Goal: Complete application form: Complete application form

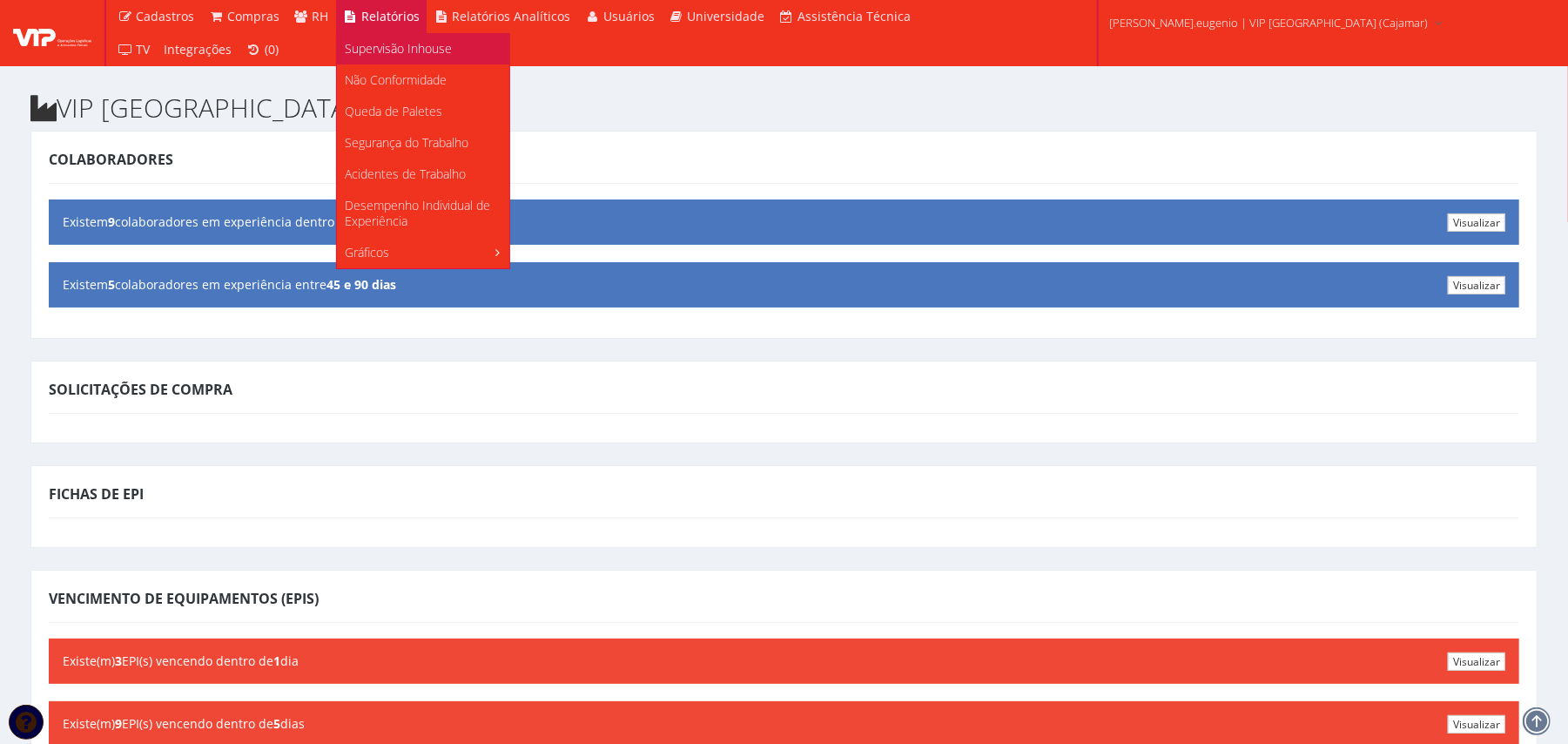
click at [392, 45] on span "Supervisão Inhouse" at bounding box center [399, 48] width 107 height 17
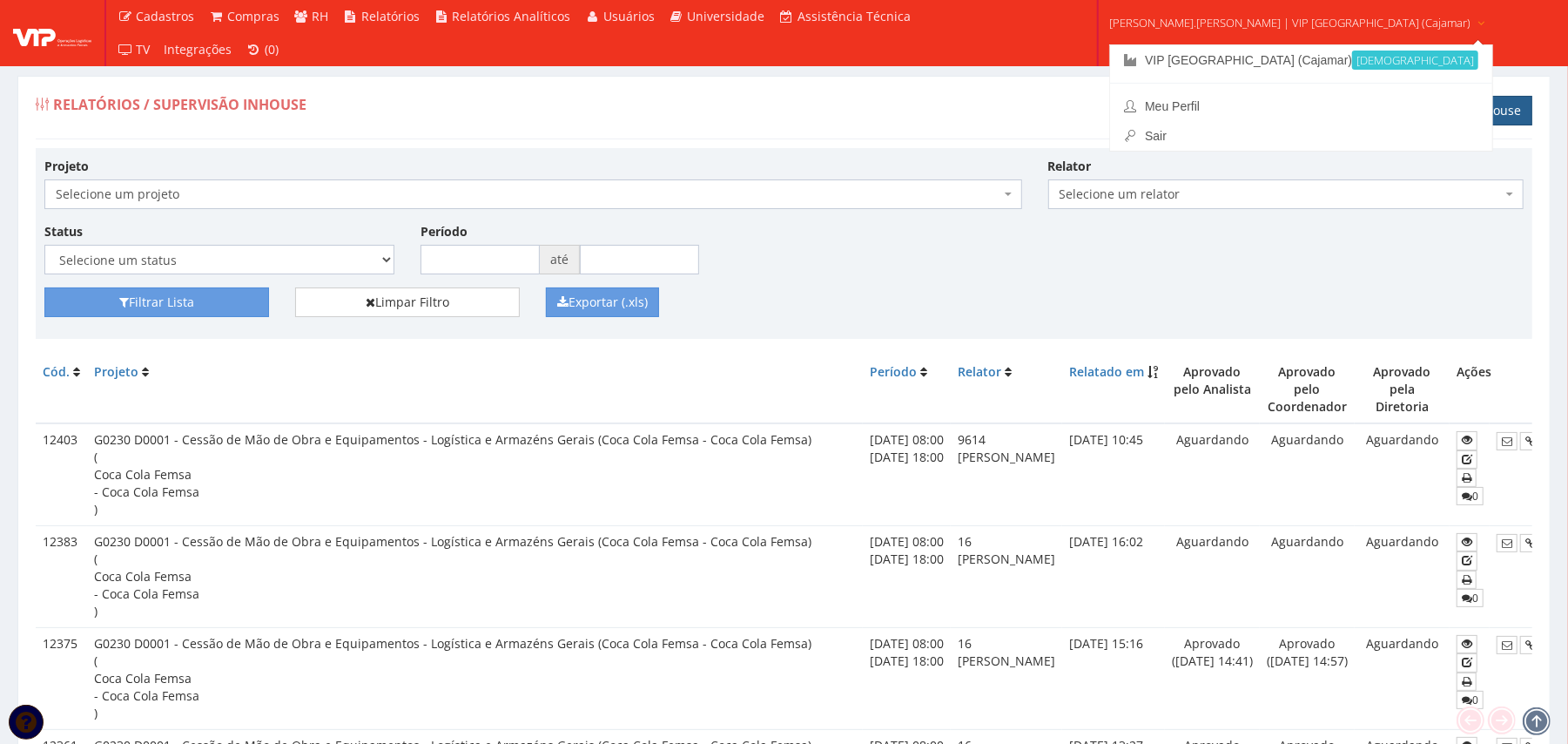
click at [1404, 106] on link "Registrar Relatório de Supervisão Inhouse" at bounding box center [1397, 110] width 268 height 29
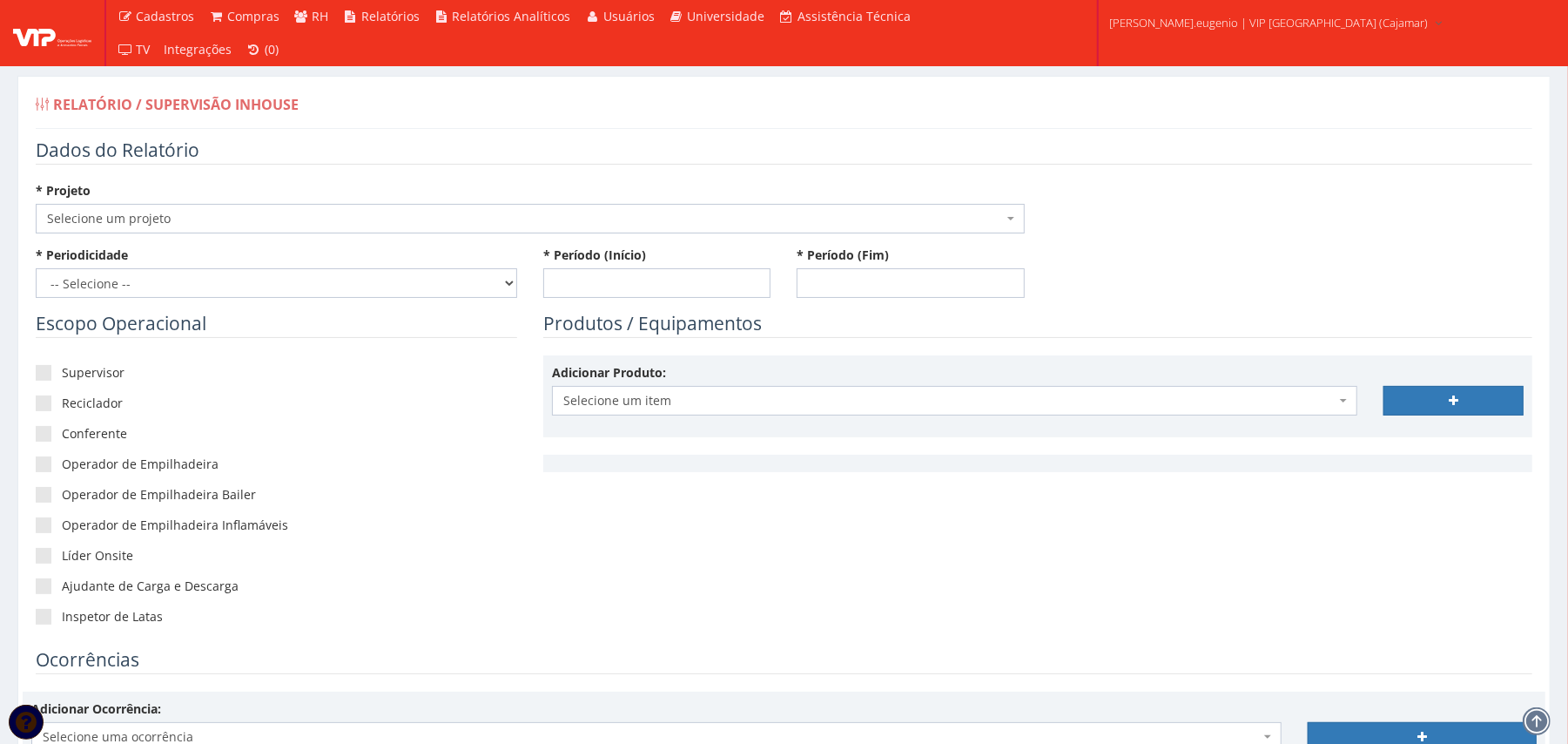
click at [290, 217] on span "Selecione um projeto" at bounding box center [524, 219] width 956 height 18
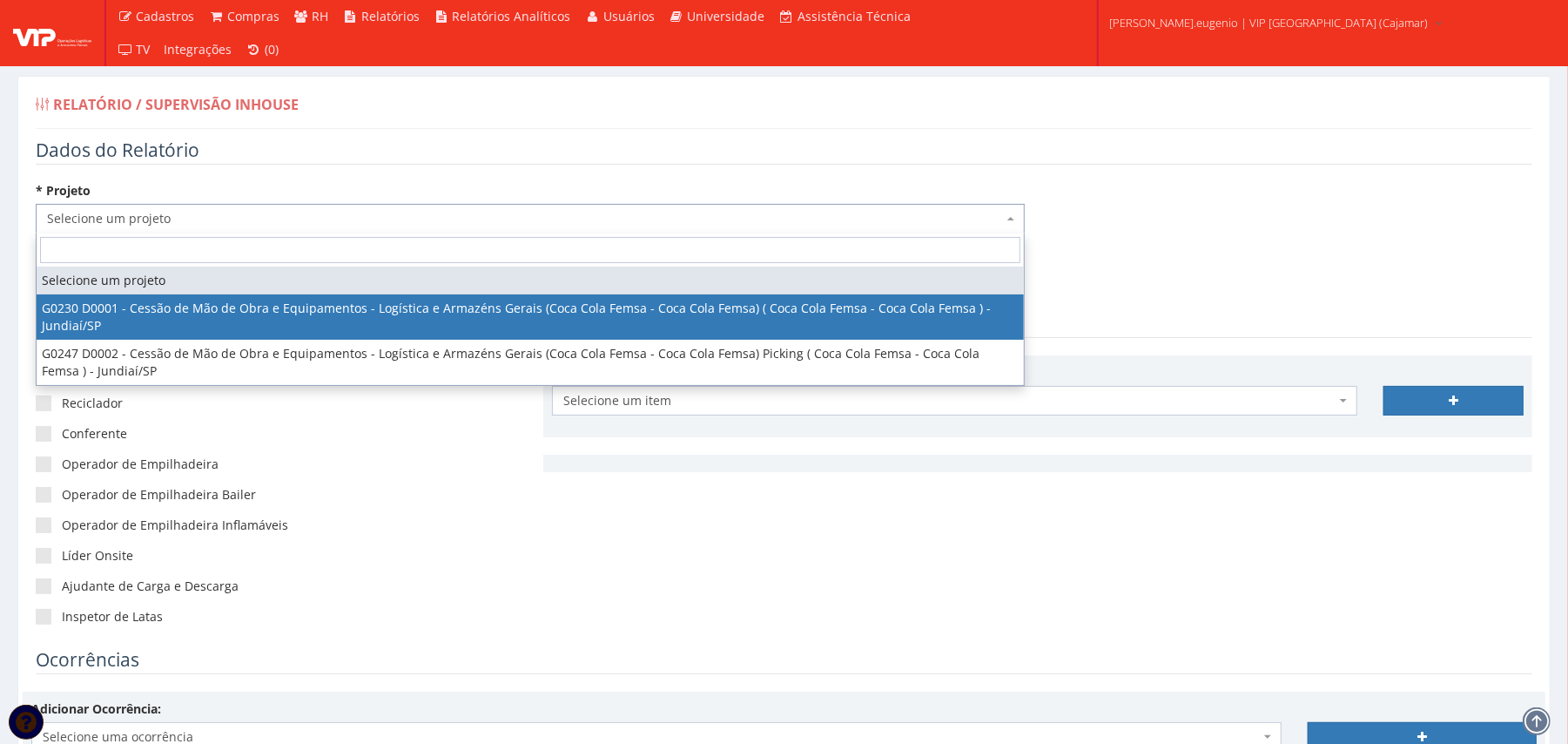
select select "230"
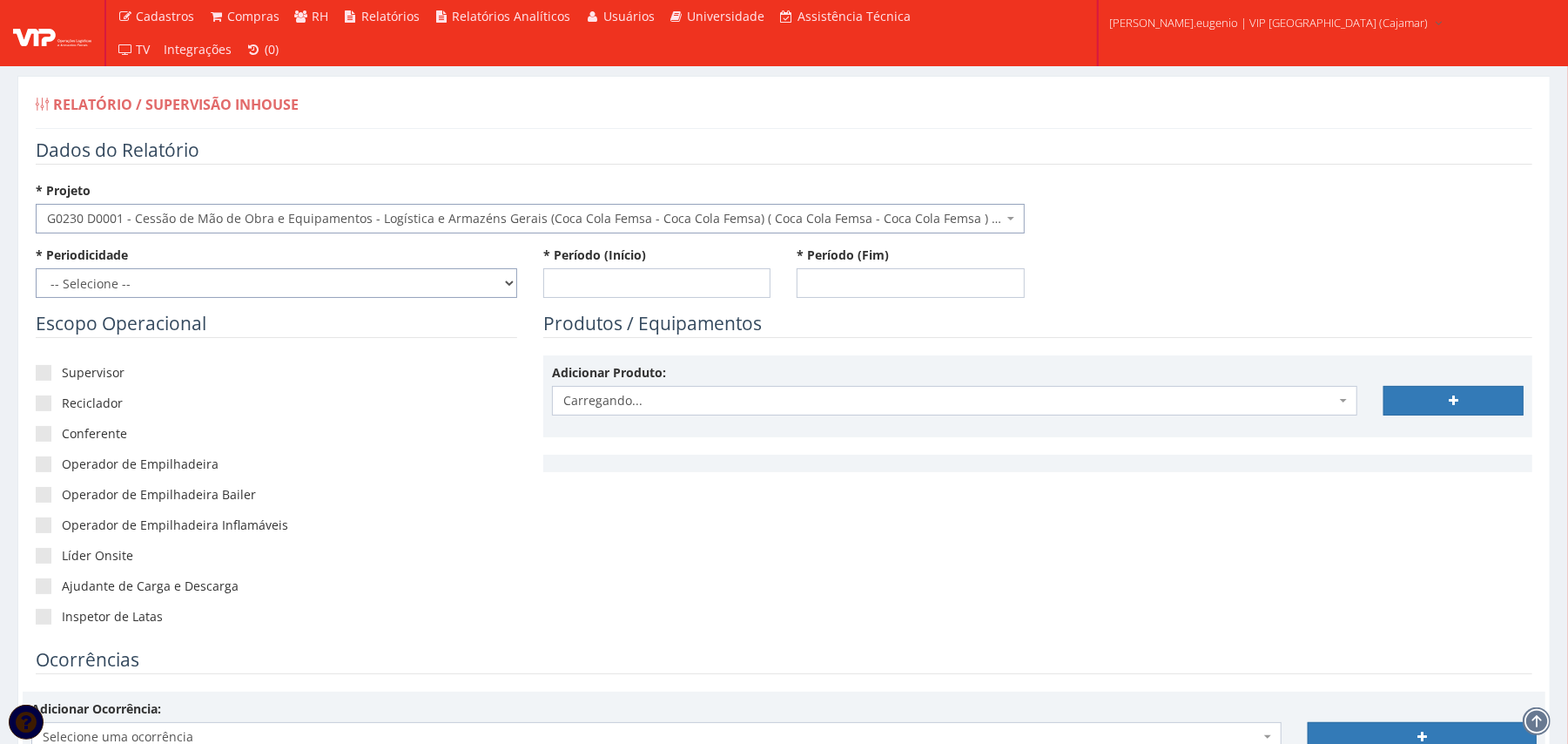
click at [186, 282] on select "-- Selecione -- Extraordinário Semanal" at bounding box center [276, 282] width 481 height 29
select select "1"
click at [35, 269] on select "-- Selecione -- Extraordinário Semanal" at bounding box center [276, 282] width 481 height 29
click at [680, 279] on input "* Período (Início)" at bounding box center [657, 282] width 228 height 29
click at [708, 428] on td "20" at bounding box center [710, 430] width 23 height 27
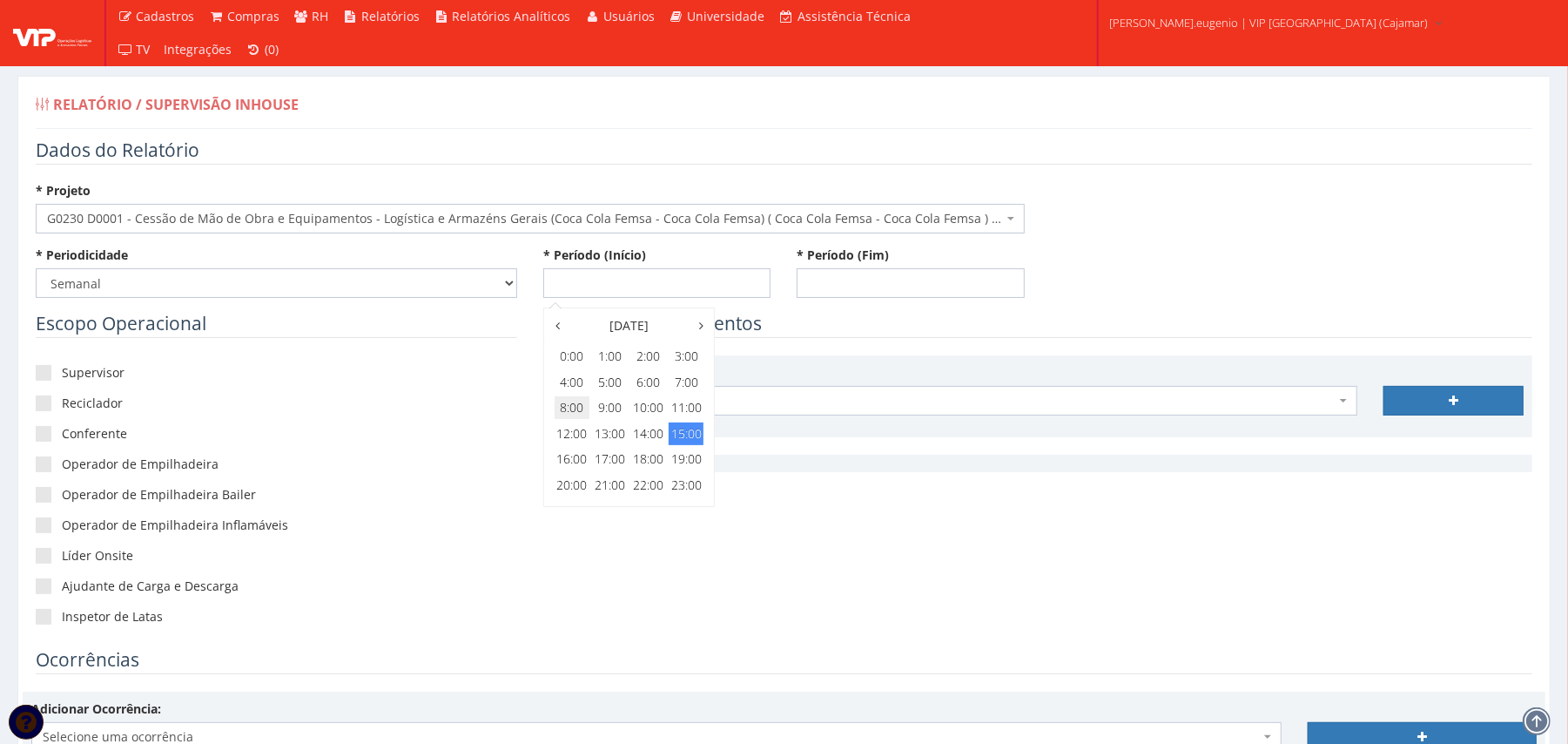
click at [576, 403] on span "8:00" at bounding box center [571, 408] width 34 height 23
click at [582, 359] on span "8:00" at bounding box center [571, 357] width 34 height 23
type input "20/09/2025 08:00"
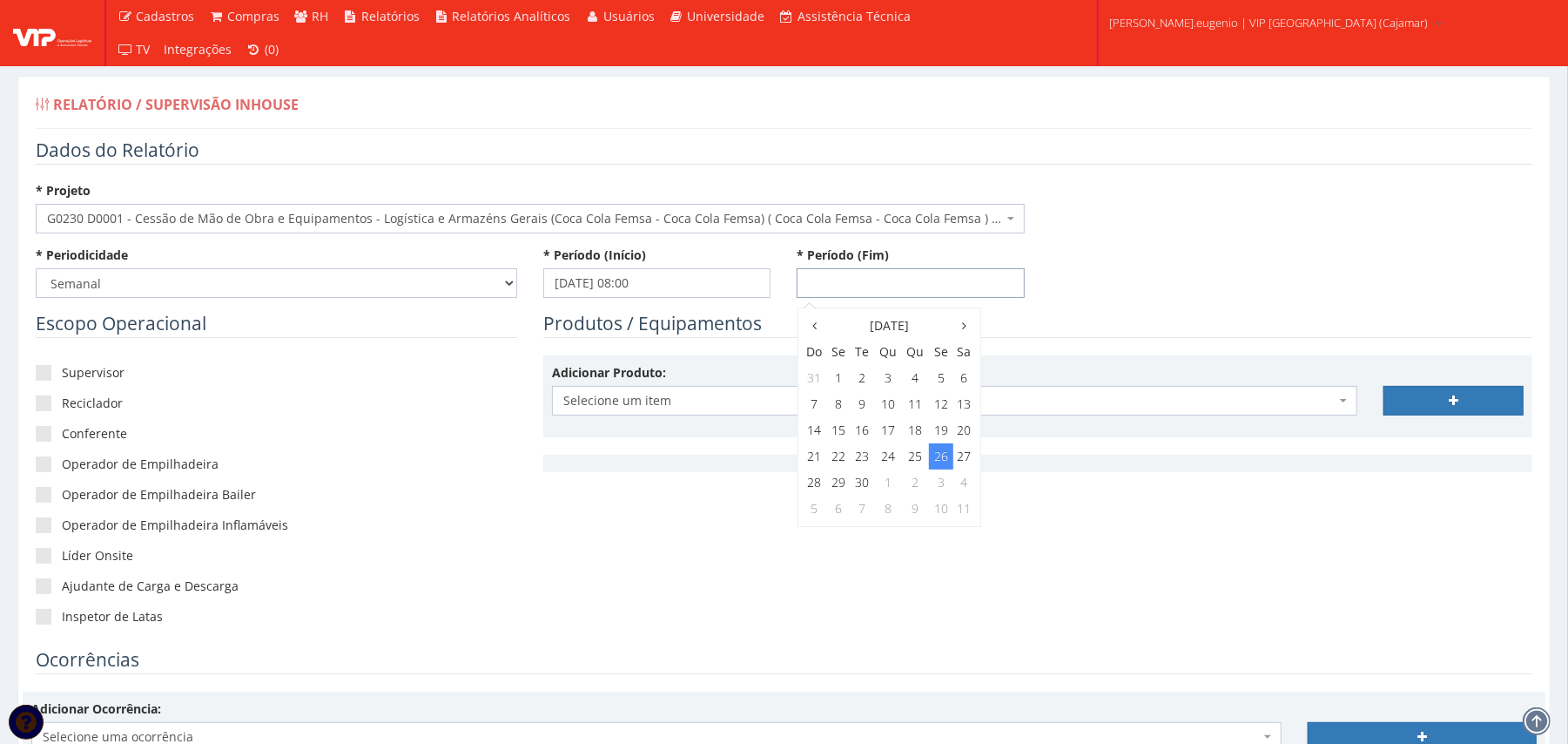
click at [878, 287] on input "* Período (Fim)" at bounding box center [911, 282] width 228 height 29
click at [947, 454] on td "26" at bounding box center [940, 456] width 24 height 27
click at [897, 454] on span "18:00" at bounding box center [901, 459] width 34 height 23
click at [823, 354] on span "18:00" at bounding box center [824, 357] width 34 height 23
type input "[DATE] 18:00"
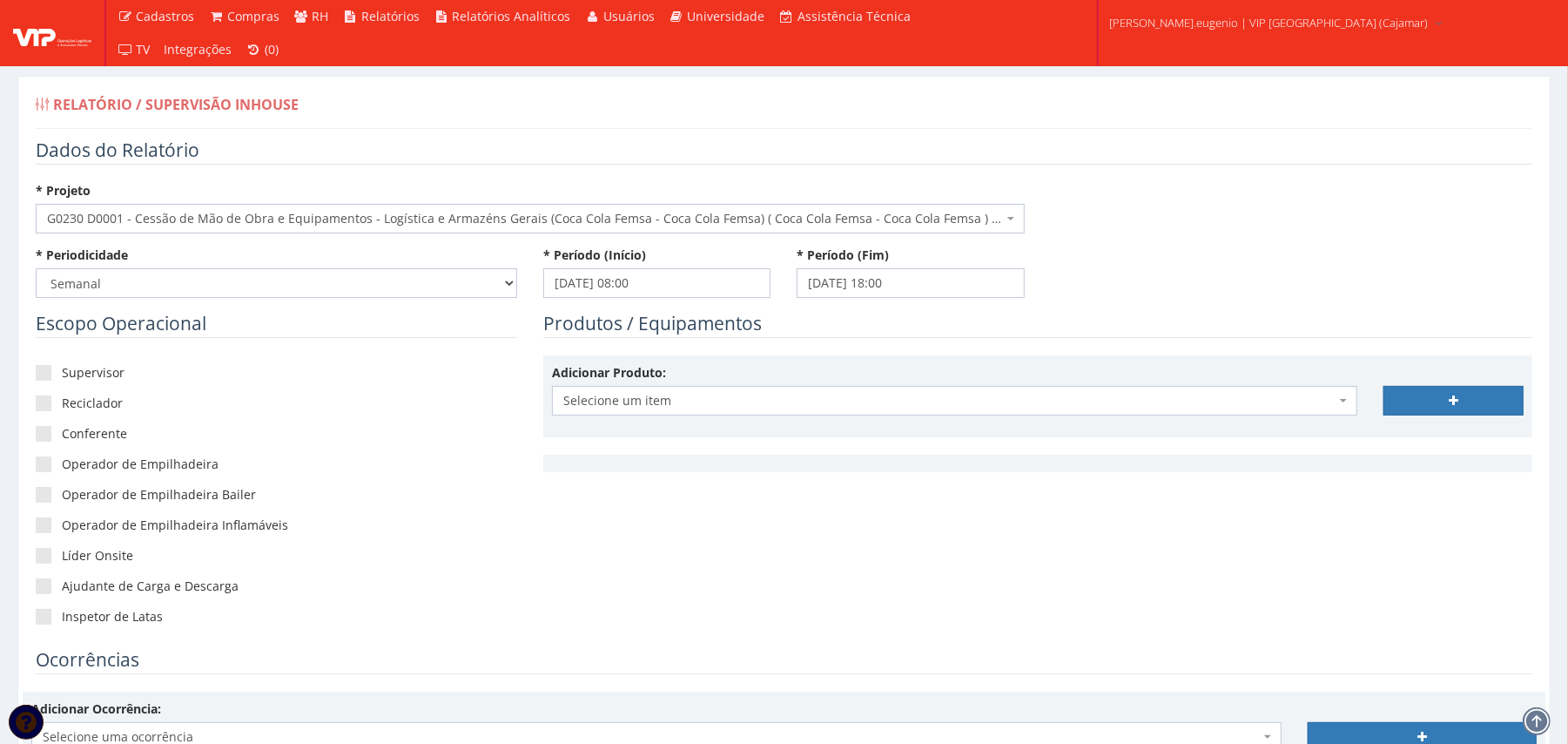
click at [1250, 280] on div "* Periodicidade -- Selecione -- Extraordinário Semanal * Período (Início) 20/09…" at bounding box center [784, 279] width 1523 height 65
click at [99, 380] on label "Supervisor" at bounding box center [276, 372] width 481 height 18
click at [73, 379] on input"] "Supervisor" at bounding box center [67, 372] width 11 height 12
checkbox input"] "true"
click at [87, 426] on label "Conferente" at bounding box center [276, 433] width 481 height 18
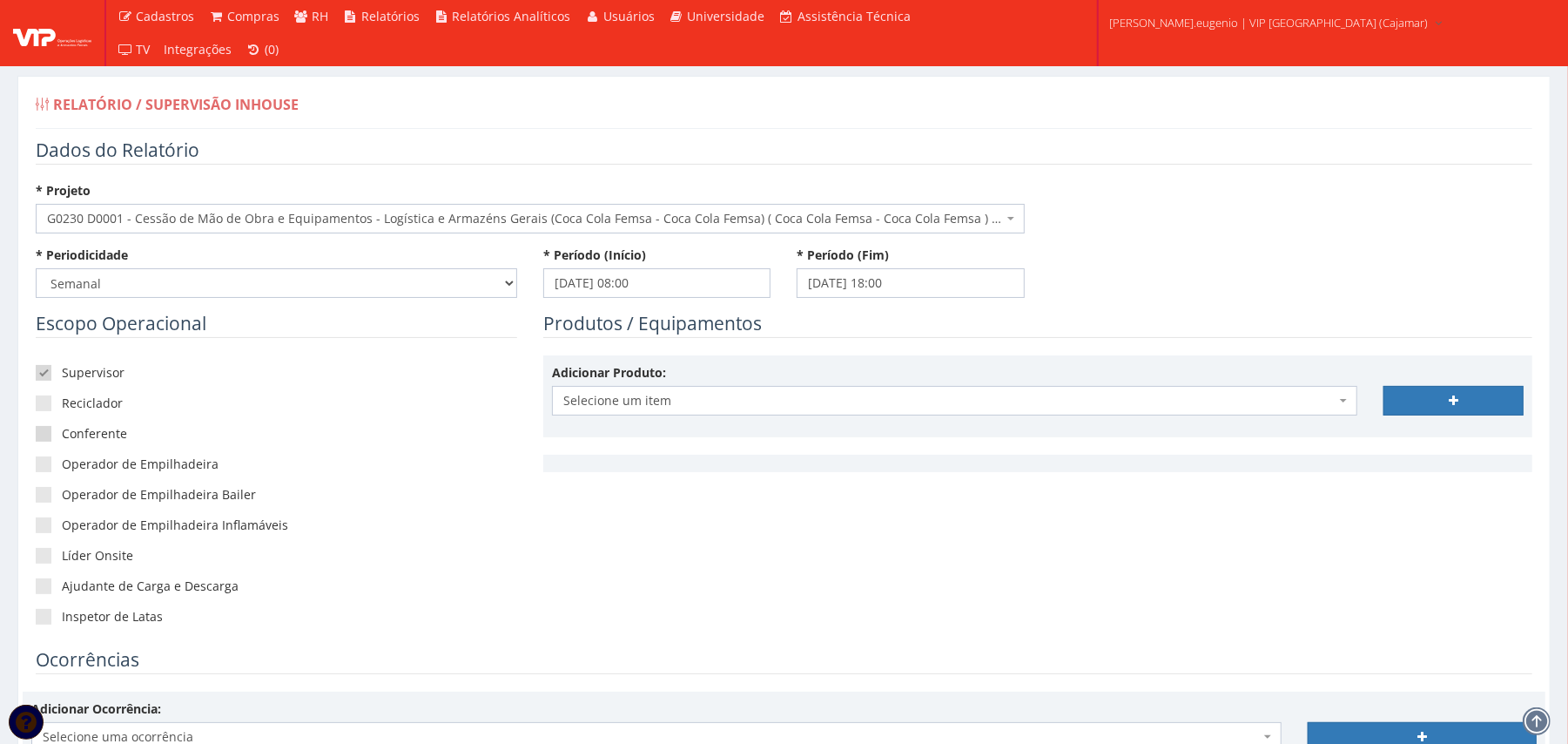
click at [73, 428] on input"] "Conferente" at bounding box center [67, 433] width 11 height 12
checkbox input"] "true"
click at [106, 465] on label "Operador de Empilhadeira" at bounding box center [276, 464] width 481 height 18
click at [73, 465] on input"] "Operador de Empilhadeira" at bounding box center [67, 464] width 11 height 12
checkbox input"] "true"
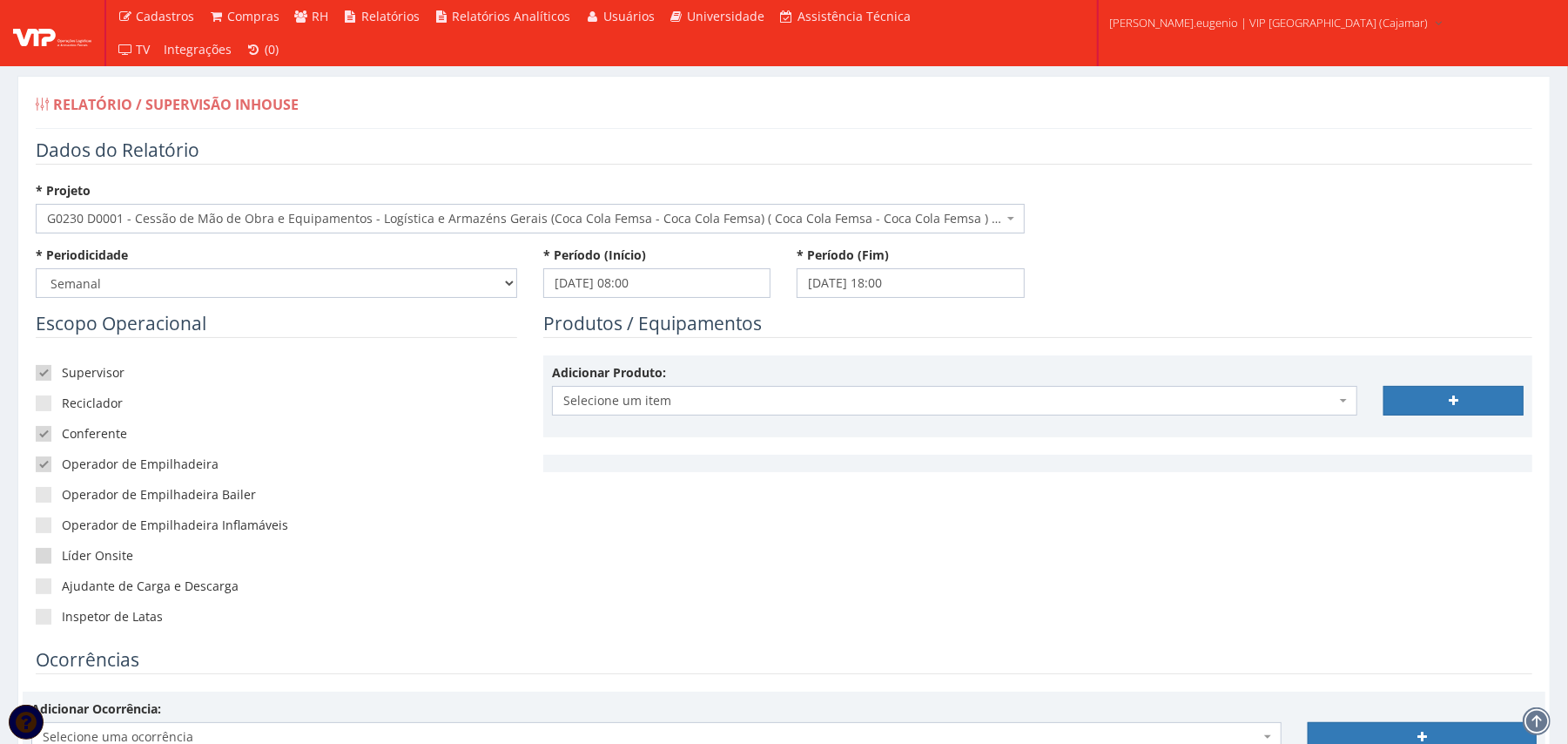
click at [83, 558] on label "Líder Onsite" at bounding box center [276, 556] width 481 height 18
click at [73, 558] on input"] "Líder Onsite" at bounding box center [67, 556] width 11 height 12
checkbox input"] "true"
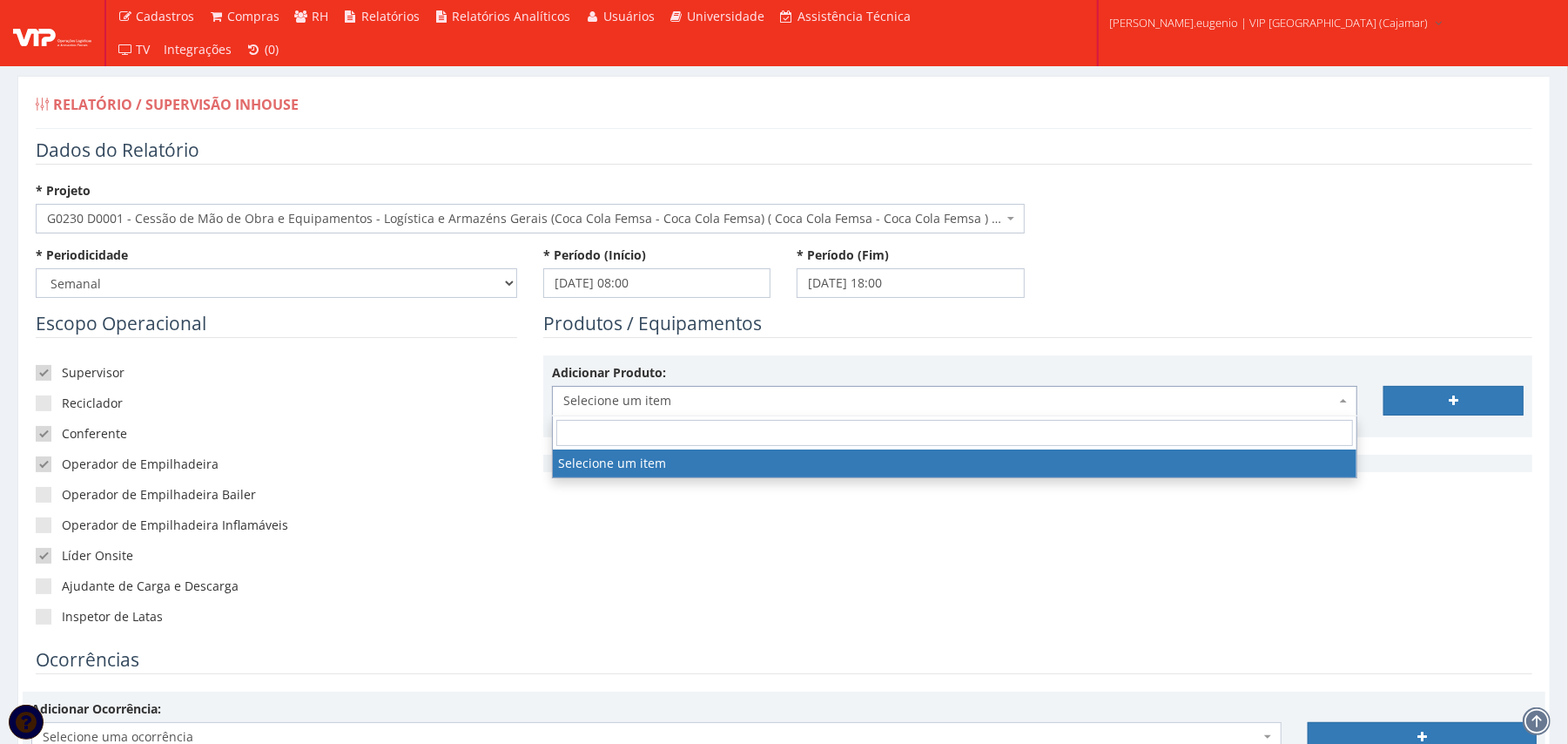
click at [899, 410] on span "Selecione um item" at bounding box center [949, 401] width 772 height 18
click at [1280, 311] on form "Dados do Relatório * Projeto Selecione um projeto G0230 D0001 - Cessão de Mão d…" at bounding box center [784, 730] width 1496 height 1184
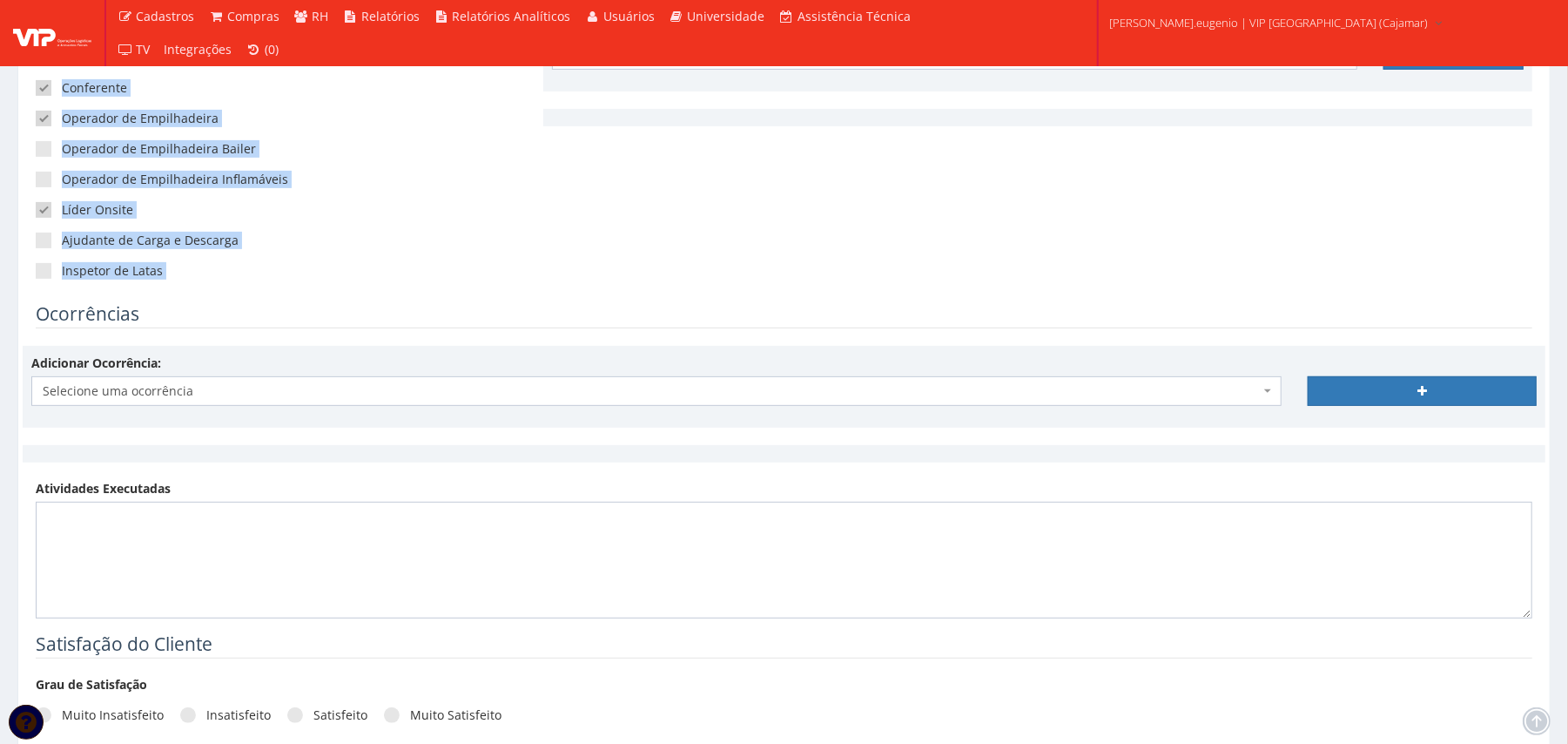
scroll to position [349, 0]
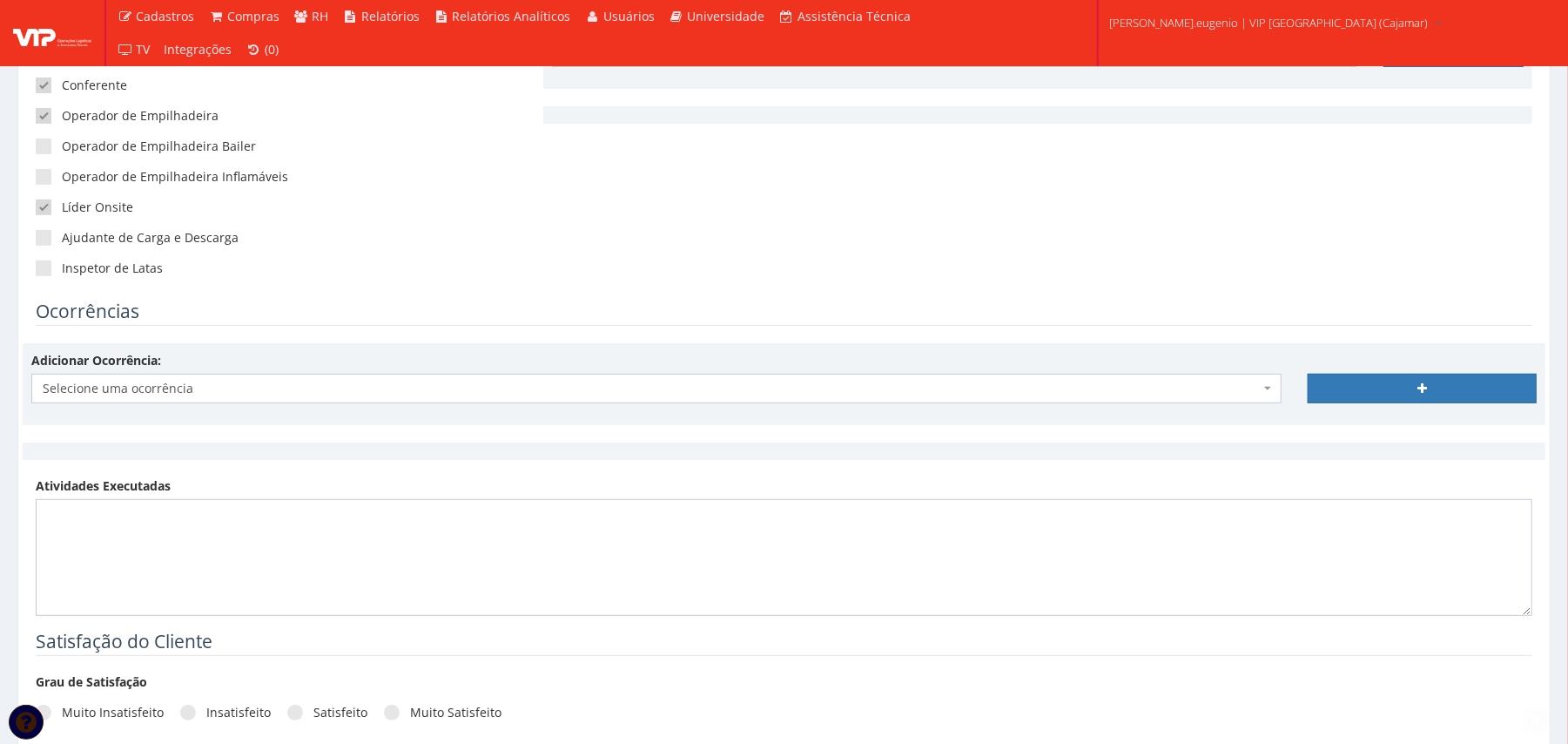
click at [703, 261] on div "Escopo Operacional Supervisor Reciclador Conferente Operador de Empilhadeira Op…" at bounding box center [784, 131] width 1523 height 336
click at [387, 383] on span "Selecione uma ocorrência" at bounding box center [651, 388] width 1217 height 18
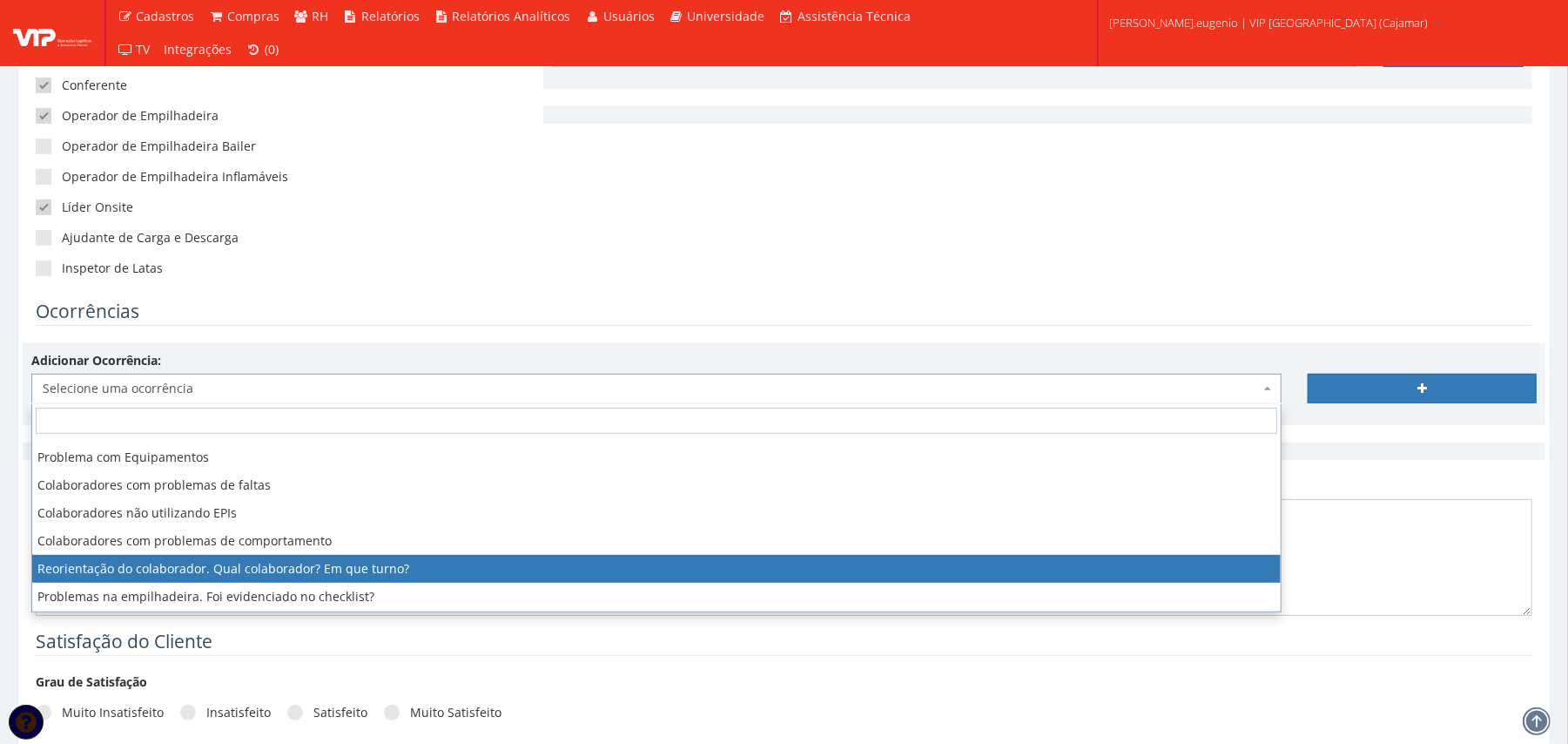
scroll to position [104, 0]
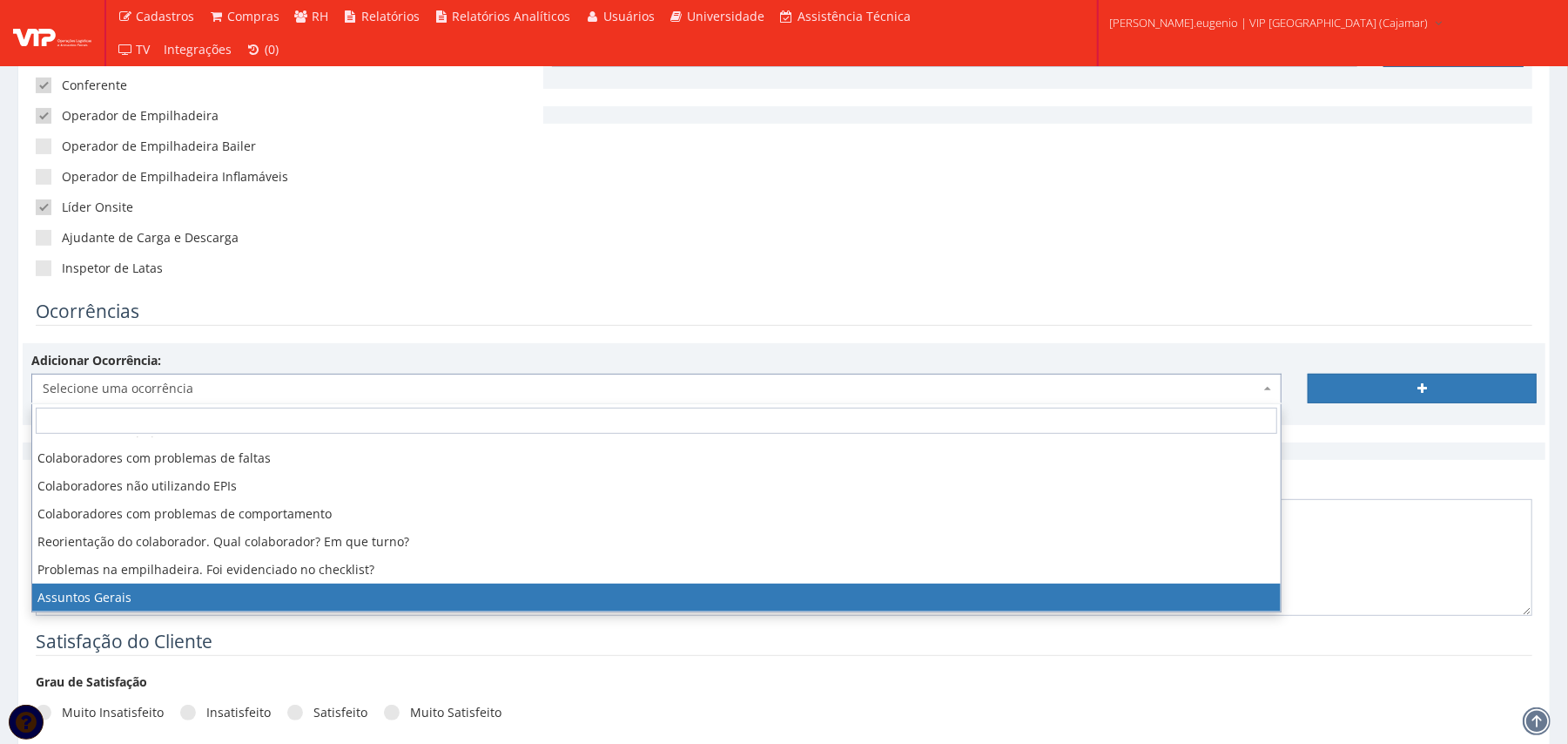
select select "assuntos_gerais"
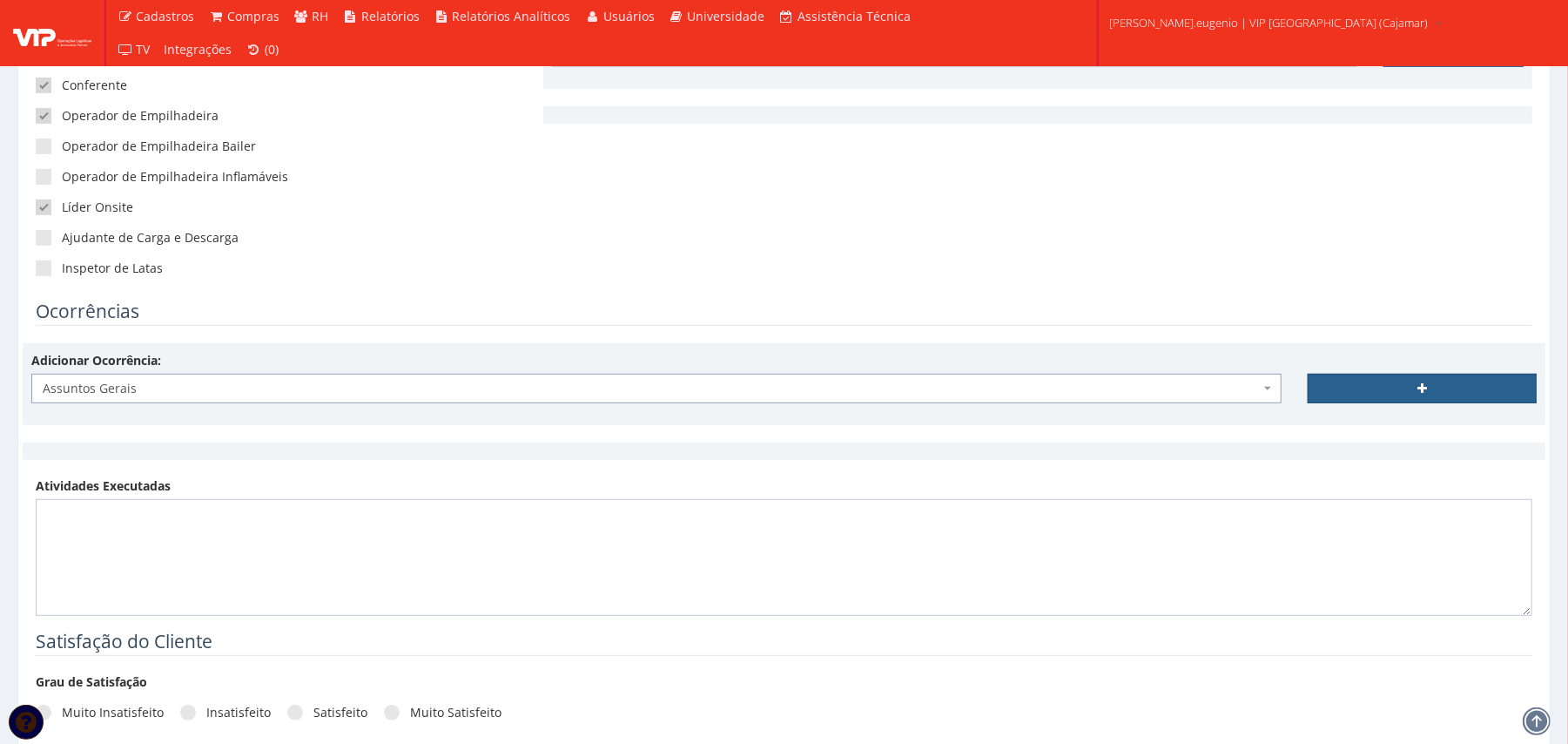
click at [1407, 399] on link at bounding box center [1421, 387] width 229 height 29
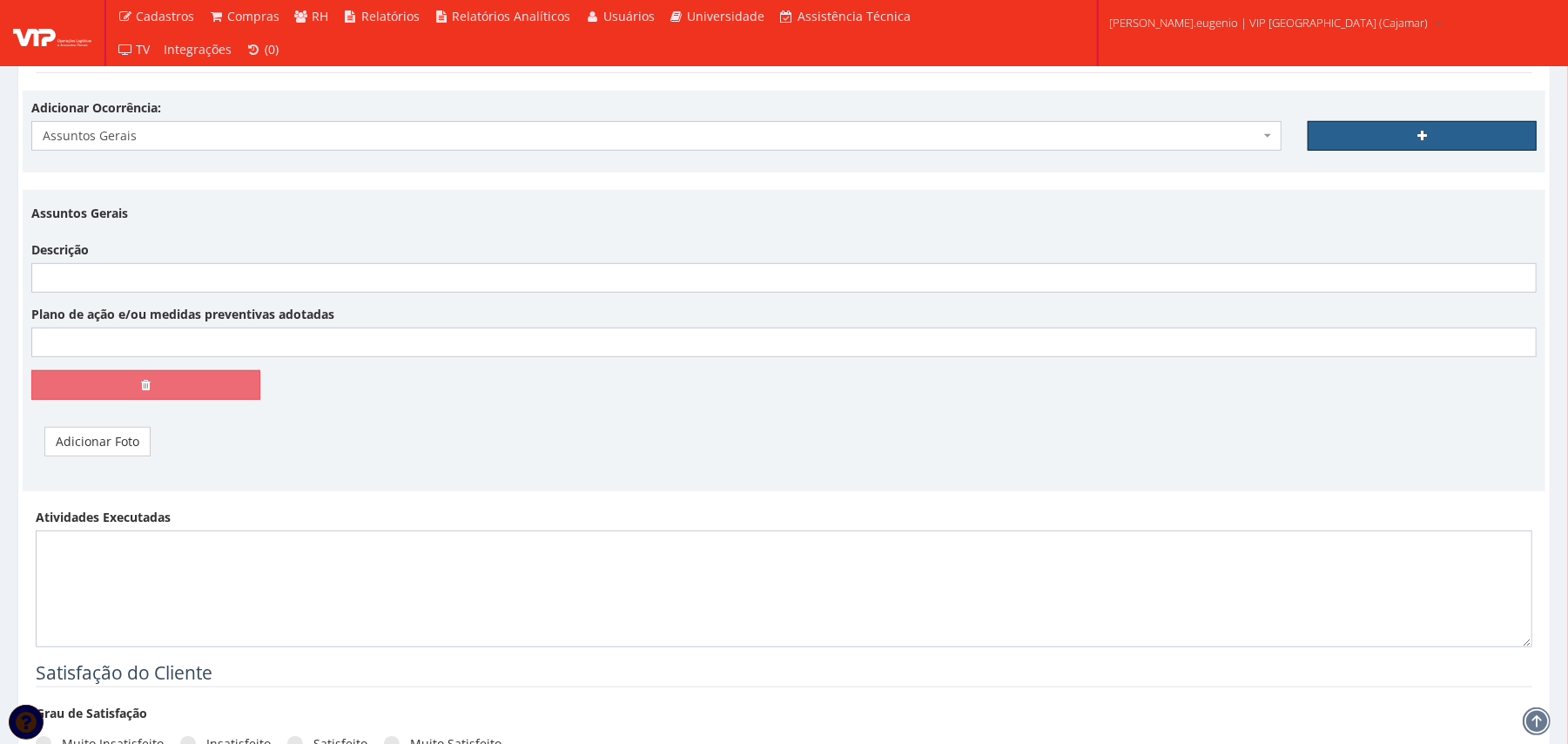
scroll to position [696, 0]
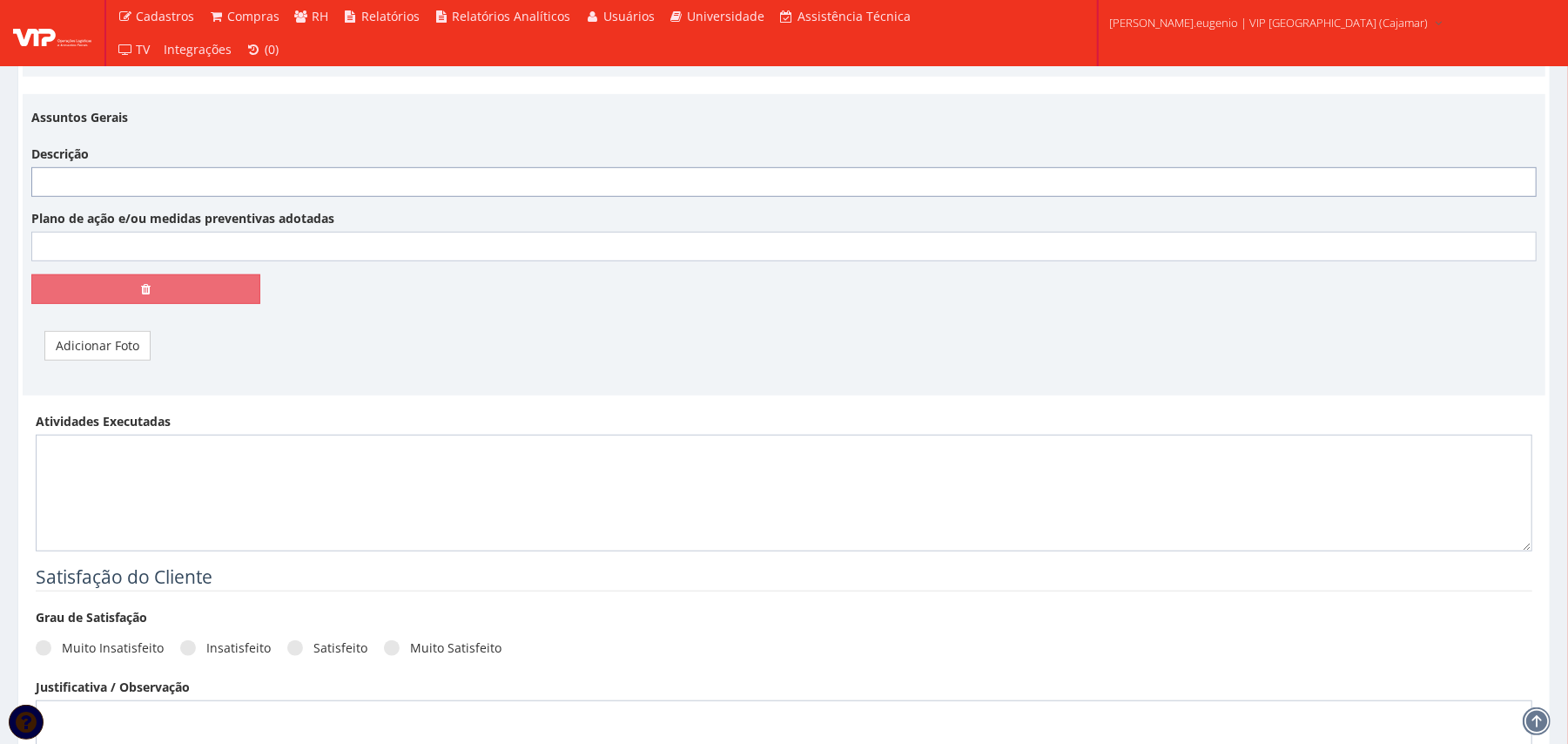
click at [506, 195] on input "Descrição" at bounding box center [784, 181] width 1505 height 29
paste input "Durante a semana, tivemos uma queda de energia ocasionada pelo forte temporal q…"
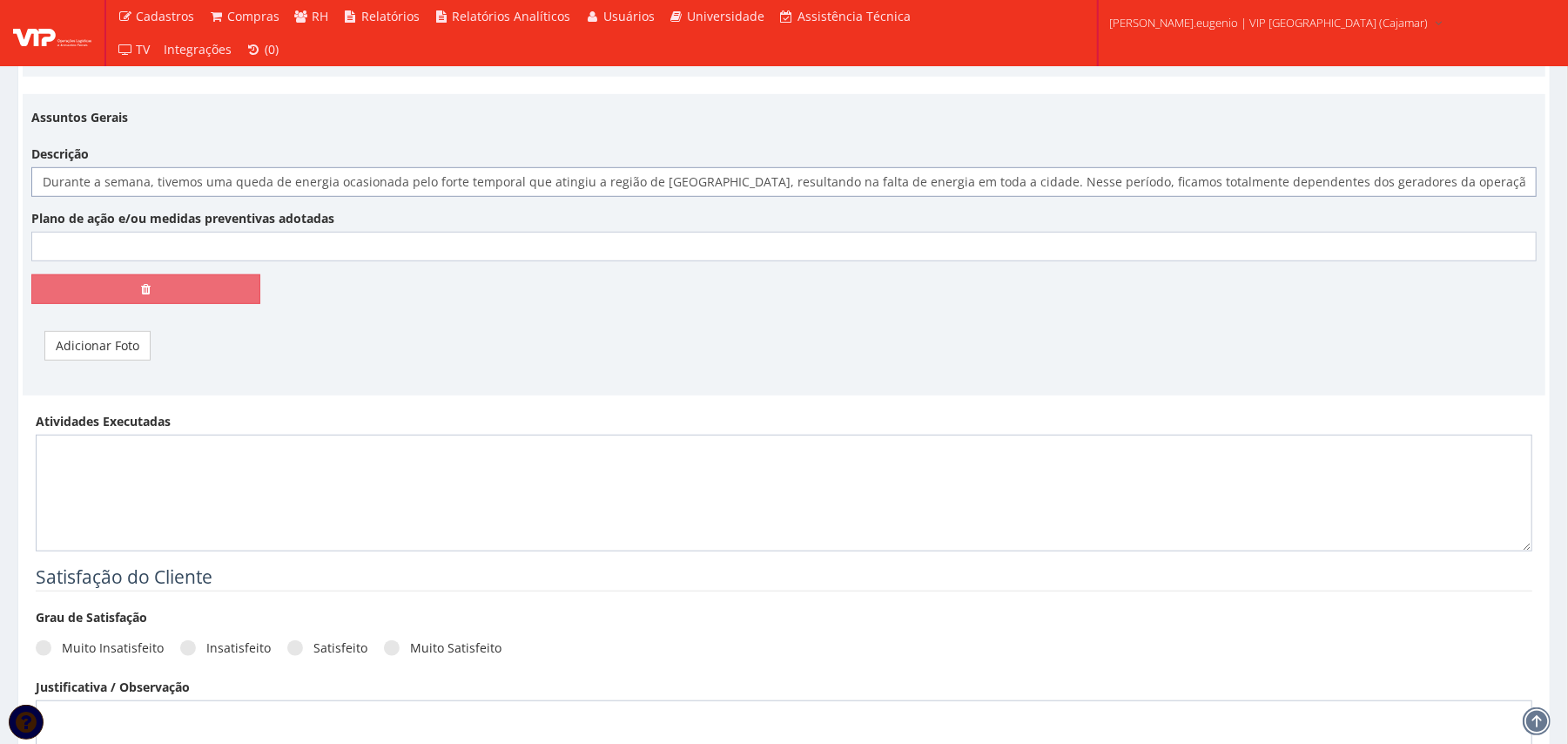
scroll to position [0, 2452]
type input "Durante a semana, tivemos uma queda de energia ocasionada pelo forte temporal q…"
click at [57, 349] on link "Adicionar Foto" at bounding box center [97, 345] width 106 height 29
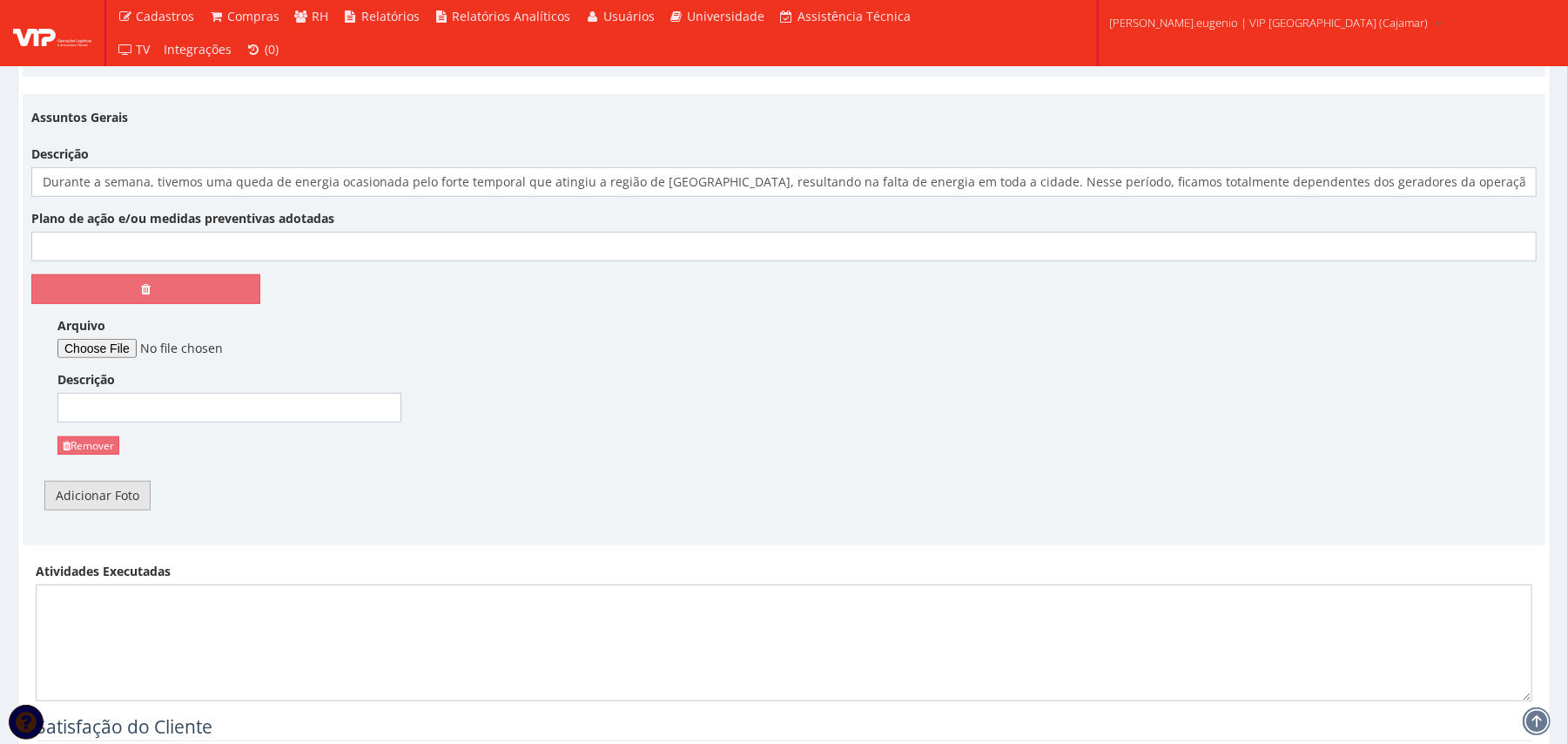
click at [116, 493] on link "Adicionar Foto" at bounding box center [97, 495] width 106 height 29
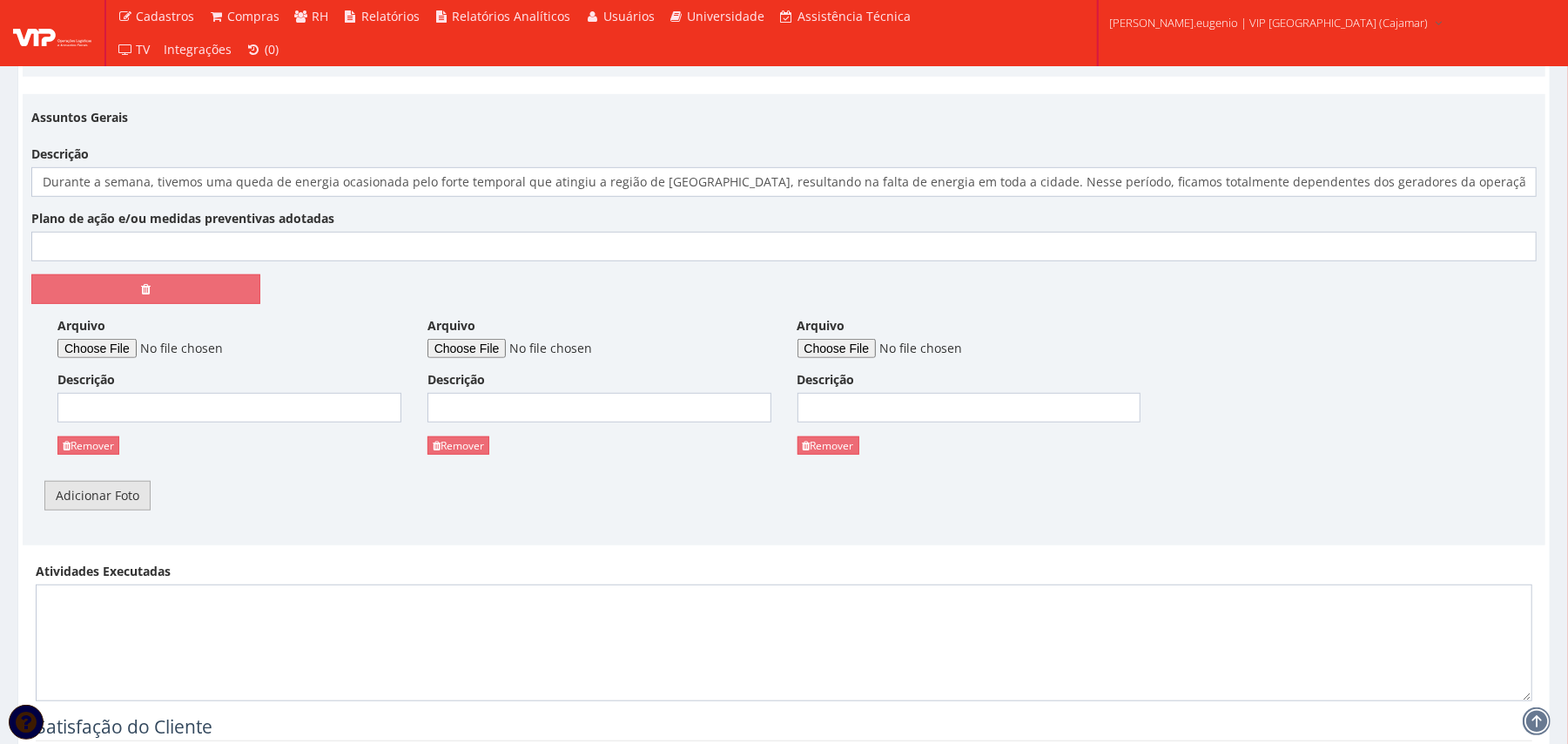
click at [116, 493] on link "Adicionar Foto" at bounding box center [97, 495] width 106 height 29
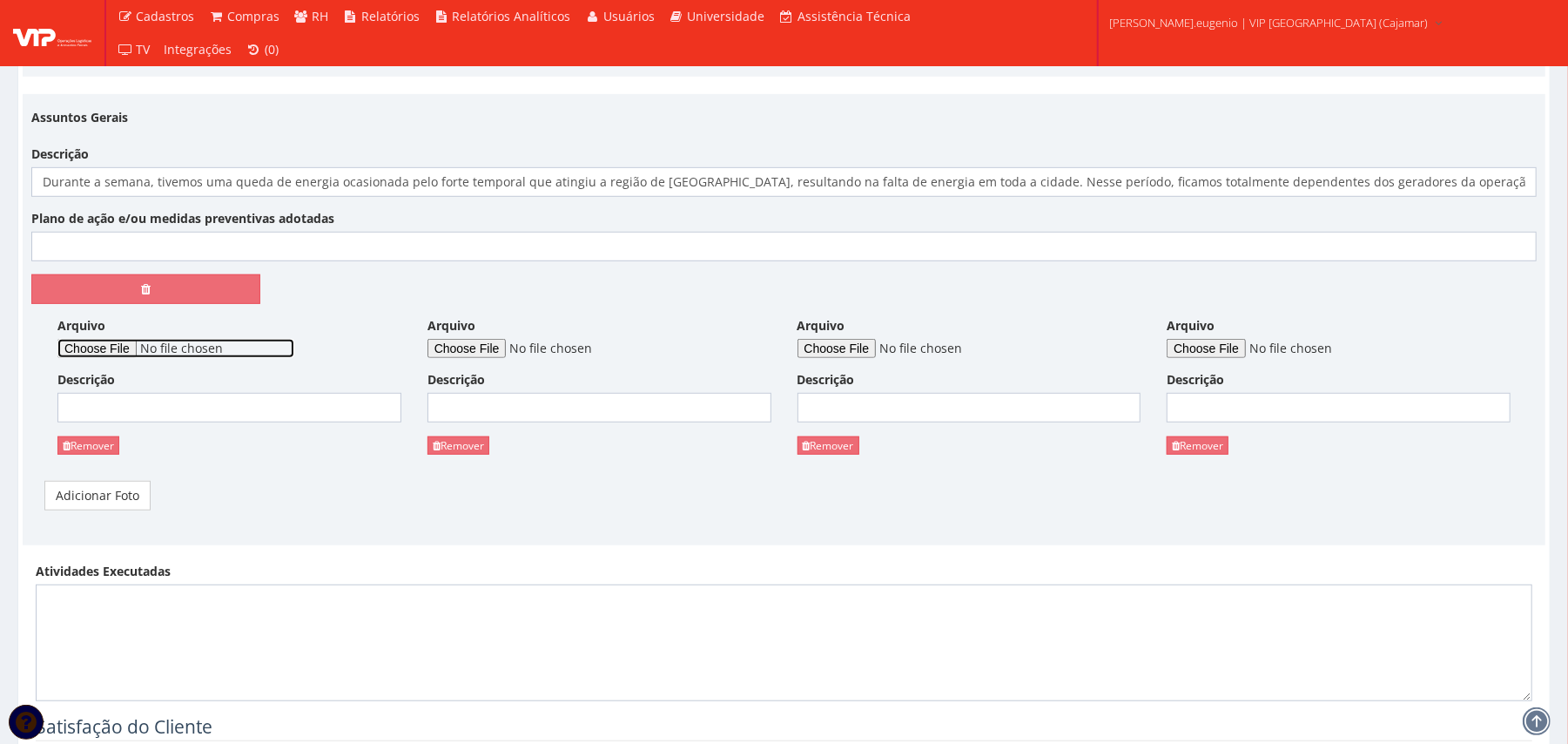
click at [127, 347] on input "Arquivo" at bounding box center [176, 349] width 237 height 19
type input "C:\fakepath\WhatsApp Image 2025-09-26 at 14.02.15 (3).jpeg"
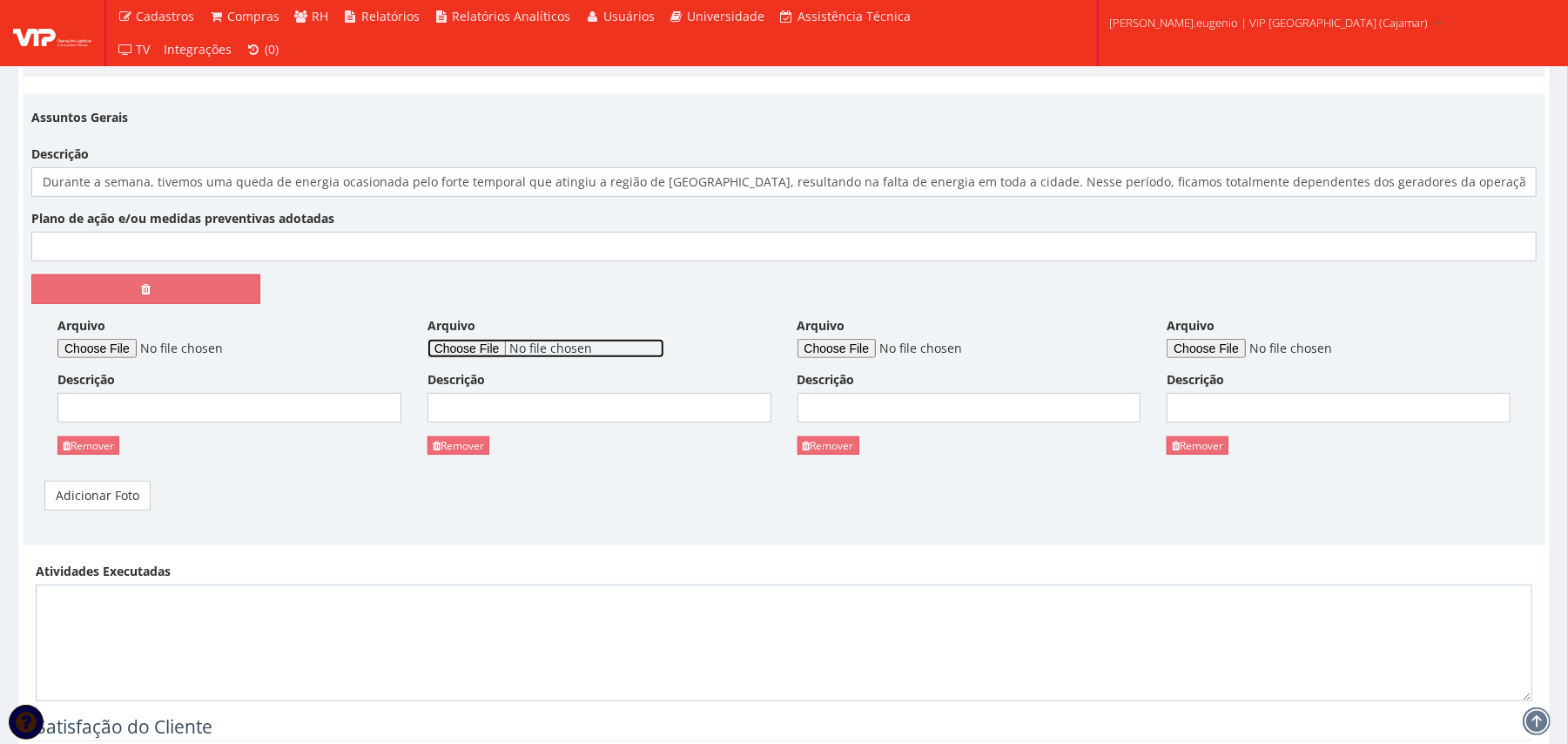
click at [460, 357] on input "Arquivo" at bounding box center [546, 349] width 237 height 19
click at [101, 440] on link "Remover" at bounding box center [88, 445] width 62 height 19
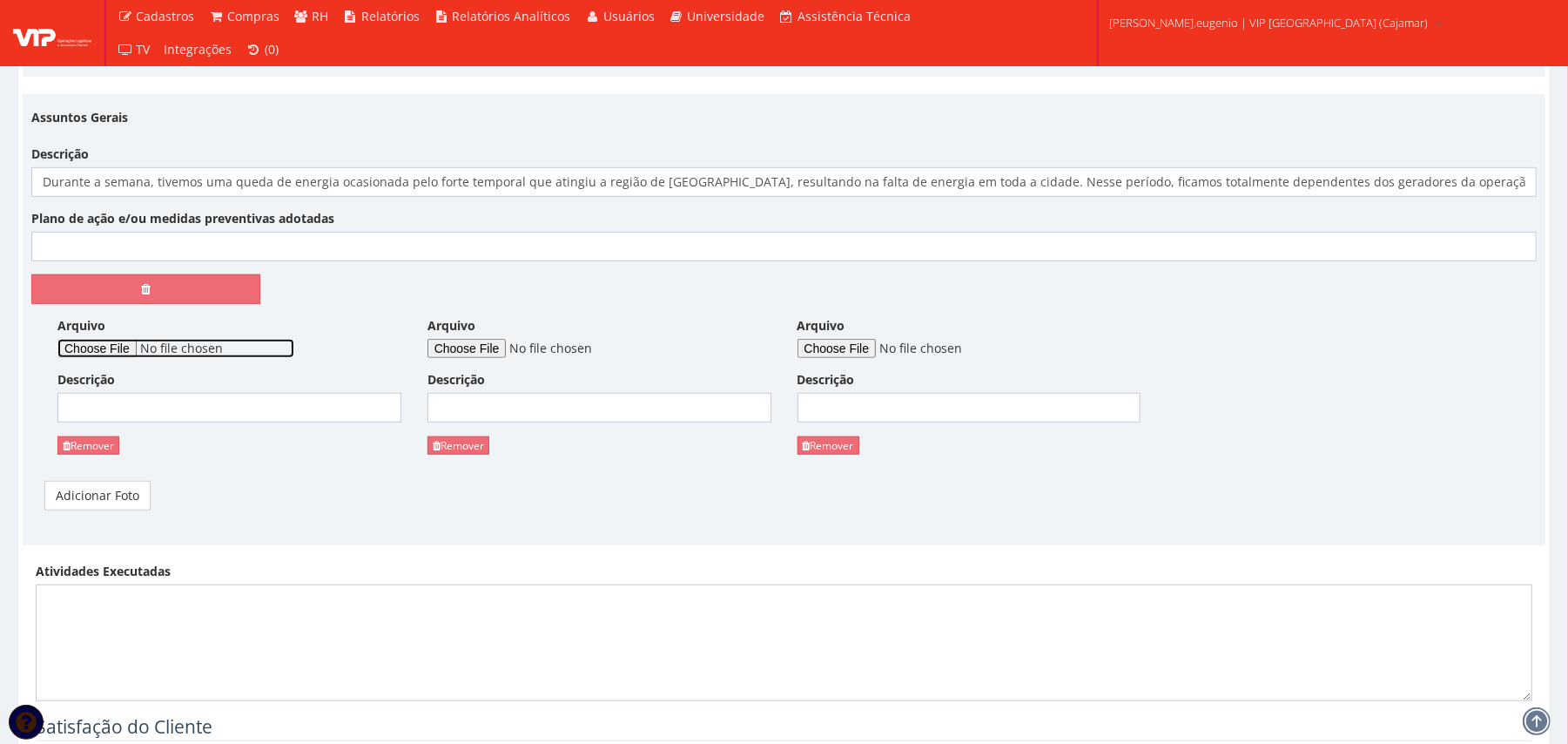
click at [122, 350] on input "Arquivo" at bounding box center [176, 349] width 237 height 19
type input "C:\fakepath\WhatsApp Image 2025-09-26 at 14.02.15.jpeg"
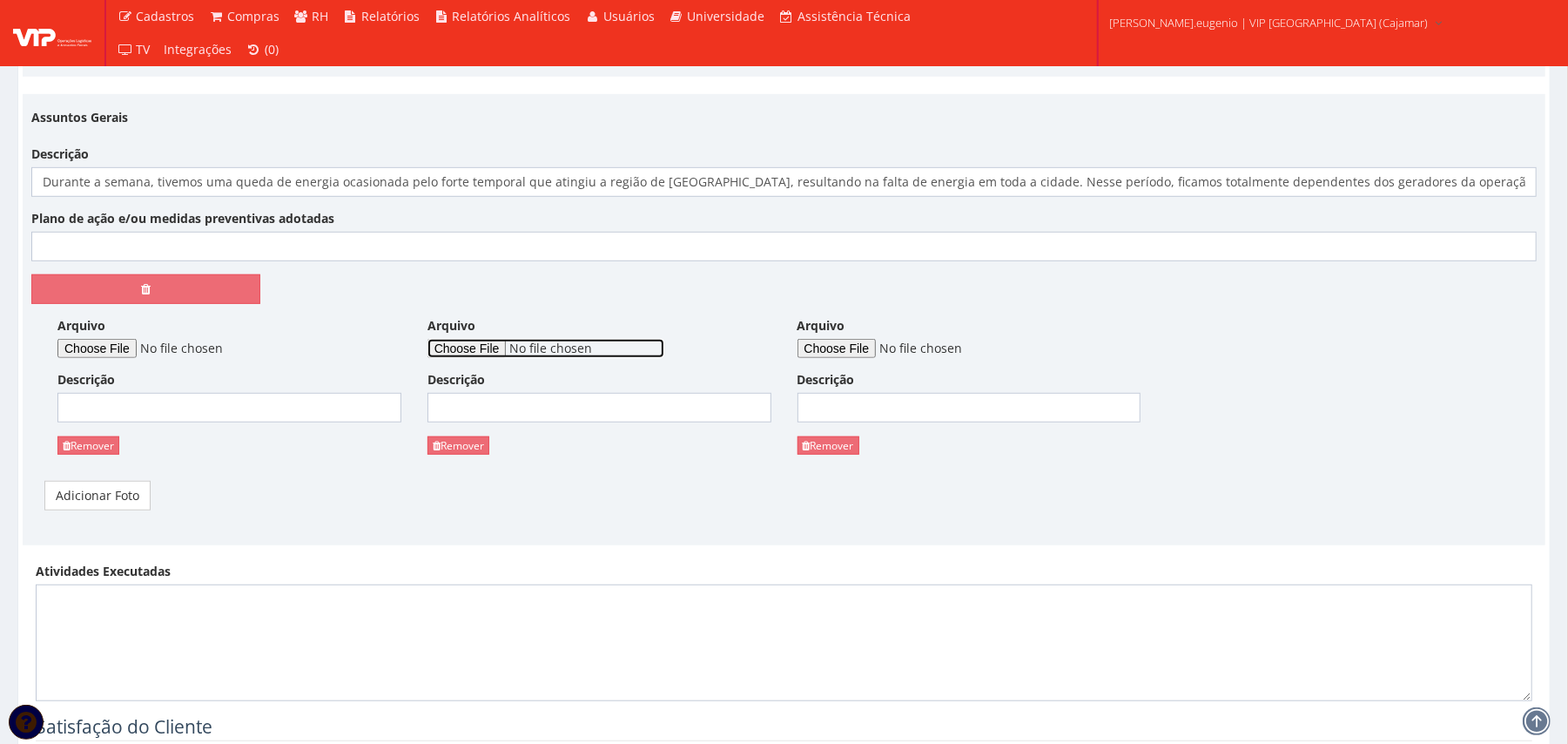
click at [484, 349] on input "Arquivo" at bounding box center [546, 349] width 237 height 19
type input "C:\fakepath\WhatsApp Image 2025-09-26 at 14.02.15 (2).jpeg"
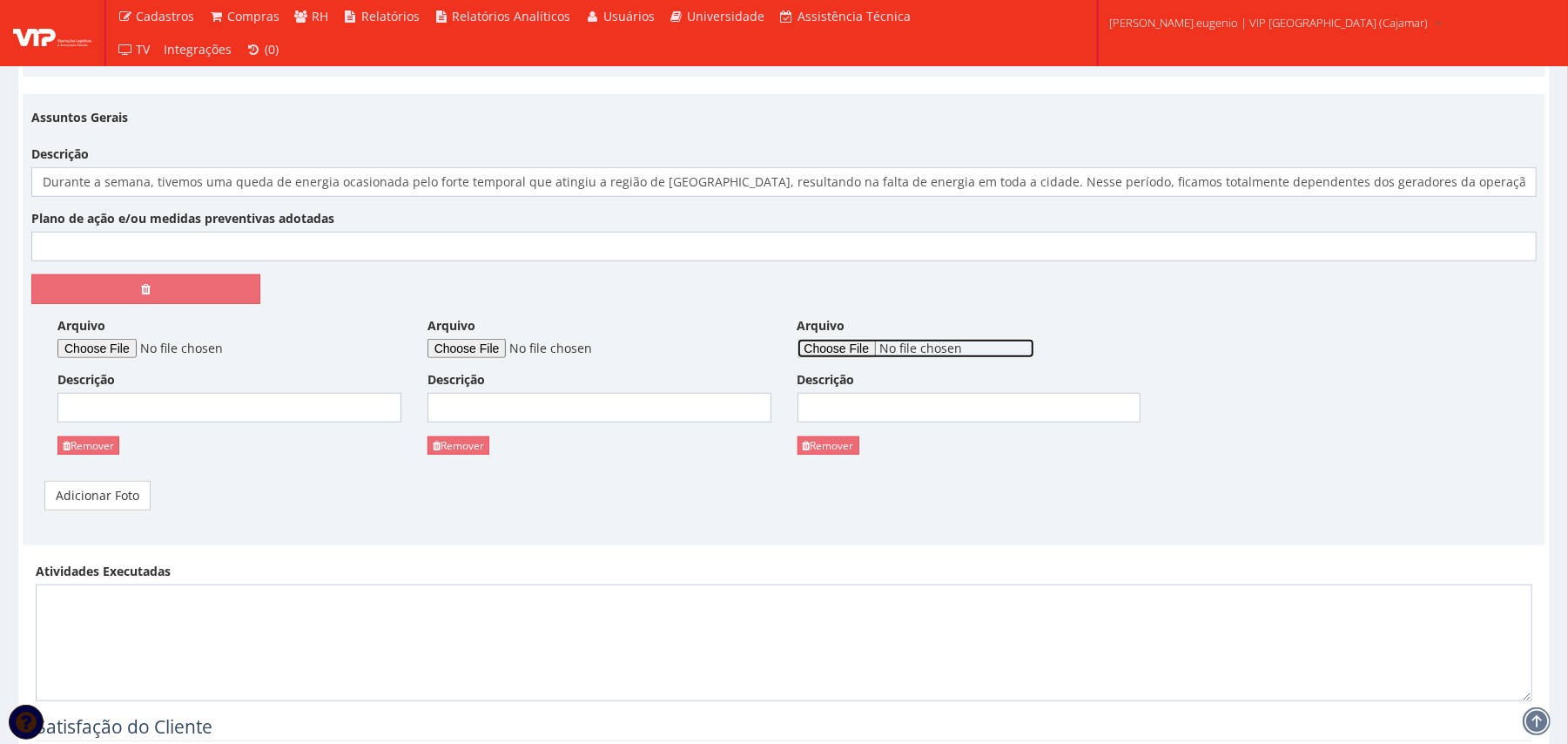
click at [843, 356] on input "Arquivo" at bounding box center [916, 349] width 237 height 19
click at [473, 442] on link "Remover" at bounding box center [458, 445] width 62 height 19
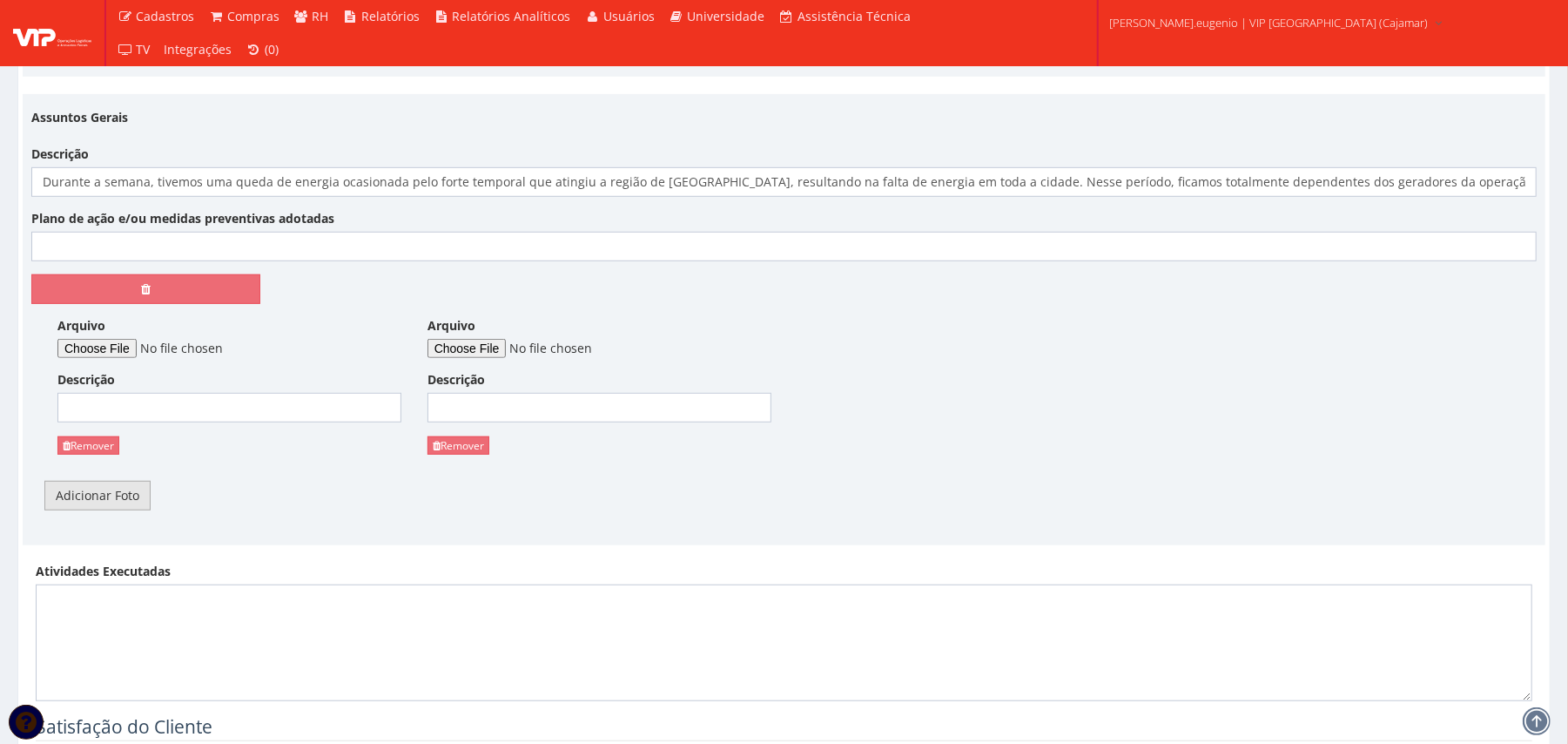
click at [124, 492] on link "Adicionar Foto" at bounding box center [97, 495] width 106 height 29
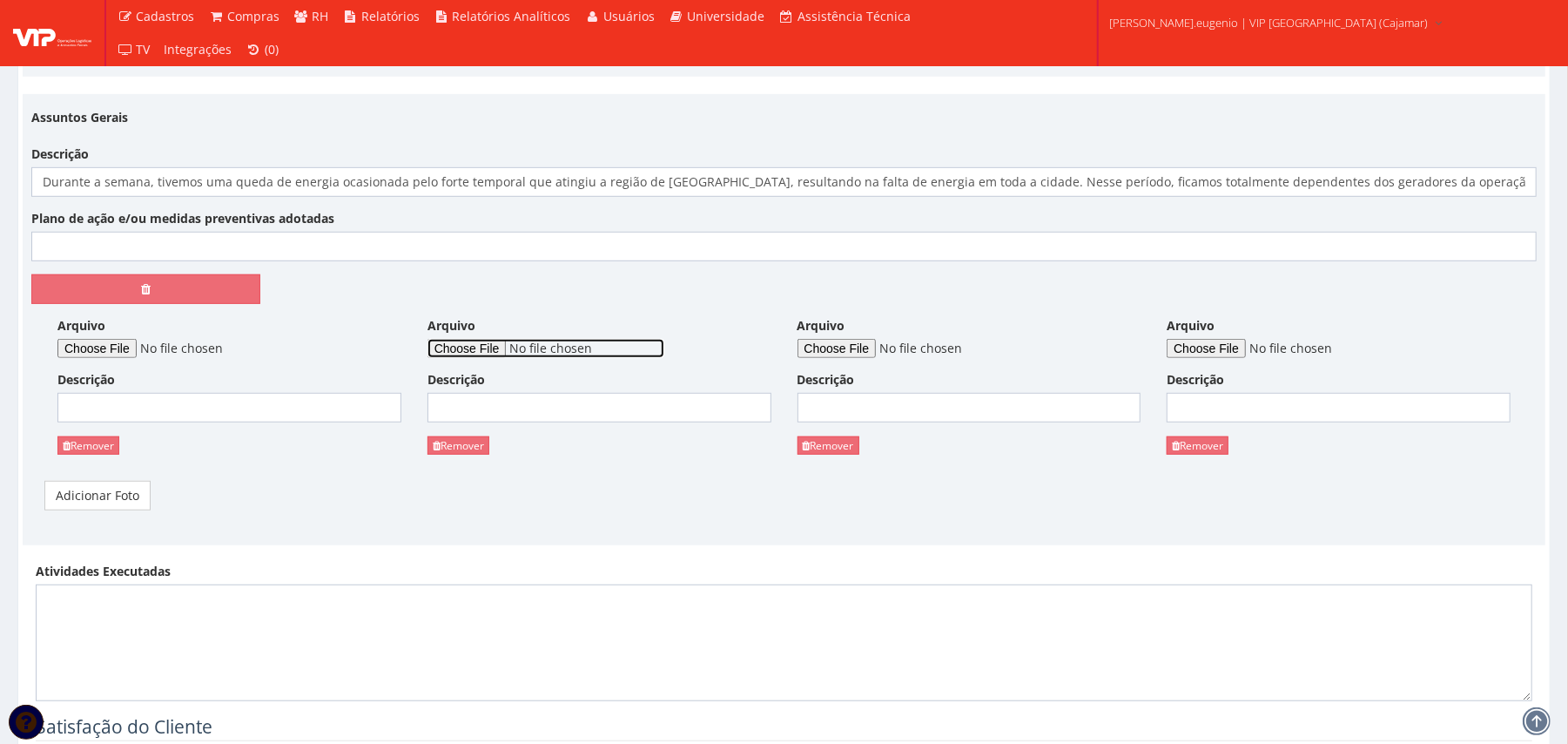
click at [516, 347] on input "Arquivo" at bounding box center [546, 349] width 237 height 19
type input "C:\fakepath\WhatsApp Image 2025-09-26 at 14.02.15 (2).jpeg"
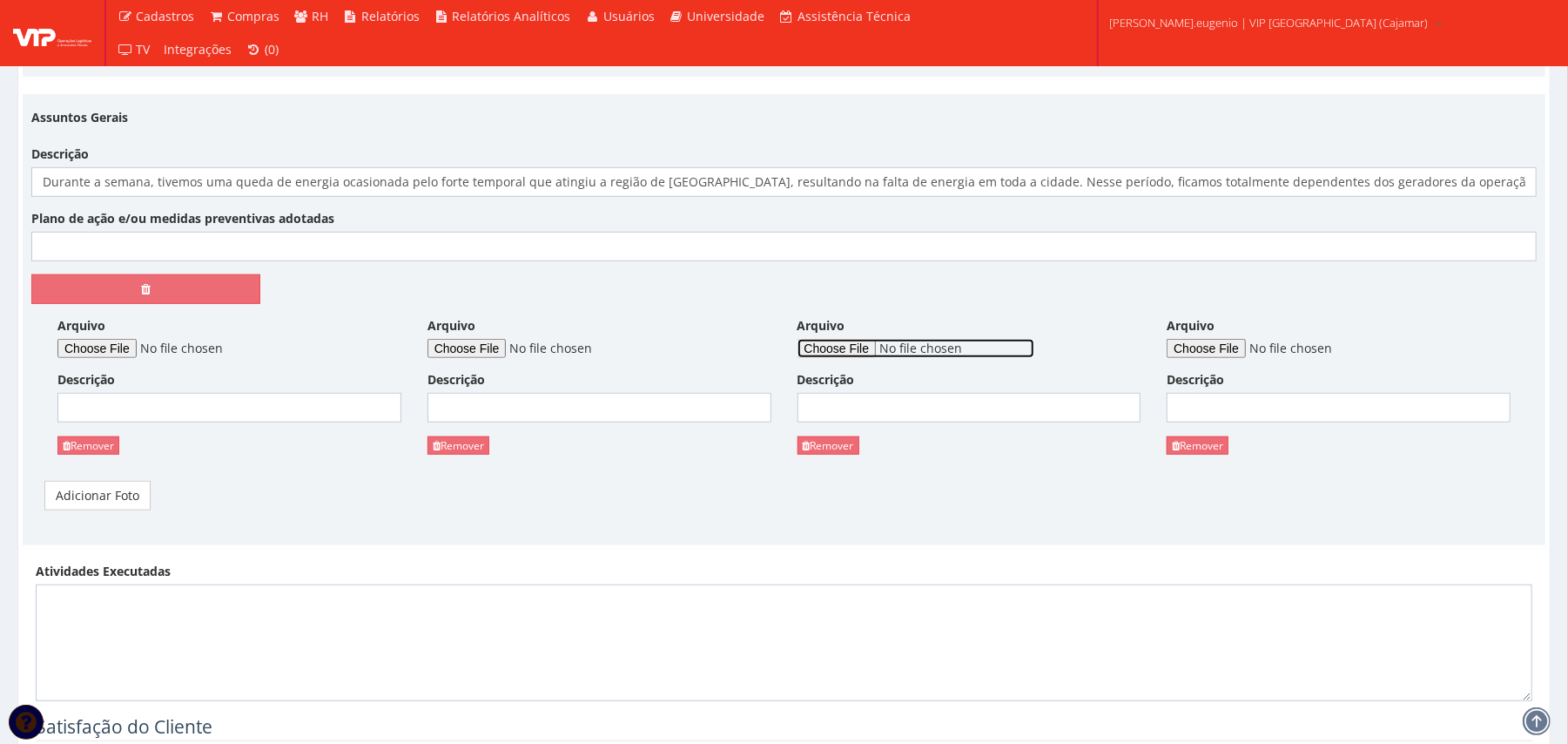
click at [859, 349] on input "Arquivo" at bounding box center [916, 349] width 237 height 19
type input "C:\fakepath\WhatsApp Image 2025-09-26 at 14.02.15 (1).jpeg"
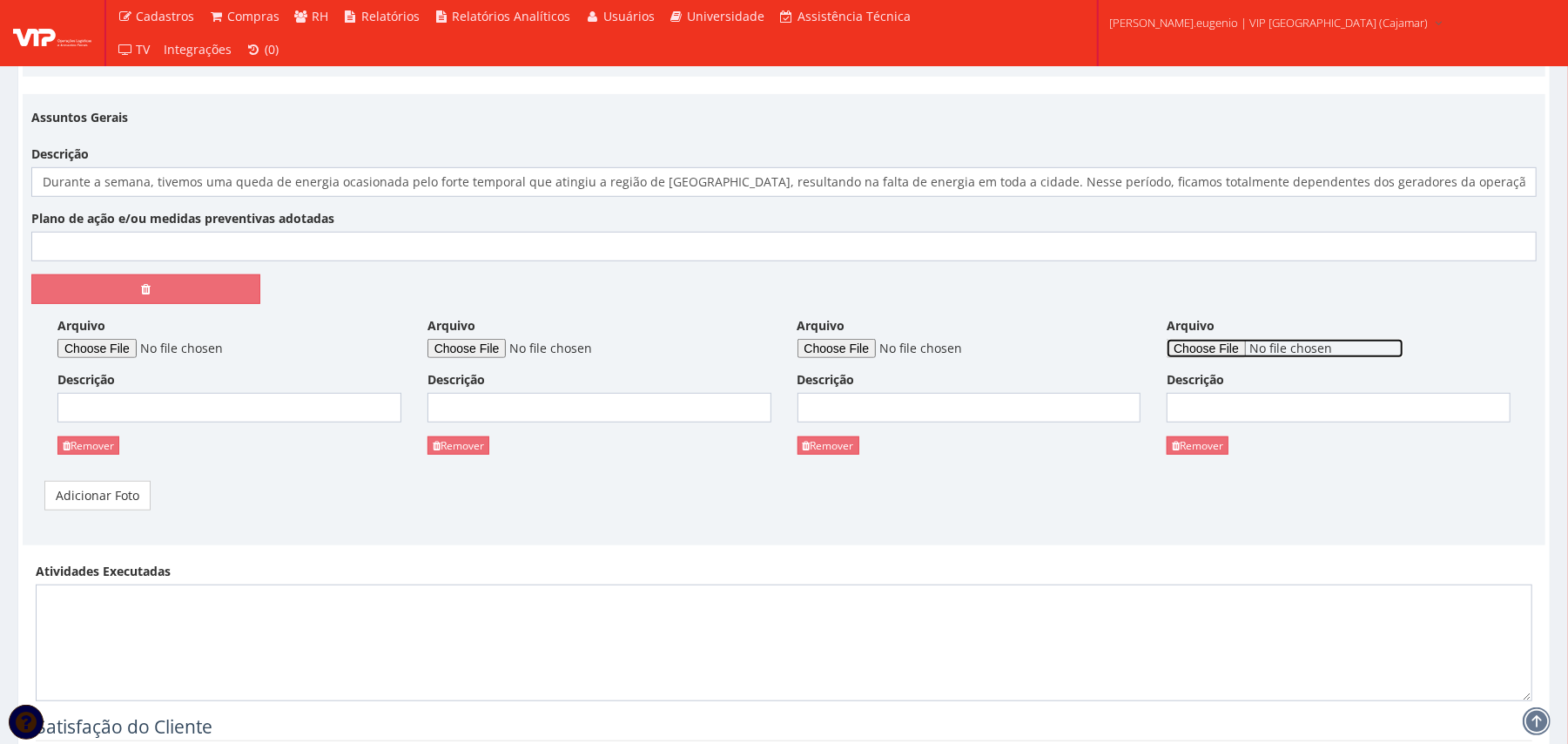
click at [1189, 354] on input "Arquivo" at bounding box center [1285, 349] width 237 height 19
type input "C:\fakepath\WhatsApp Image 2025-09-26 at 14.02.15 (3).jpeg"
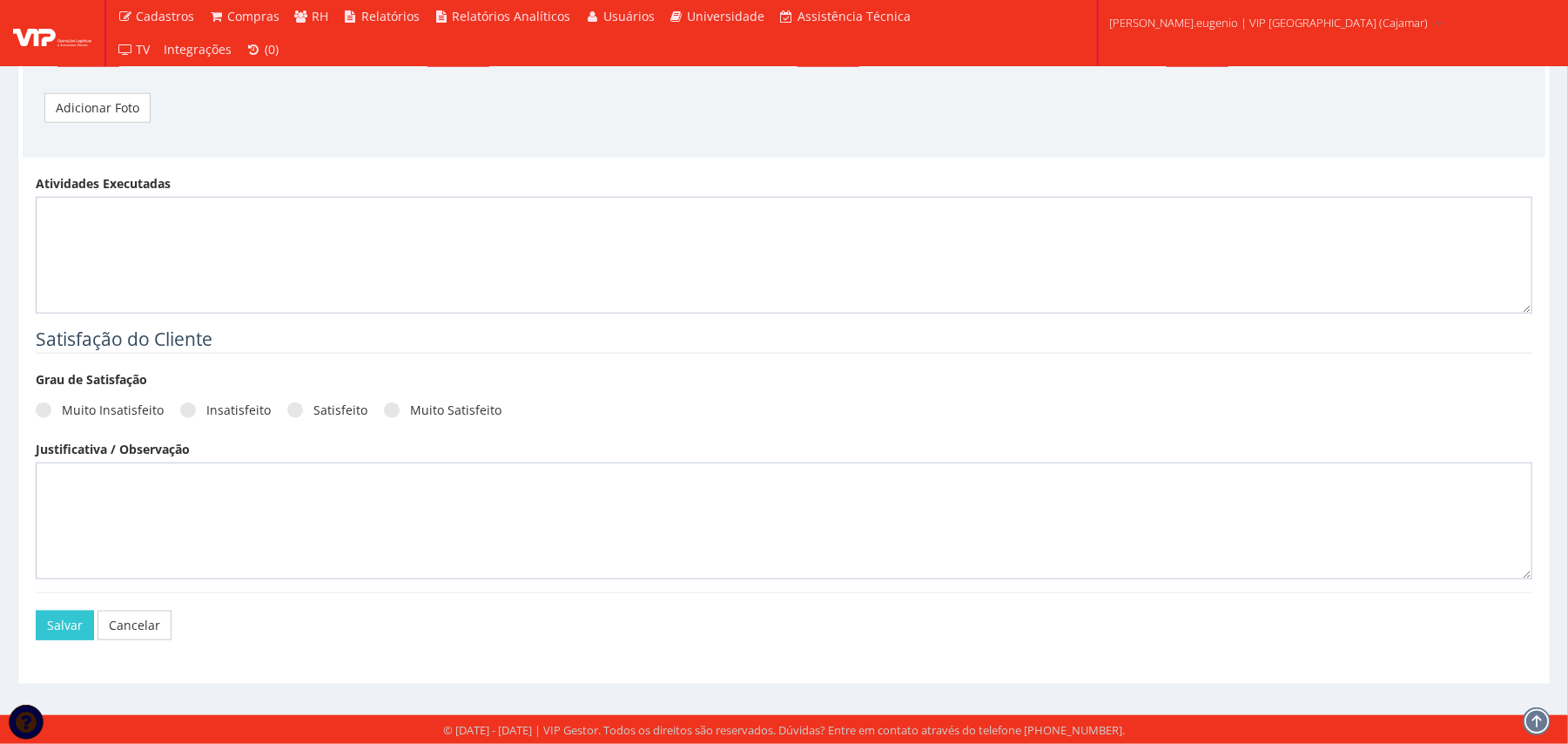
scroll to position [1088, 0]
click at [340, 394] on div "Muito Insatisfeito Insatisfeito Satisfeito Muito Satisfeito" at bounding box center [784, 417] width 1496 height 48
click at [327, 397] on div "Muito Insatisfeito Insatisfeito Satisfeito Muito Satisfeito" at bounding box center [784, 417] width 1496 height 48
click at [304, 402] on label "Satisfeito" at bounding box center [327, 410] width 80 height 18
click at [313, 405] on input "Satisfeito" at bounding box center [318, 410] width 11 height 12
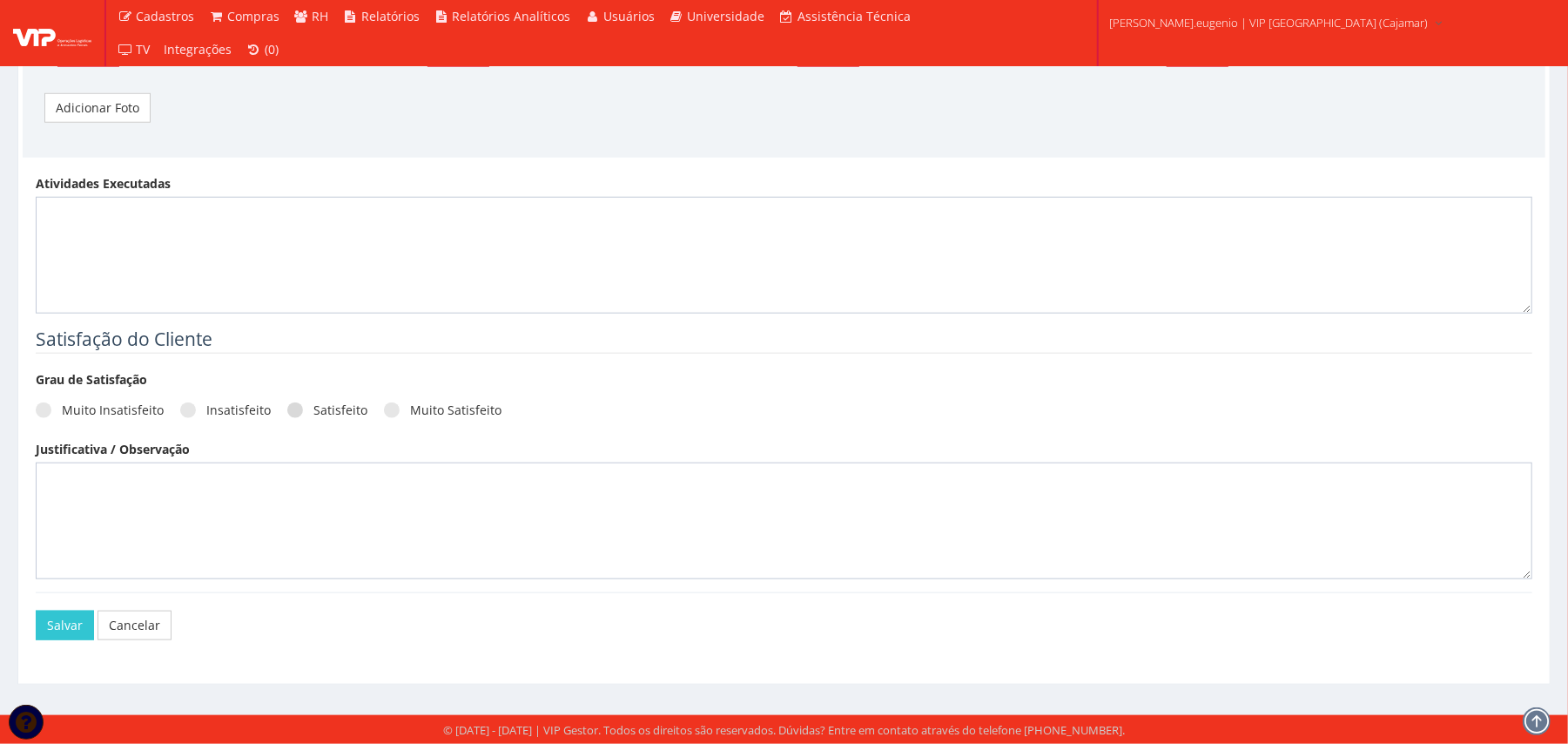
radio input "true"
click at [47, 628] on button "Salvar" at bounding box center [65, 625] width 58 height 29
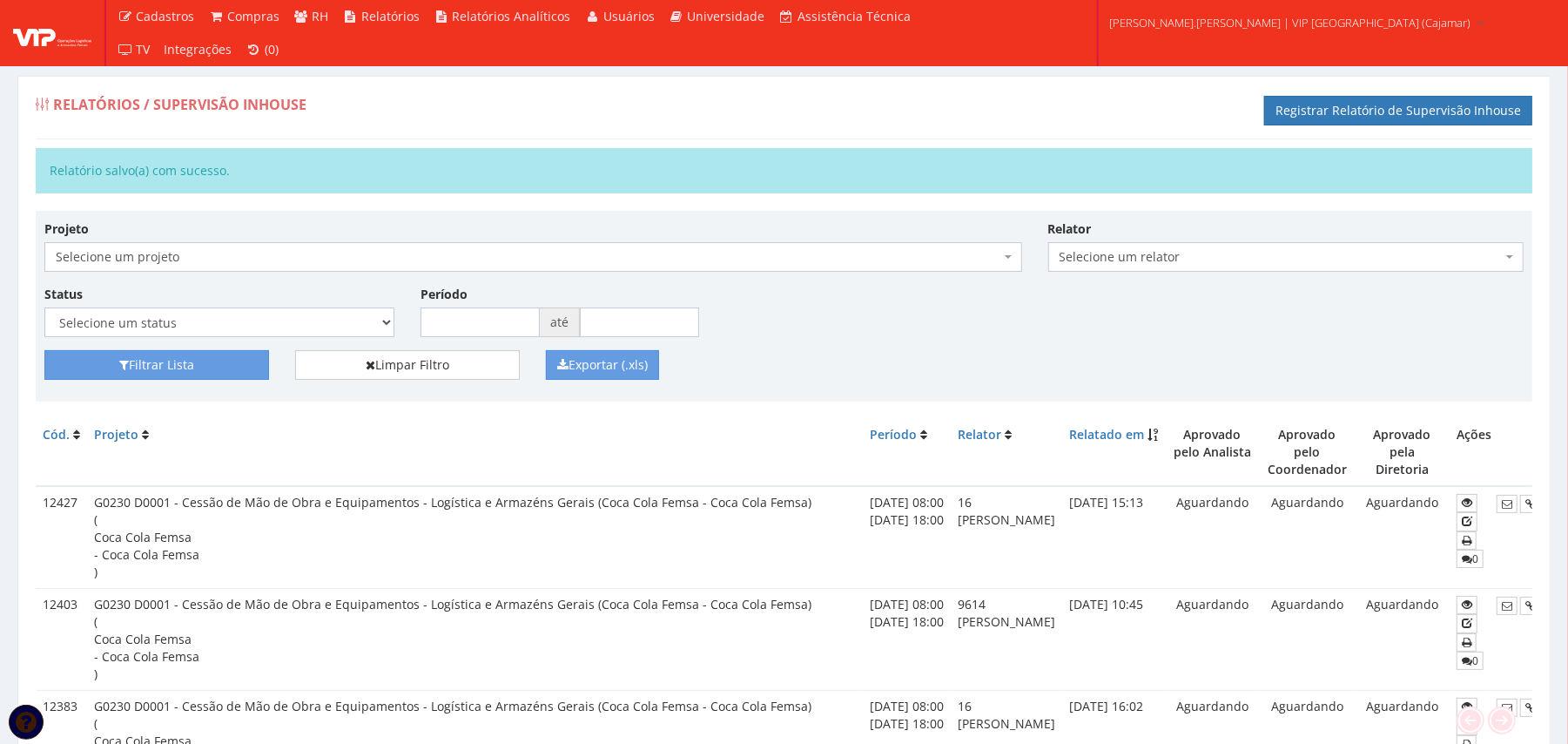
scroll to position [0, 110]
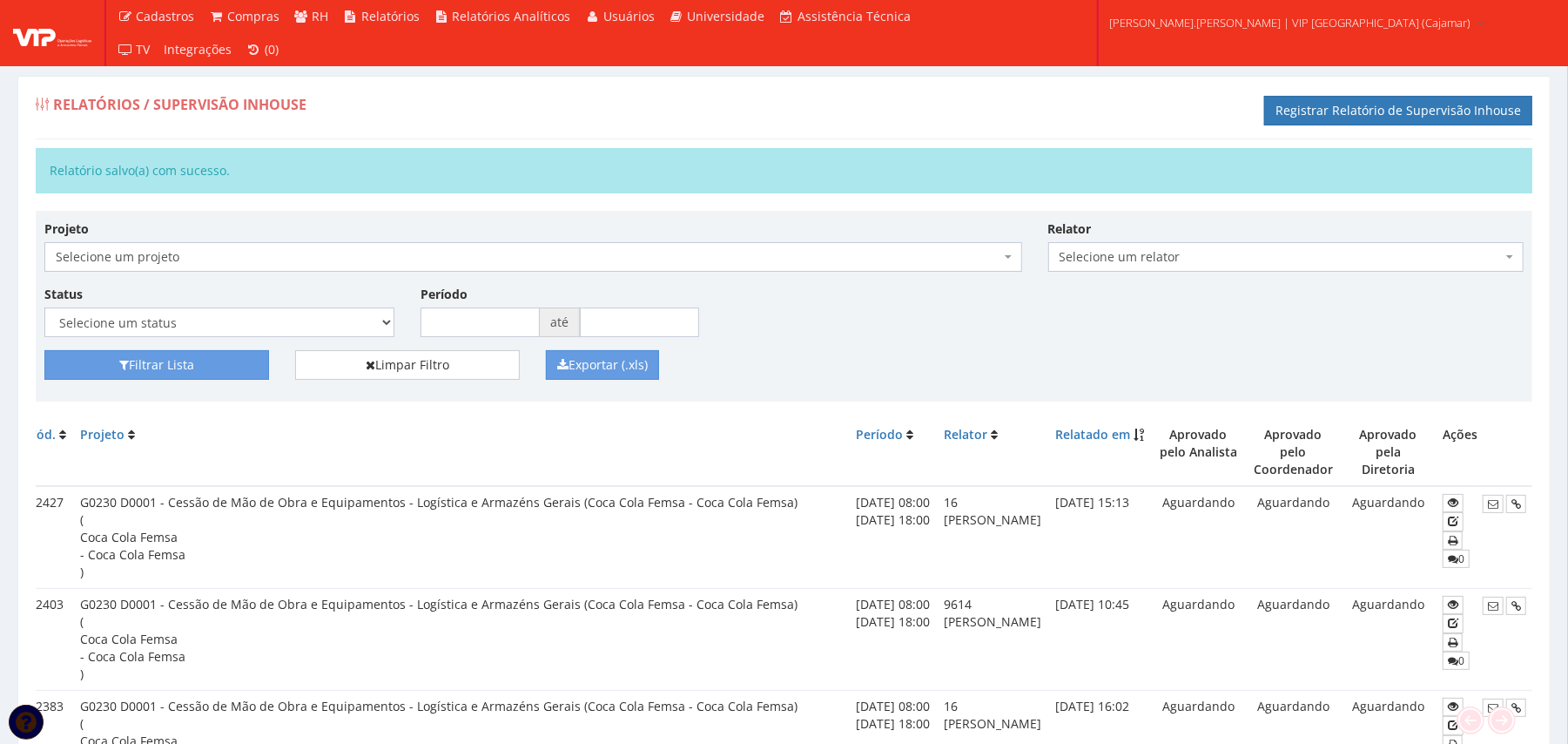
click at [1386, 381] on div "Filtrar Lista Limpar Filtro Exportar (.xls)" at bounding box center [784, 372] width 1505 height 42
click at [1446, 486] on td "0" at bounding box center [1455, 536] width 40 height 102
click at [1448, 496] on icon at bounding box center [1453, 502] width 11 height 12
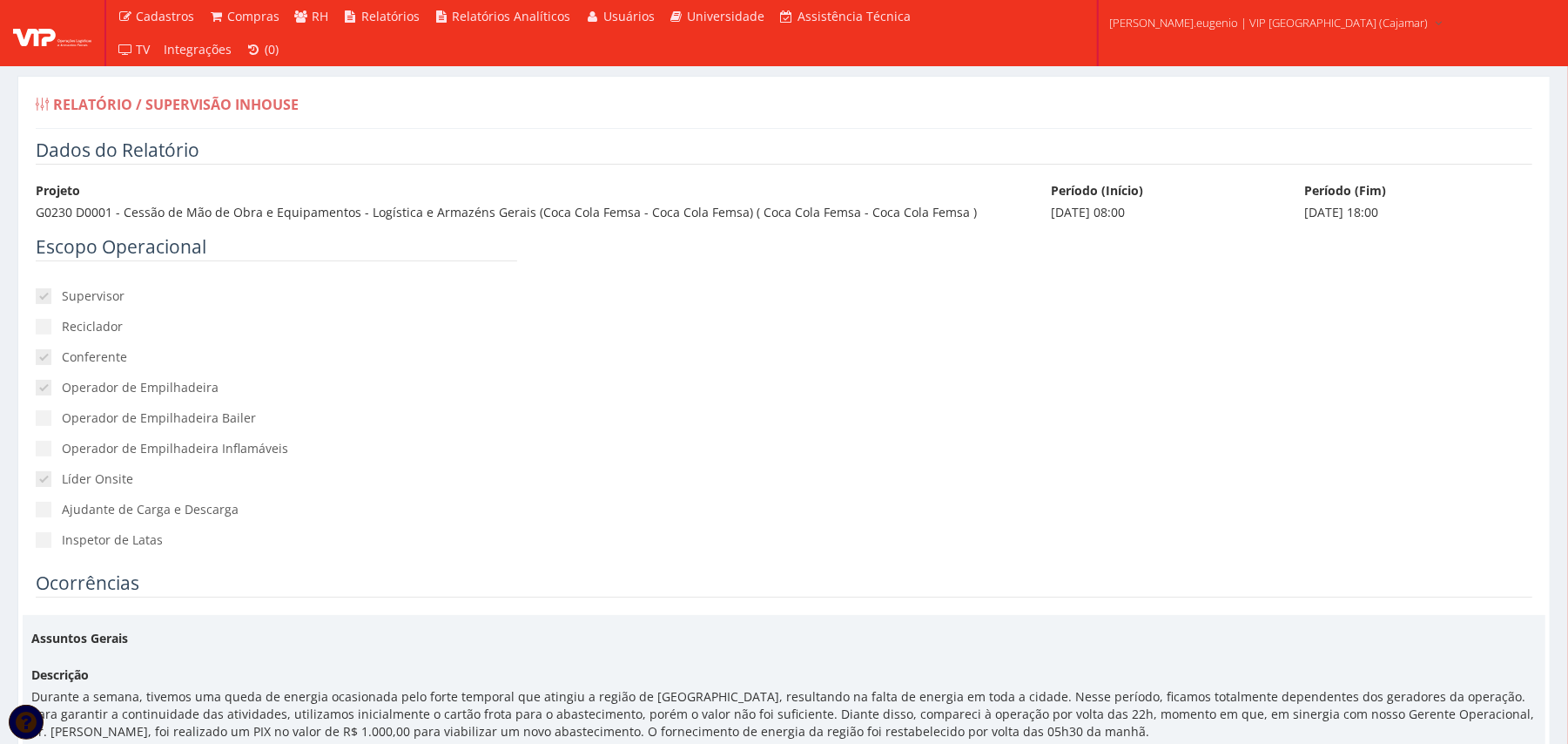
scroll to position [232, 0]
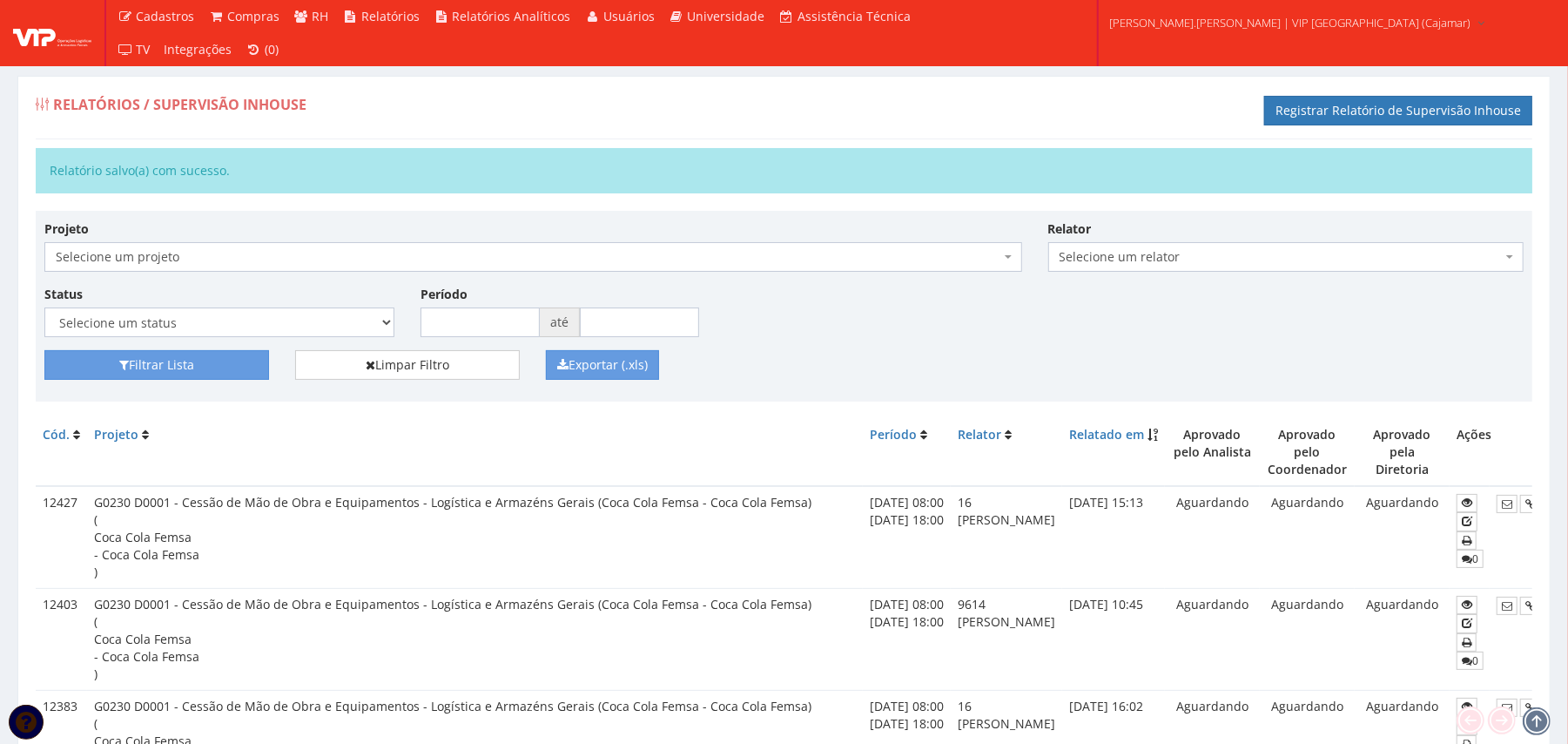
scroll to position [0, 110]
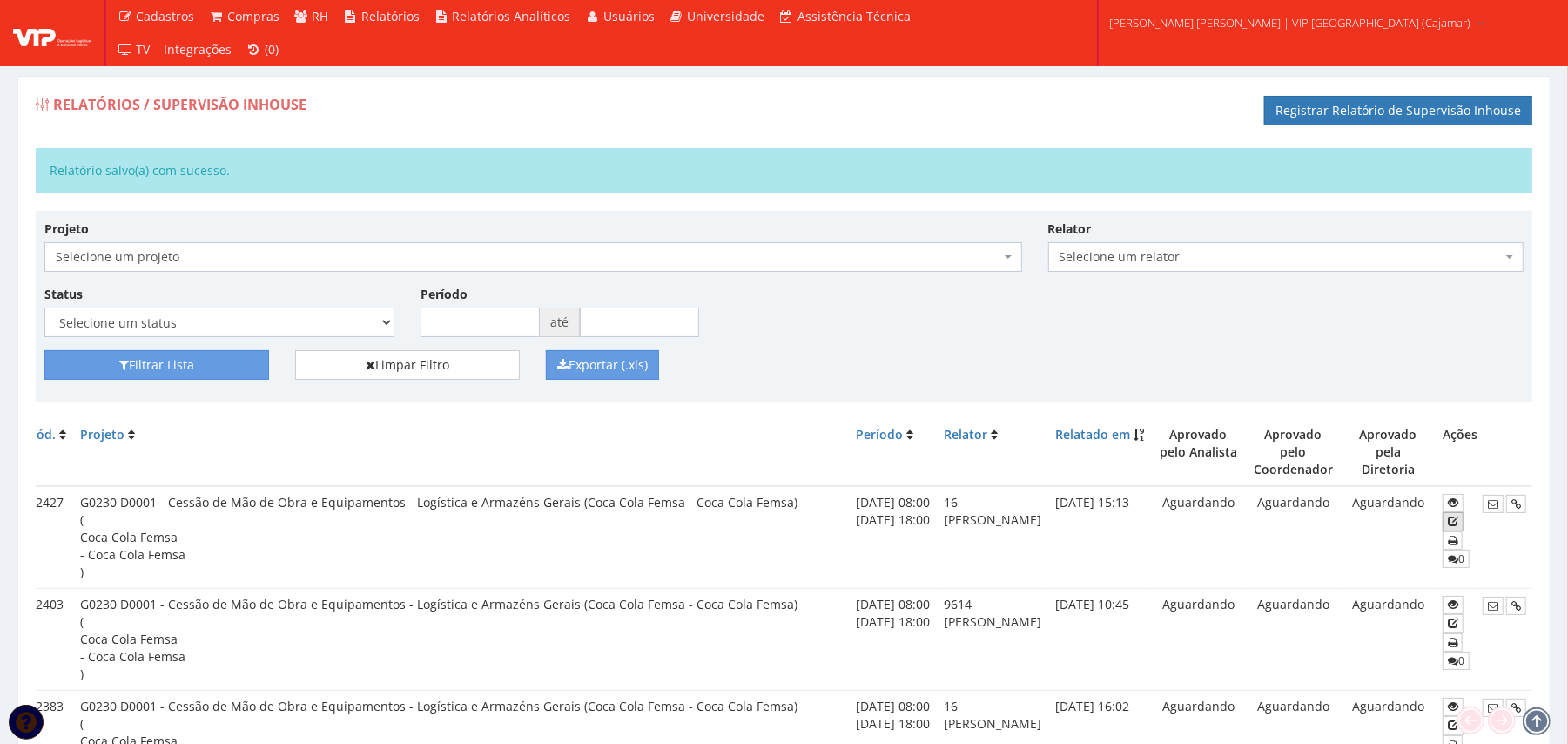
click at [1448, 515] on icon at bounding box center [1453, 521] width 11 height 12
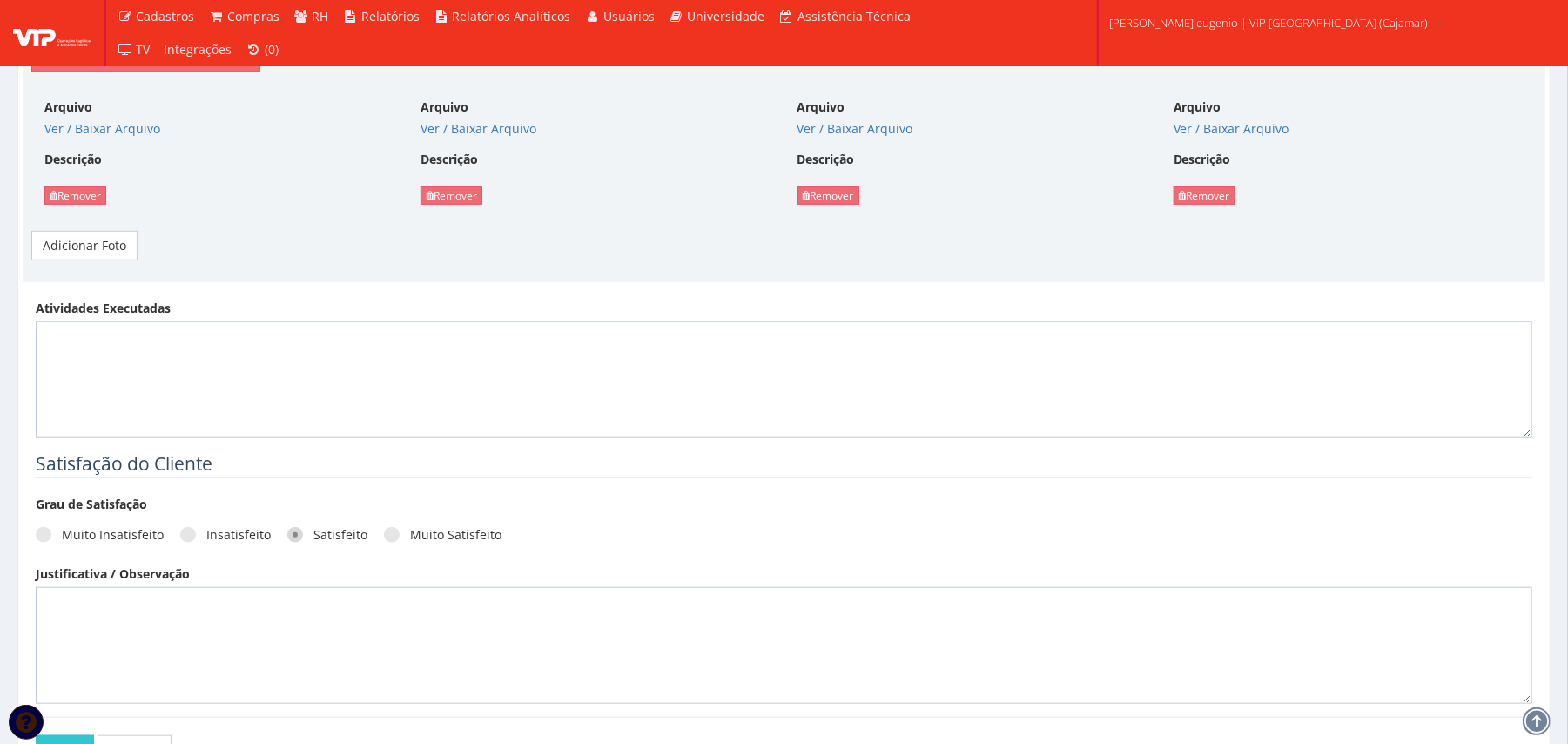
scroll to position [812, 0]
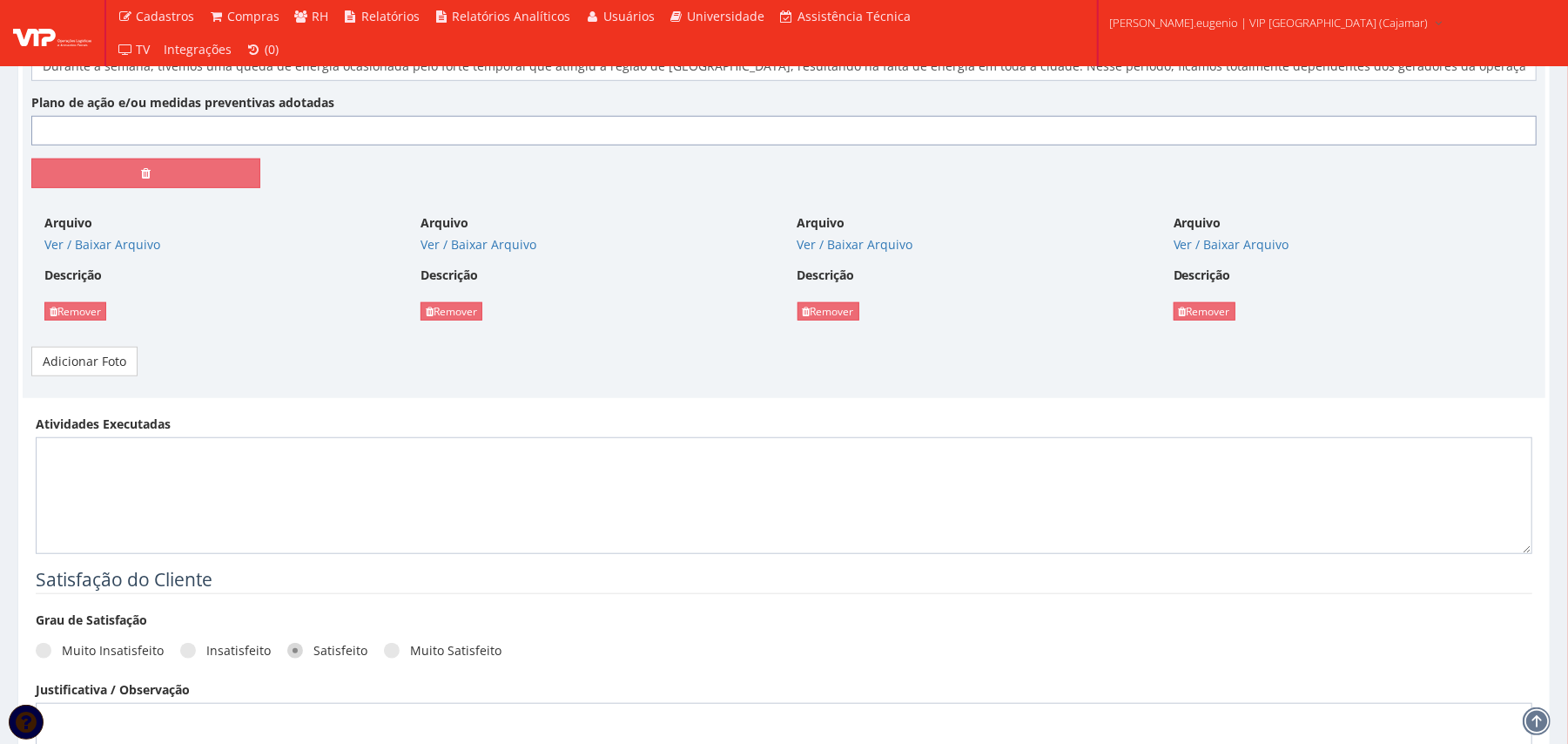
click at [301, 140] on input "Plano de ação e/ou medidas preventivas adotadas" at bounding box center [784, 130] width 1505 height 29
click at [320, 133] on input "Com a sinergia realizada não sofremos impactos na operação." at bounding box center [784, 130] width 1505 height 29
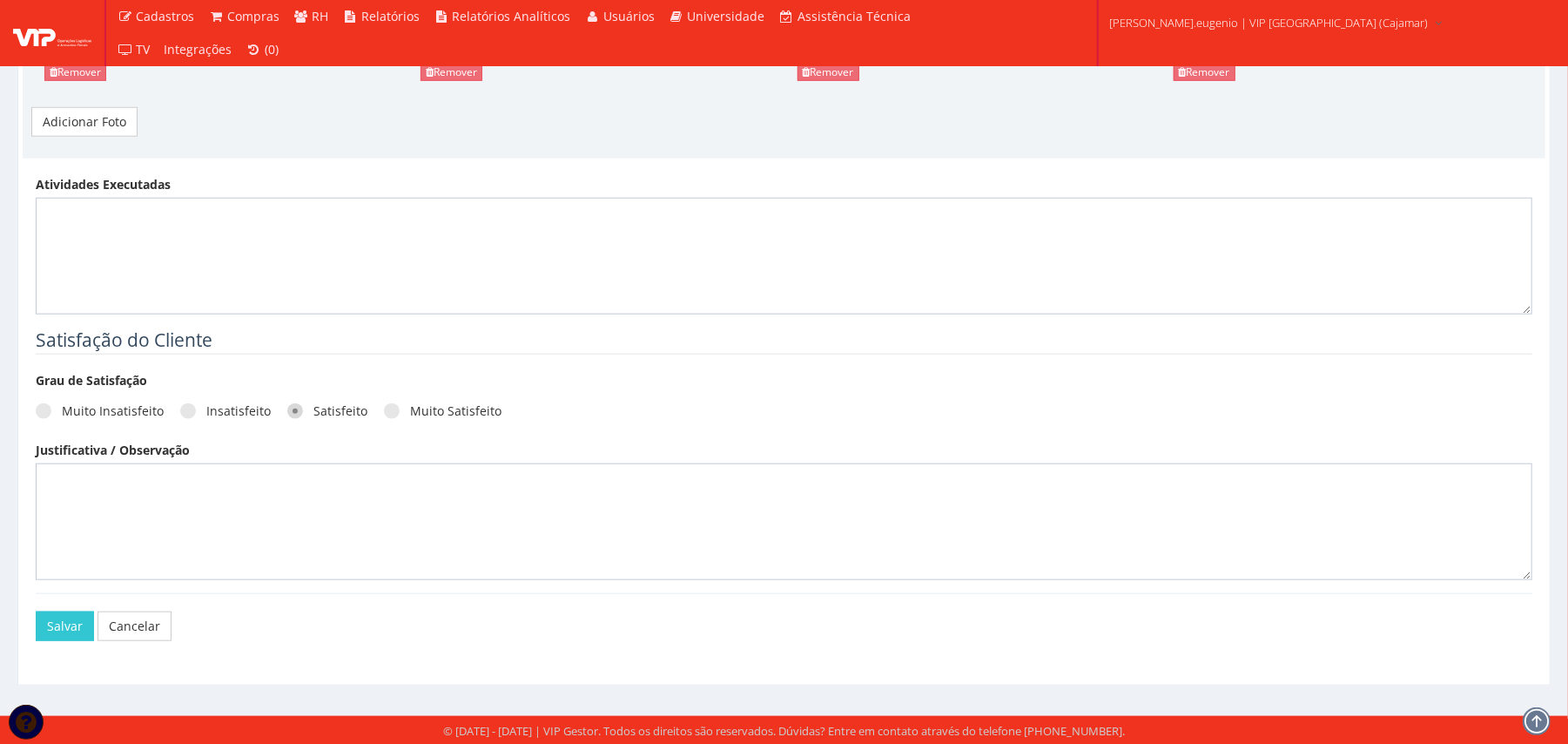
scroll to position [1057, 0]
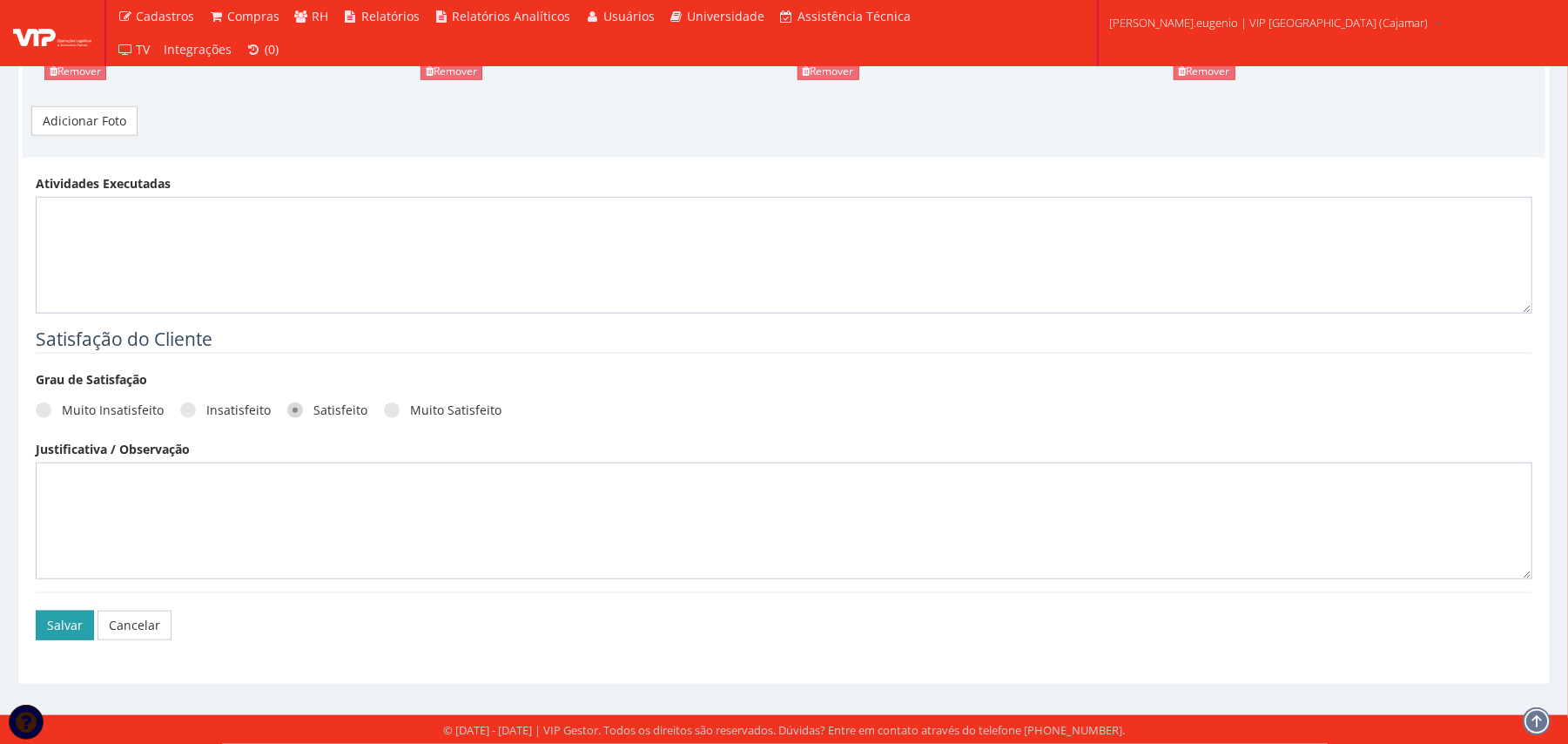
type input "Com a sinergia realizada não sofremos impactos nenhum na operação."
click at [61, 627] on button "Salvar" at bounding box center [65, 625] width 58 height 29
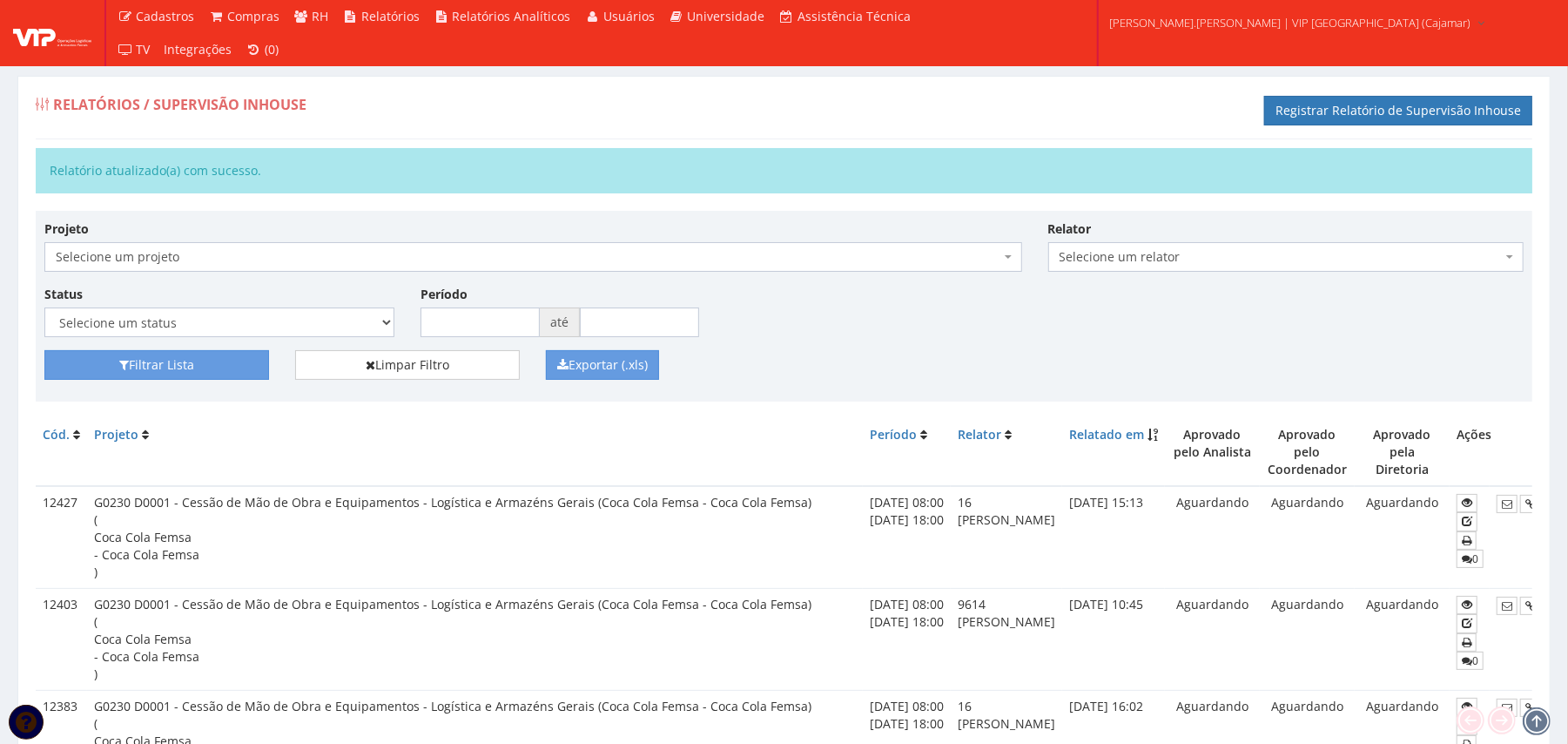
scroll to position [0, 110]
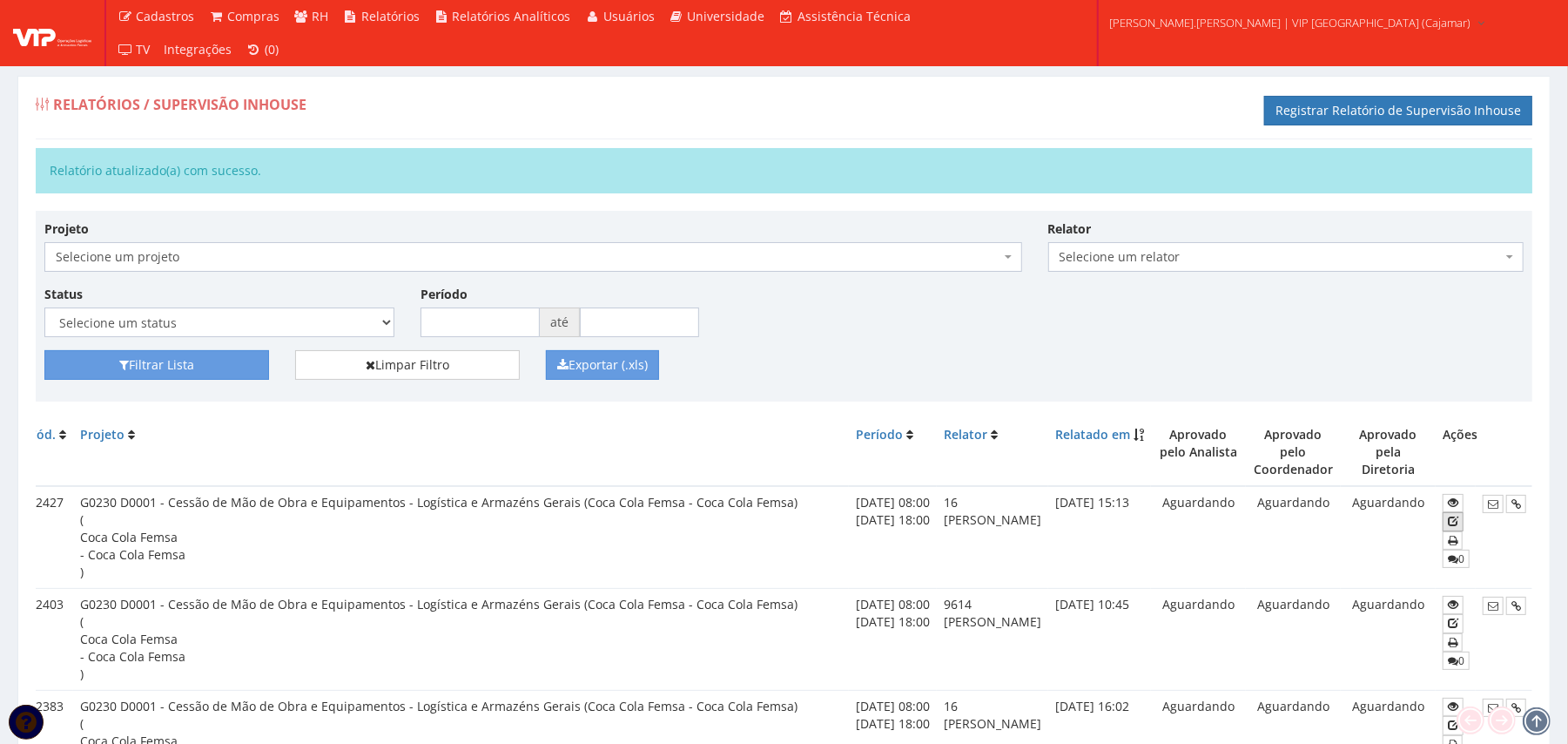
click at [1450, 515] on icon at bounding box center [1453, 521] width 11 height 12
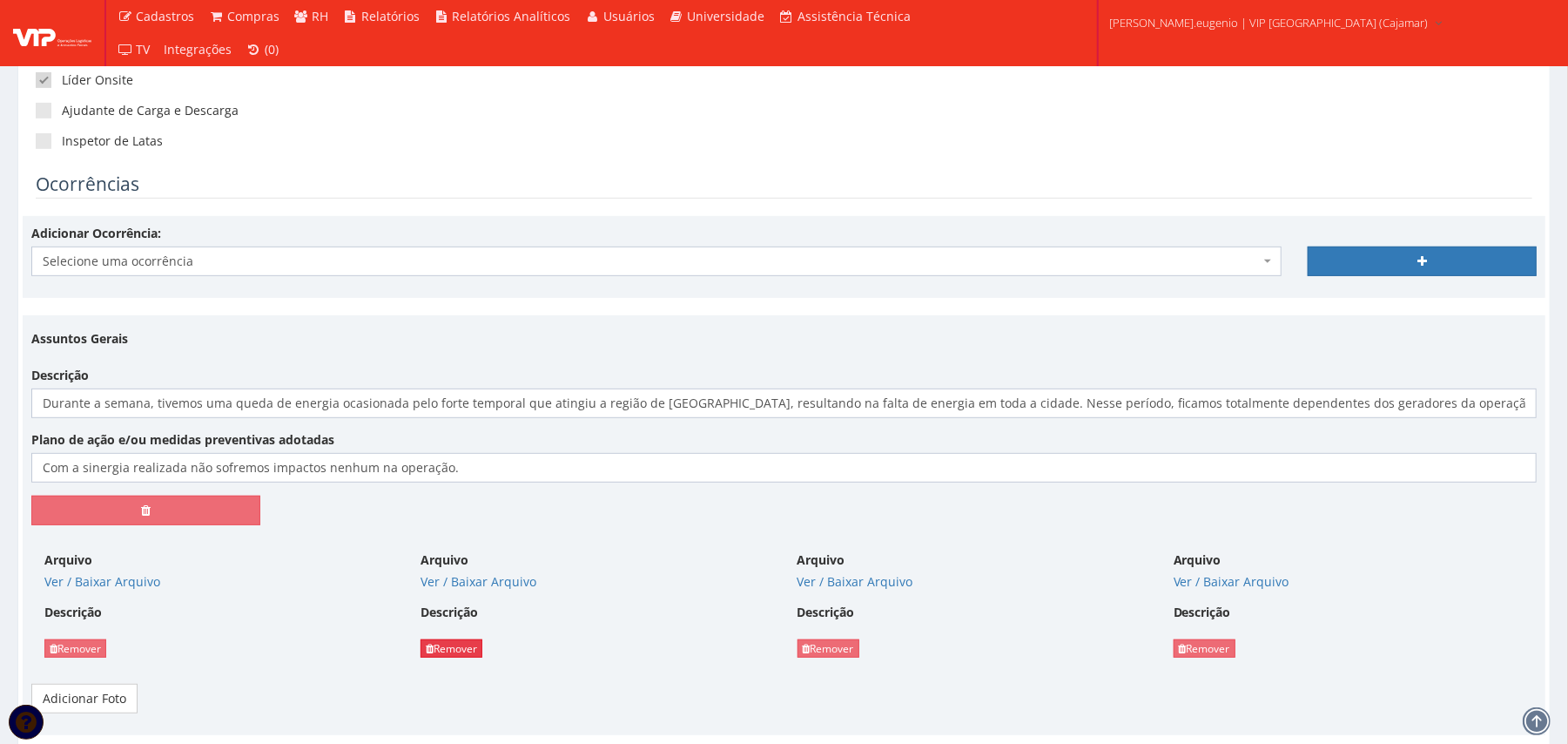
scroll to position [464, 0]
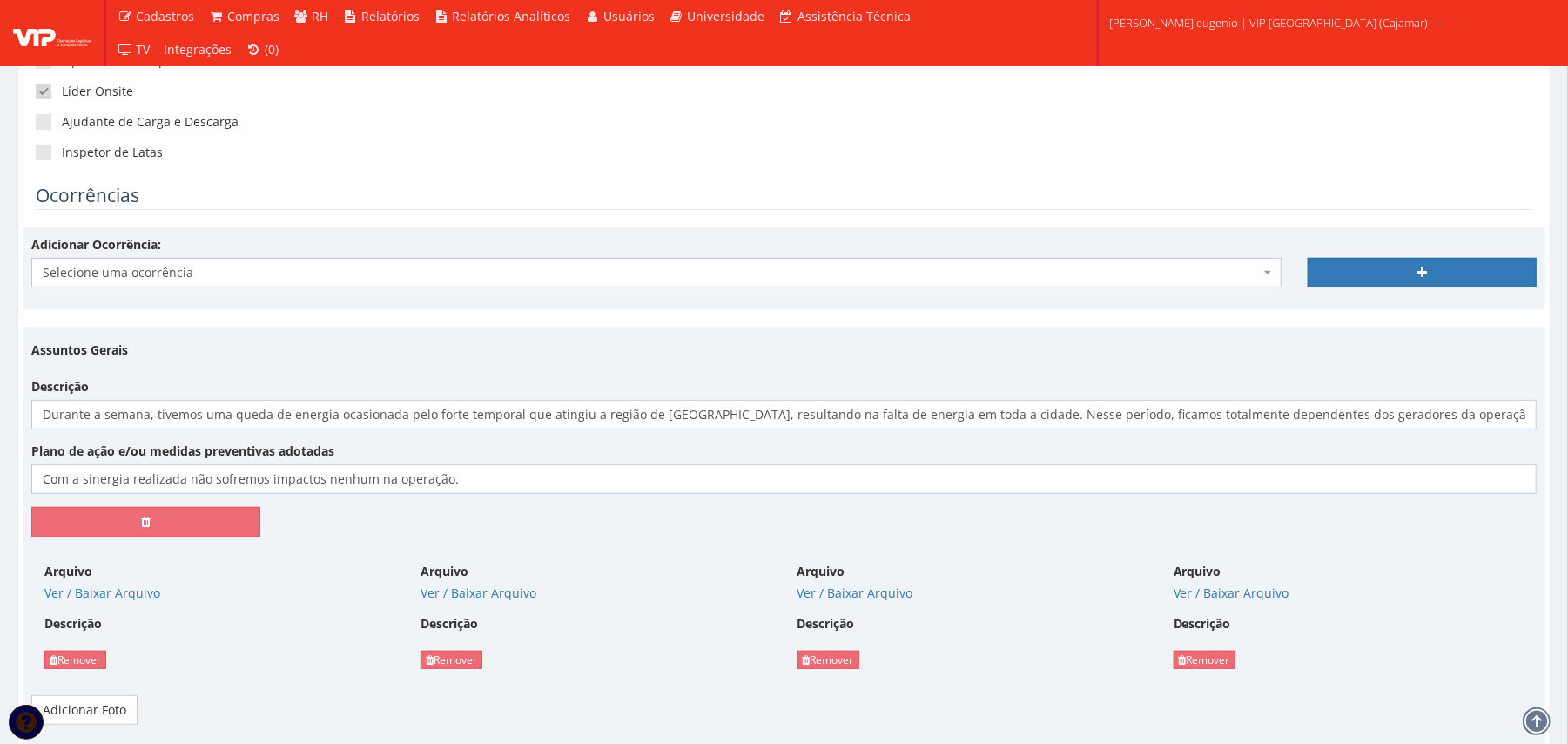
click at [425, 272] on span "Selecione uma ocorrência" at bounding box center [651, 272] width 1217 height 18
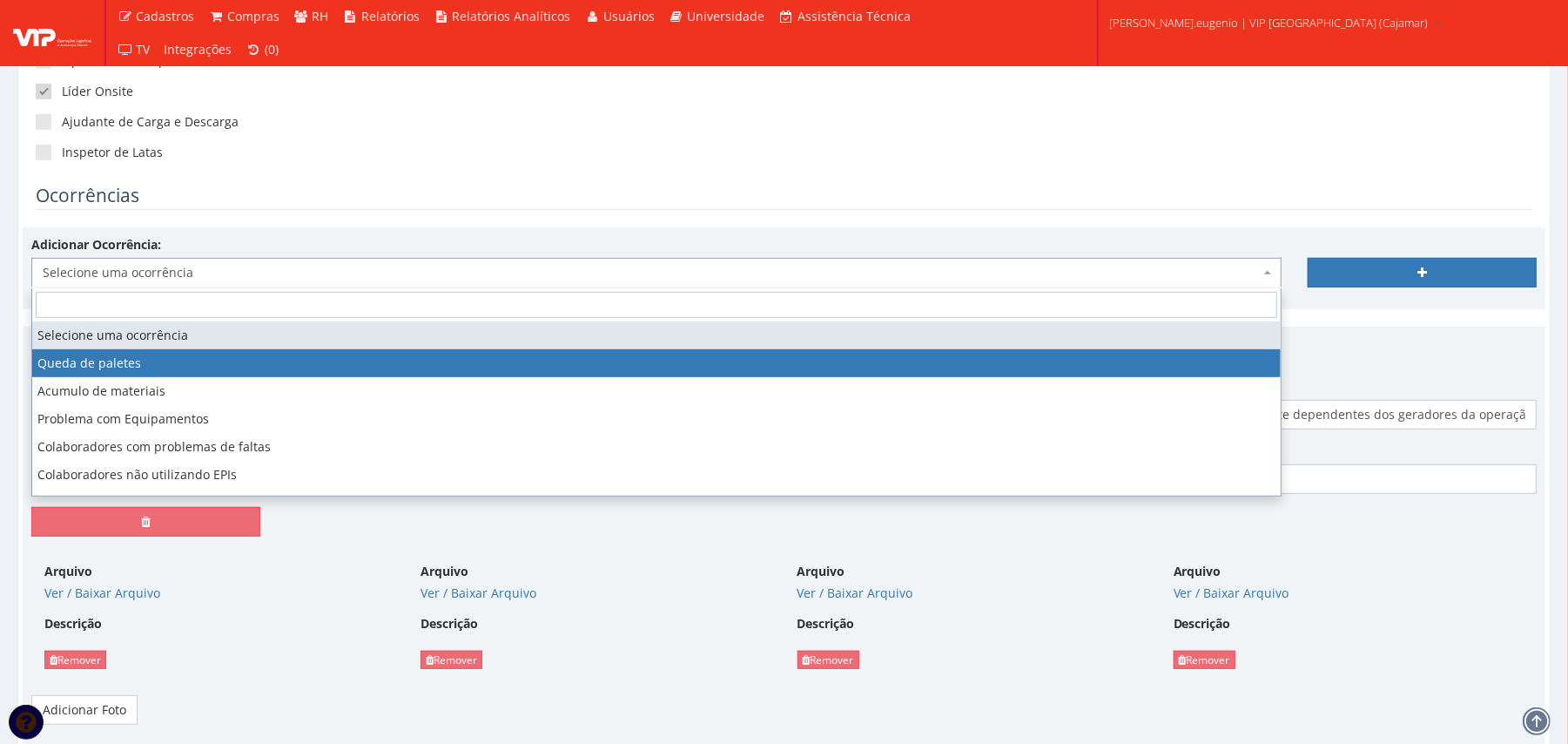
scroll to position [104, 0]
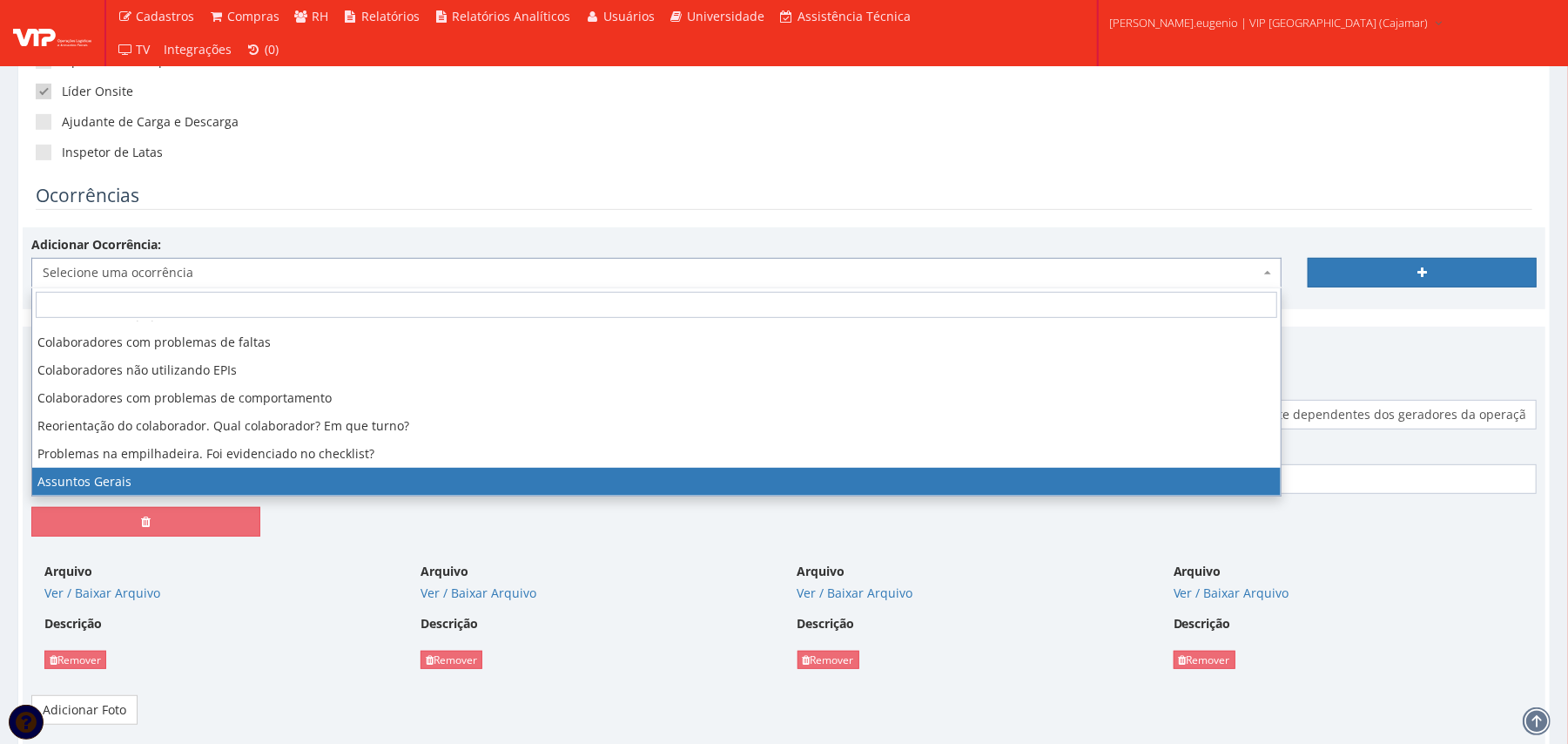
select select "assuntos_gerais"
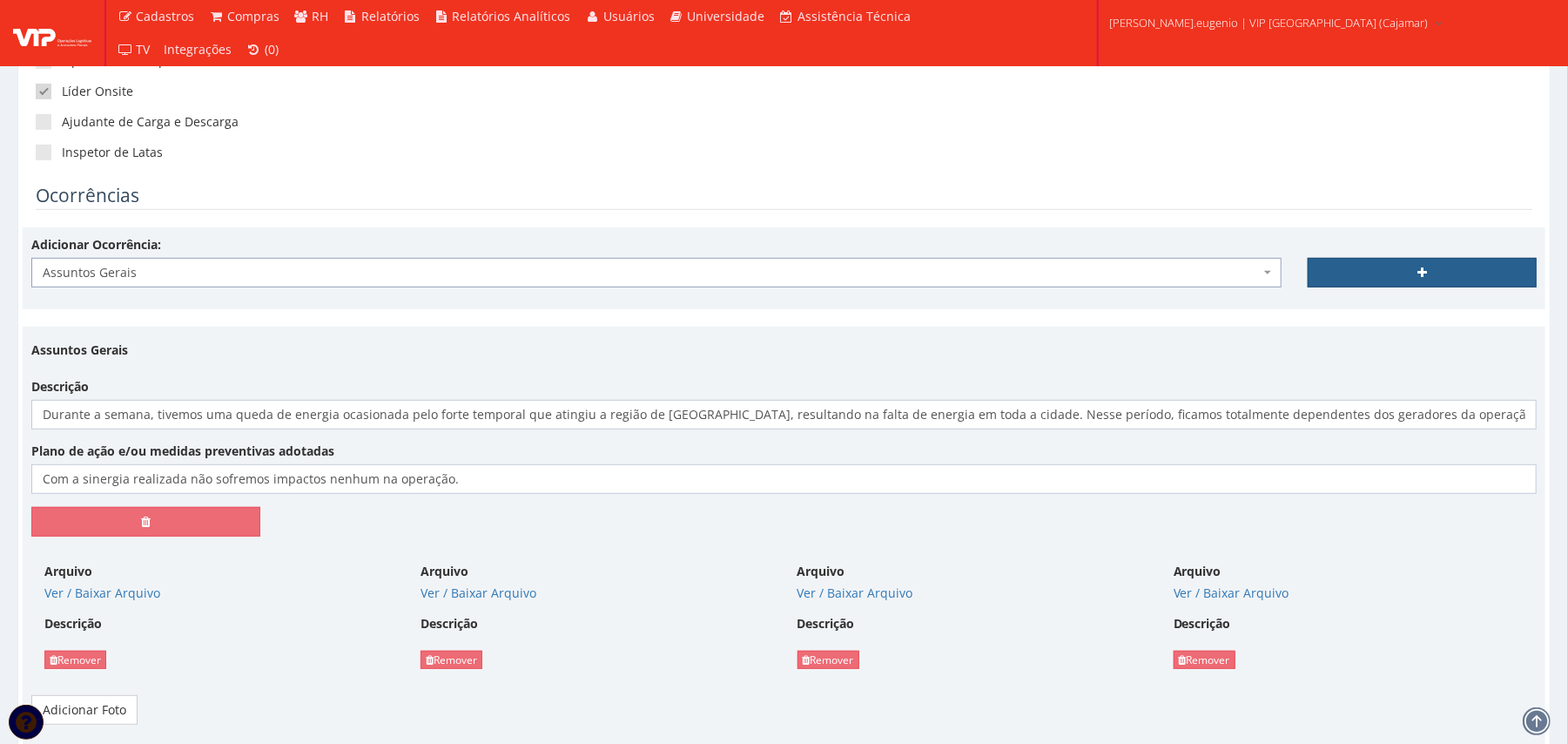
click at [1432, 272] on link at bounding box center [1421, 272] width 229 height 29
click at [711, 96] on div "Escopo Operacional Supervisor Reciclador Conferente Operador de Empilhadeira Op…" at bounding box center [784, 15] width 1523 height 336
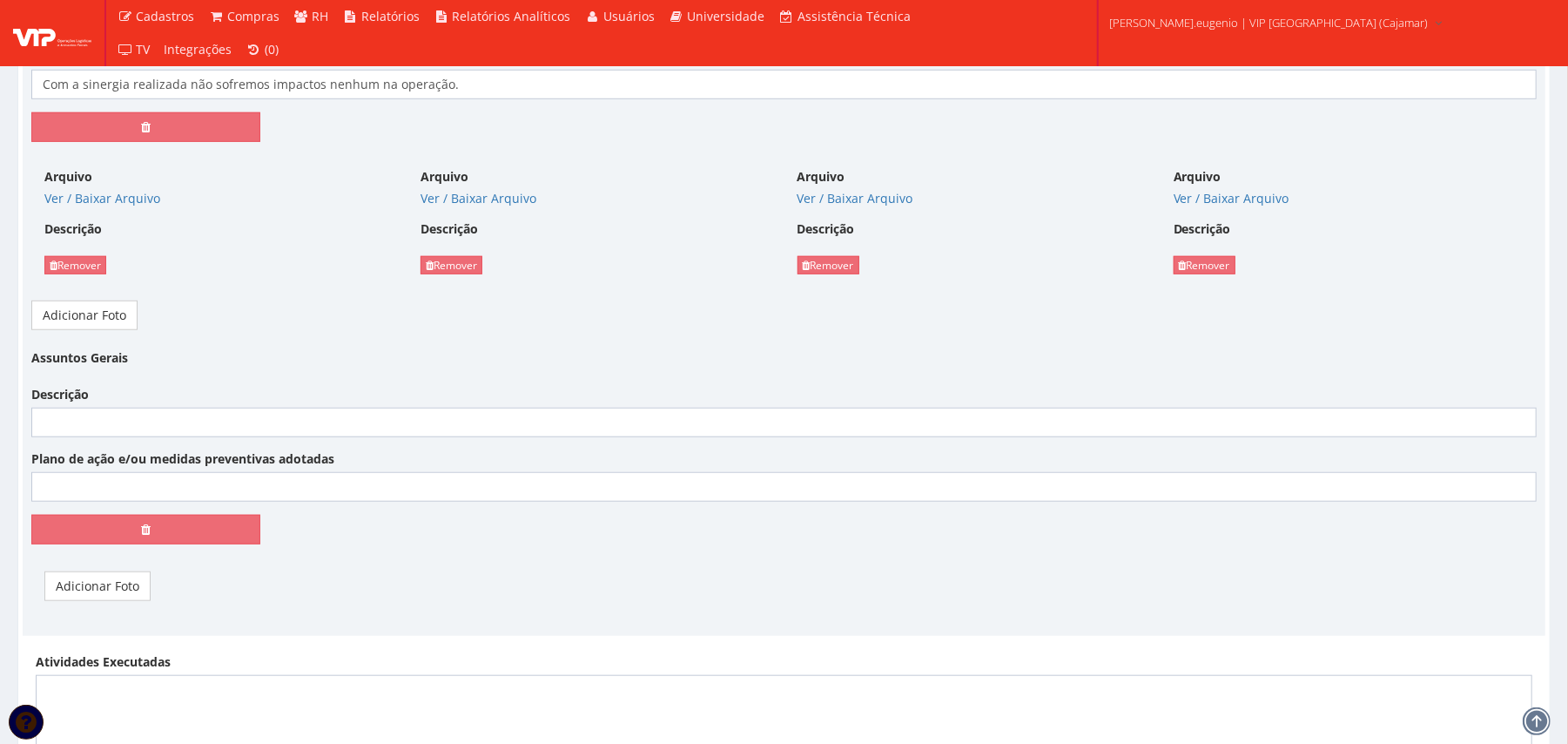
scroll to position [928, 0]
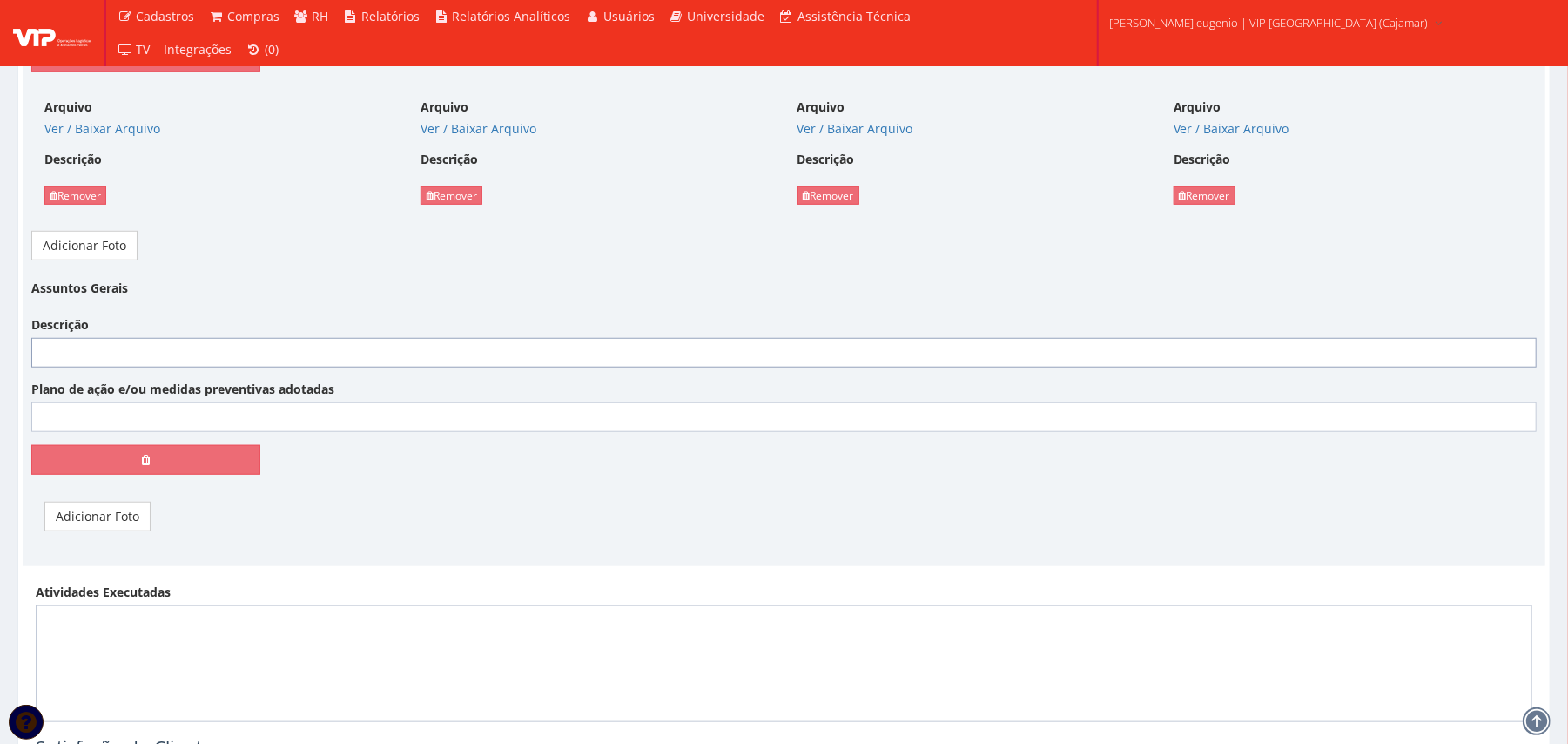
click at [405, 352] on input "Descrição" at bounding box center [784, 352] width 1505 height 29
paste input "Mesmo diante do temporal que atingiu a região, ocasionando forte chuva, nossos …"
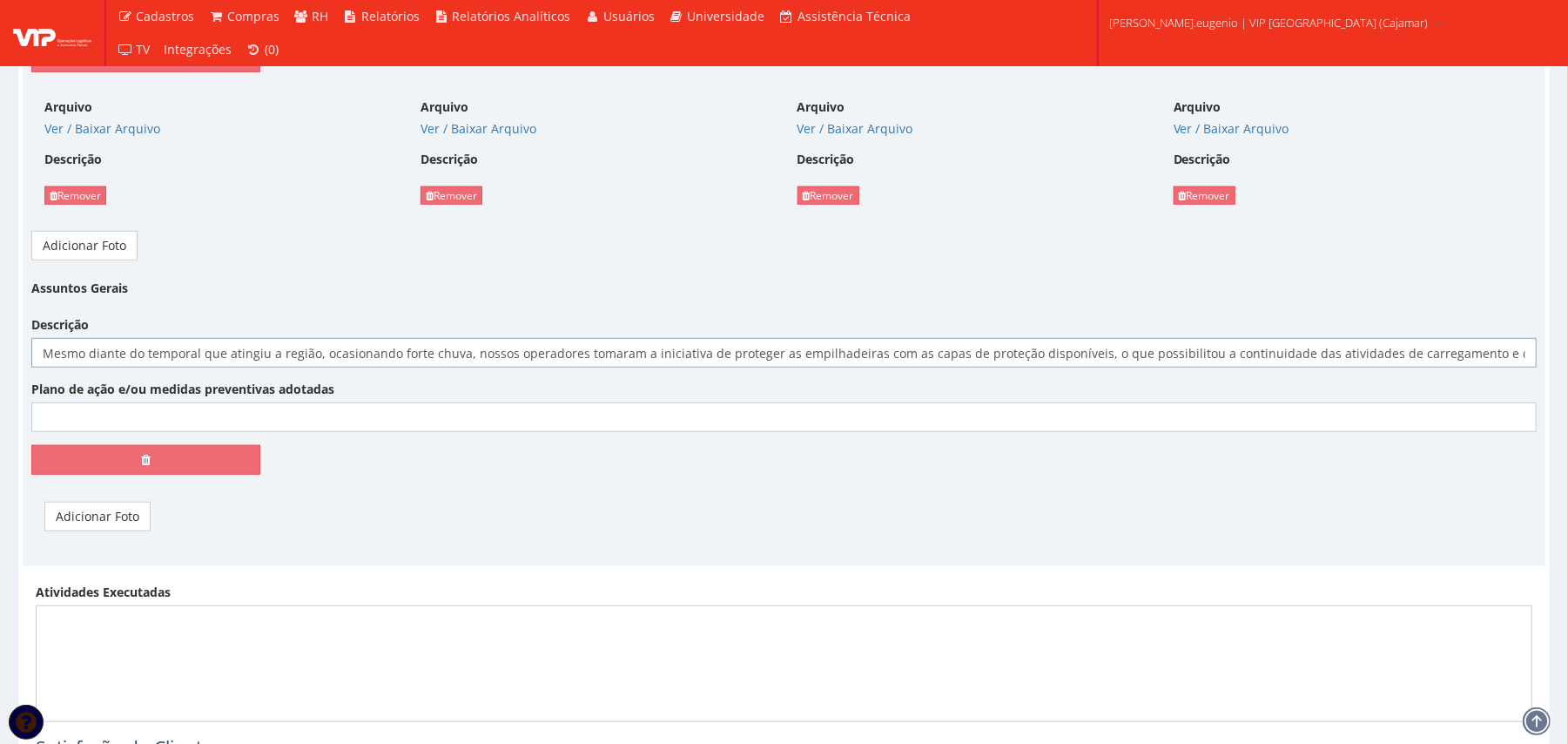
scroll to position [0, 1379]
type input "Mesmo diante do temporal que atingiu a região, ocasionando forte chuva, nossos …"
click at [366, 415] on input "Plano de ação e/ou medidas preventivas adotadas" at bounding box center [784, 417] width 1505 height 29
paste input "Ressalto que já estamos em tratativas com um fornecedor para iniciar a instalaç…"
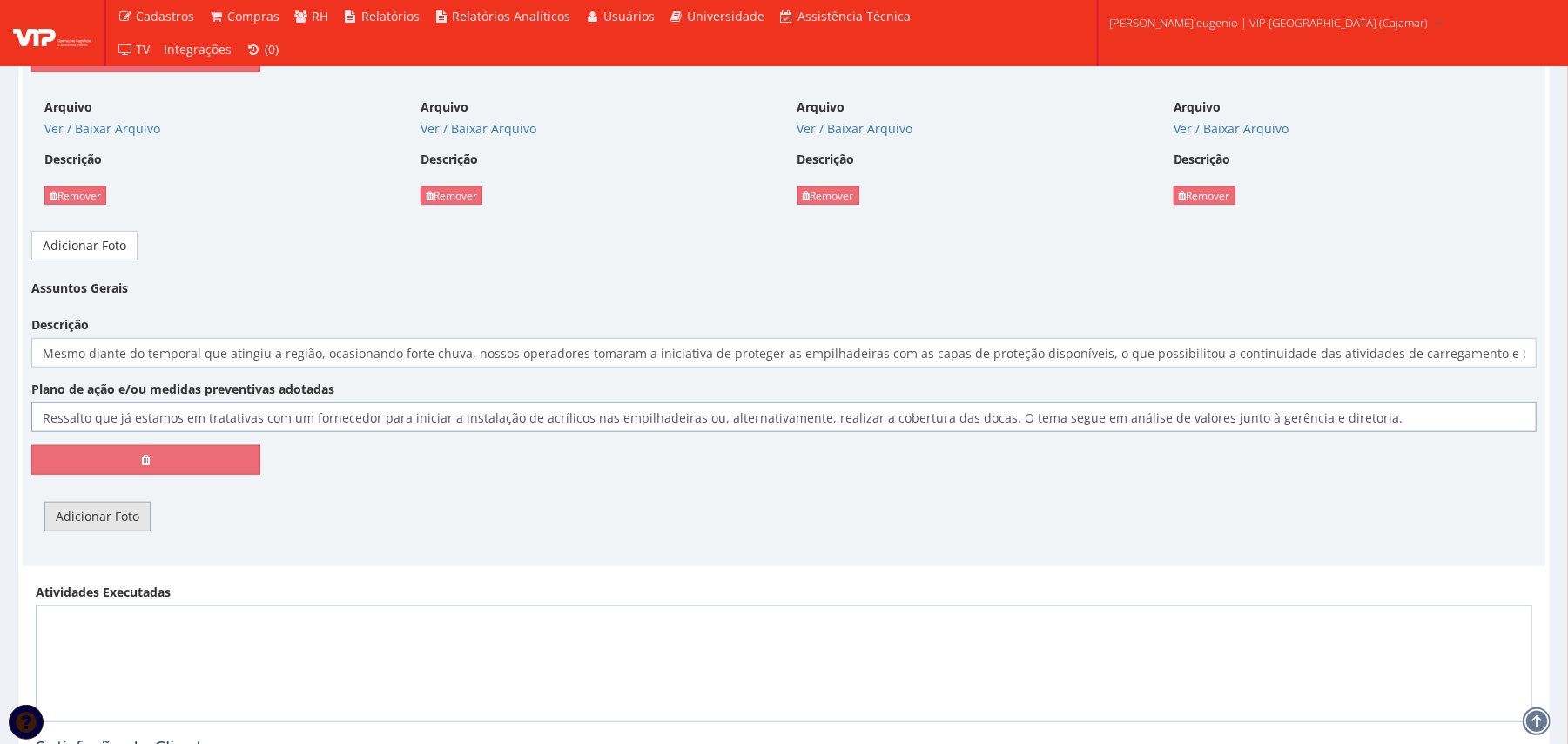
type input "Ressalto que já estamos em tratativas com um fornecedor para iniciar a instalaç…"
click at [101, 526] on link "Adicionar Foto" at bounding box center [97, 516] width 106 height 29
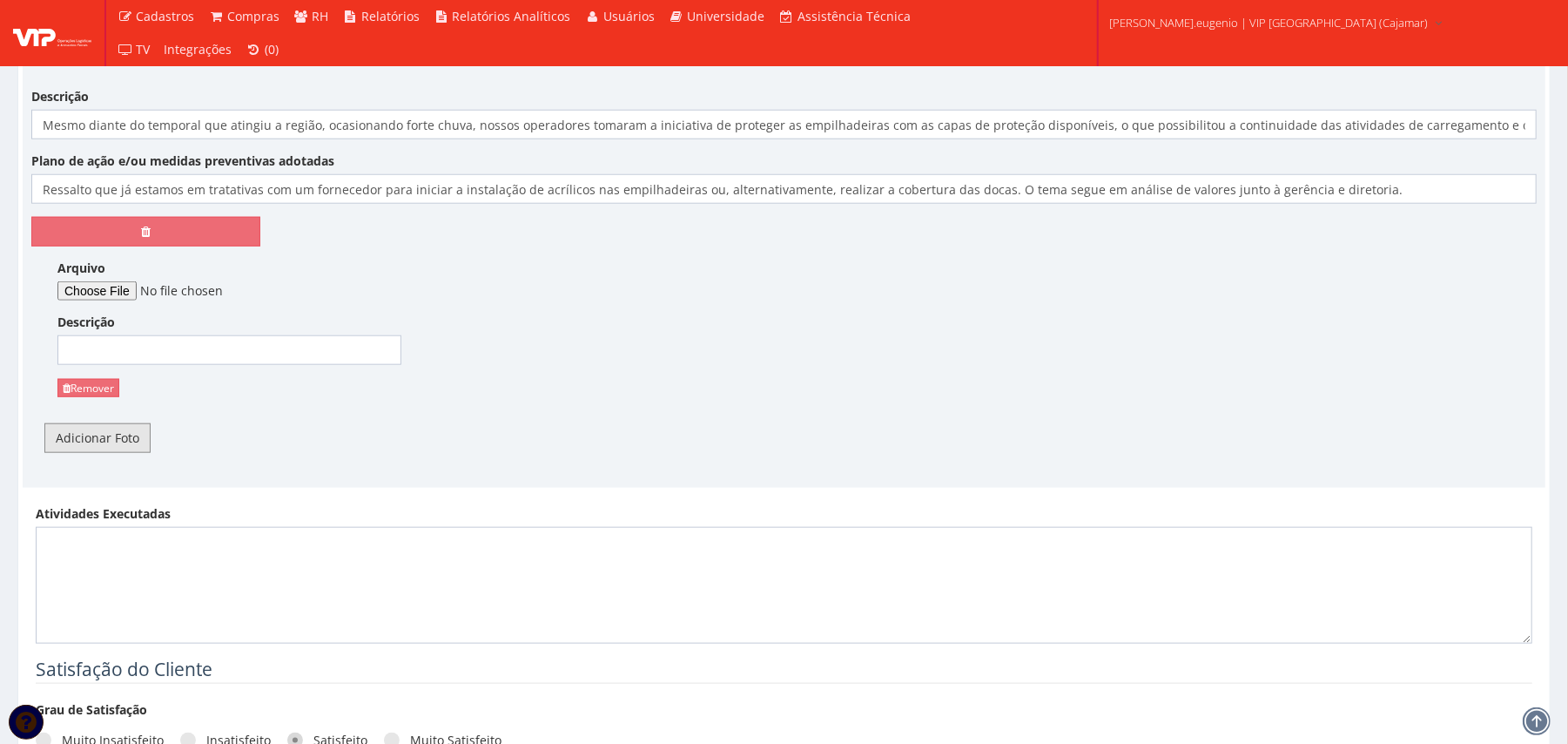
scroll to position [1161, 0]
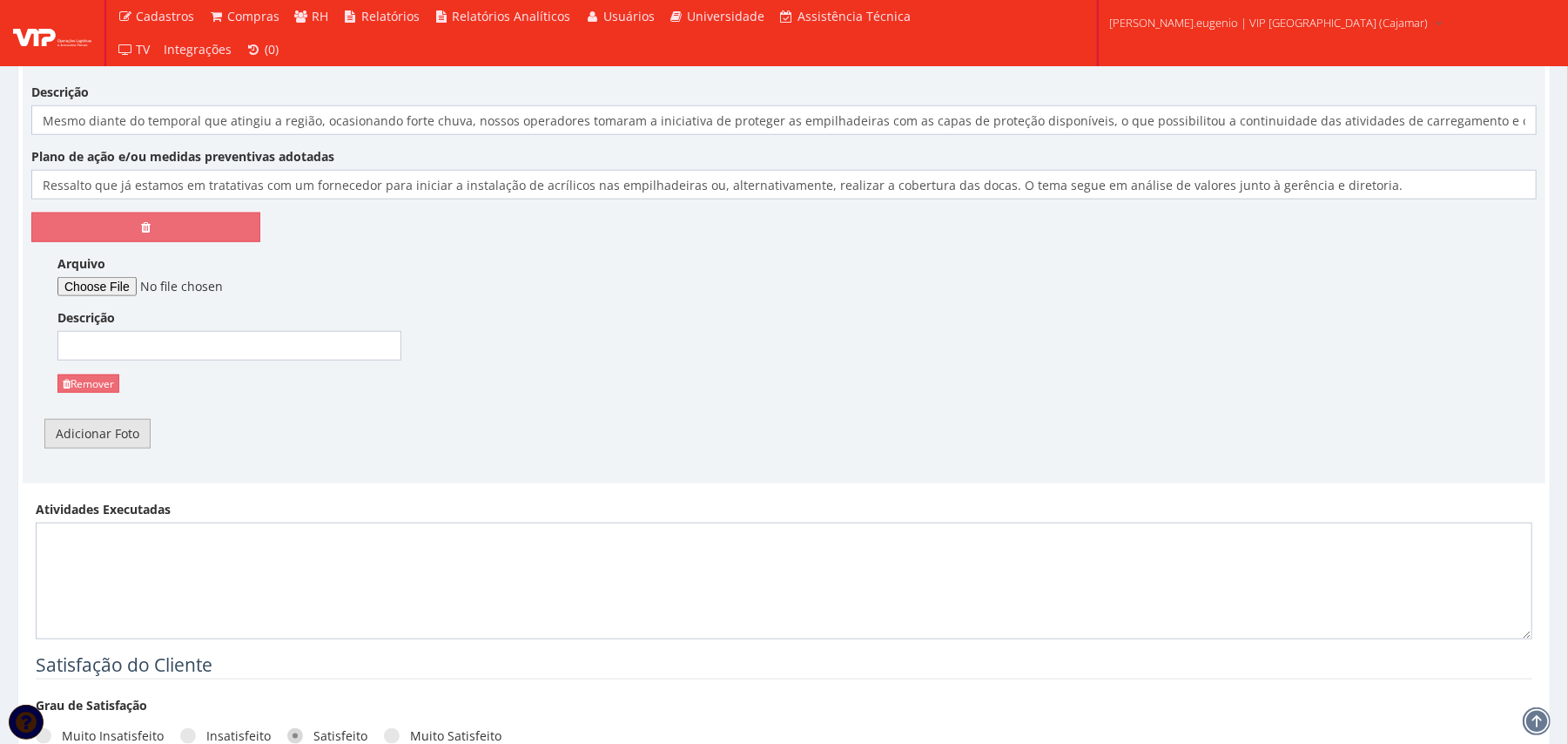
click at [94, 426] on link "Adicionar Foto" at bounding box center [97, 433] width 106 height 29
click at [95, 441] on link "Adicionar Foto" at bounding box center [97, 433] width 106 height 29
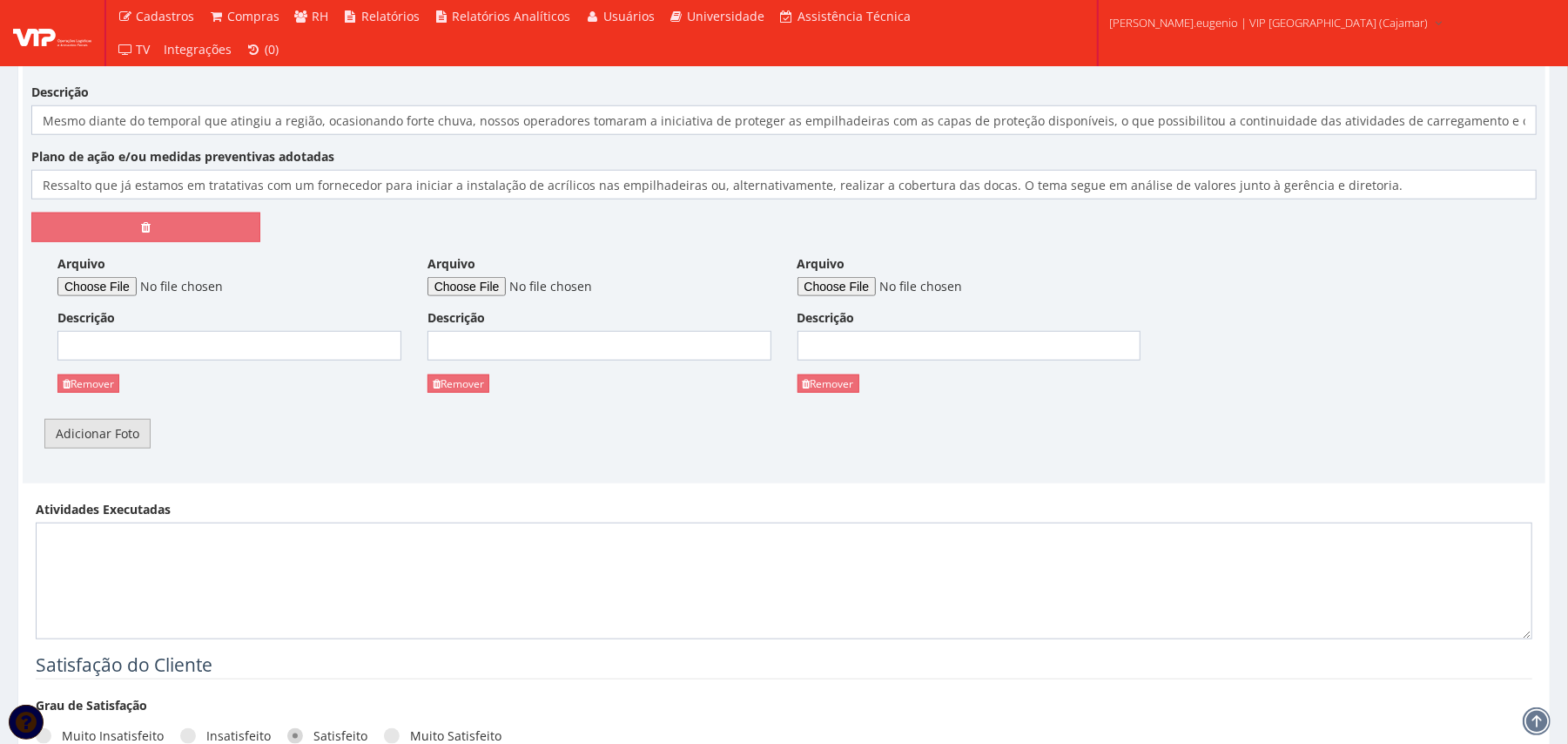
click at [95, 441] on link "Adicionar Foto" at bounding box center [97, 433] width 106 height 29
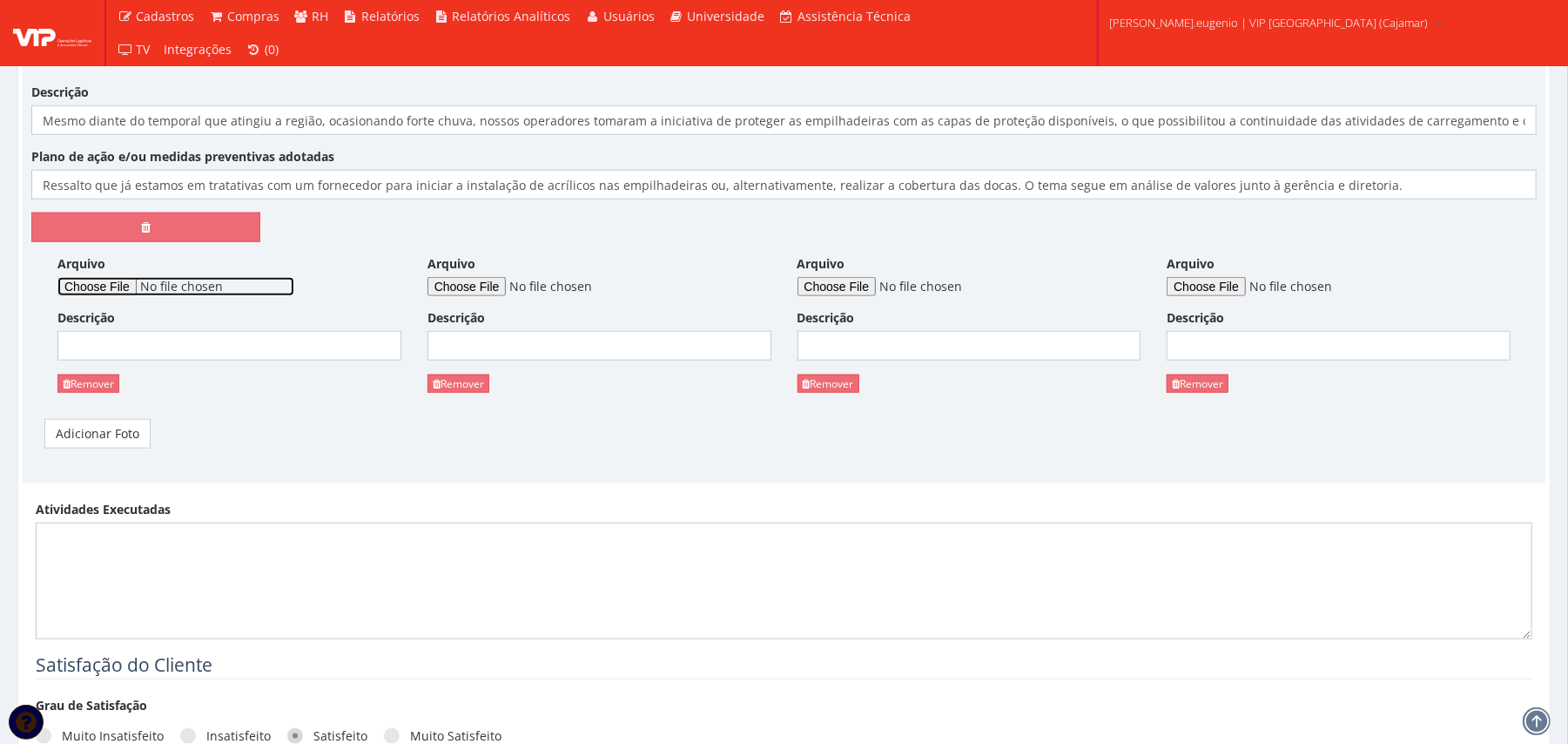
click at [126, 294] on input "Arquivo" at bounding box center [176, 287] width 237 height 19
type input "C:\fakepath\WhatsApp Image 2025-09-26 at 14.02.50 (1).jpeg"
click at [477, 284] on input "Arquivo" at bounding box center [546, 287] width 237 height 19
type input "C:\fakepath\WhatsApp Image 2025-09-26 at 14.02.50.jpeg"
click at [872, 287] on input "Arquivo" at bounding box center [916, 287] width 237 height 19
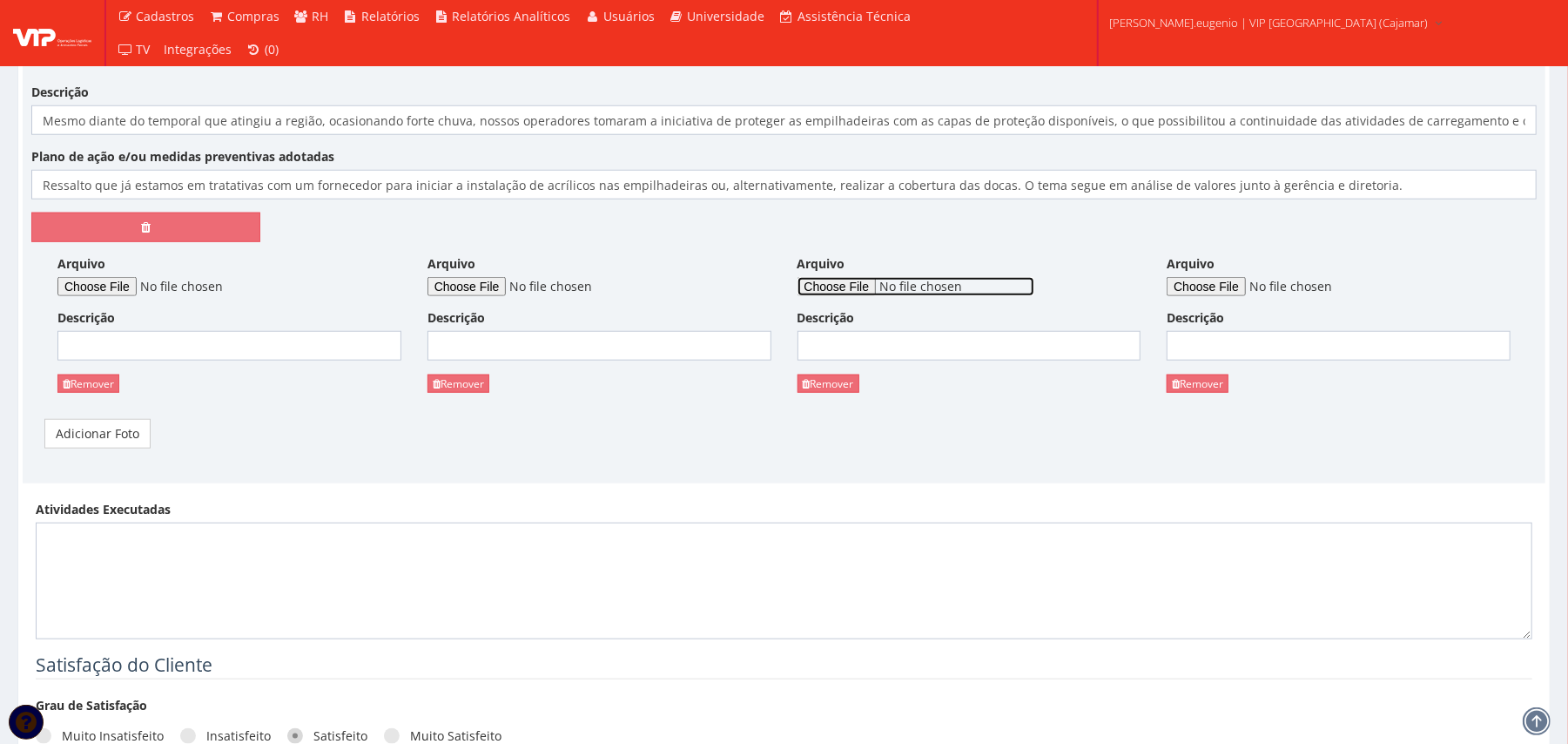
type input "C:\fakepath\WhatsApp Image 2025-09-26 at 14.02.49.jpeg"
click at [1220, 288] on input "Arquivo" at bounding box center [1285, 287] width 237 height 19
type input "C:\fakepath\WhatsApp Image 2025-09-26 at 15.21.18.jpeg"
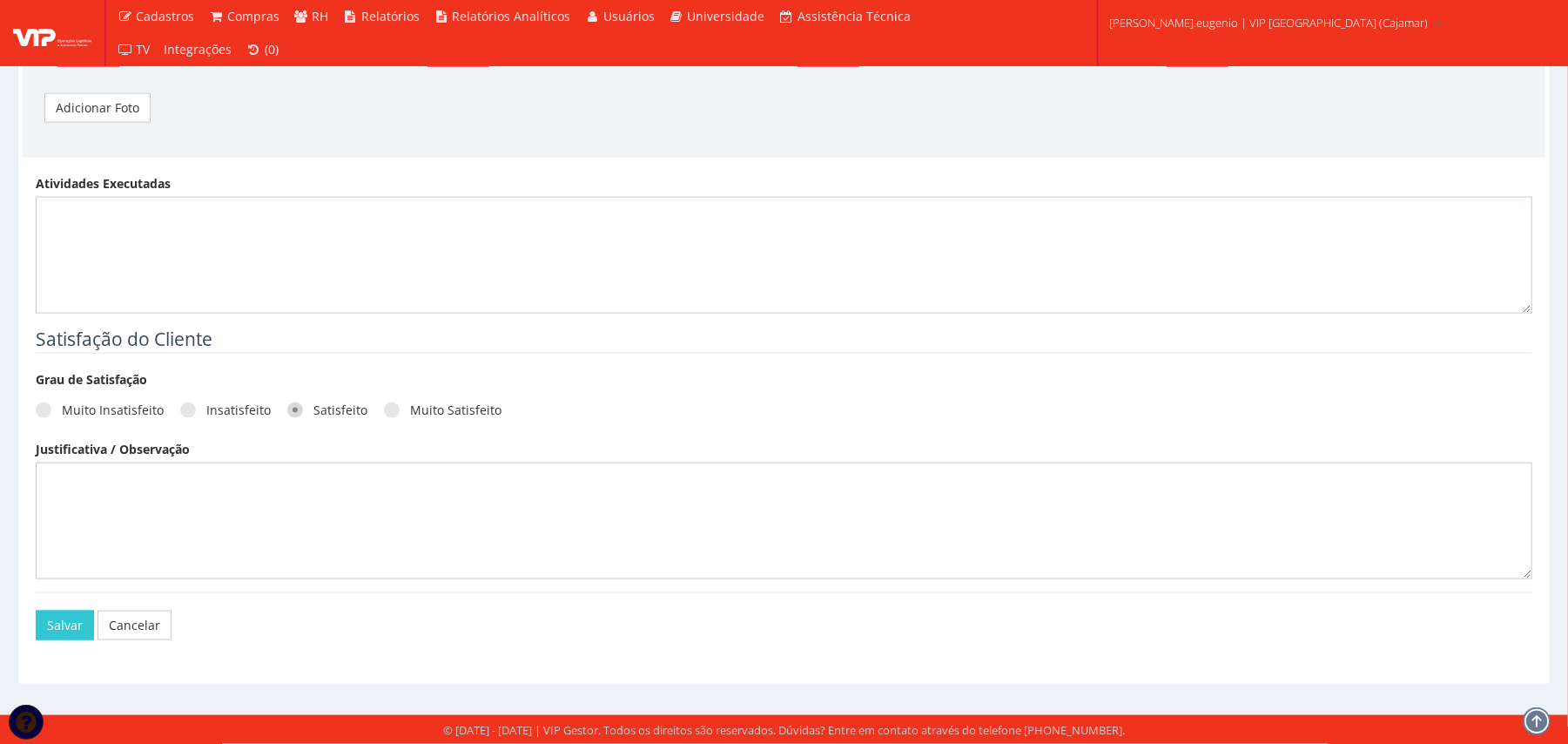
scroll to position [1492, 0]
click at [67, 615] on button "Salvar" at bounding box center [65, 625] width 58 height 29
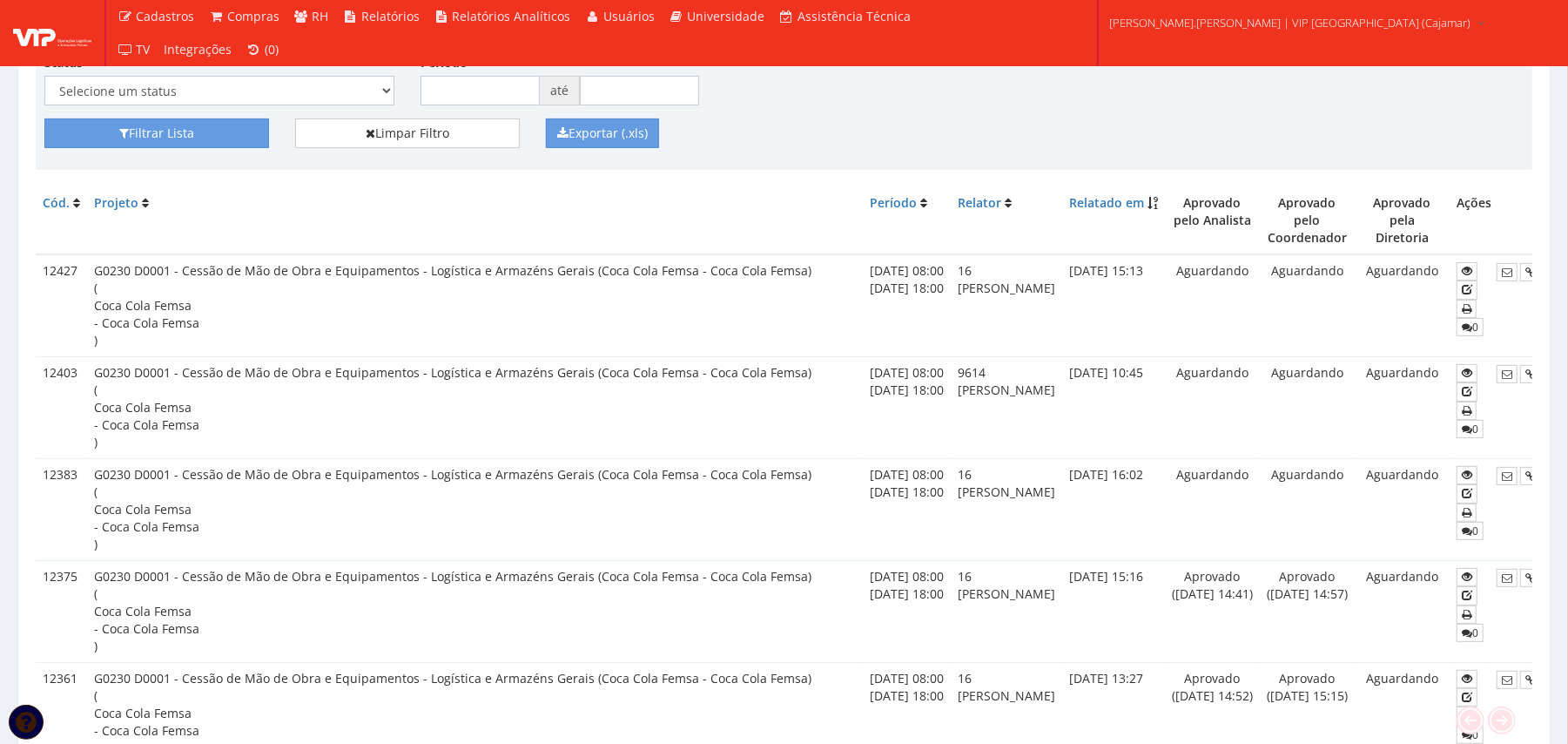
scroll to position [0, 110]
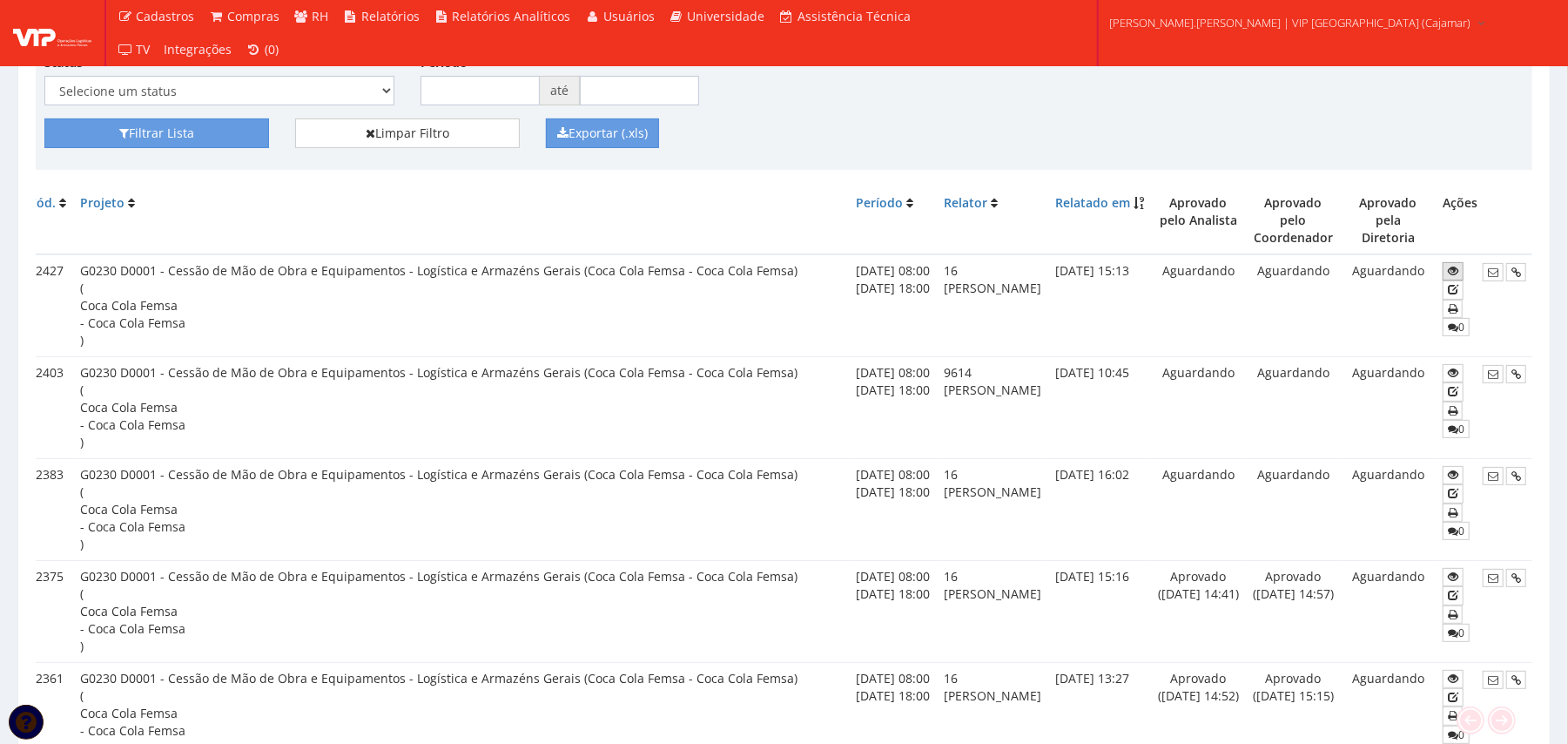
click at [1449, 265] on icon at bounding box center [1453, 271] width 11 height 12
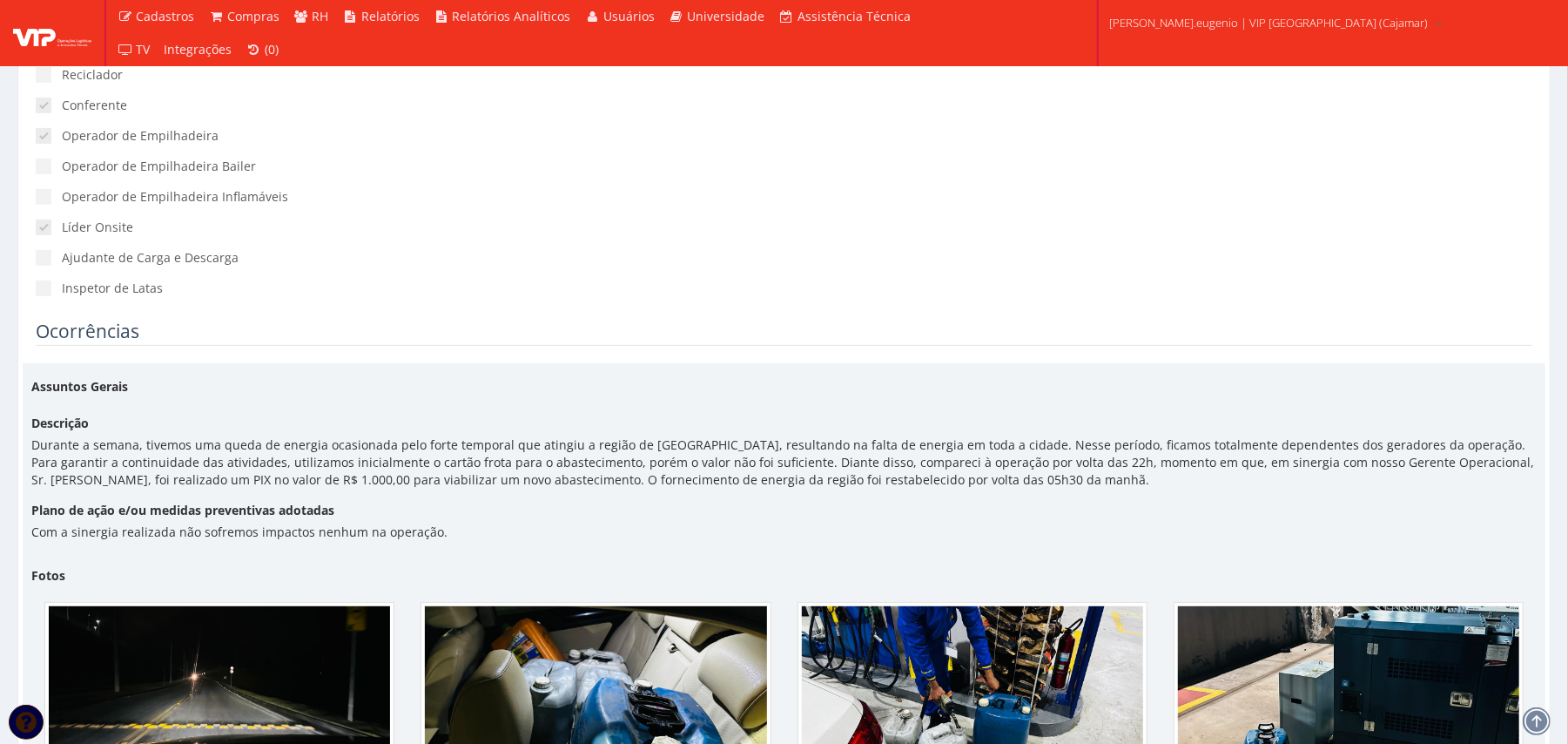
scroll to position [232, 0]
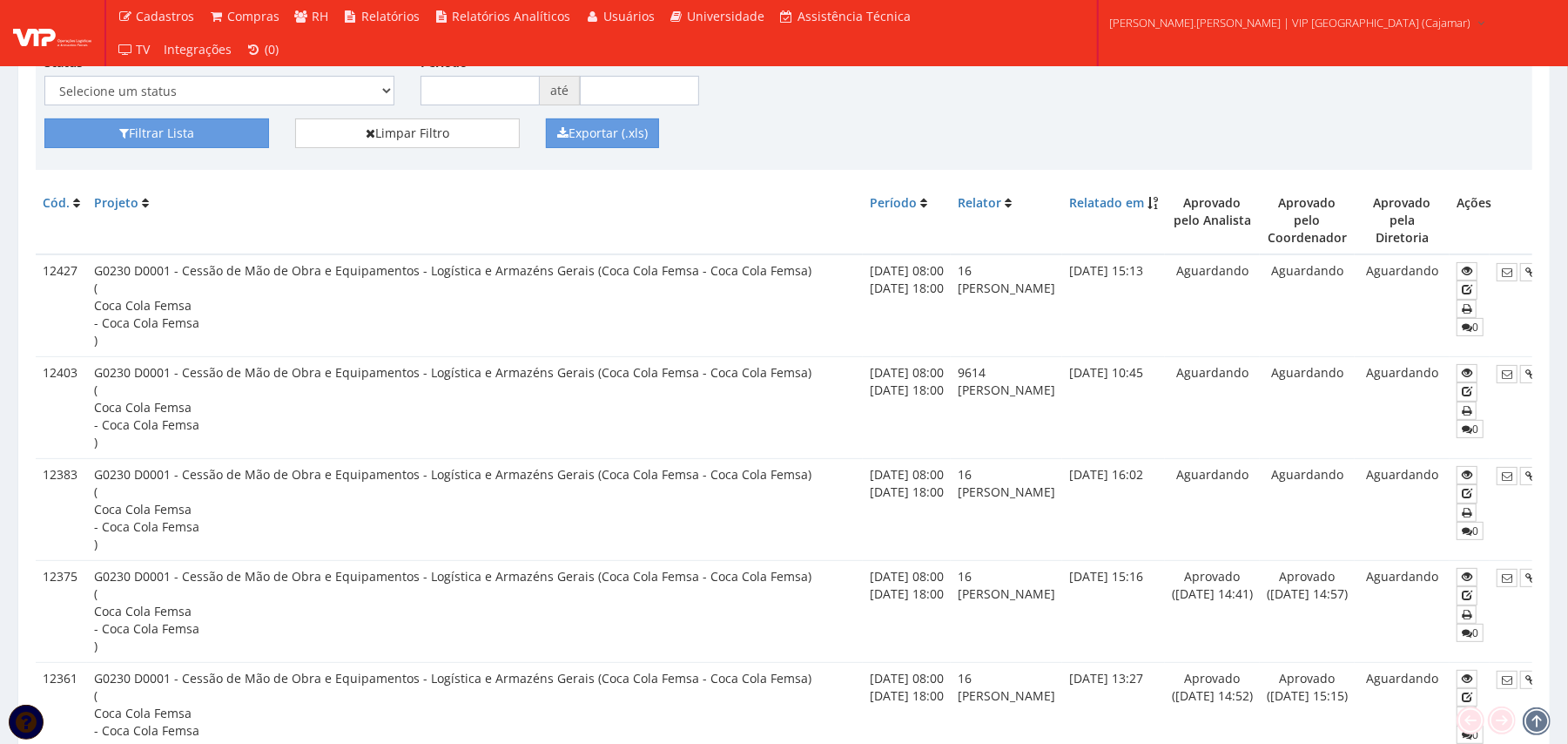
scroll to position [0, 110]
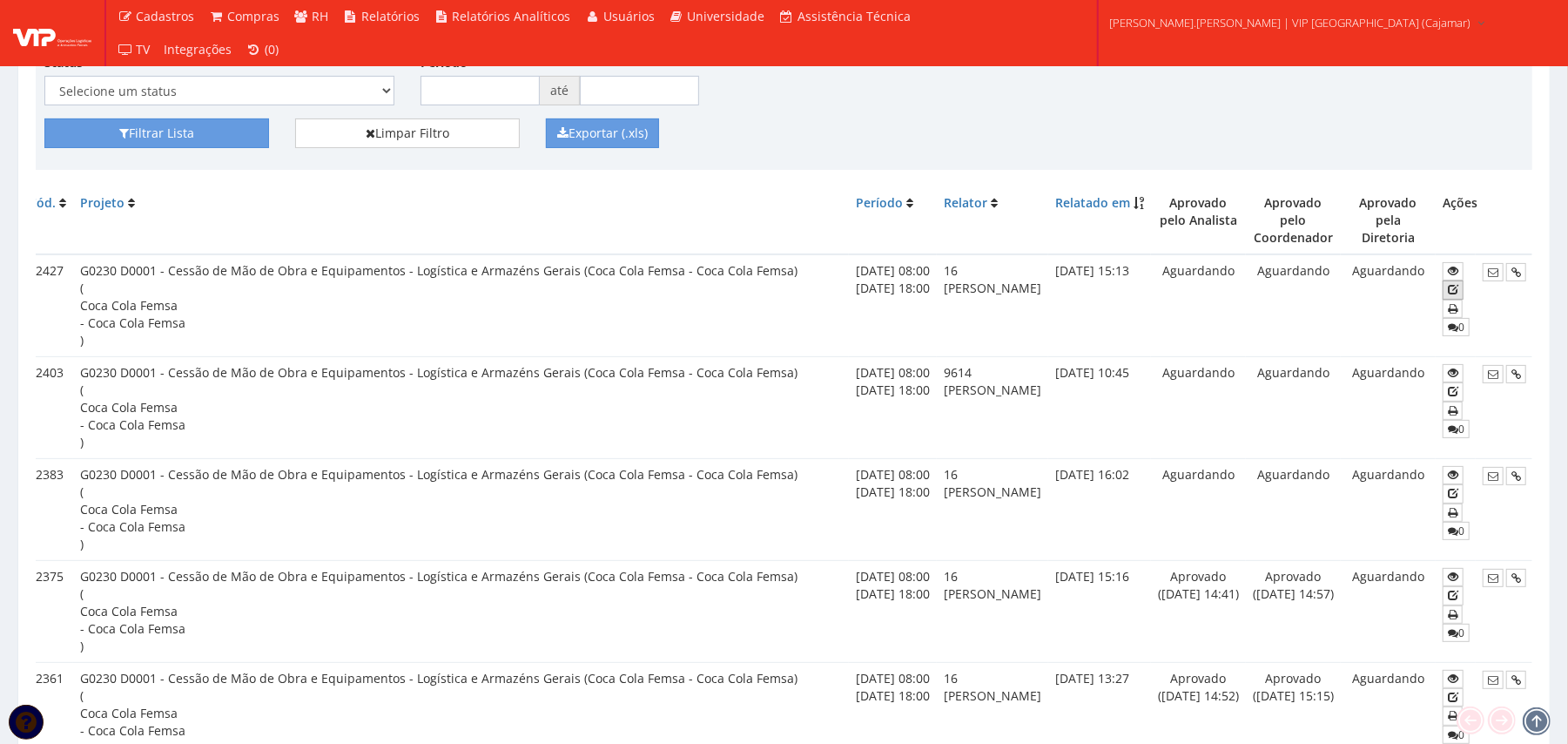
click at [1449, 283] on icon at bounding box center [1453, 289] width 11 height 12
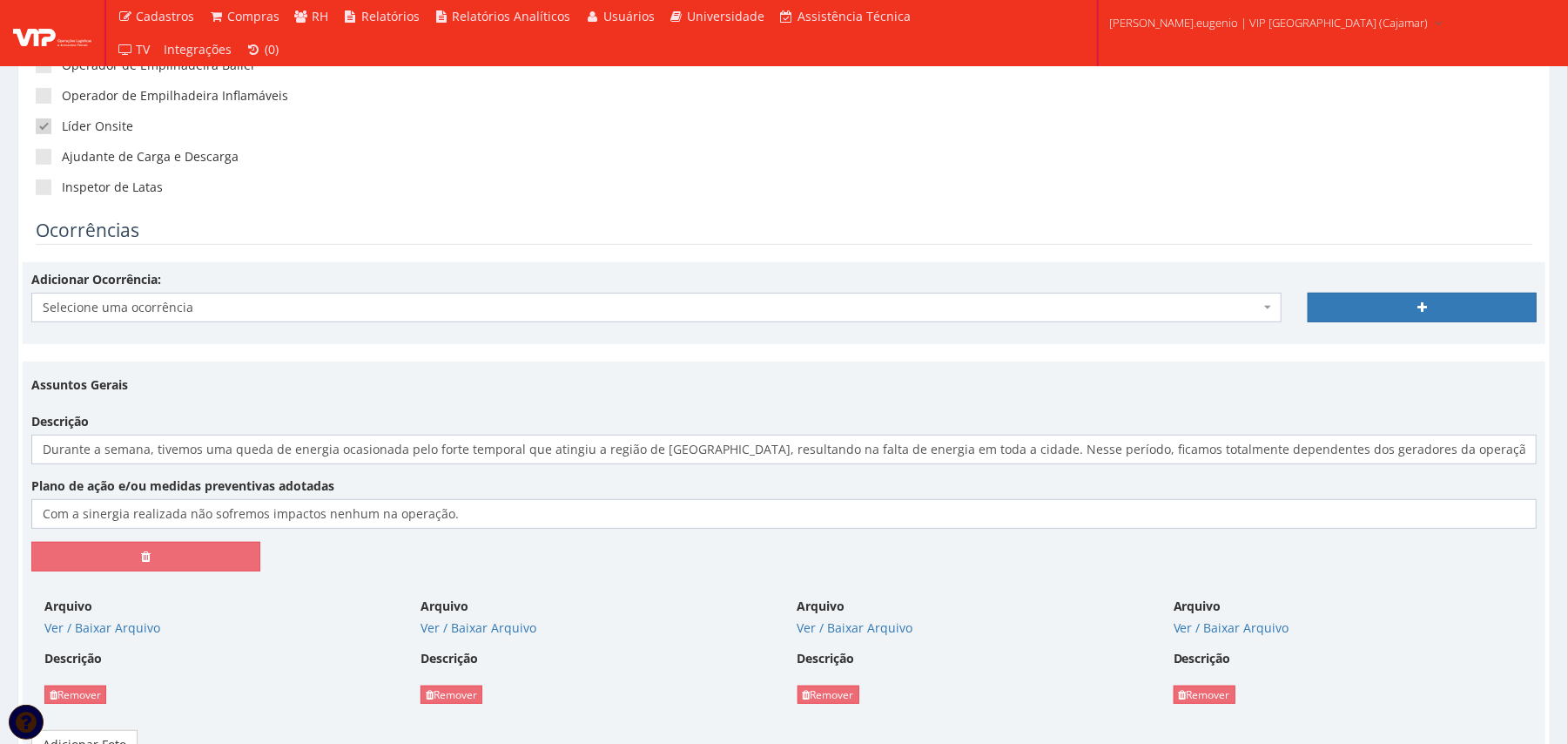
scroll to position [464, 0]
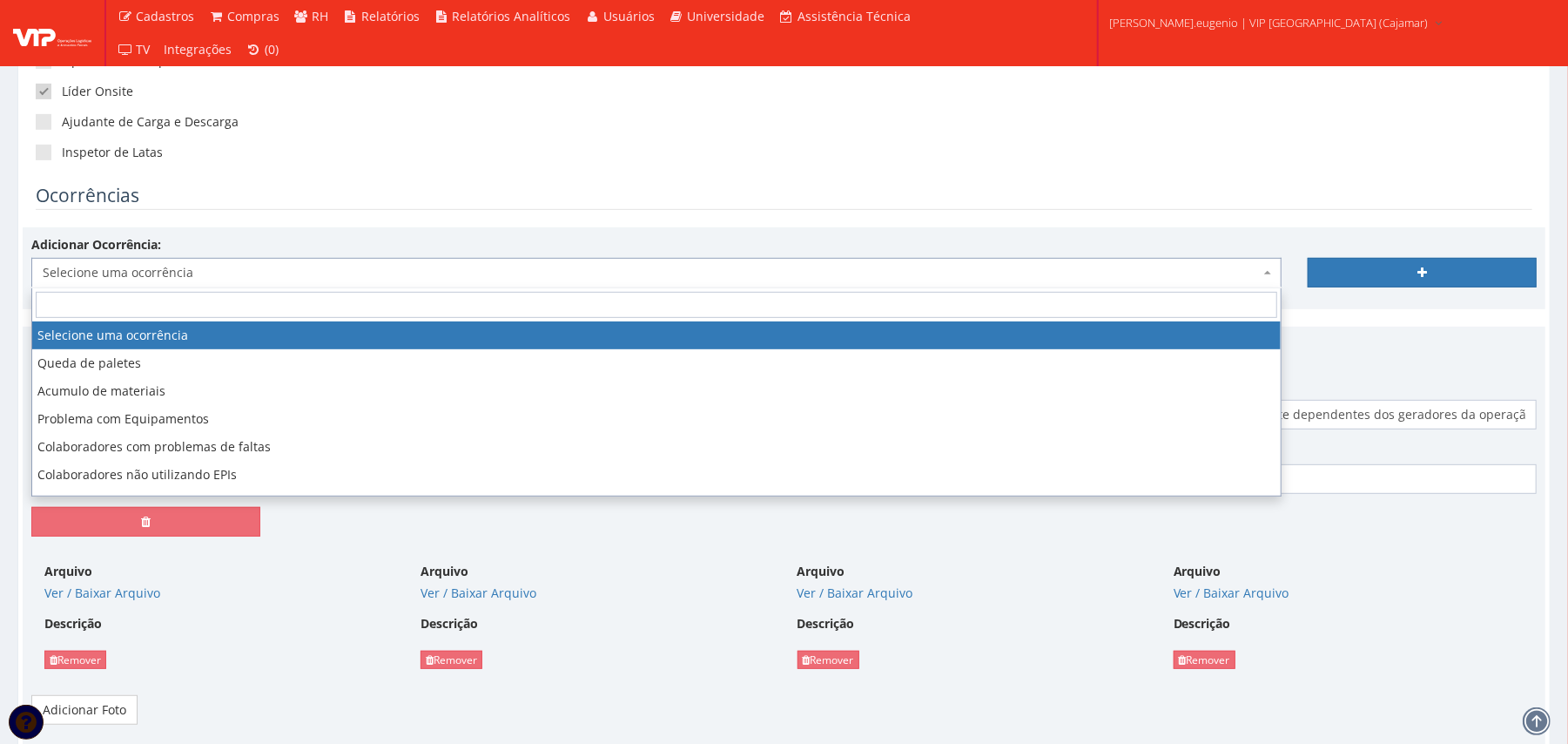
click at [655, 272] on span "Selecione uma ocorrência" at bounding box center [651, 272] width 1217 height 18
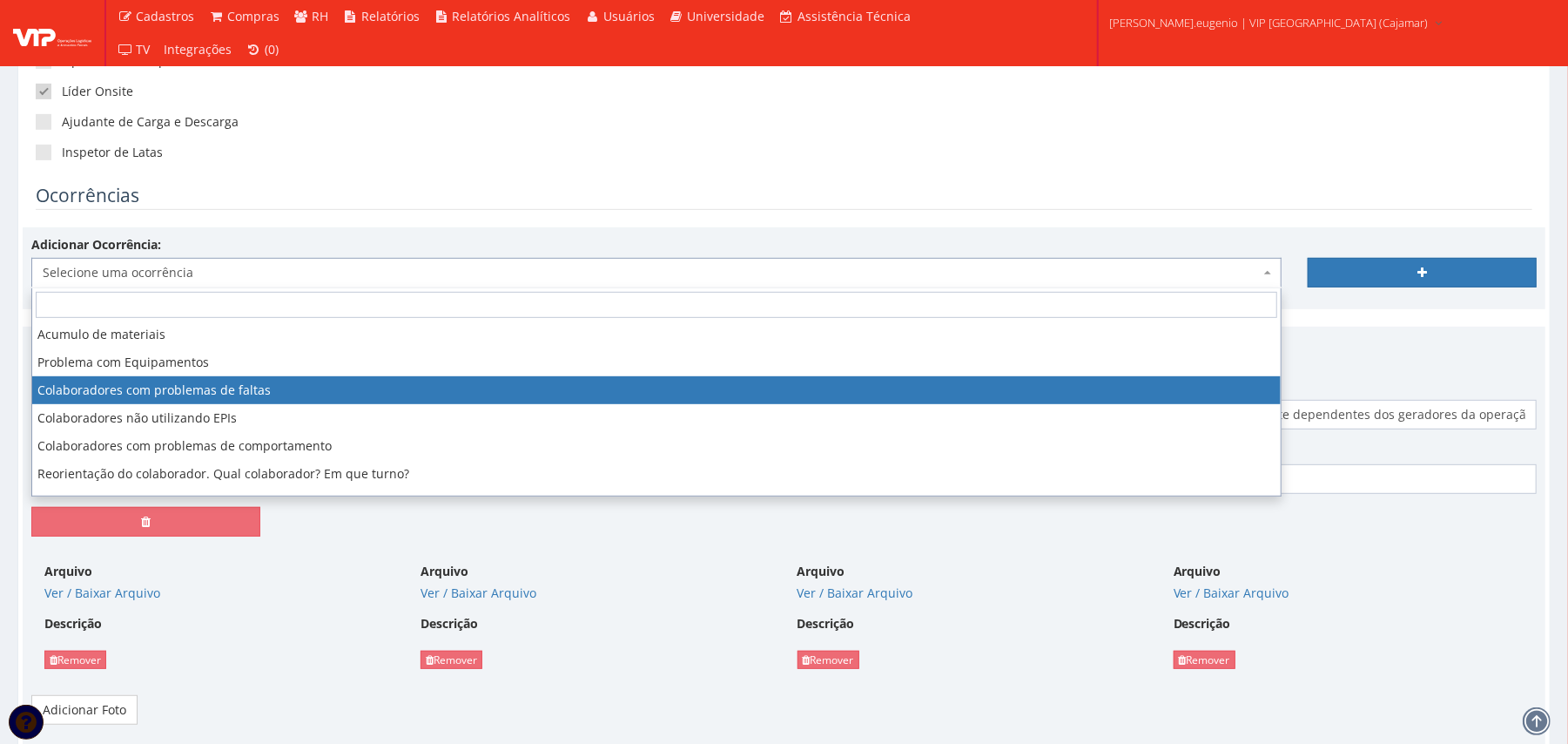
scroll to position [104, 0]
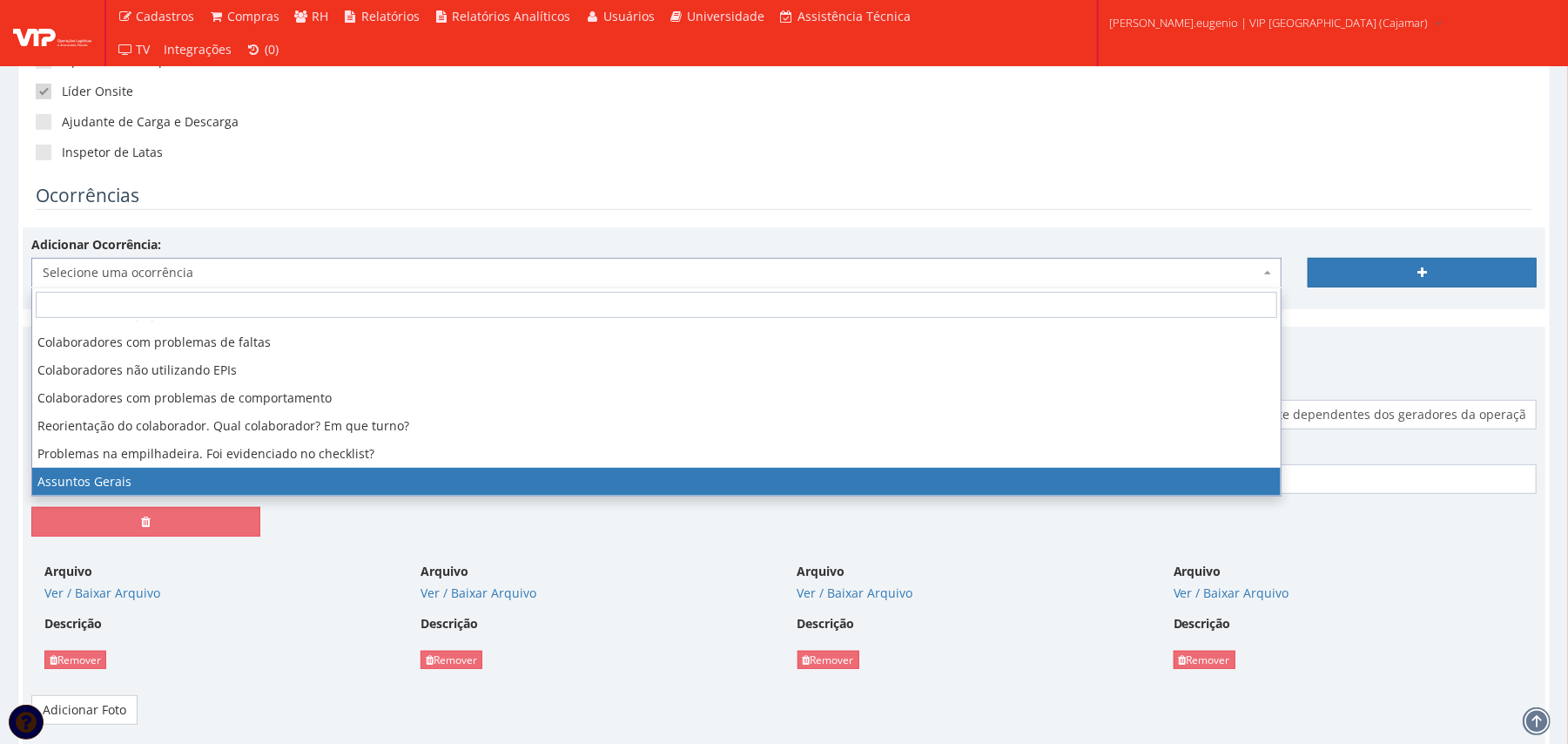
select select "assuntos_gerais"
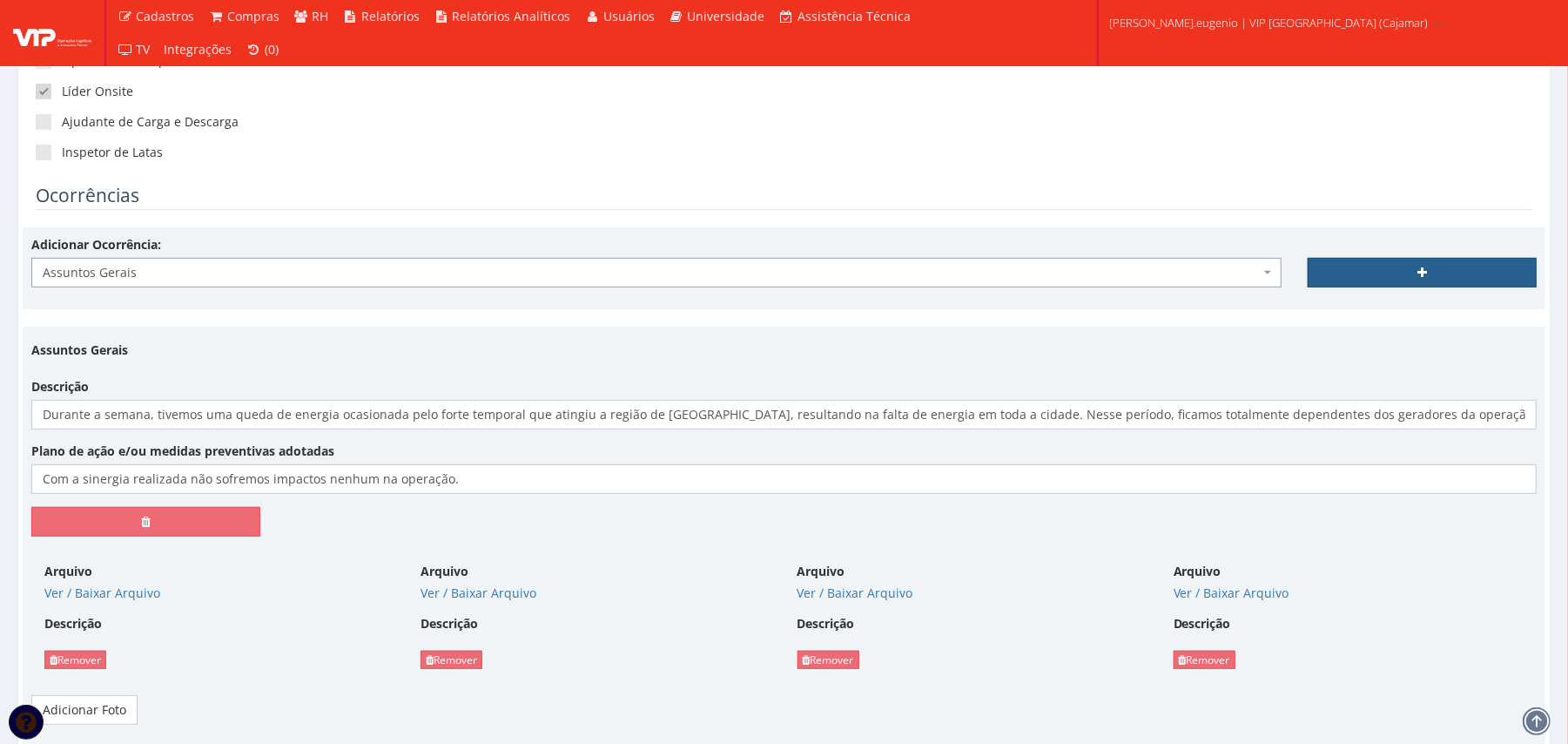
click at [1404, 277] on link at bounding box center [1421, 272] width 229 height 29
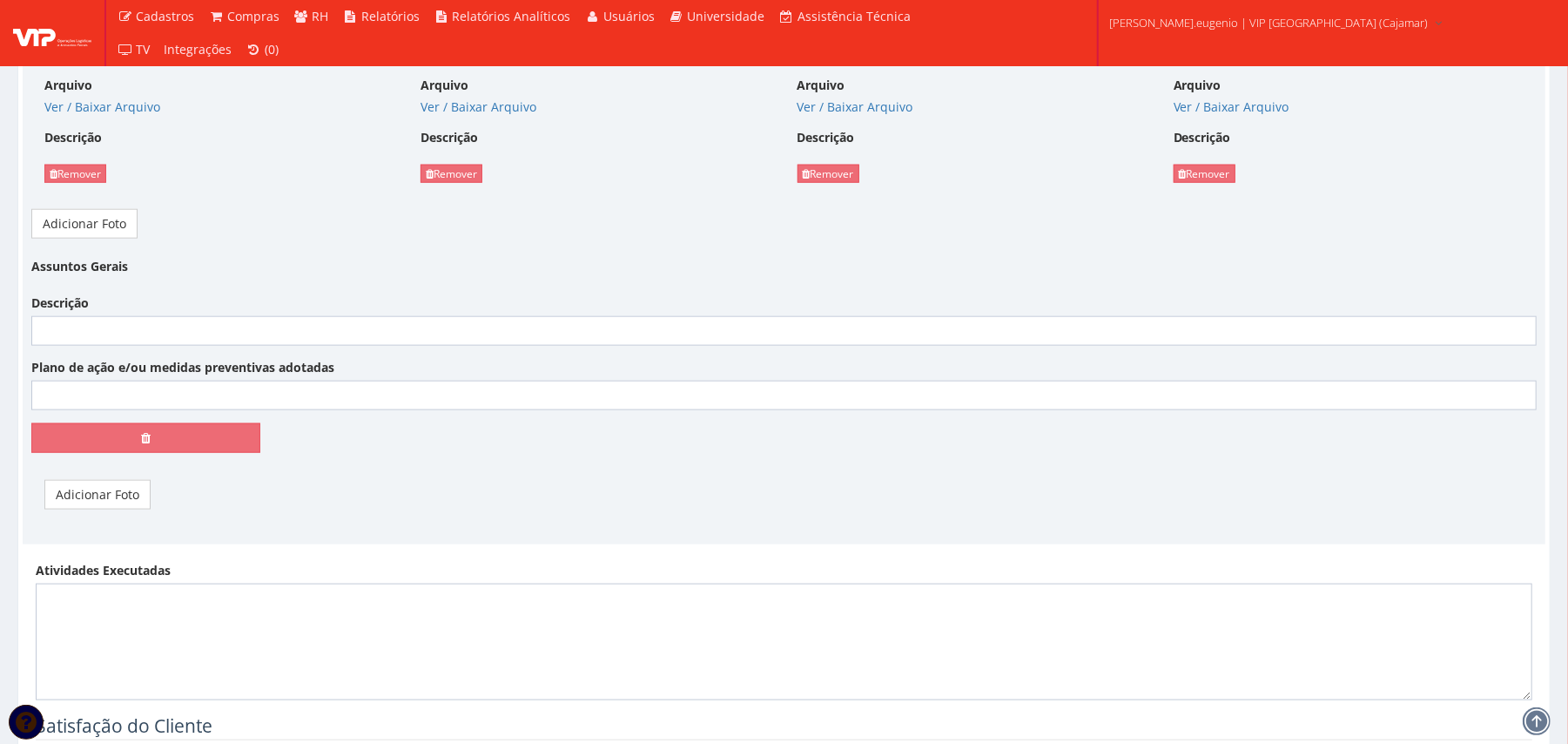
scroll to position [1393, 0]
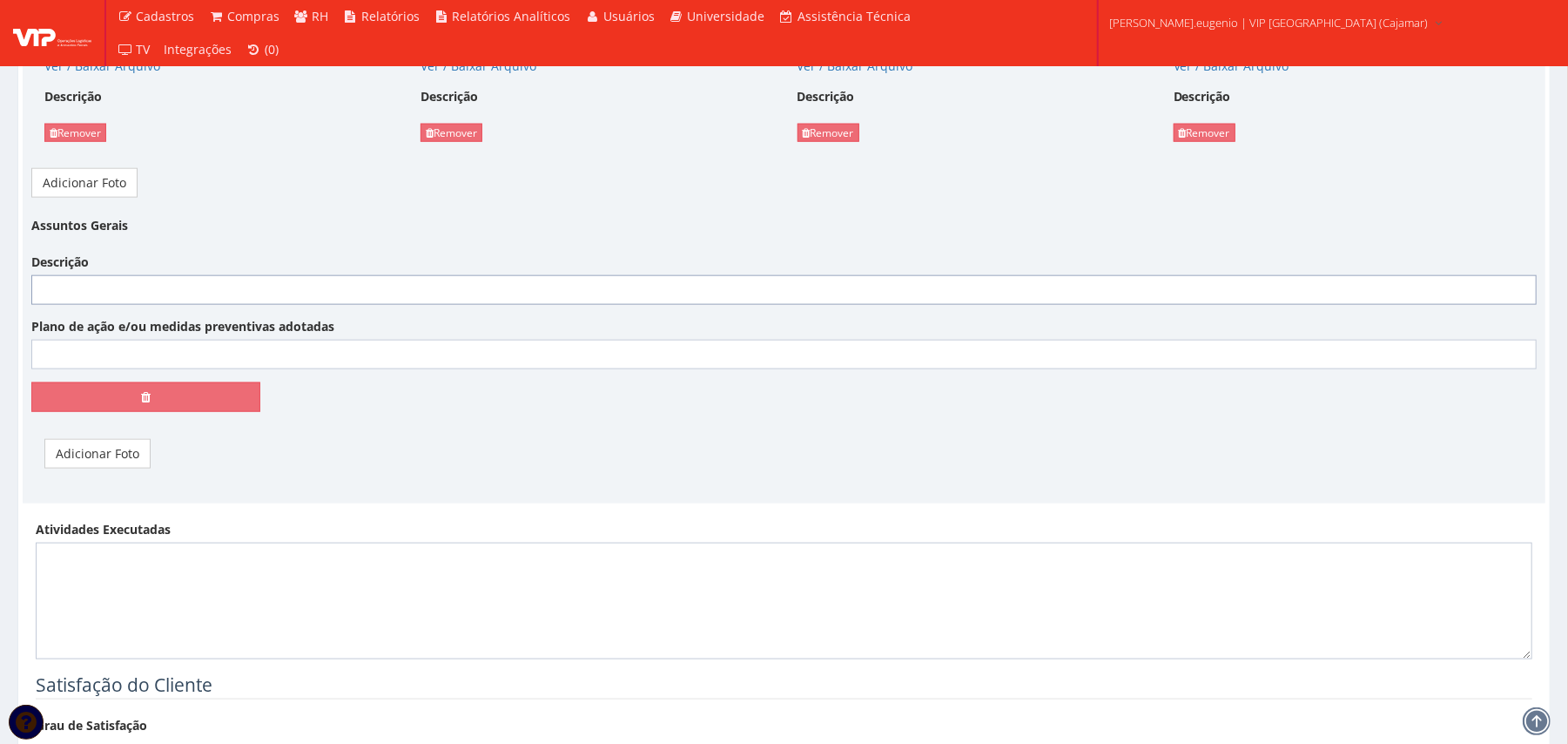
click at [509, 293] on input "Descrição" at bounding box center [784, 289] width 1505 height 29
paste input "Durante a semana, realizamos uma força-tarefa na operação com foco na limpeza d…"
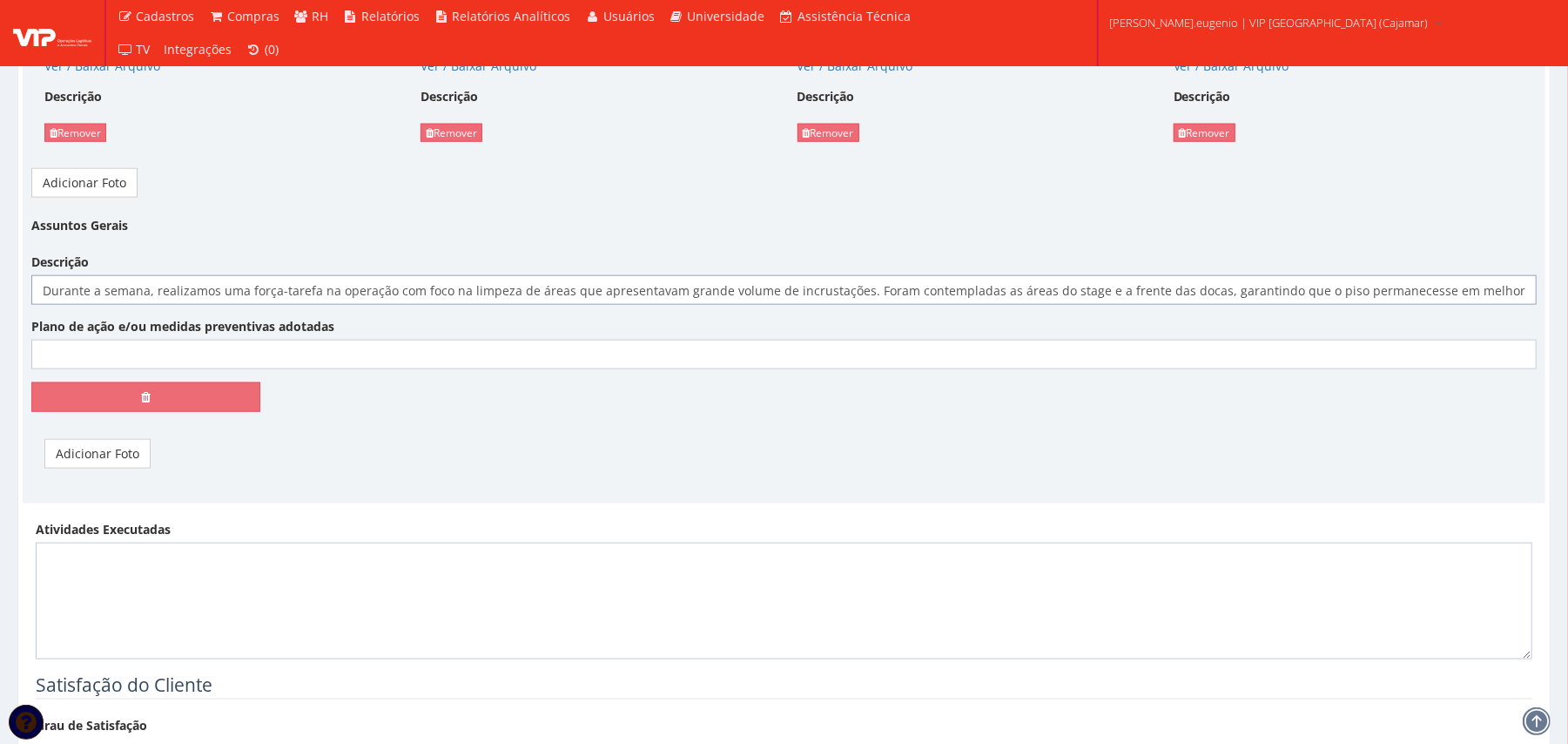
scroll to position [0, 1129]
type input "Durante a semana, realizamos uma força-tarefa na operação com foco na limpeza d…"
click at [117, 450] on link "Adicionar Foto" at bounding box center [97, 453] width 106 height 29
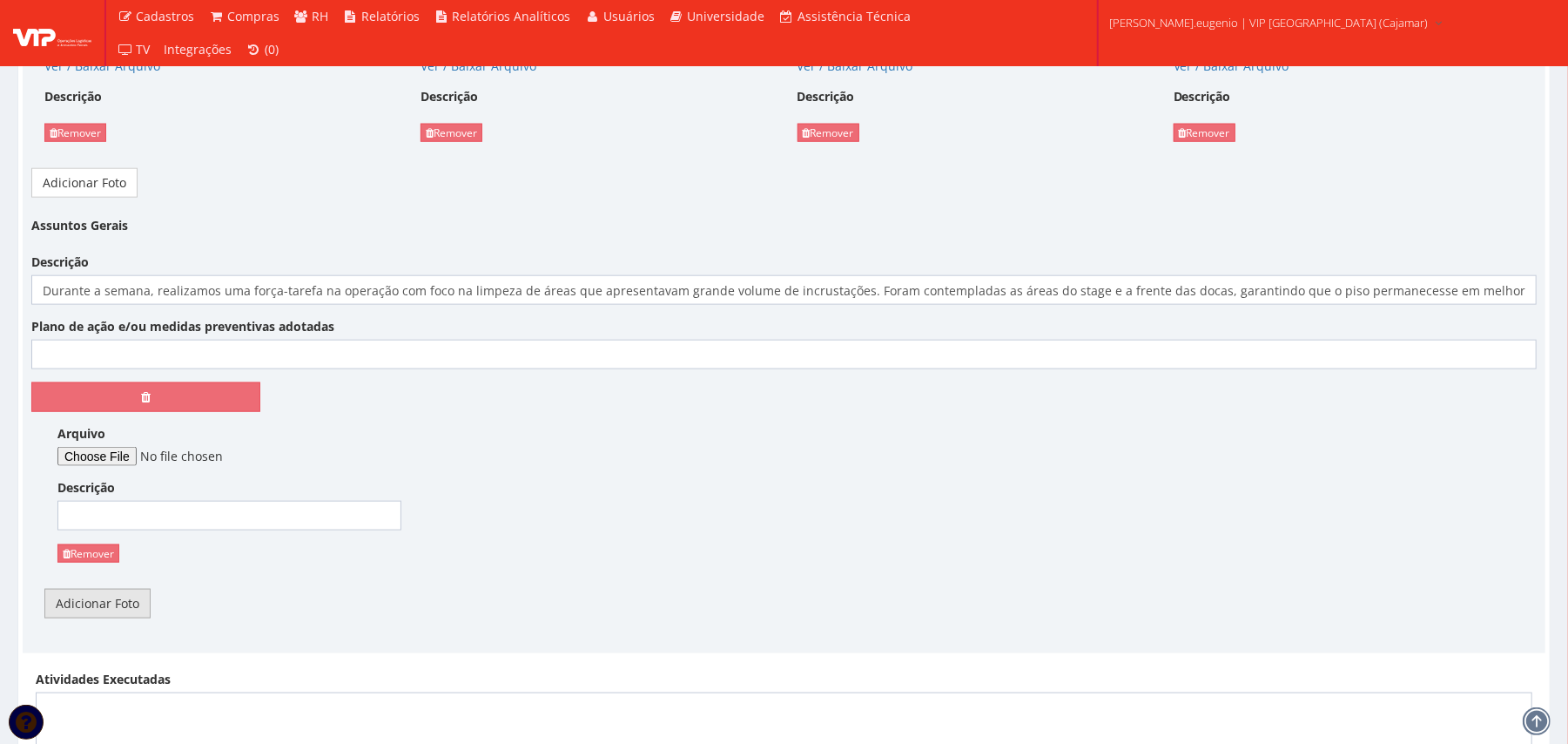
click at [105, 599] on link "Adicionar Foto" at bounding box center [97, 602] width 106 height 29
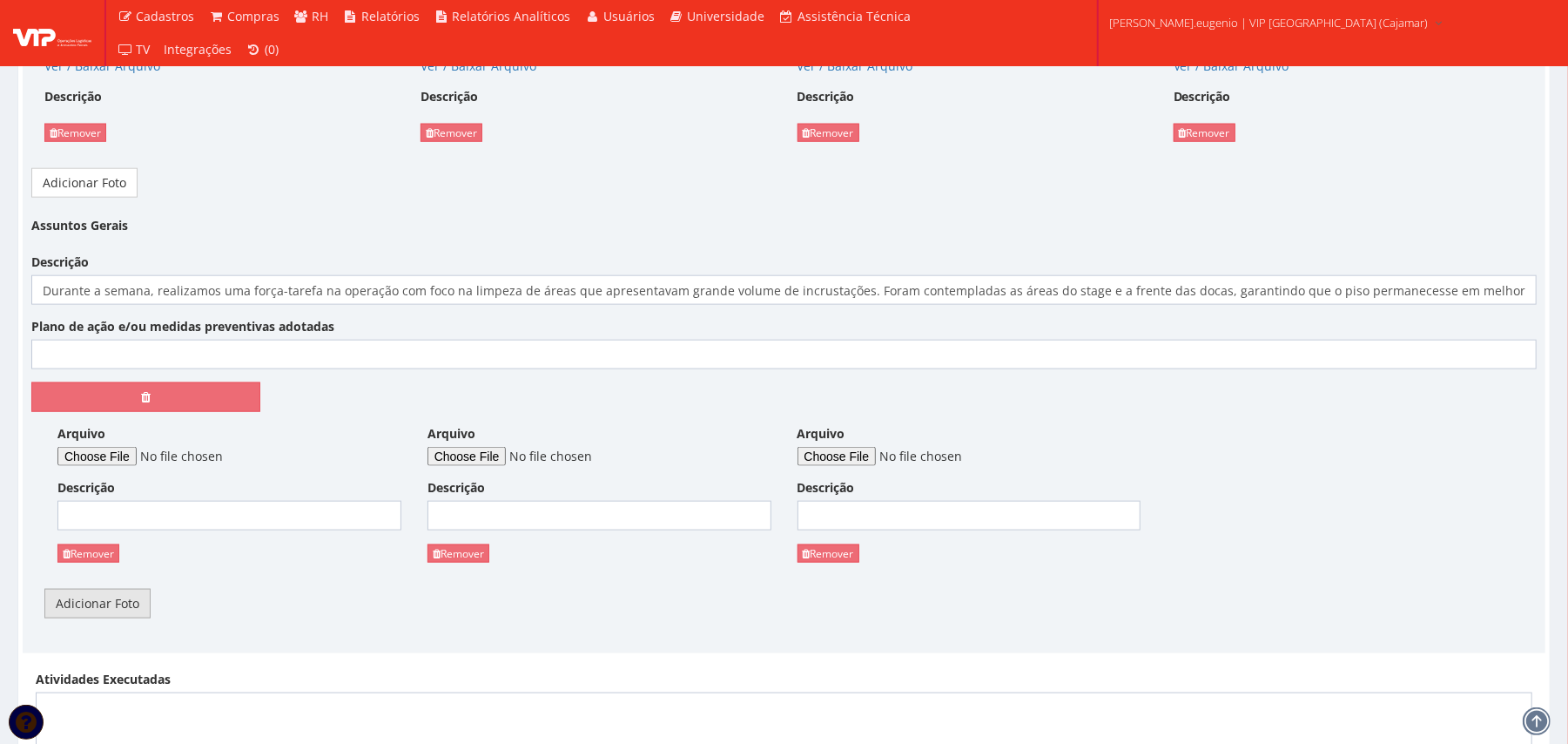
click at [105, 599] on link "Adicionar Foto" at bounding box center [97, 602] width 106 height 29
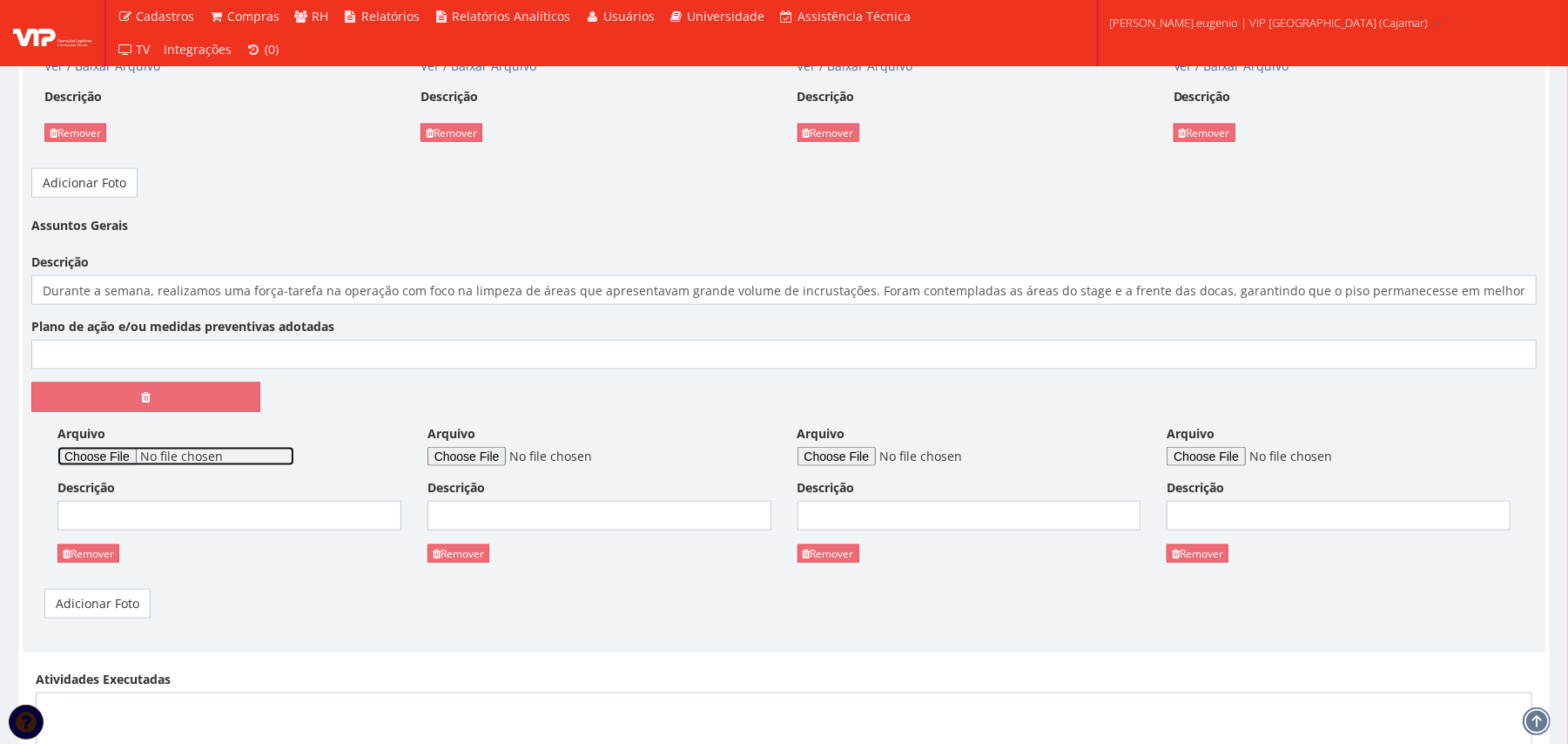
click at [139, 457] on input "Arquivo" at bounding box center [176, 456] width 237 height 19
type input "C:\fakepath\WhatsApp Image 2025-09-26 at 14.04.55.jpeg"
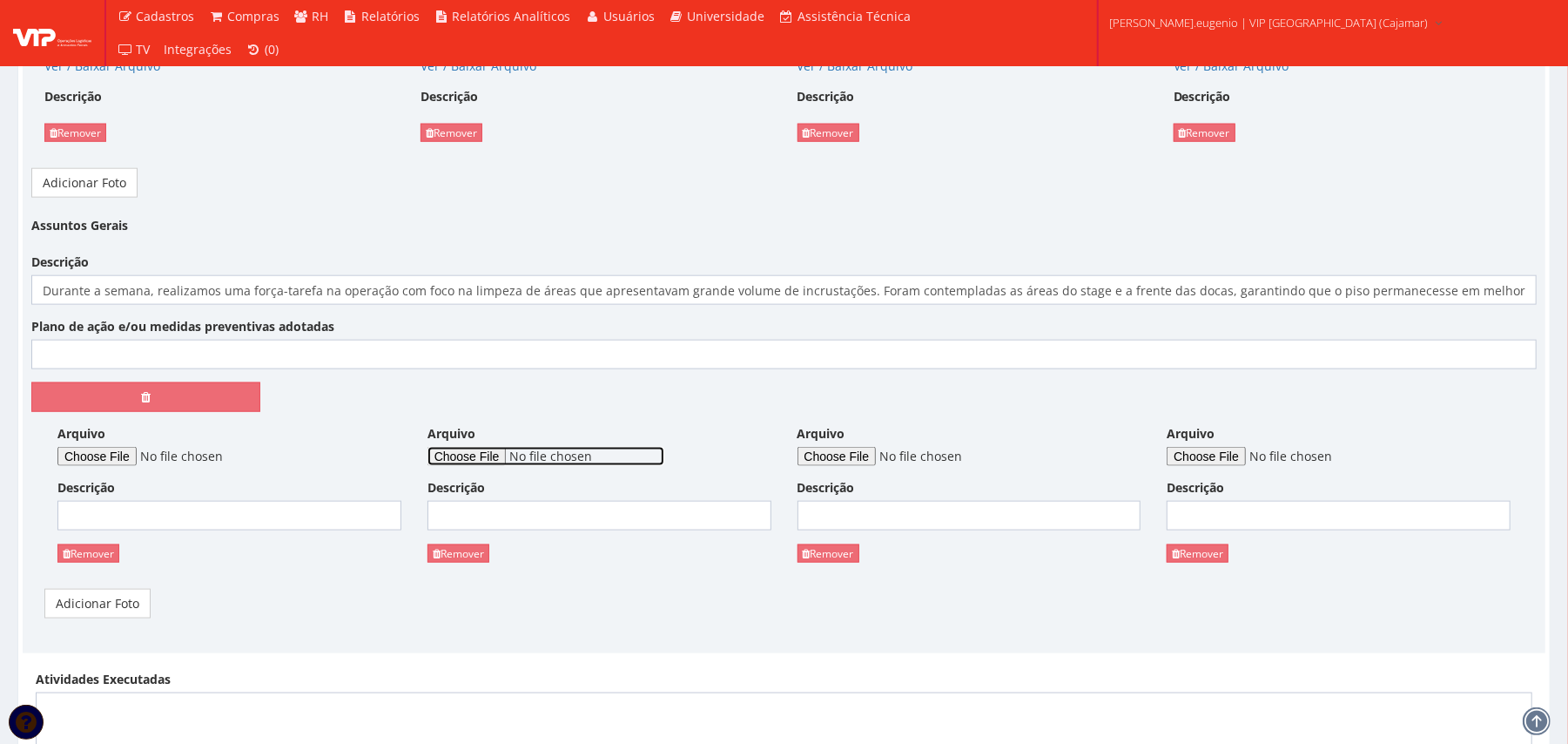
click at [487, 464] on input "Arquivo" at bounding box center [546, 456] width 237 height 19
type input "C:\fakepath\WhatsApp Image 2025-09-26 at 14.04.54 (2).jpeg"
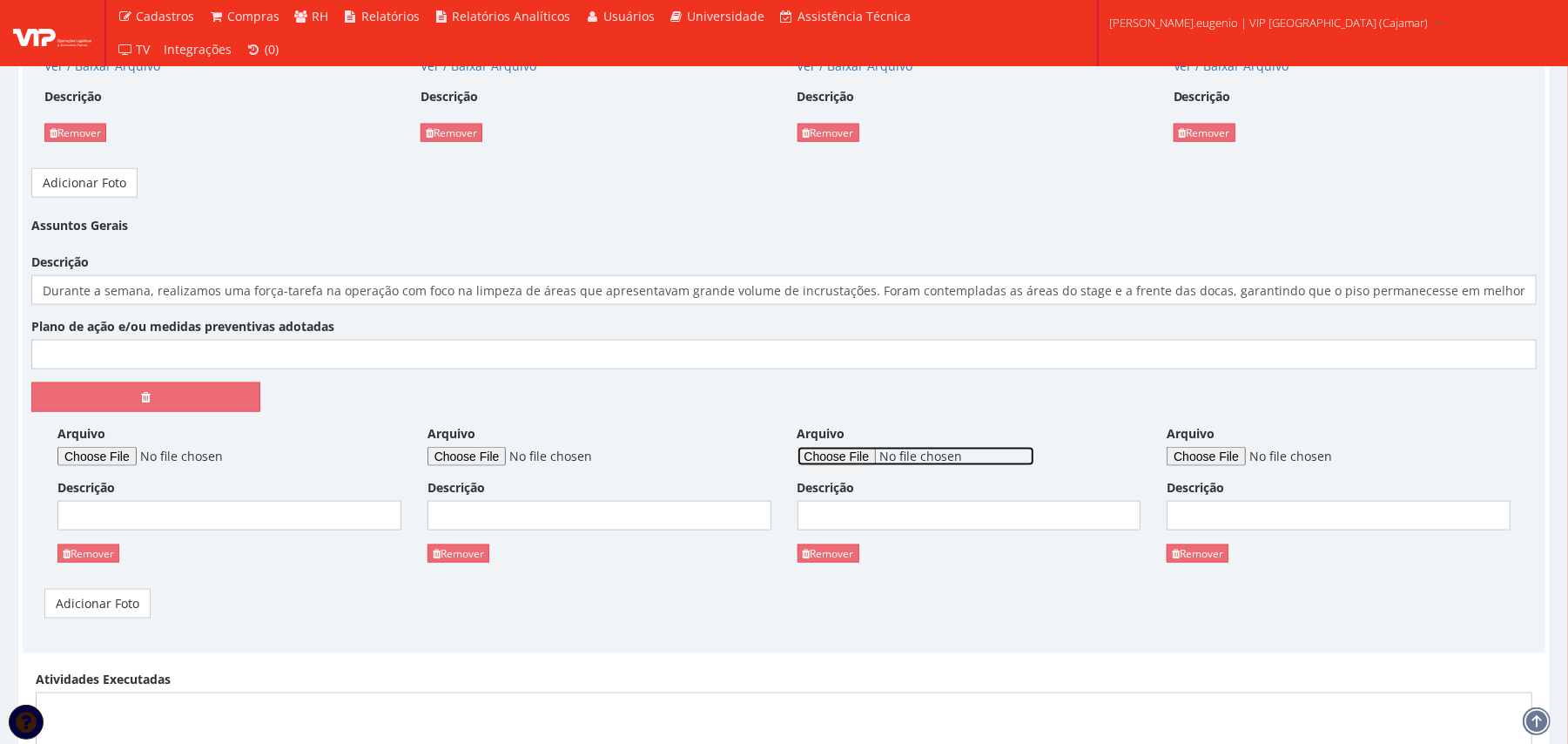
click at [860, 462] on input "Arquivo" at bounding box center [916, 456] width 237 height 19
type input "C:\fakepath\WhatsApp Image 2025-09-26 at 14.04.54 (1).jpeg"
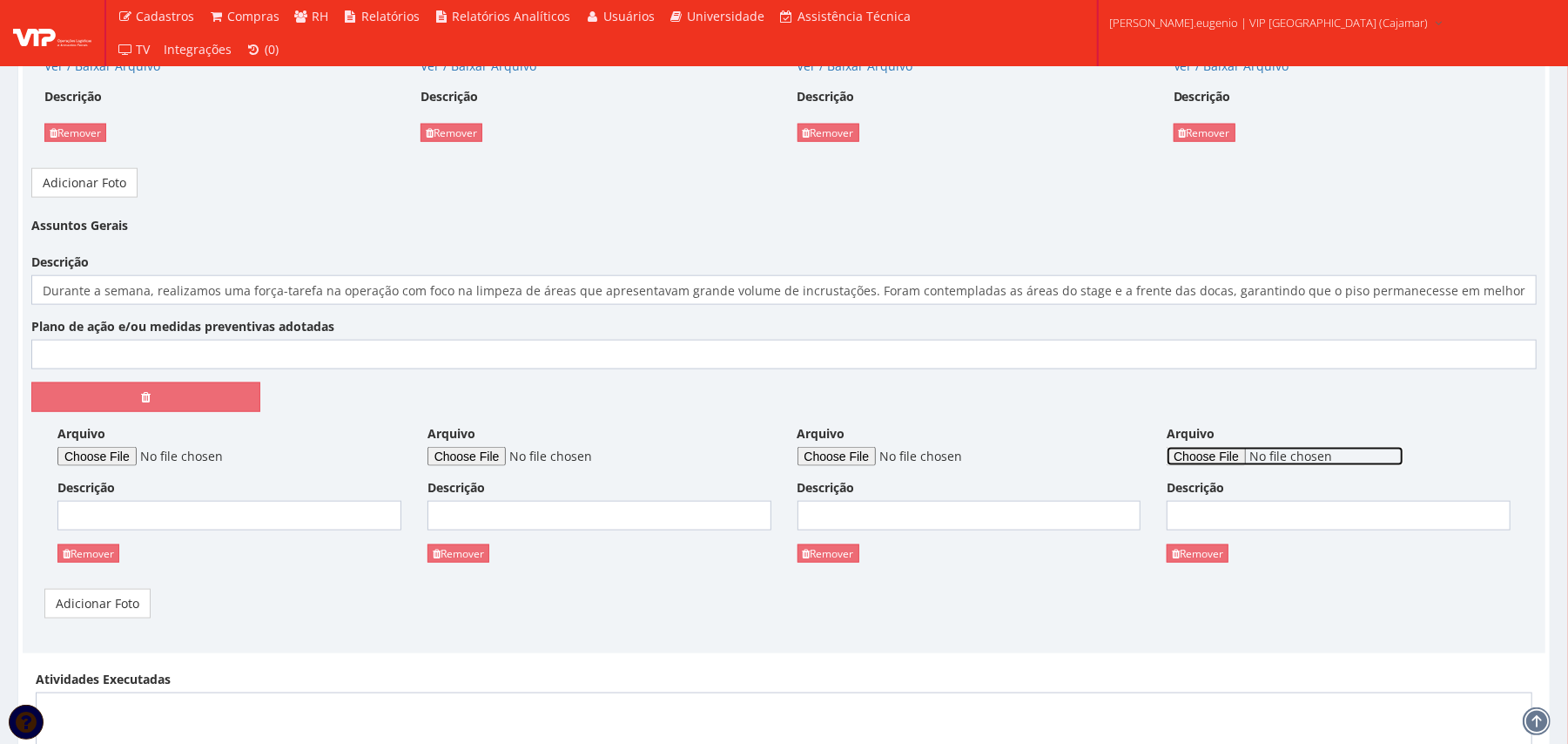
click at [1206, 457] on input "Arquivo" at bounding box center [1285, 456] width 237 height 19
type input "C:\fakepath\WhatsApp Image 2025-09-26 at 14.04.54.jpeg"
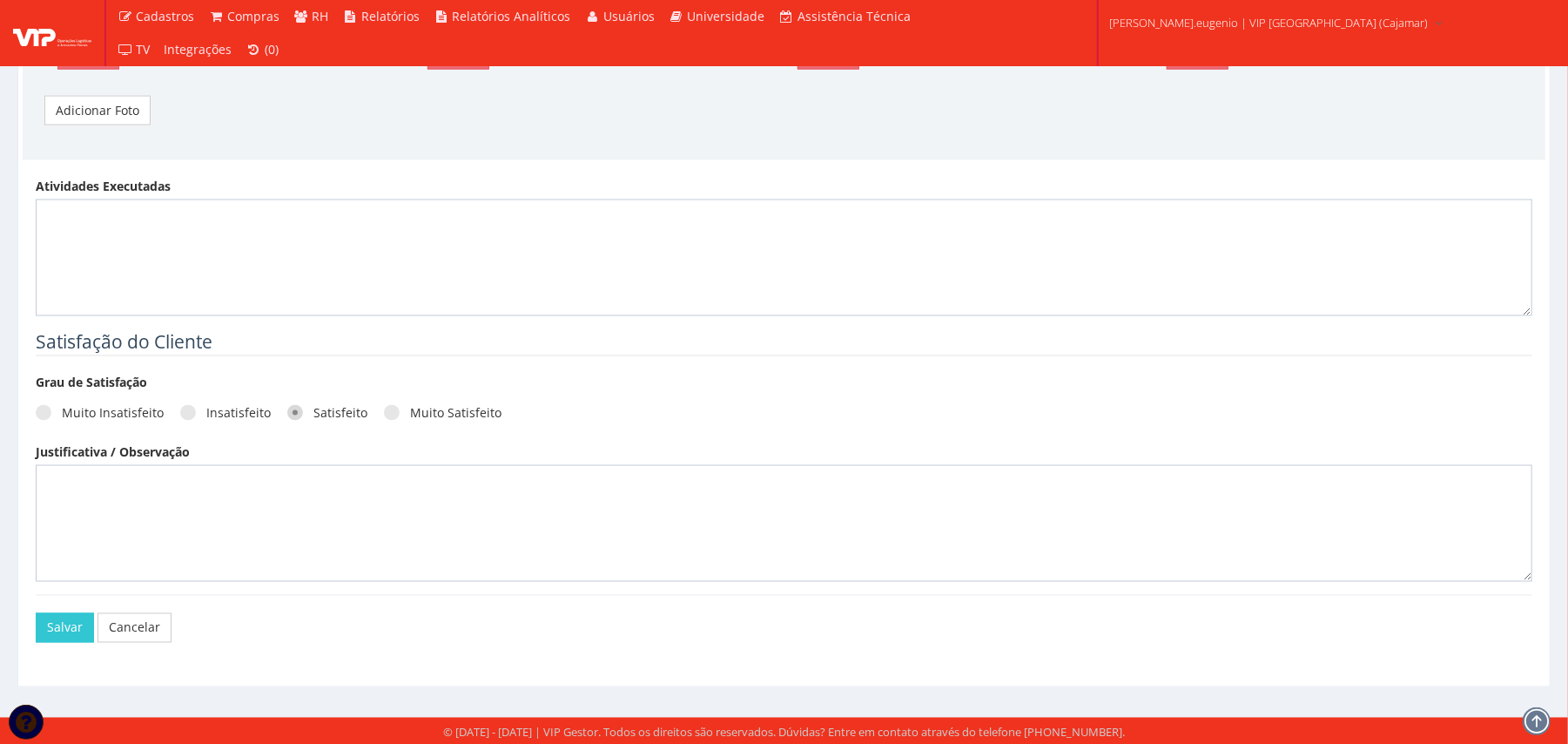
scroll to position [1896, 0]
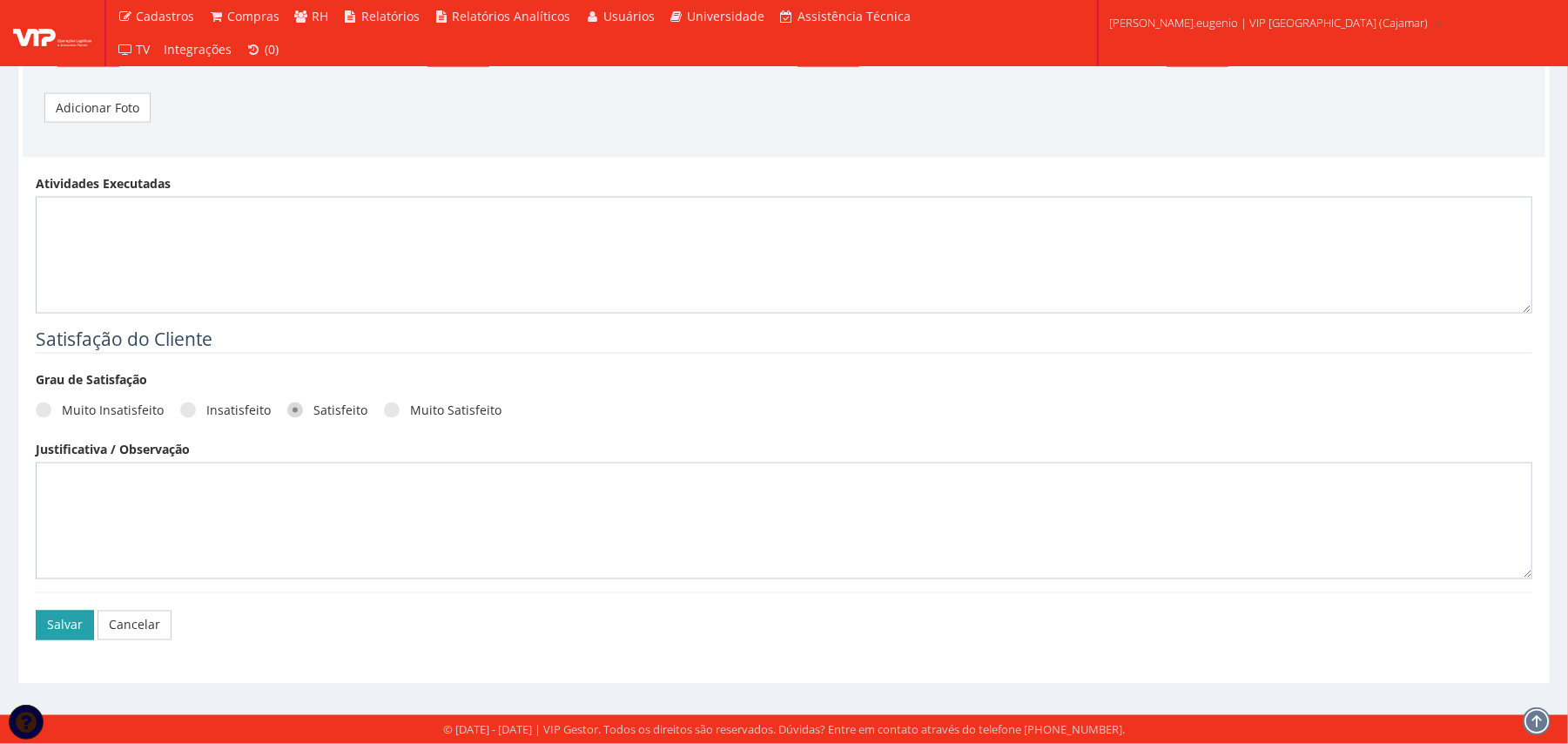
click at [57, 620] on button "Salvar" at bounding box center [65, 625] width 58 height 29
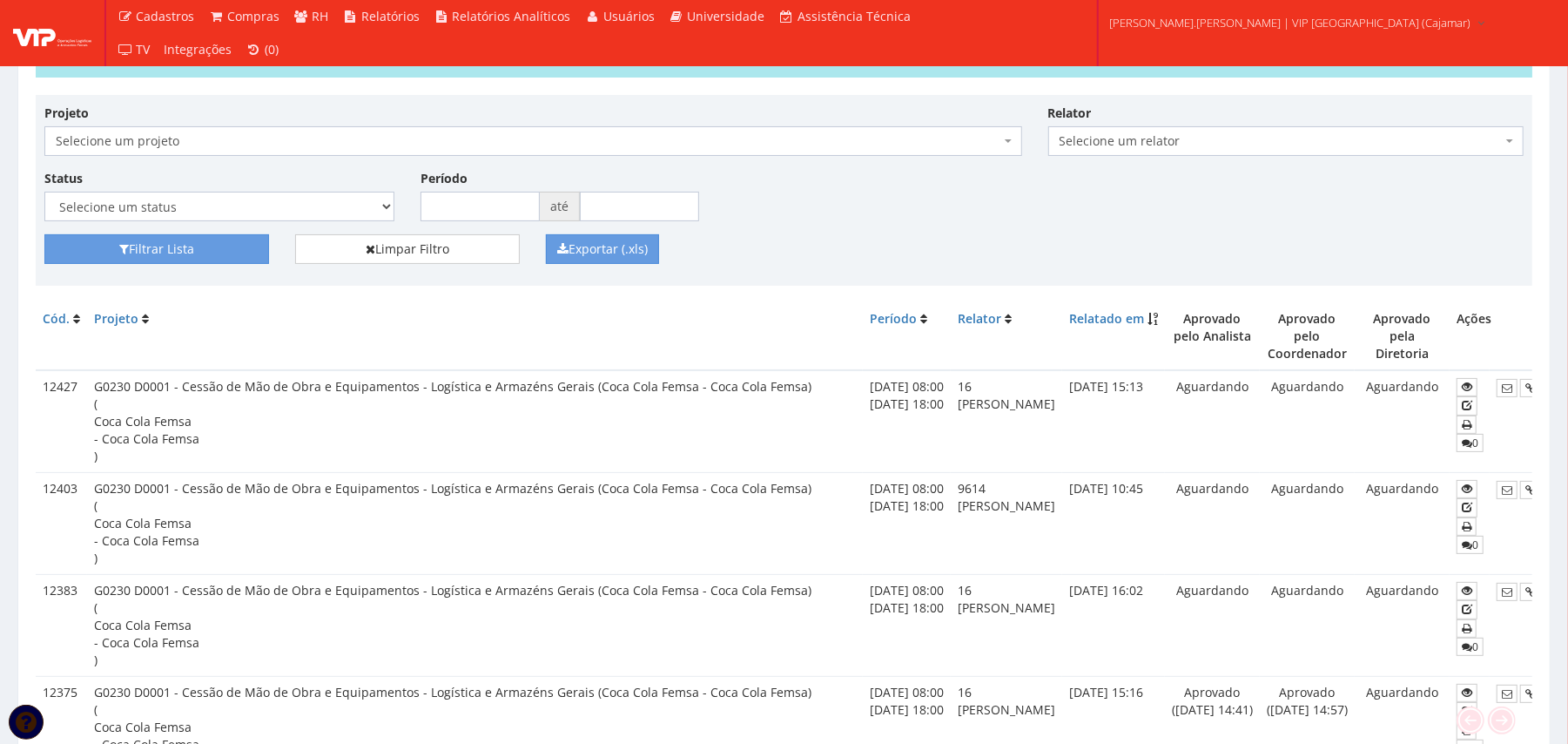
scroll to position [0, 110]
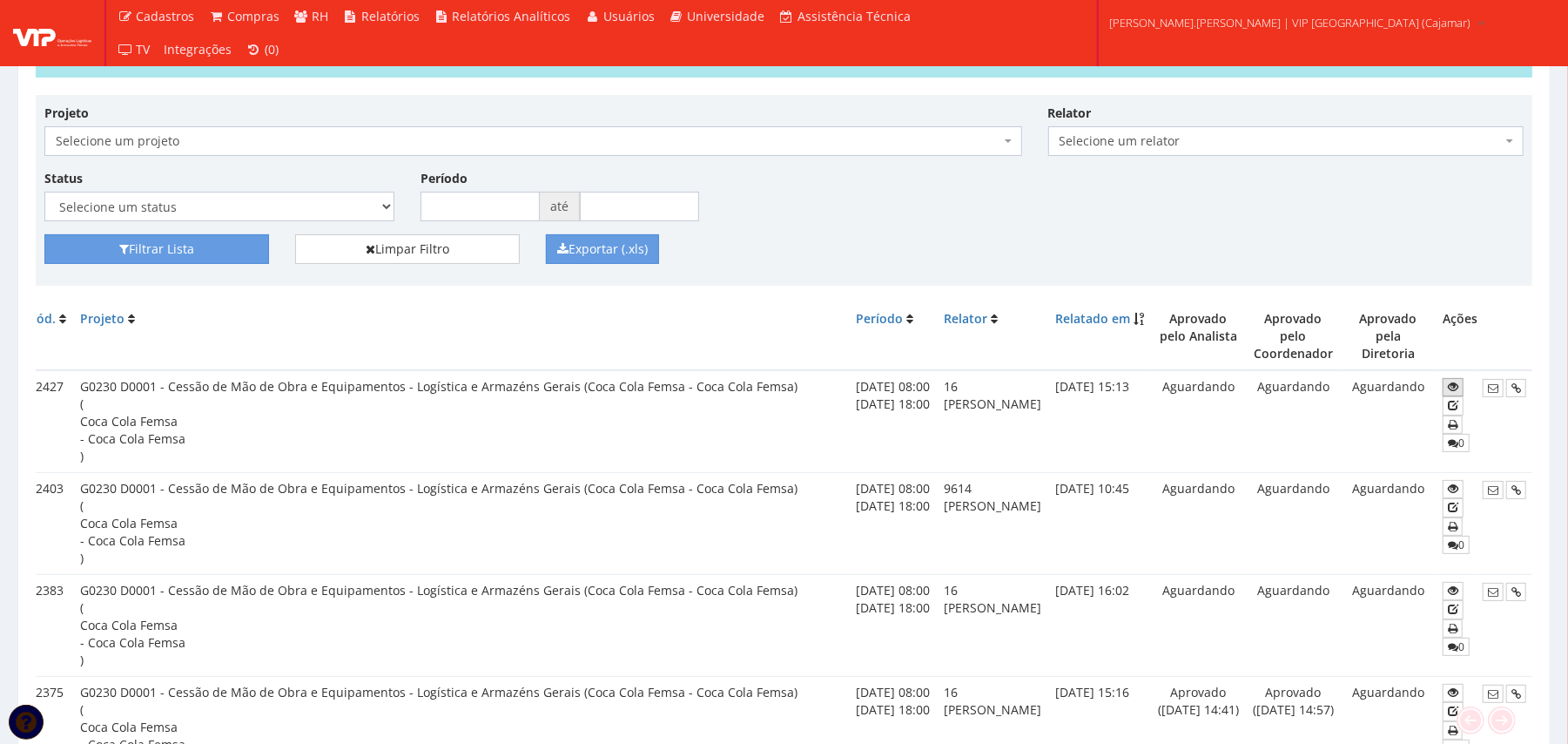
click at [1452, 380] on icon at bounding box center [1453, 387] width 11 height 12
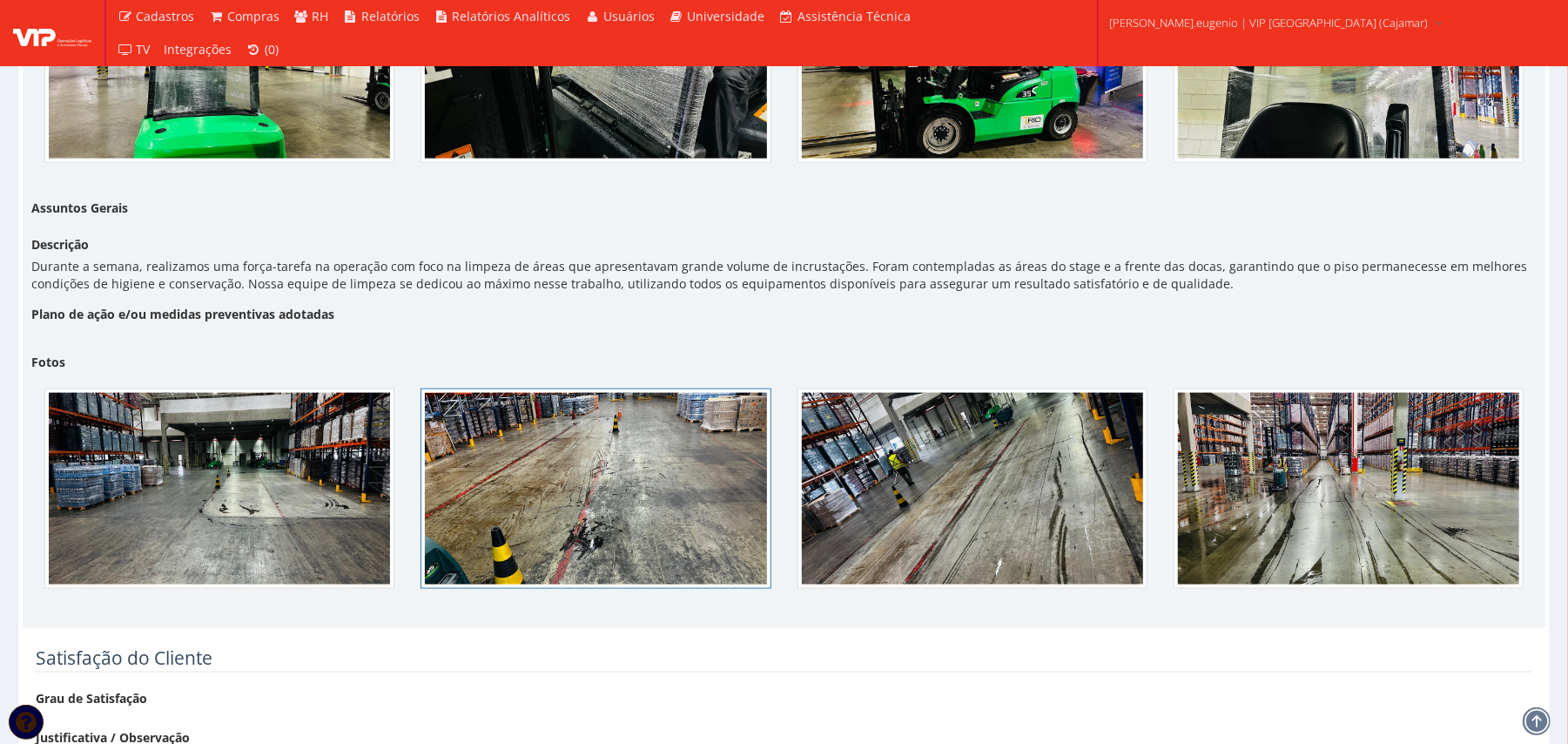
scroll to position [1510, 0]
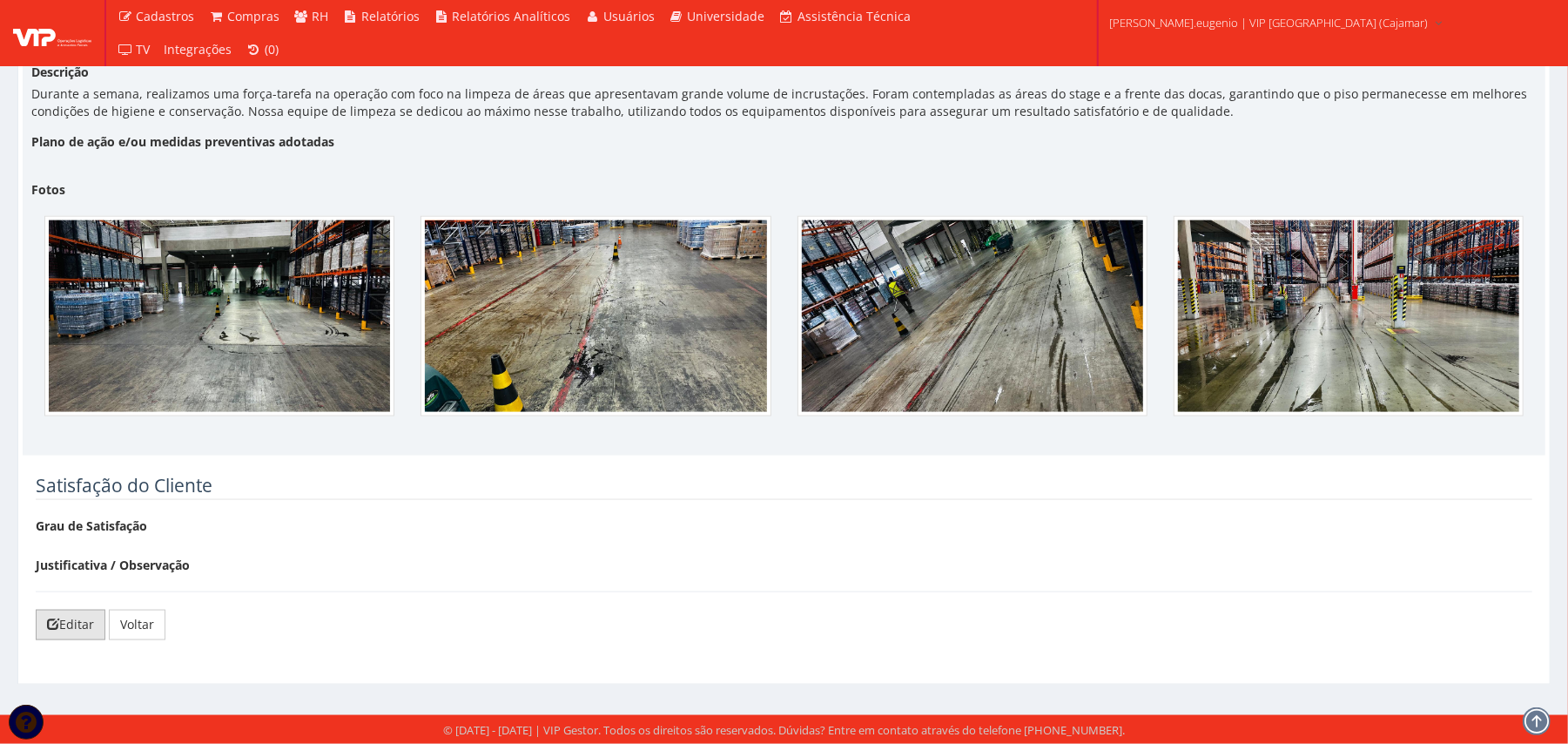
click at [68, 610] on link "Editar" at bounding box center [70, 624] width 70 height 29
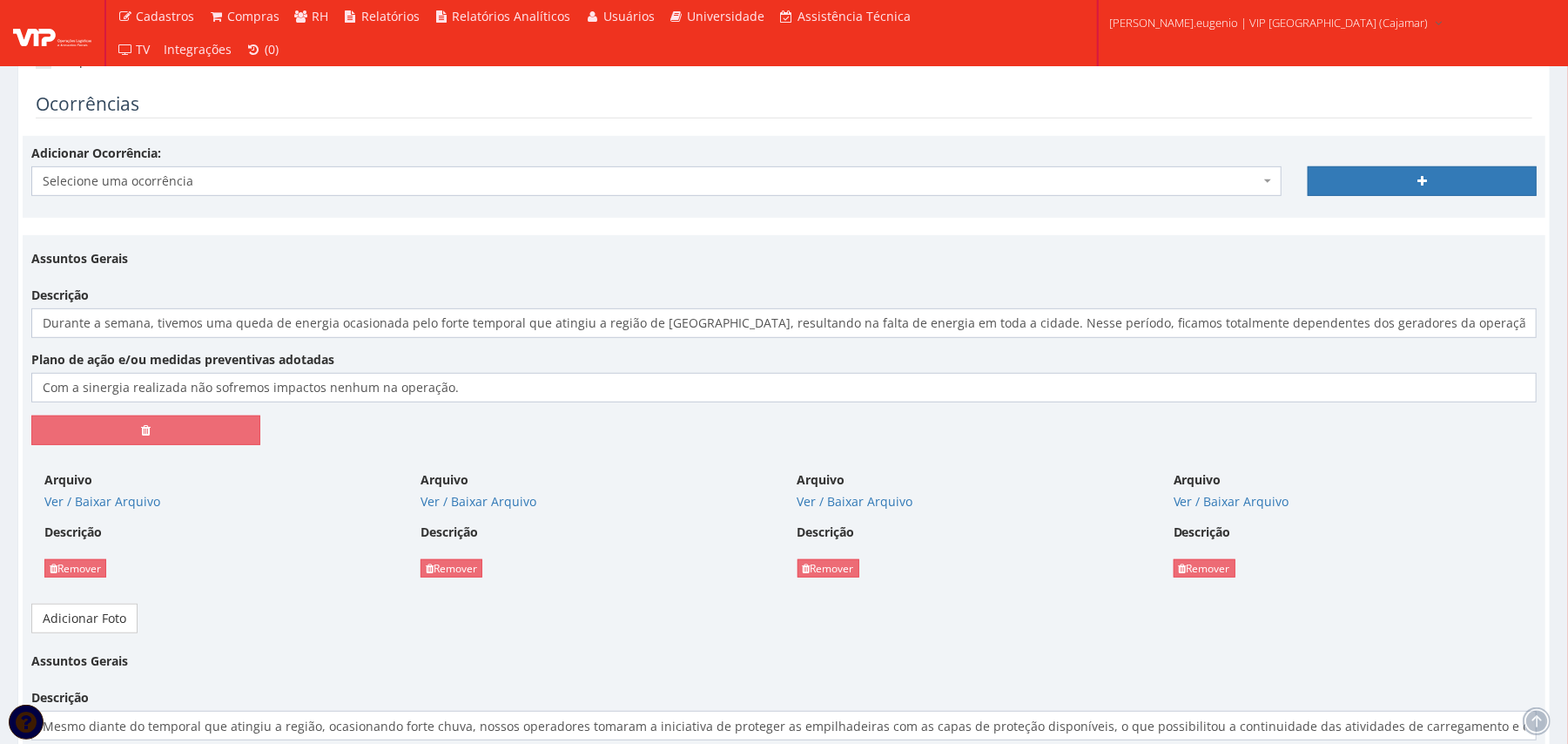
scroll to position [580, 0]
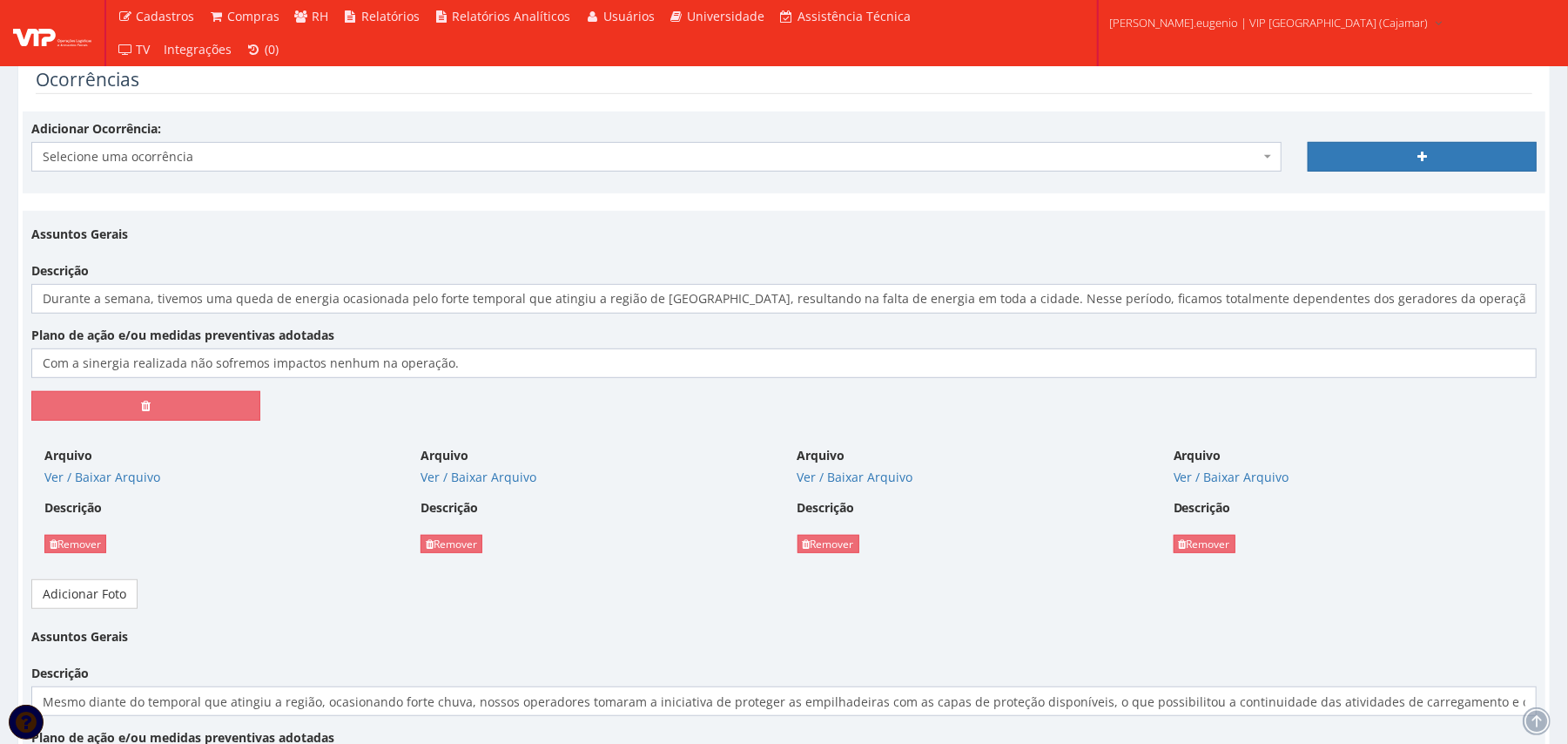
click at [320, 167] on span "Selecione uma ocorrência" at bounding box center [655, 156] width 1250 height 29
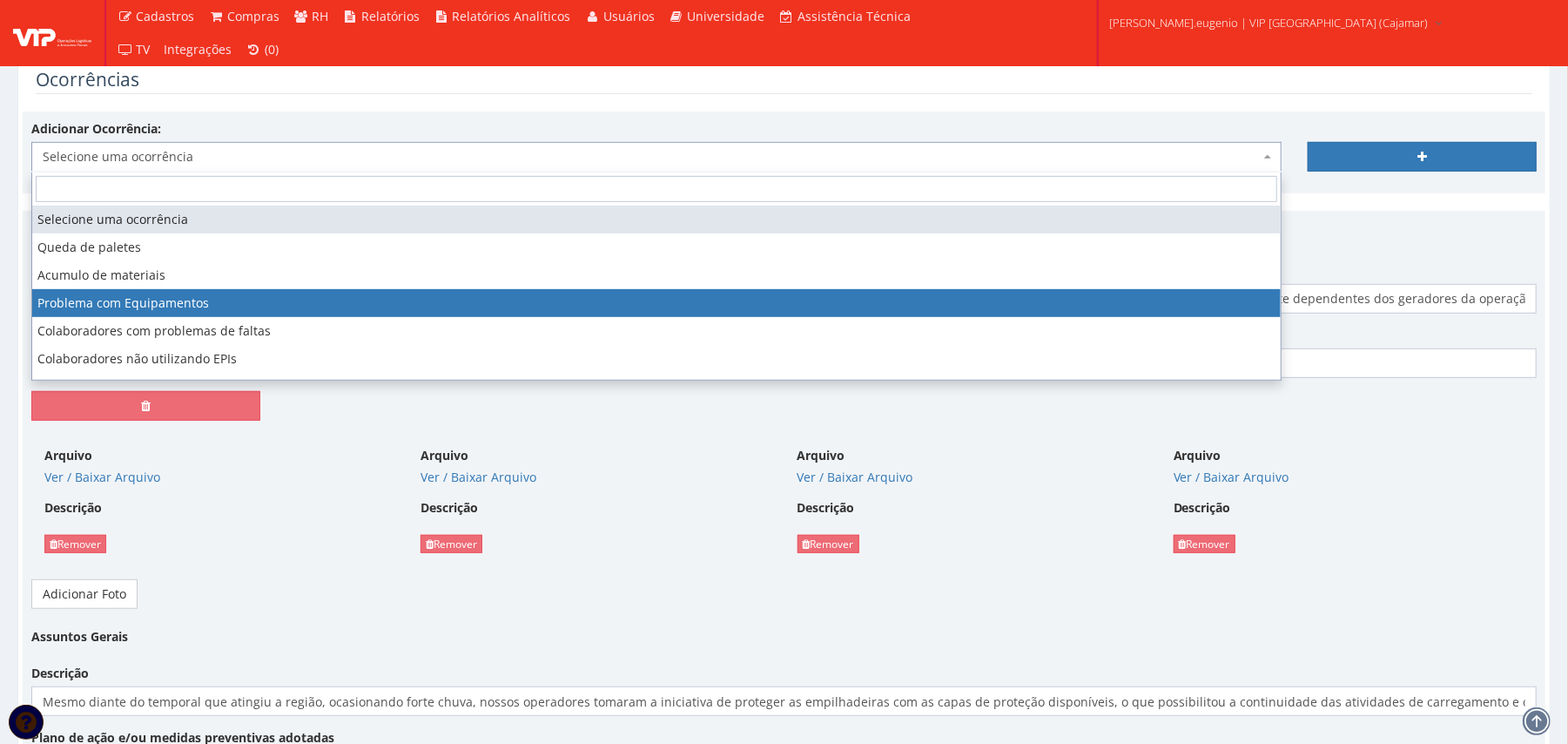
scroll to position [104, 0]
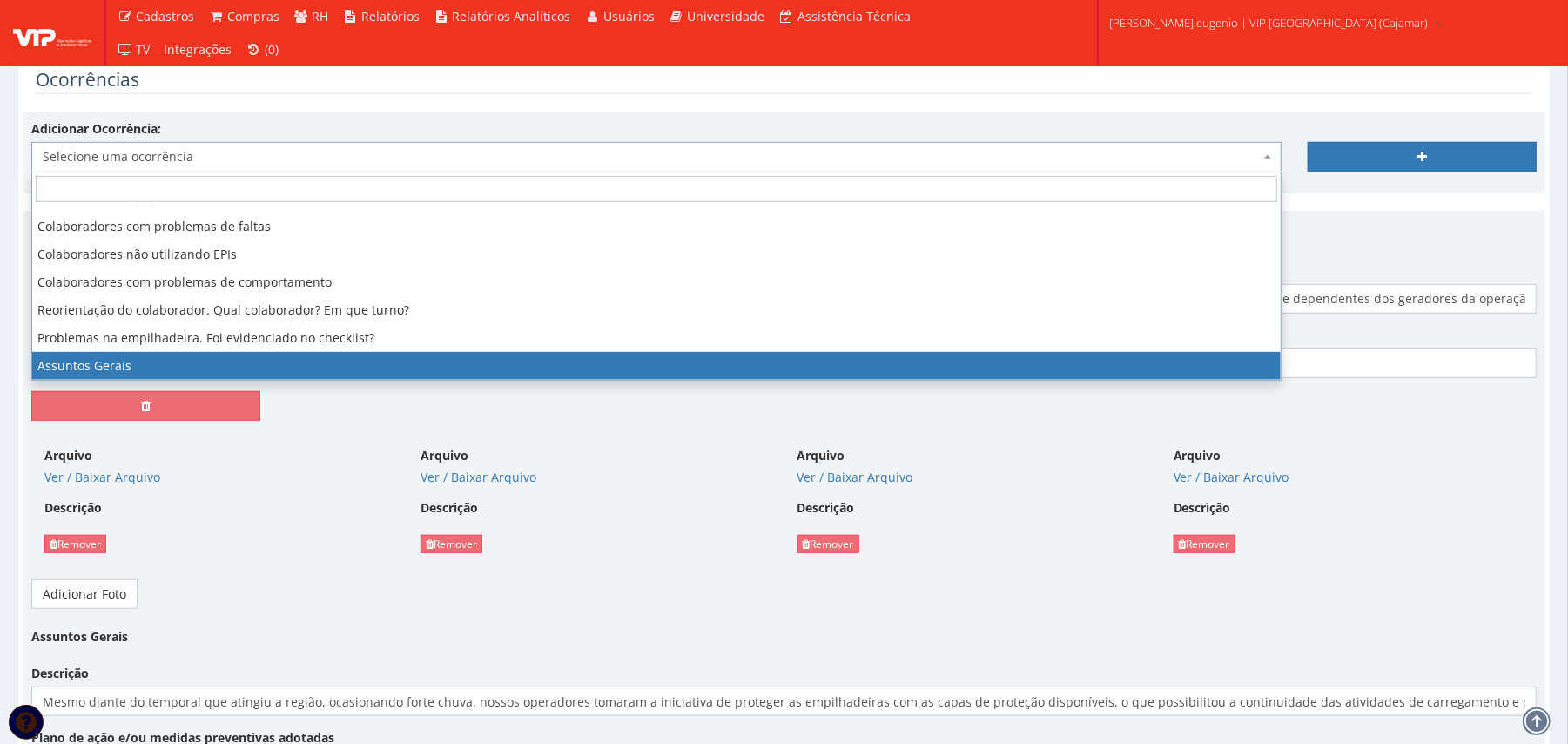
select select "assuntos_gerais"
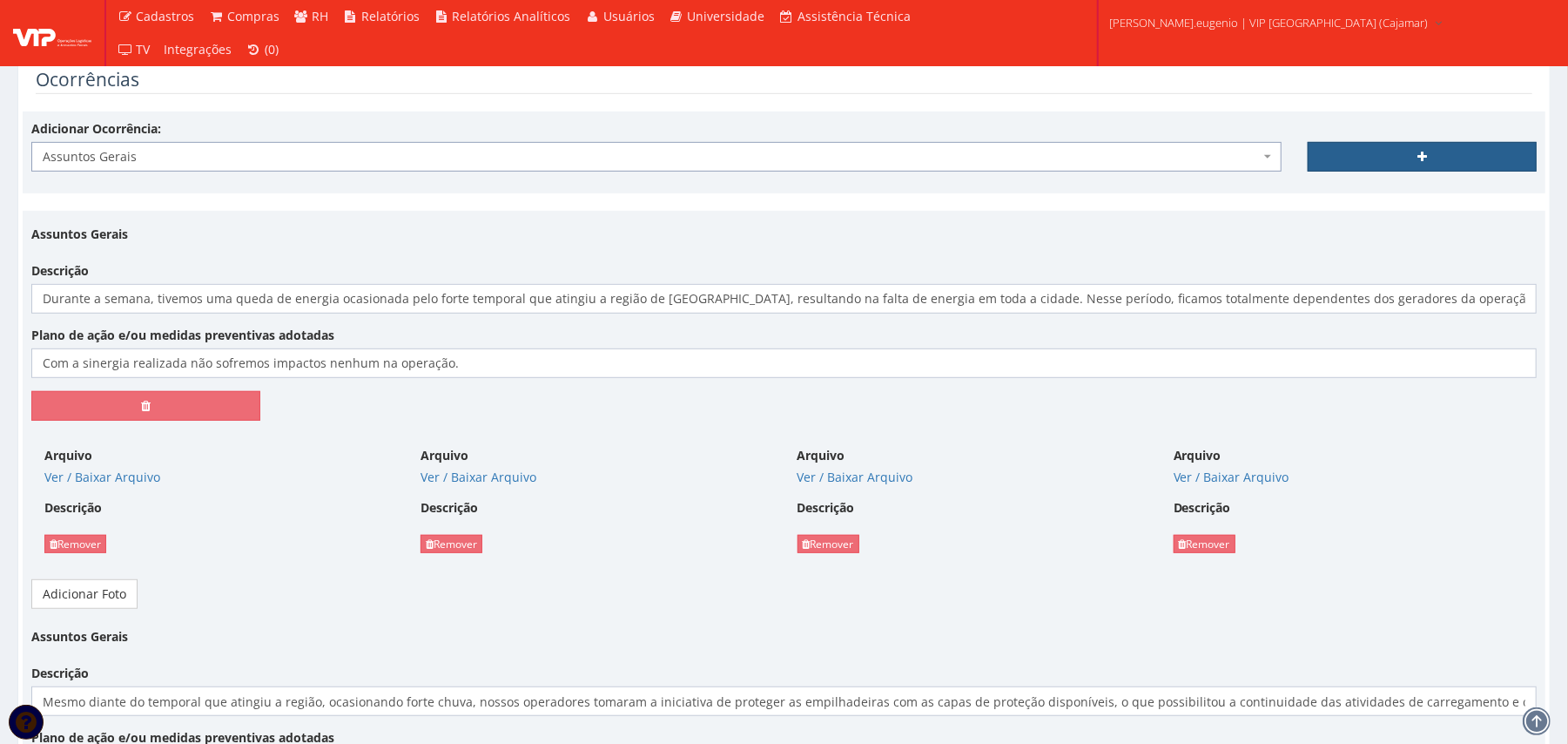
click at [1433, 155] on link at bounding box center [1421, 156] width 229 height 29
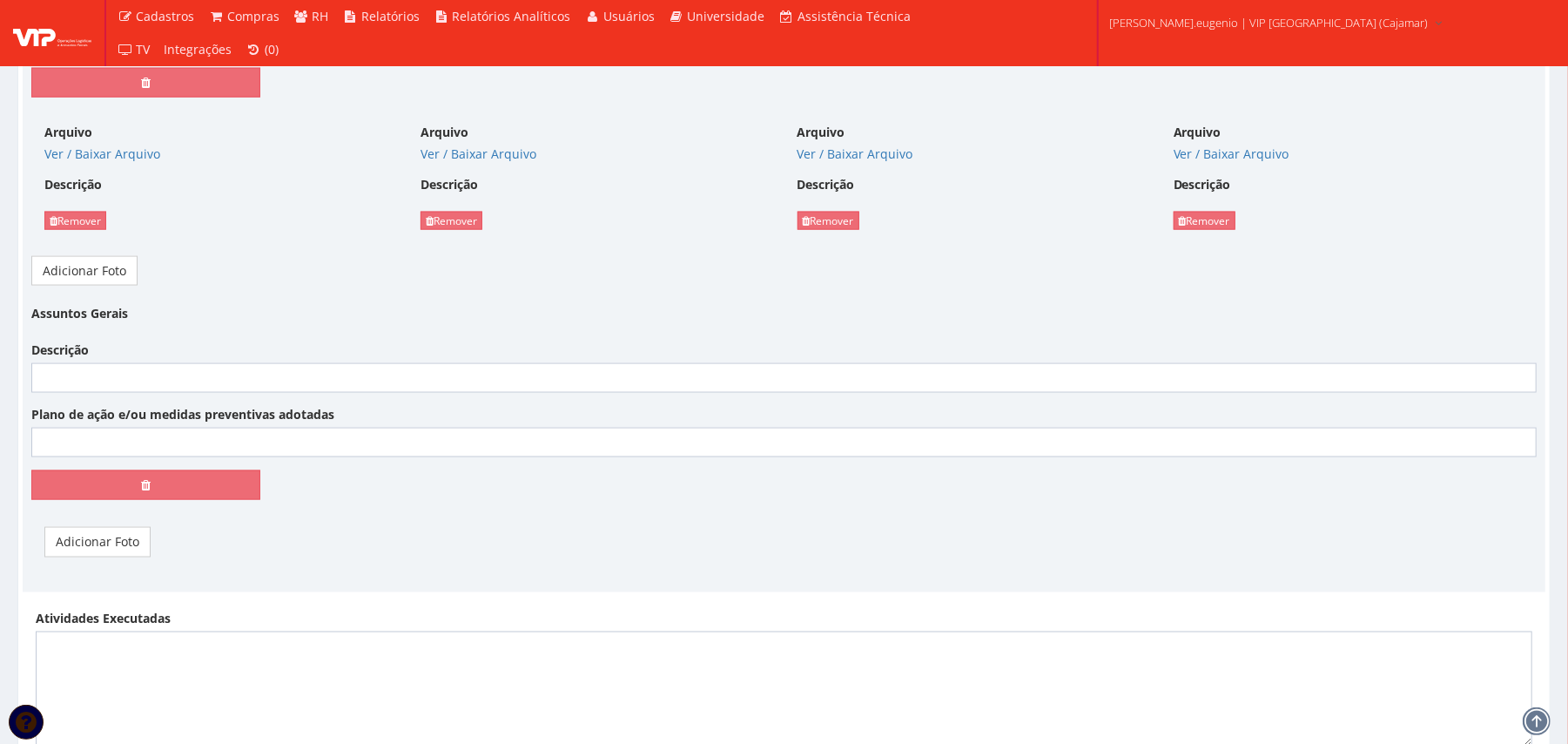
scroll to position [1742, 0]
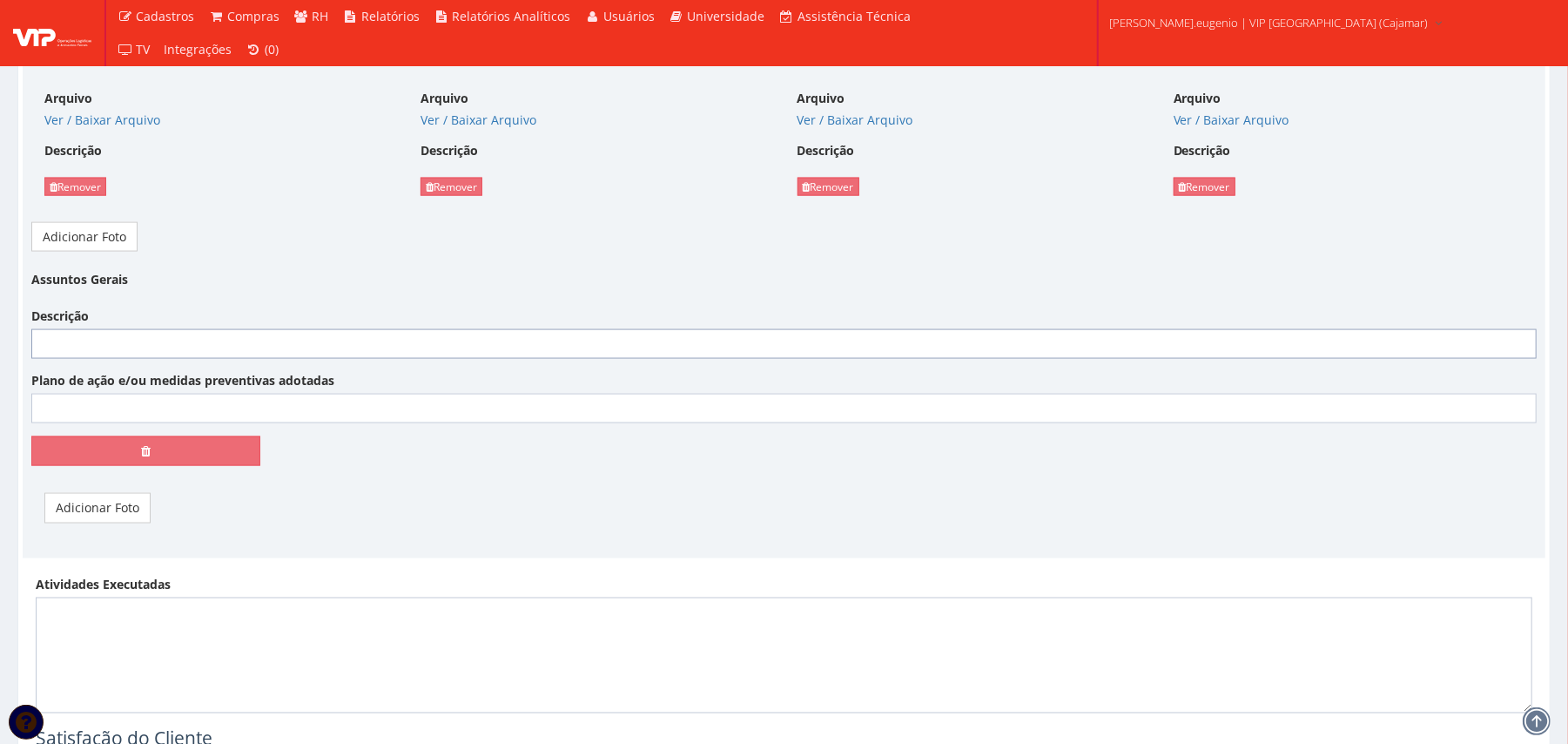
click at [406, 346] on input "Descrição" at bounding box center [784, 343] width 1505 height 29
paste input "Aproveitamos o mutirão de limpeza realizado para estender os trabalhos ao mezan…"
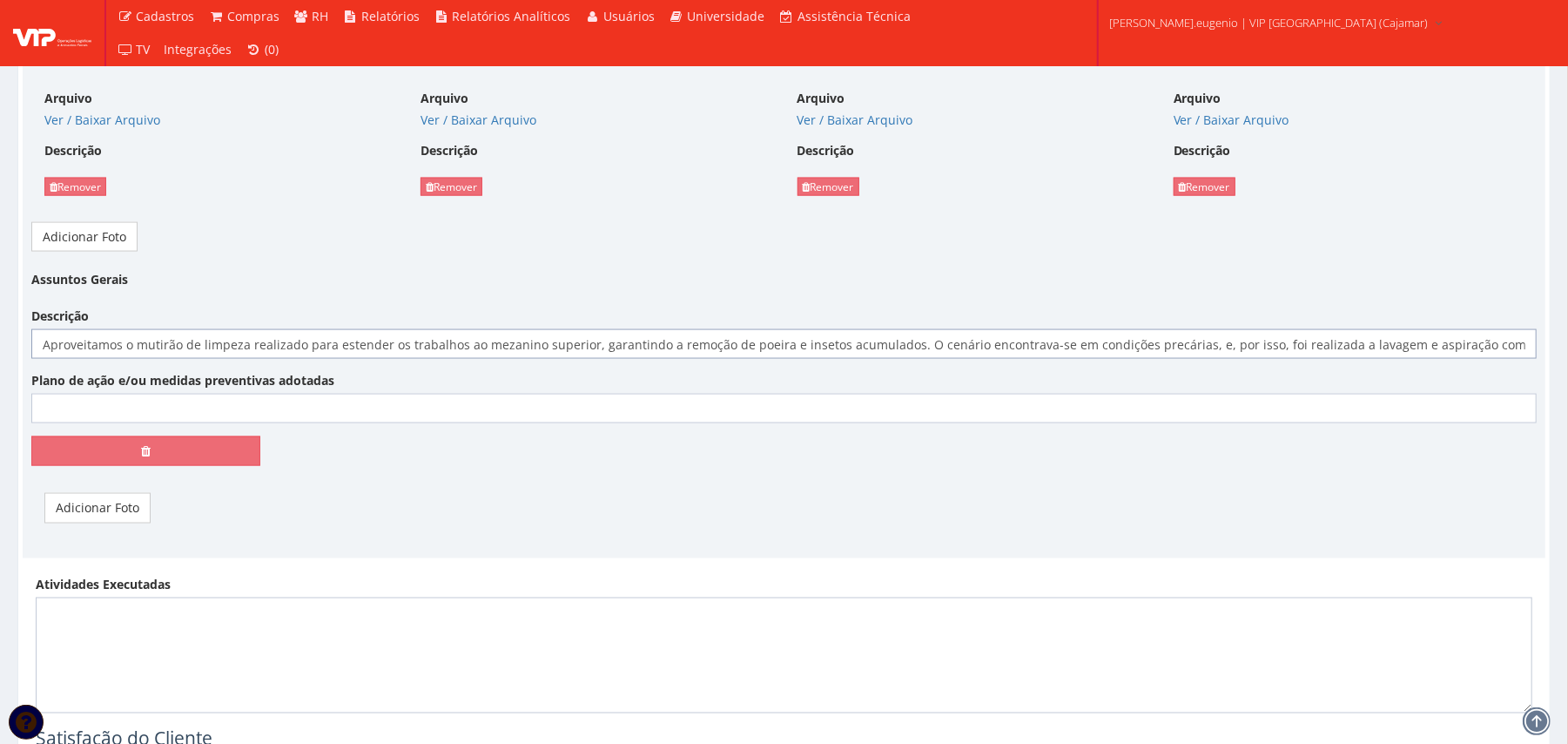
scroll to position [0, 1302]
type input "Aproveitamos o mutirão de limpeza realizado para estender os trabalhos ao mezan…"
click at [92, 523] on link "Adicionar Foto" at bounding box center [97, 507] width 106 height 29
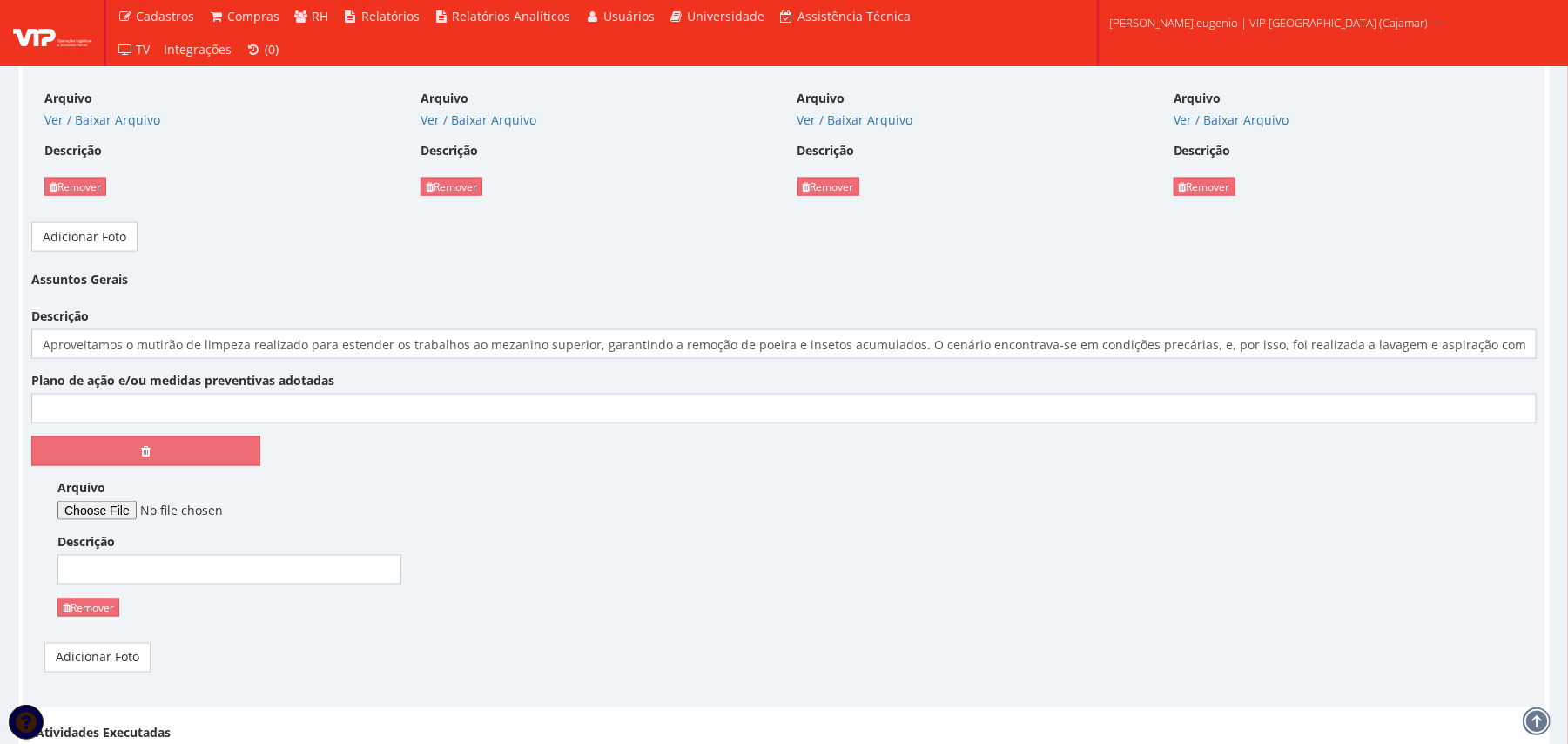
click at [105, 681] on div "Assuntos Gerais Descrição Aproveitamos o mutirão de limpeza realizado para este…" at bounding box center [784, 474] width 1531 height 420
click at [106, 670] on link "Adicionar Foto" at bounding box center [97, 656] width 106 height 29
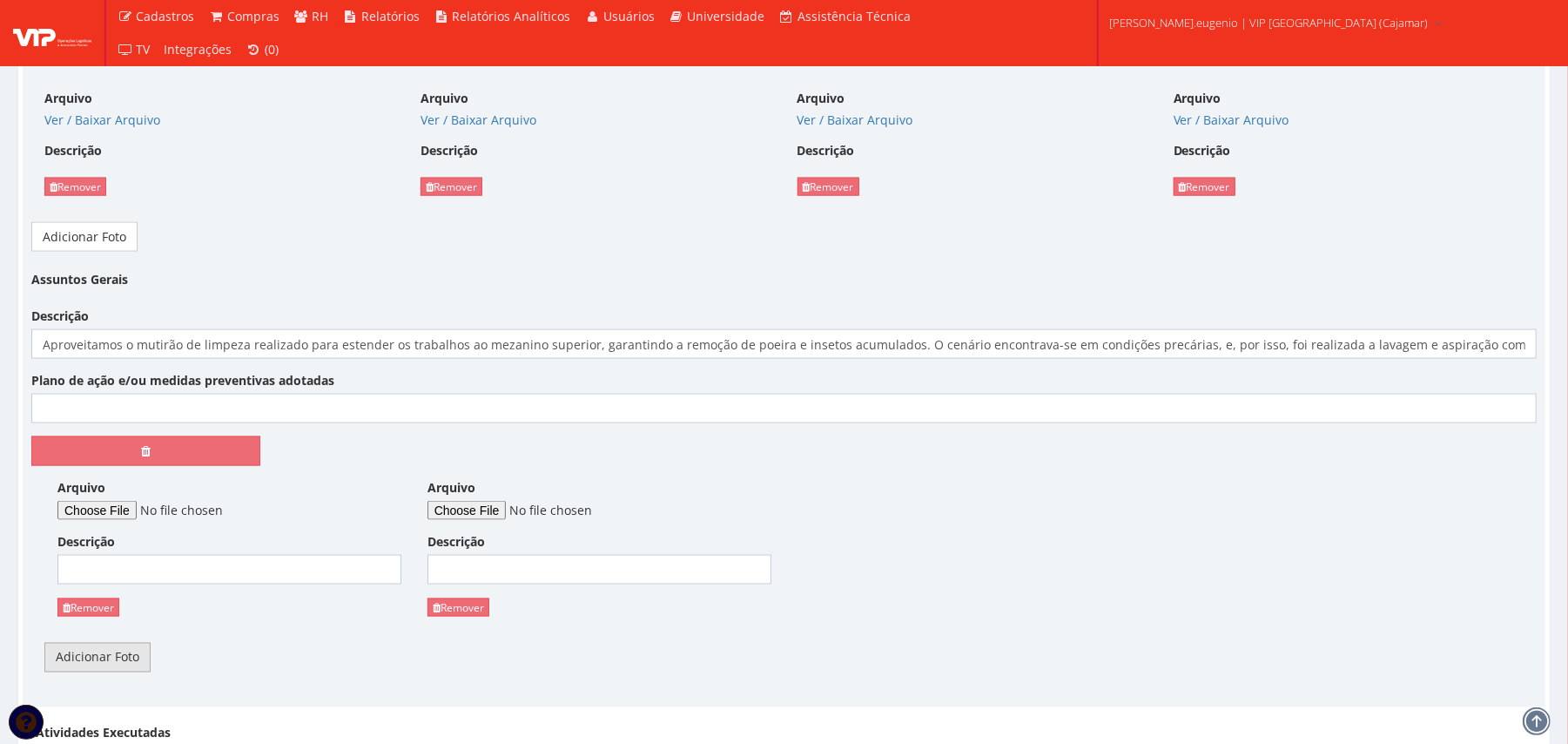
click at [108, 666] on link "Adicionar Foto" at bounding box center [97, 656] width 106 height 29
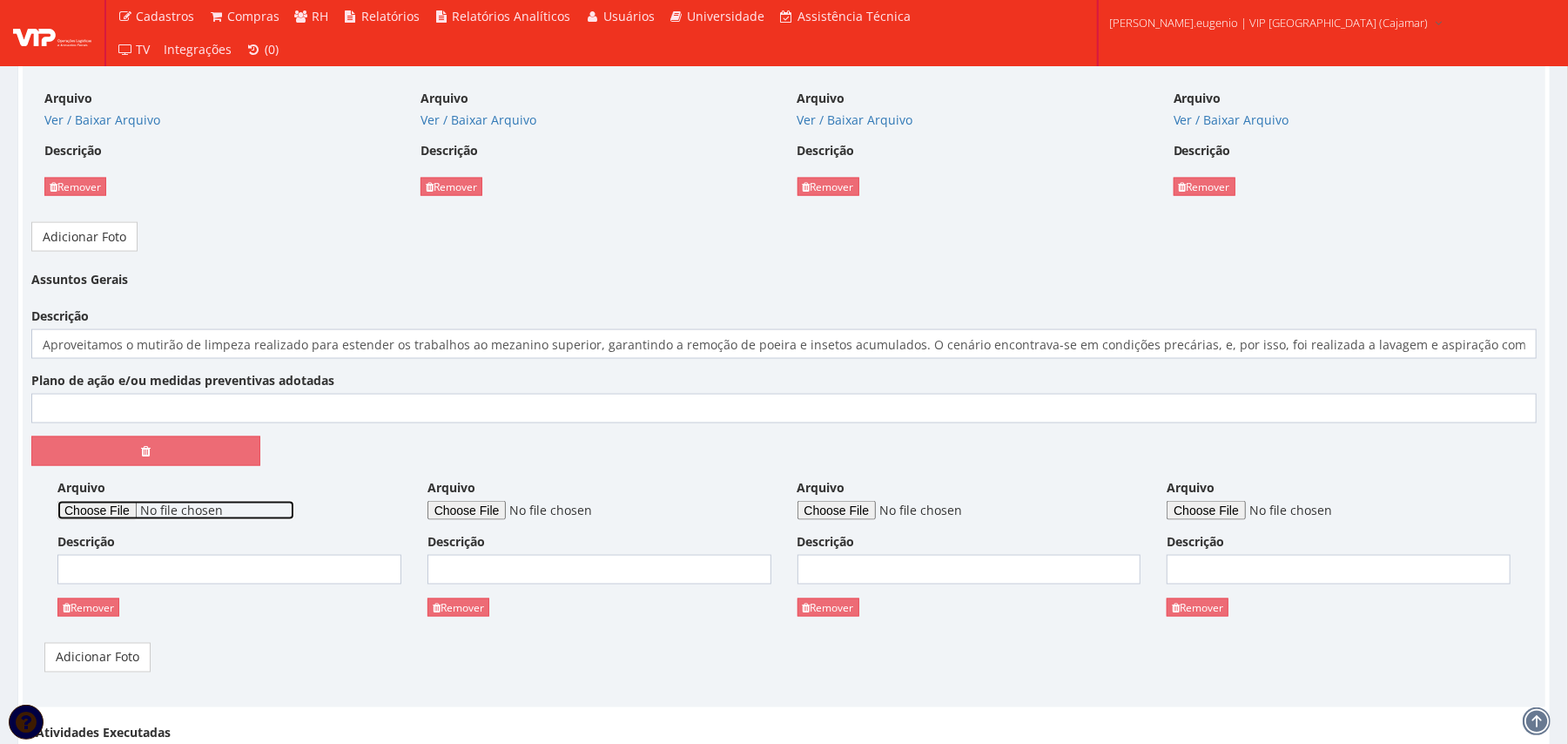
click at [116, 512] on input "Arquivo" at bounding box center [176, 510] width 237 height 19
type input "C:\fakepath\WhatsApp Image 2025-09-26 at 14.05.34 (3).jpeg"
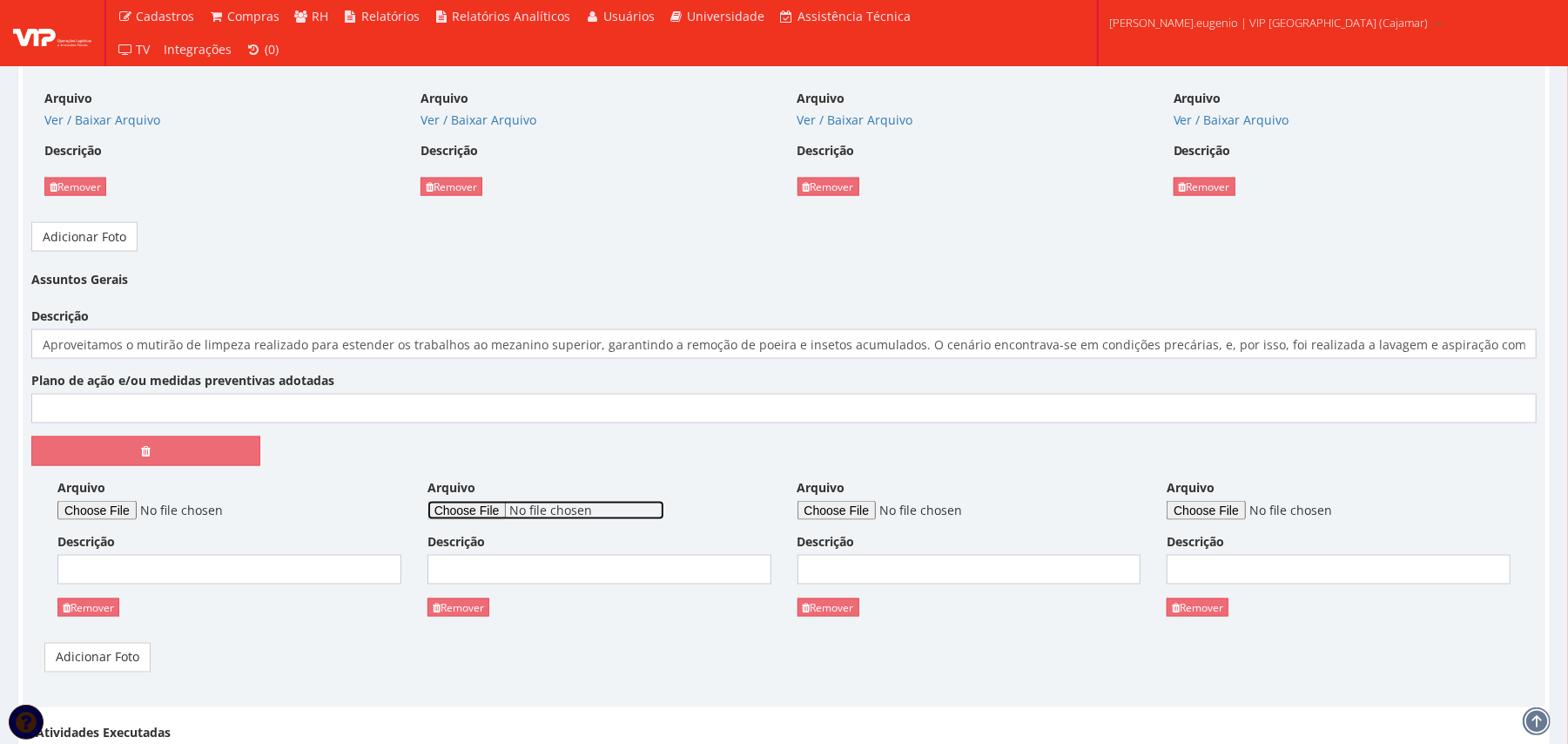
click at [486, 516] on input "Arquivo" at bounding box center [546, 510] width 237 height 19
type input "C:\fakepath\WhatsApp Image 2025-09-26 at 14.05.34 (2).jpeg"
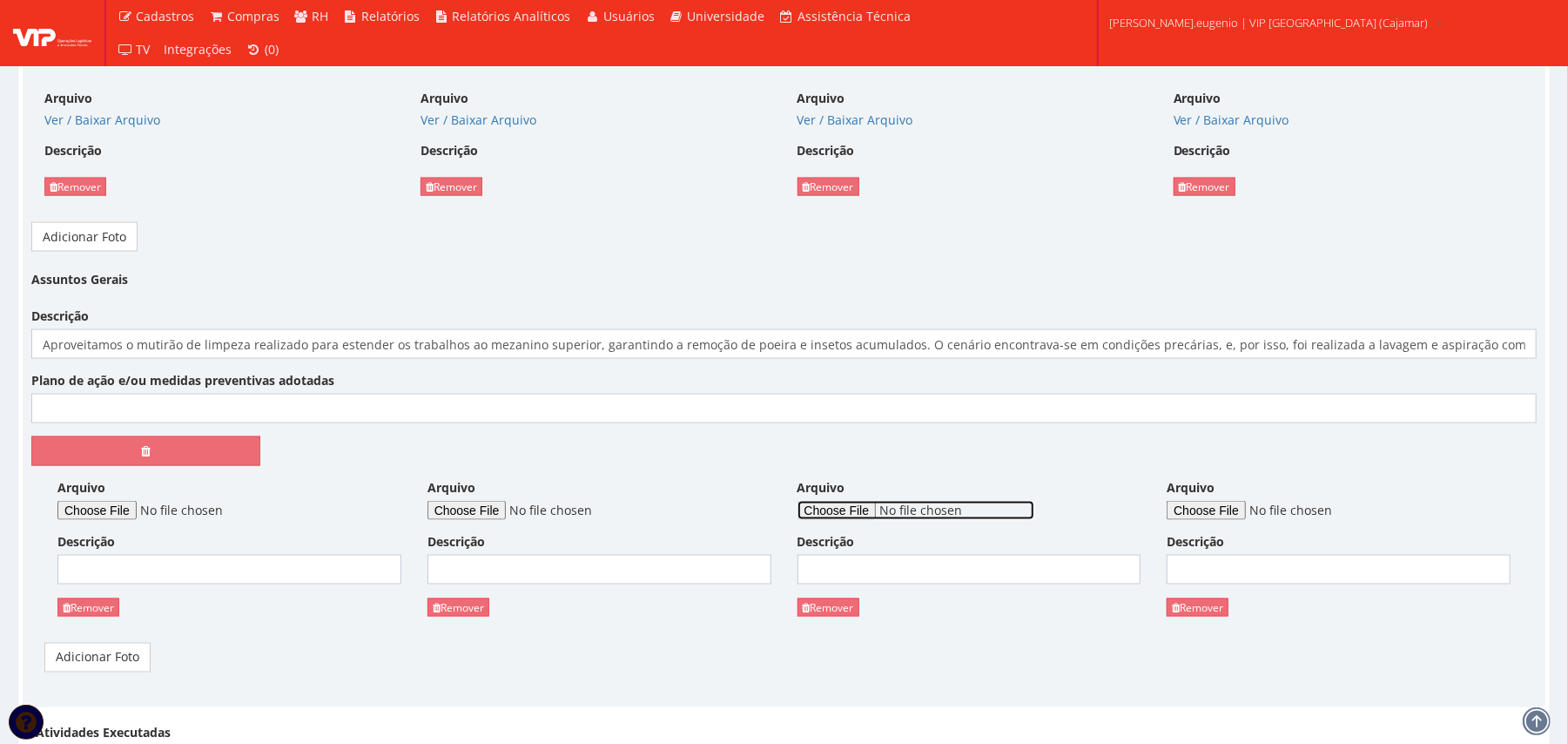
click at [883, 517] on input "Arquivo" at bounding box center [916, 510] width 237 height 19
type input "C:\fakepath\WhatsApp Image 2025-09-26 at 14.05.34 (1).jpeg"
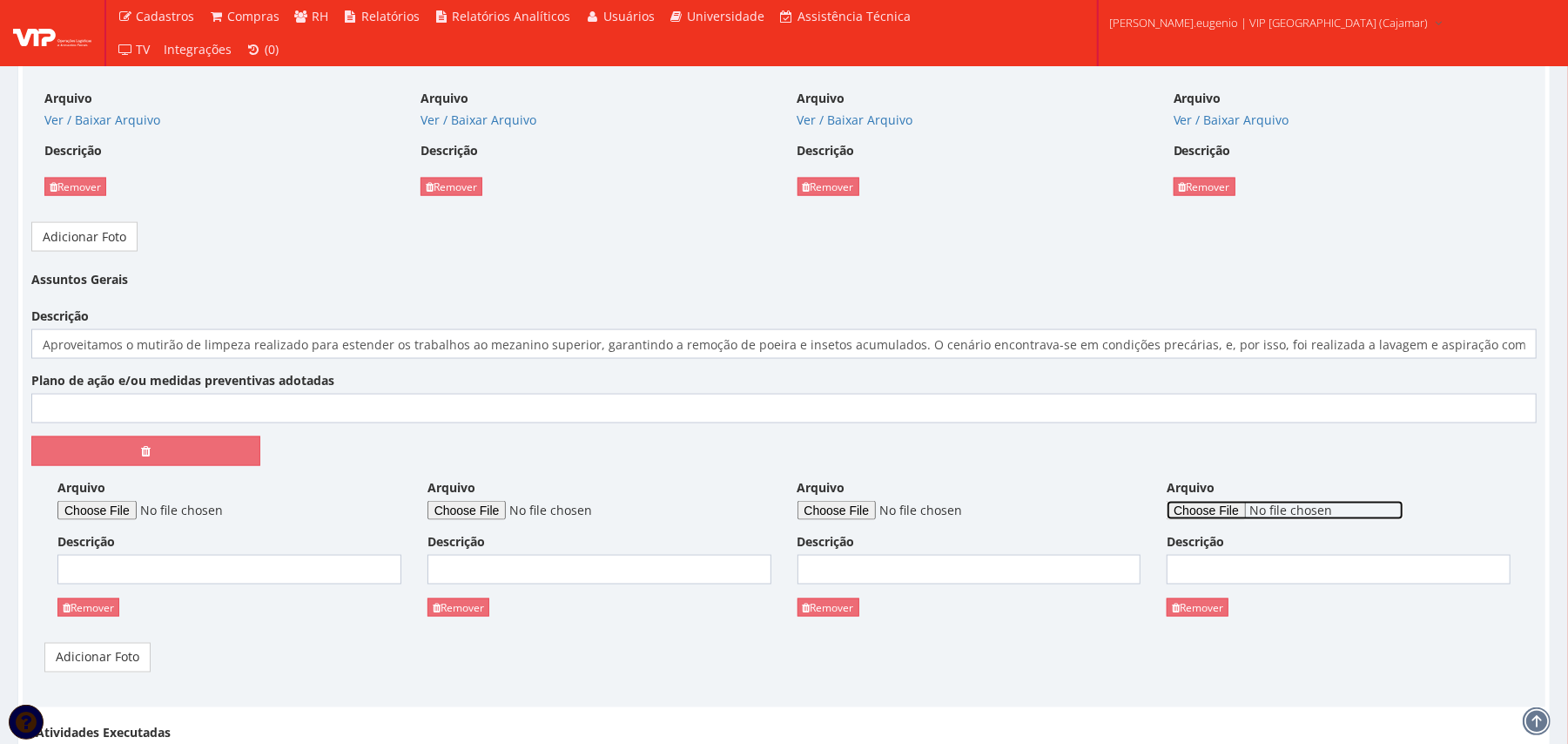
click at [1228, 517] on input "Arquivo" at bounding box center [1285, 510] width 237 height 19
type input "C:\fakepath\WhatsApp Image 2025-09-26 at 14.05.34.jpeg"
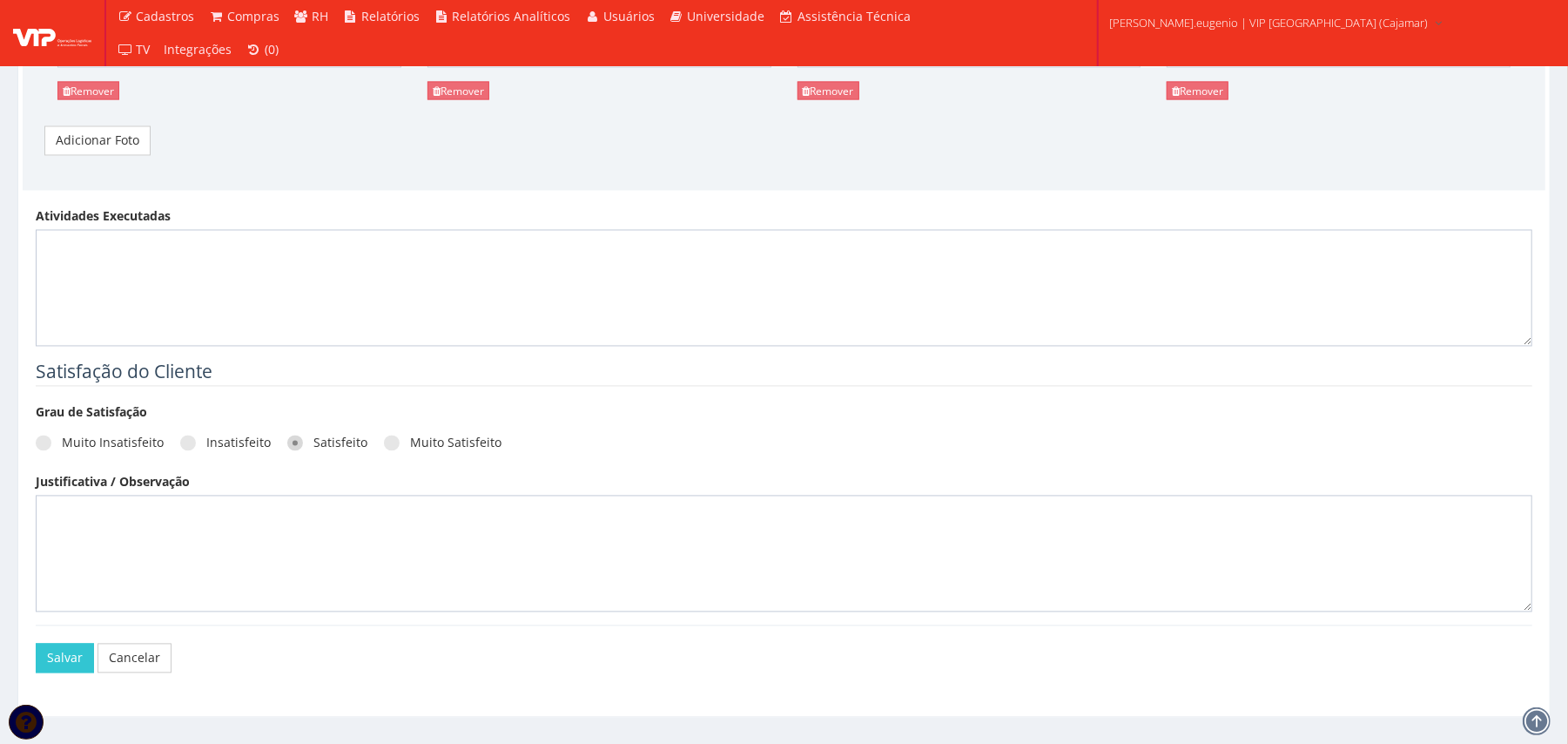
scroll to position [2299, 0]
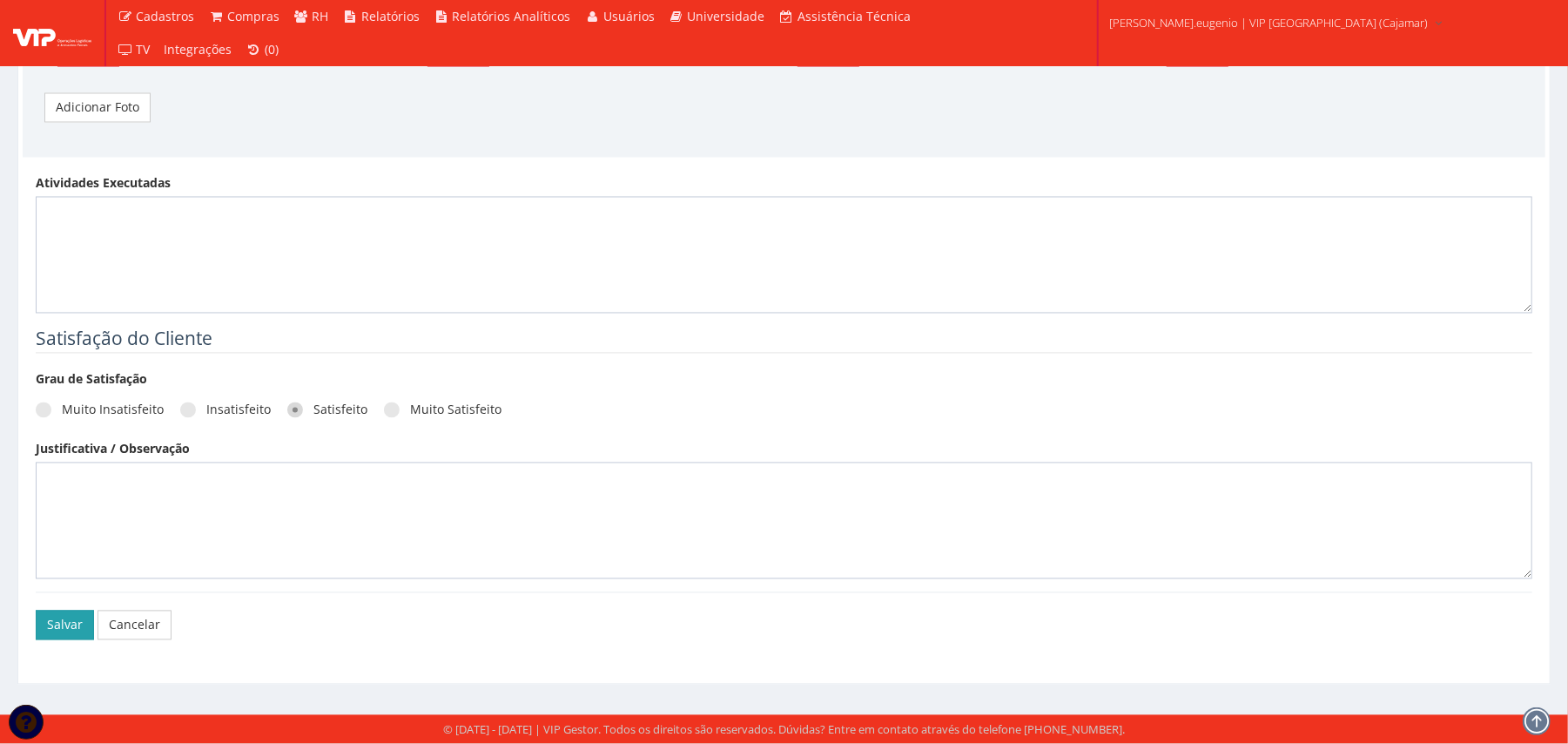
click at [78, 622] on button "Salvar" at bounding box center [65, 625] width 58 height 29
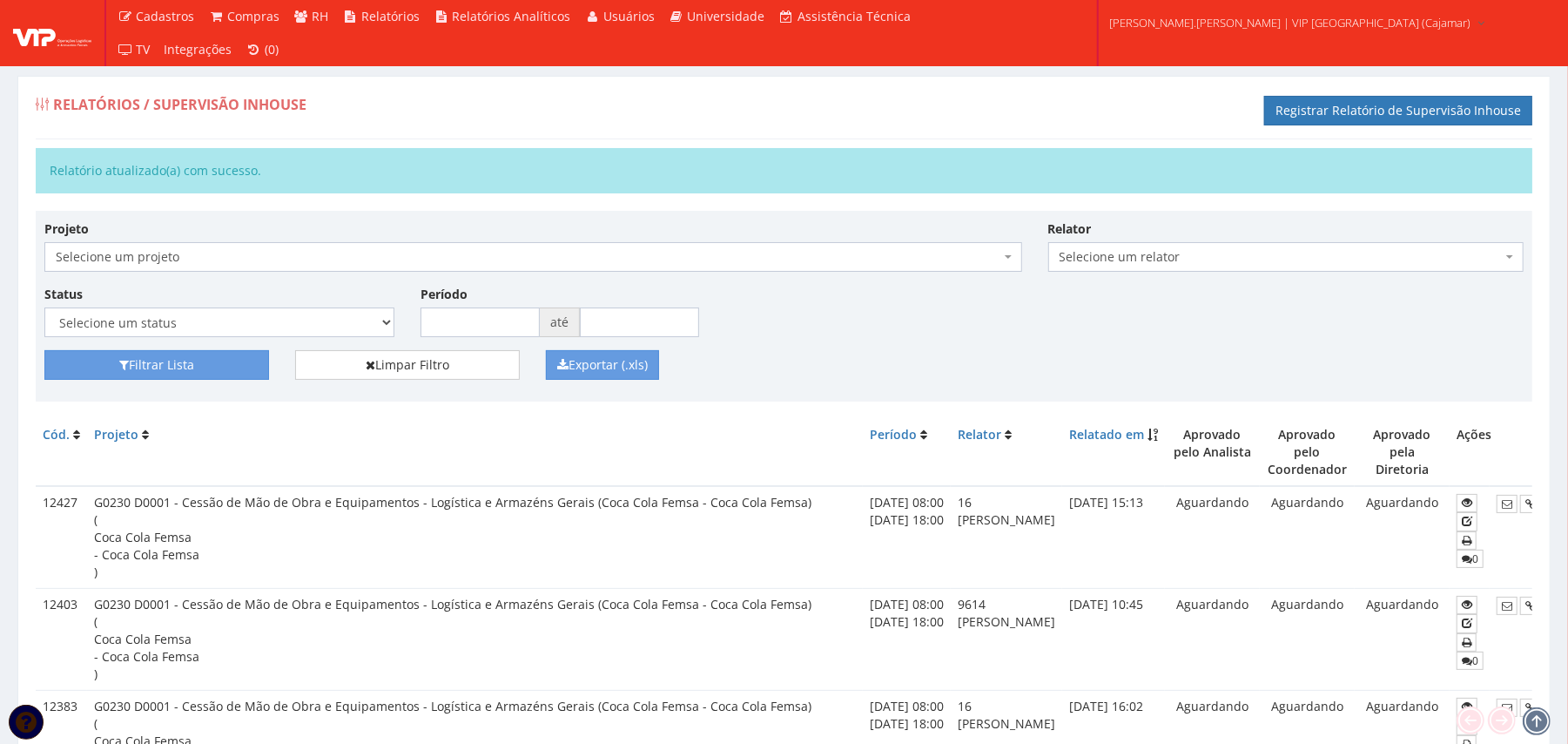
scroll to position [0, 110]
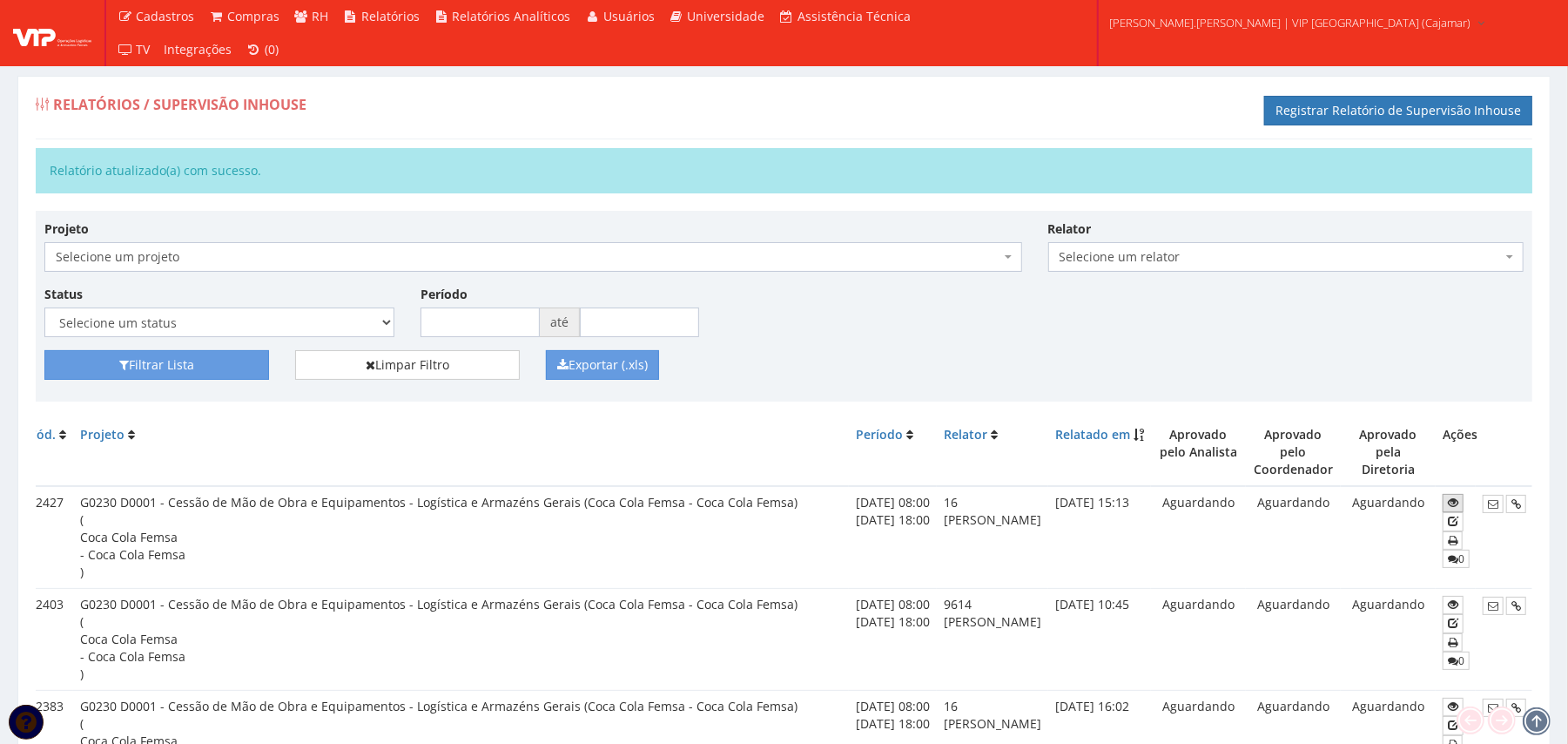
click at [1449, 496] on icon at bounding box center [1453, 502] width 11 height 12
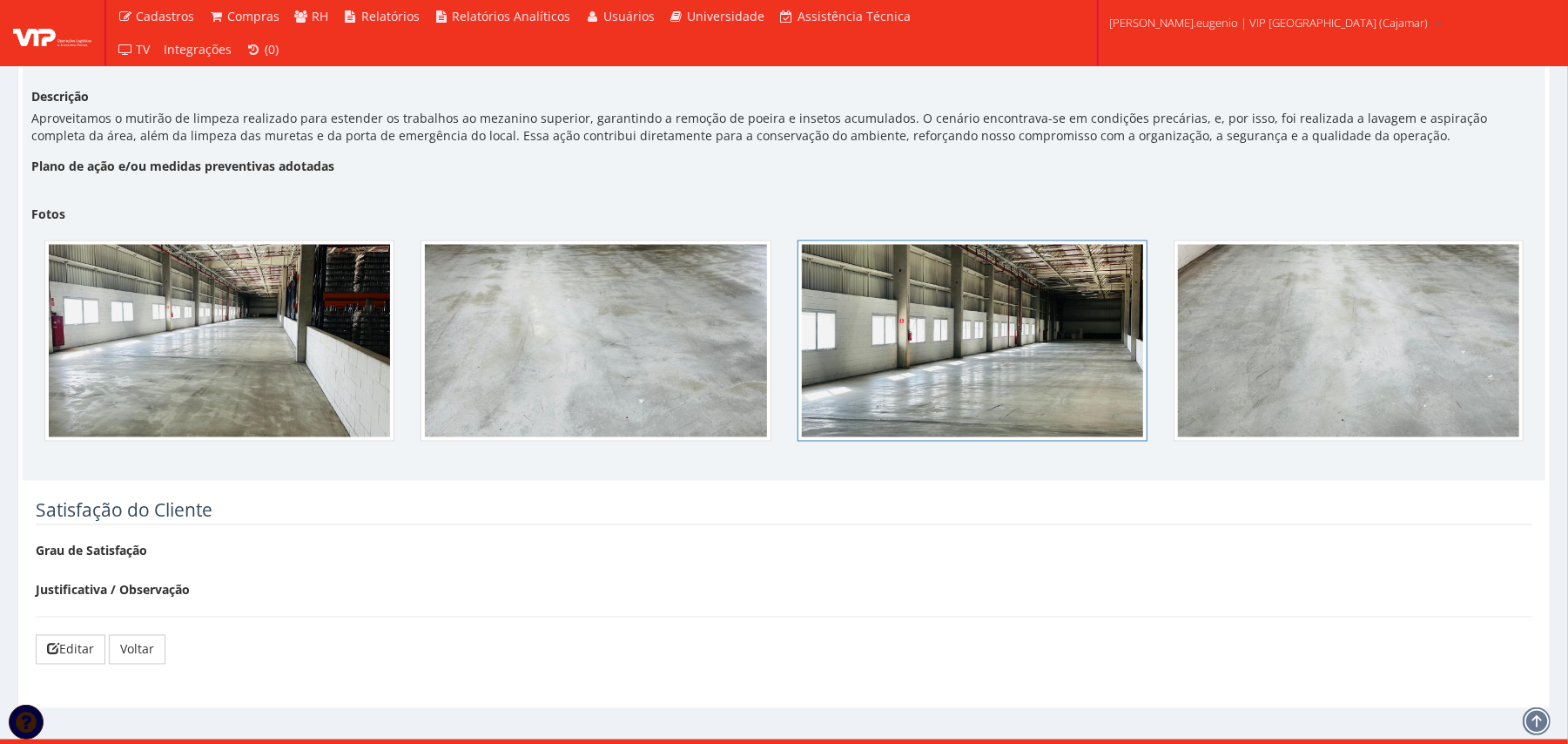
scroll to position [1937, 0]
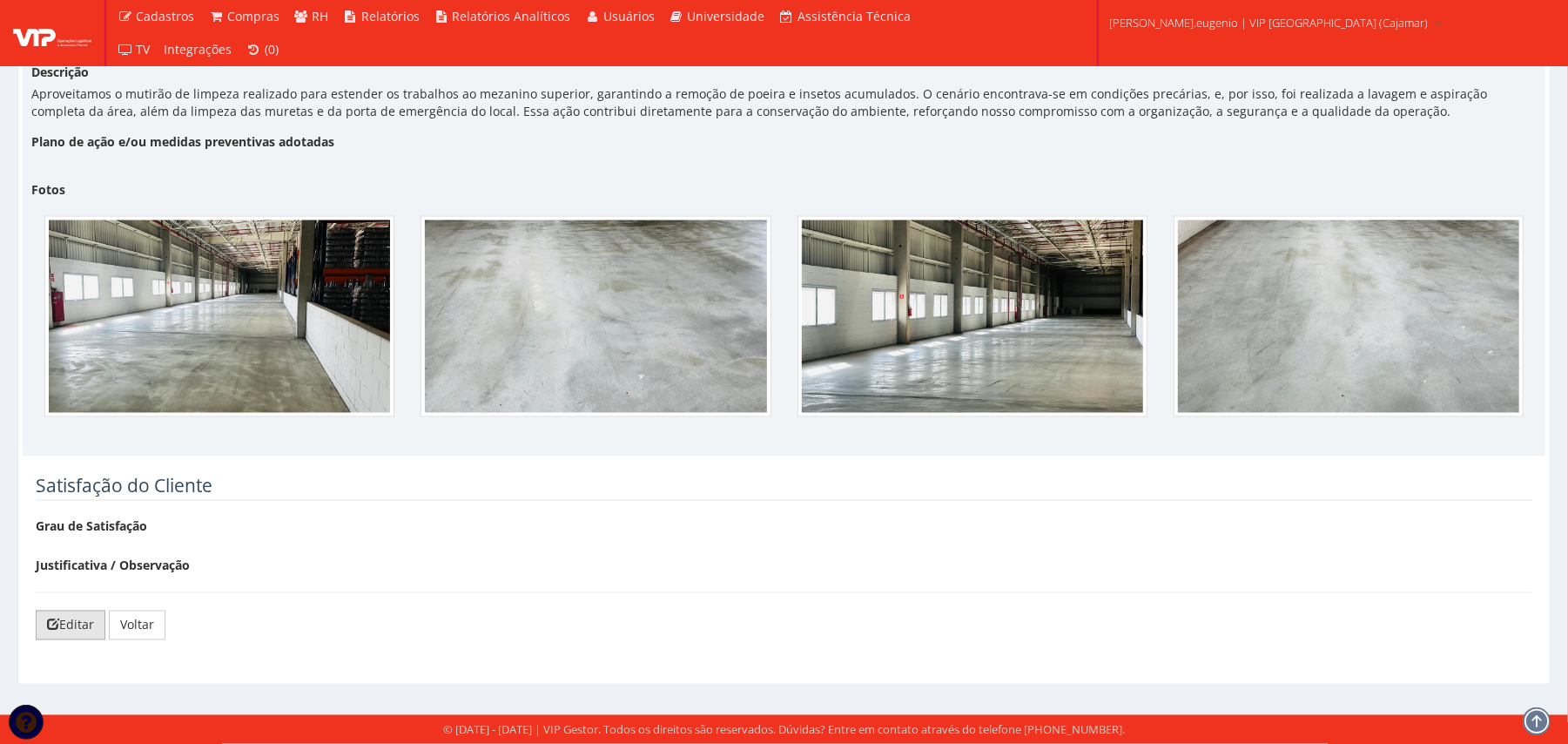
click at [87, 613] on link "Editar" at bounding box center [70, 625] width 70 height 29
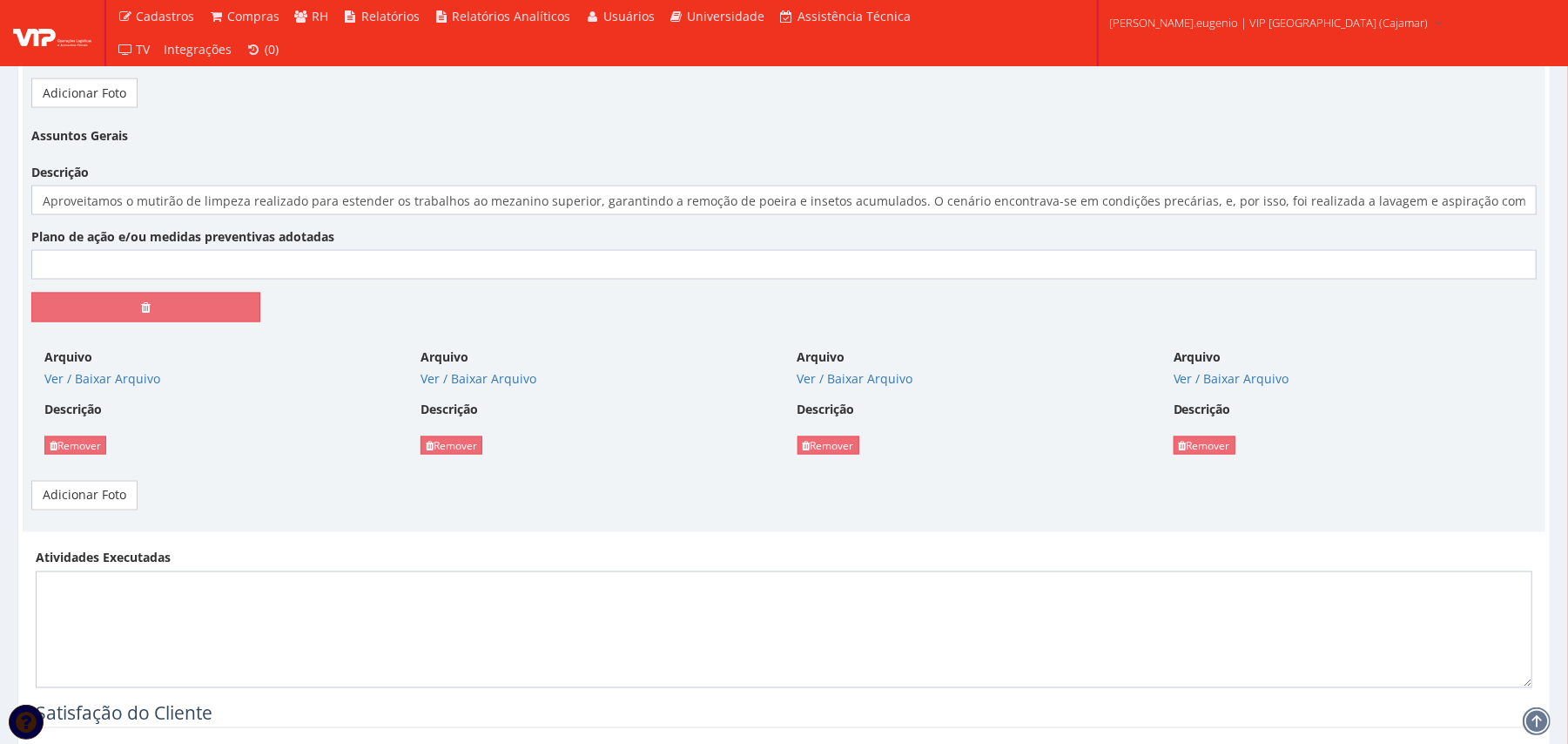
scroll to position [2090, 0]
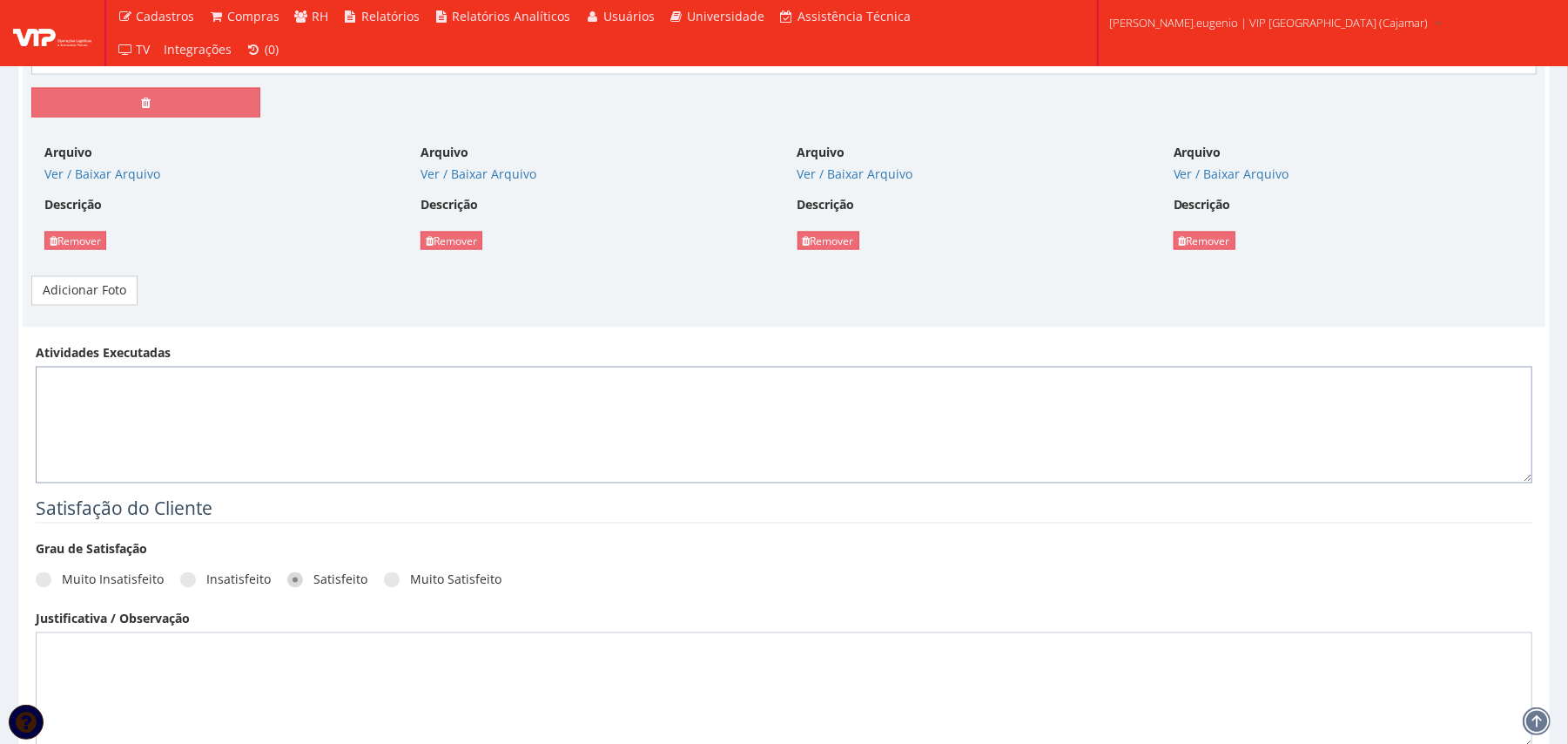
click at [328, 410] on textarea "Atividades Executadas" at bounding box center [784, 425] width 1496 height 117
paste textarea "Durante esta semana, iniciamos o processo de separação de carregamentos utiliza…"
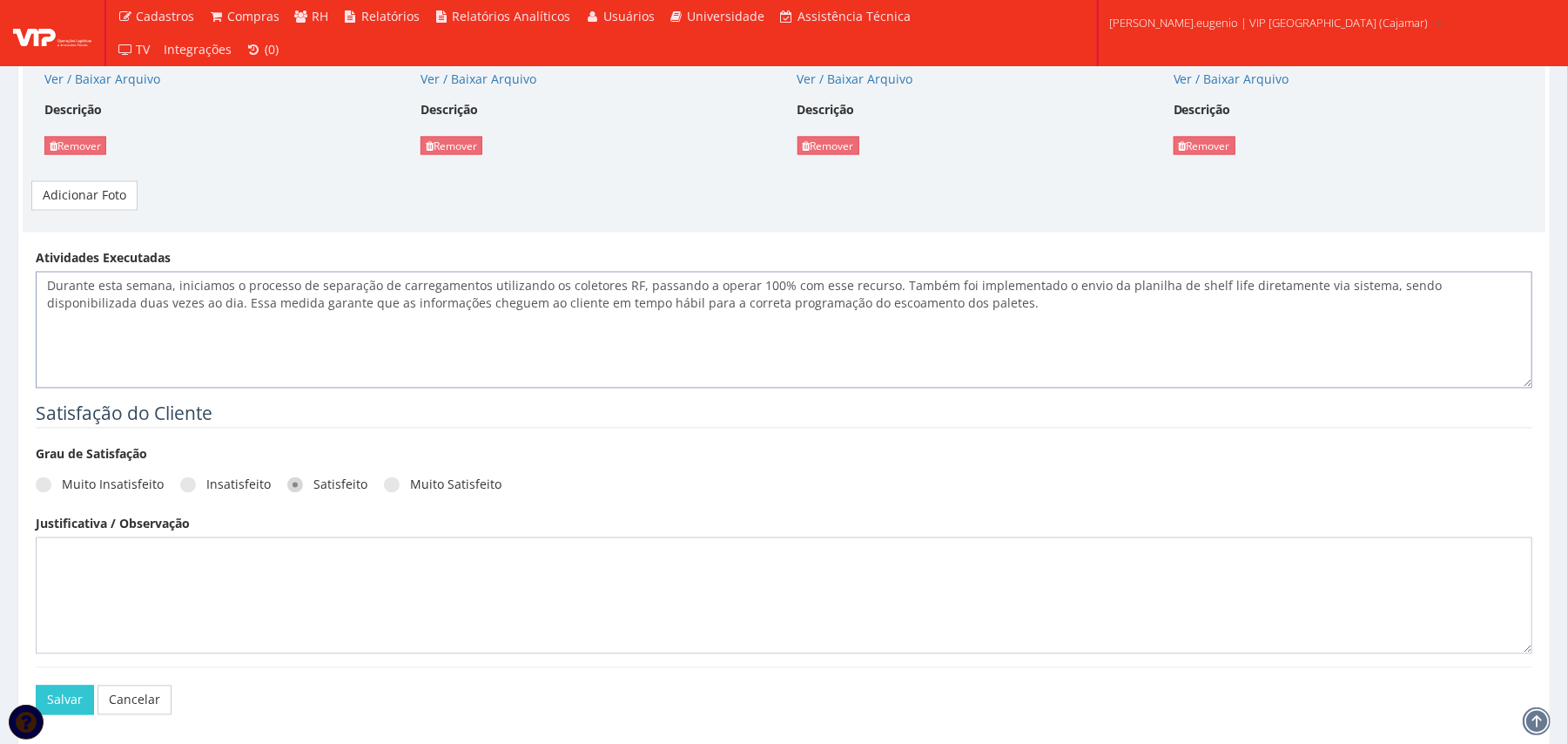
scroll to position [2268, 0]
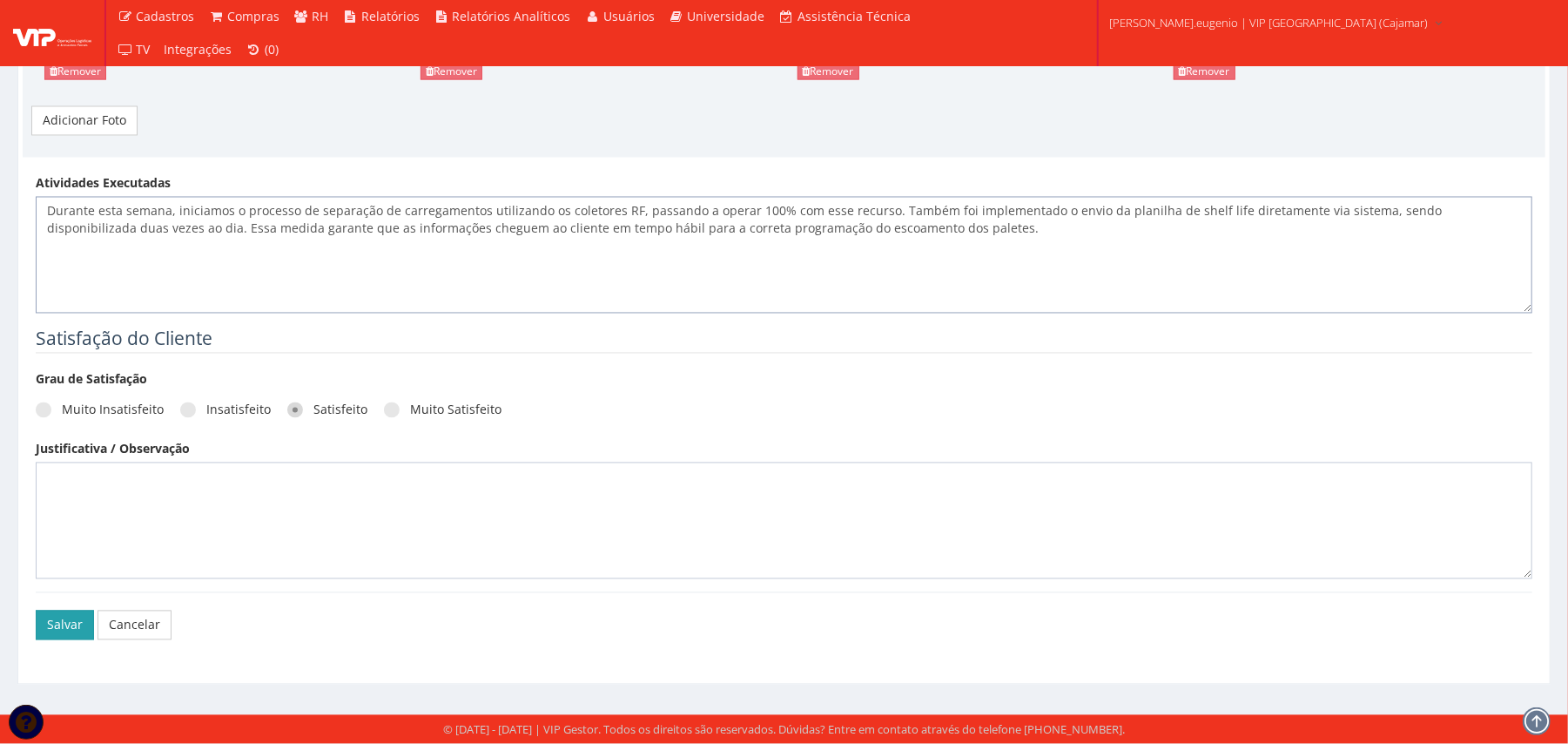
type textarea "Durante esta semana, iniciamos o processo de separação de carregamentos utiliza…"
click at [35, 621] on button "Salvar" at bounding box center [65, 625] width 58 height 29
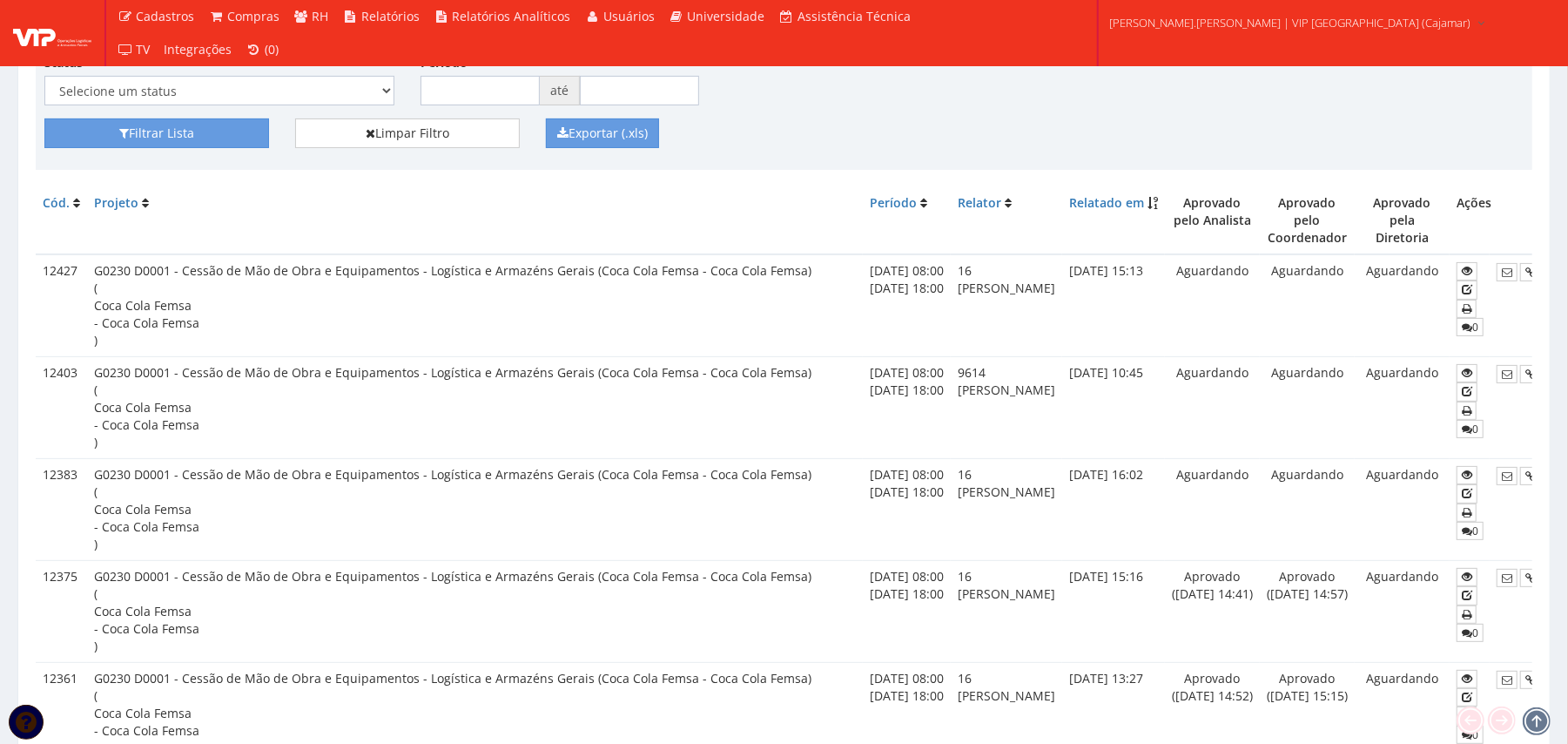
scroll to position [0, 110]
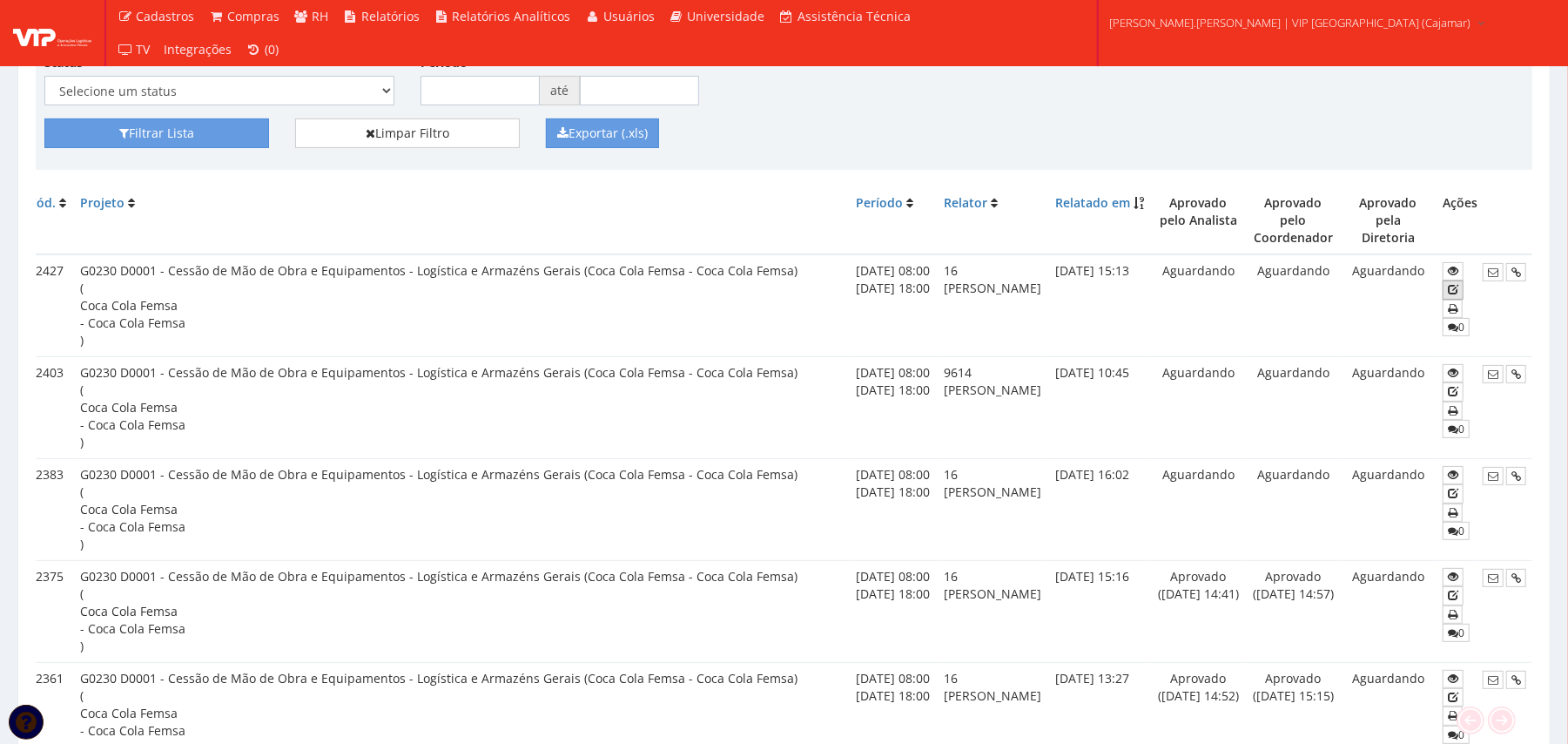
click at [1448, 283] on icon at bounding box center [1453, 289] width 11 height 12
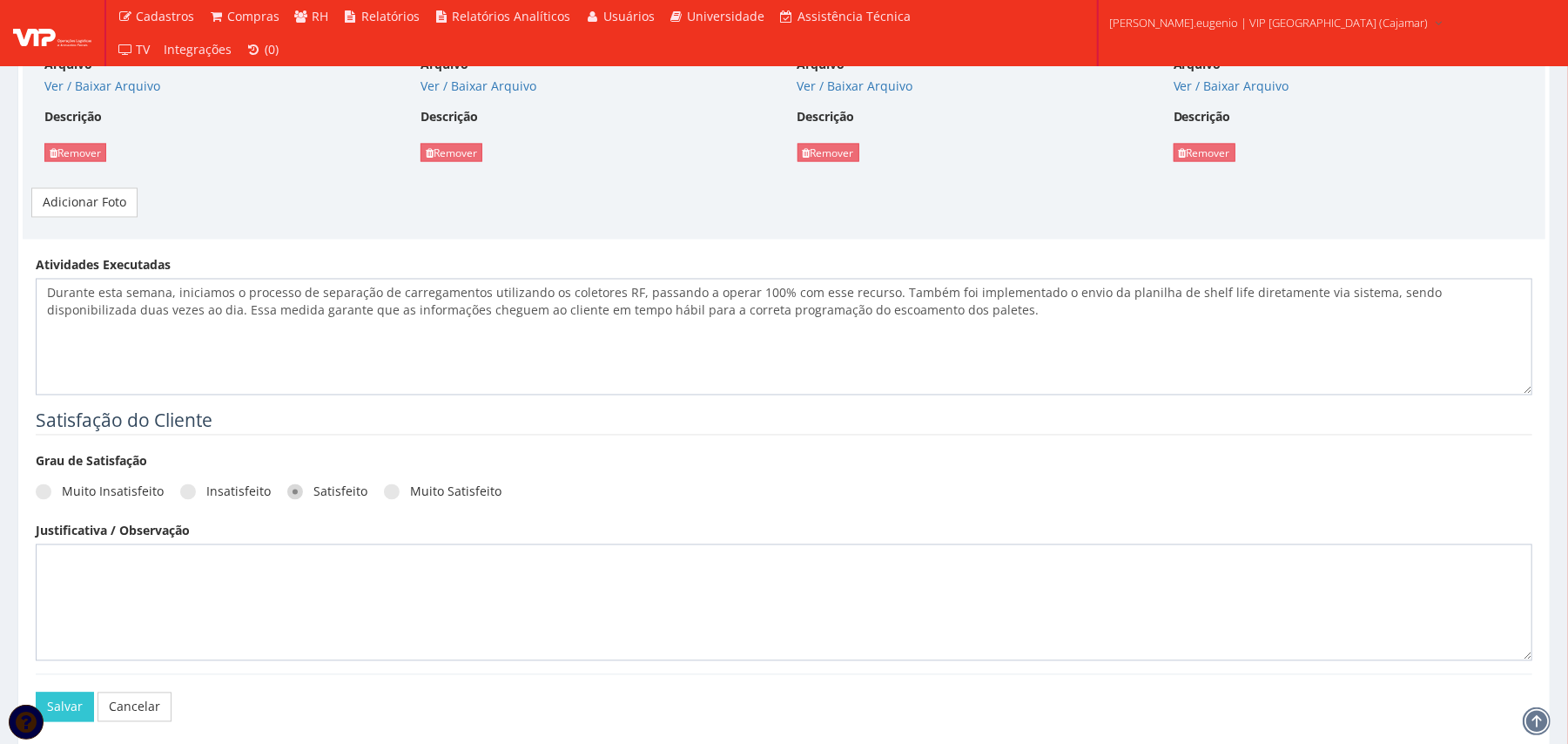
scroll to position [2268, 0]
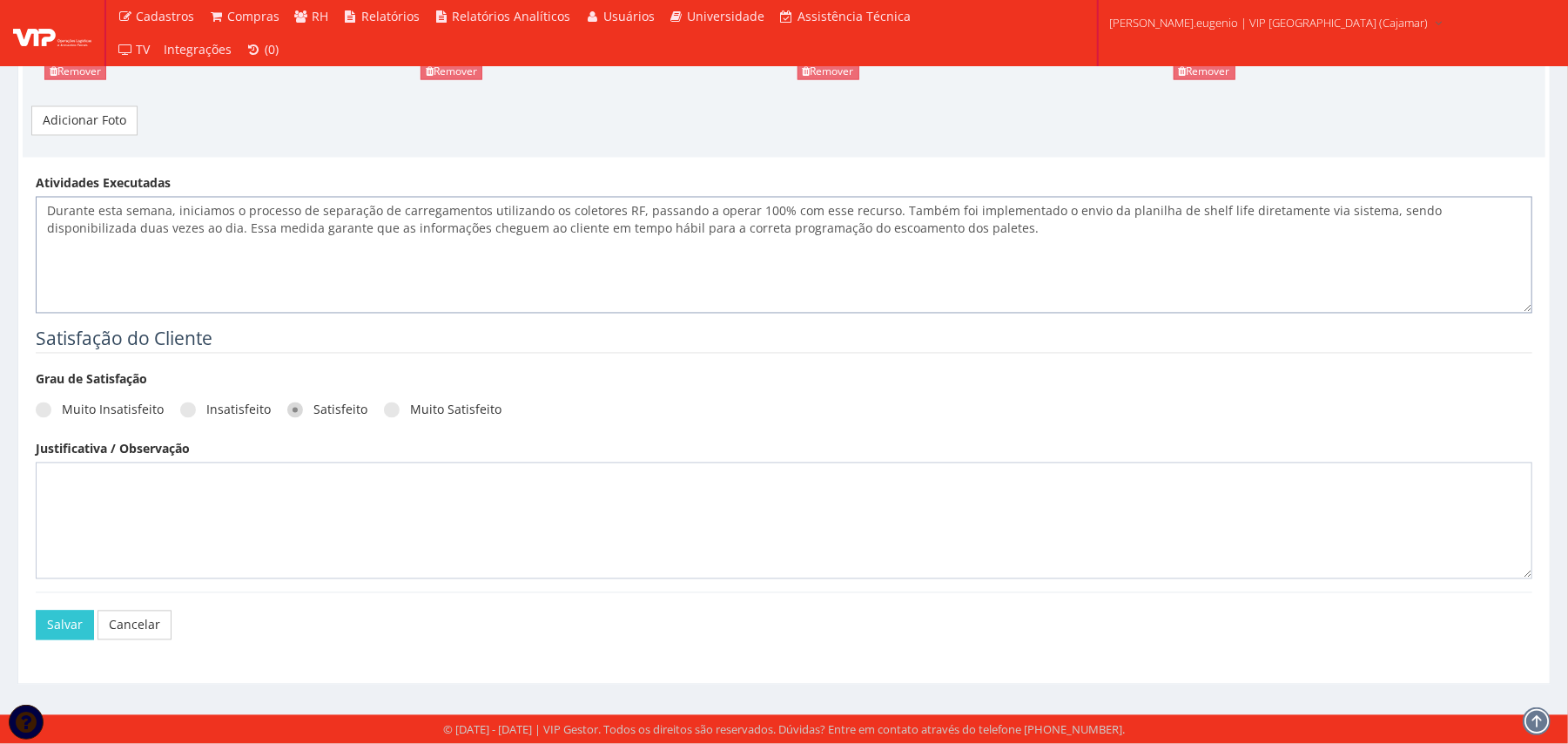
click at [983, 234] on textarea "Durante esta semana, iniciamos o processo de separação de carregamentos utiliza…" at bounding box center [784, 255] width 1496 height 117
paste textarea "Seguimos focados em entregar os melhores resultados operacionais e em elevar co…"
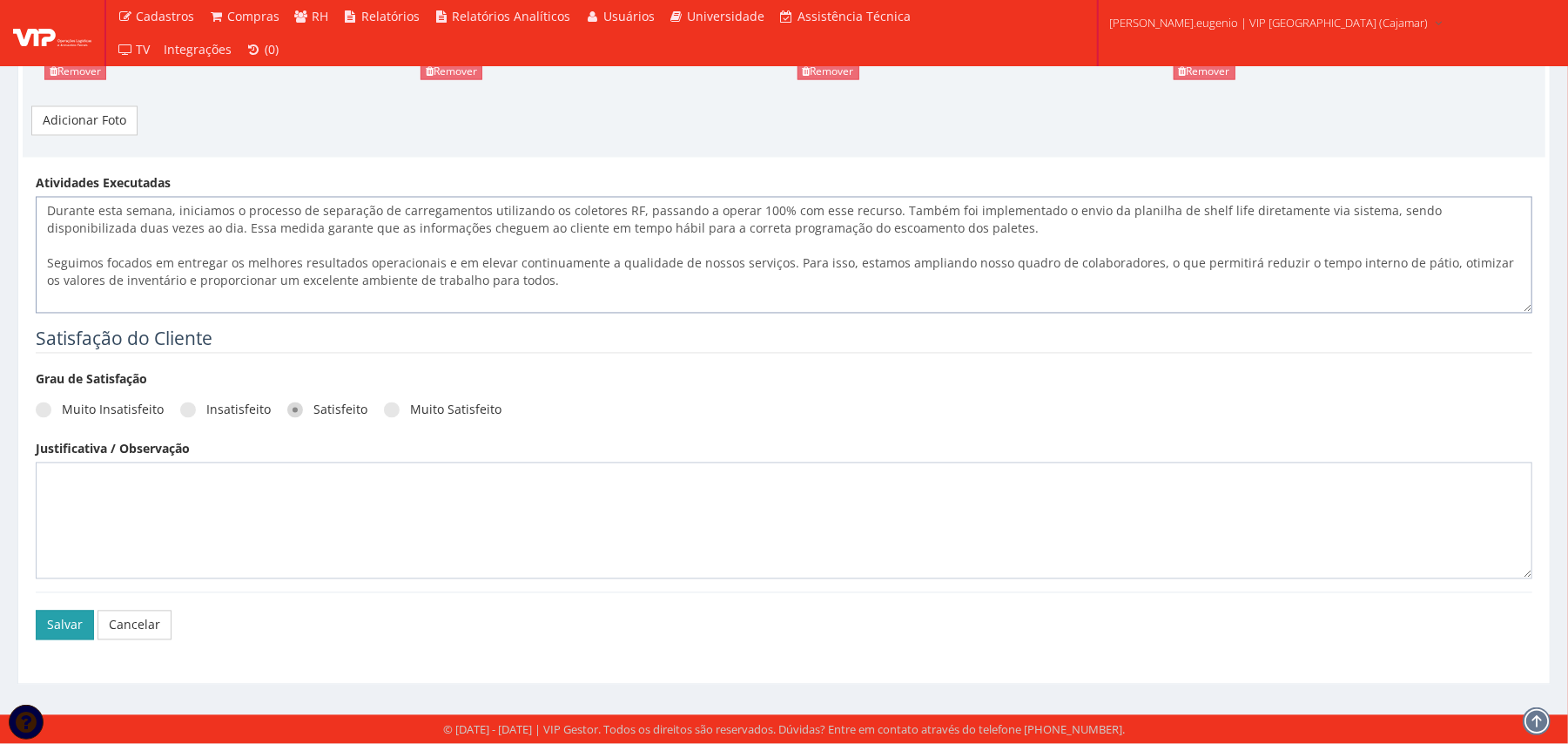
type textarea "Durante esta semana, iniciamos o processo de separação de carregamentos utiliza…"
click at [47, 625] on button "Salvar" at bounding box center [65, 625] width 58 height 29
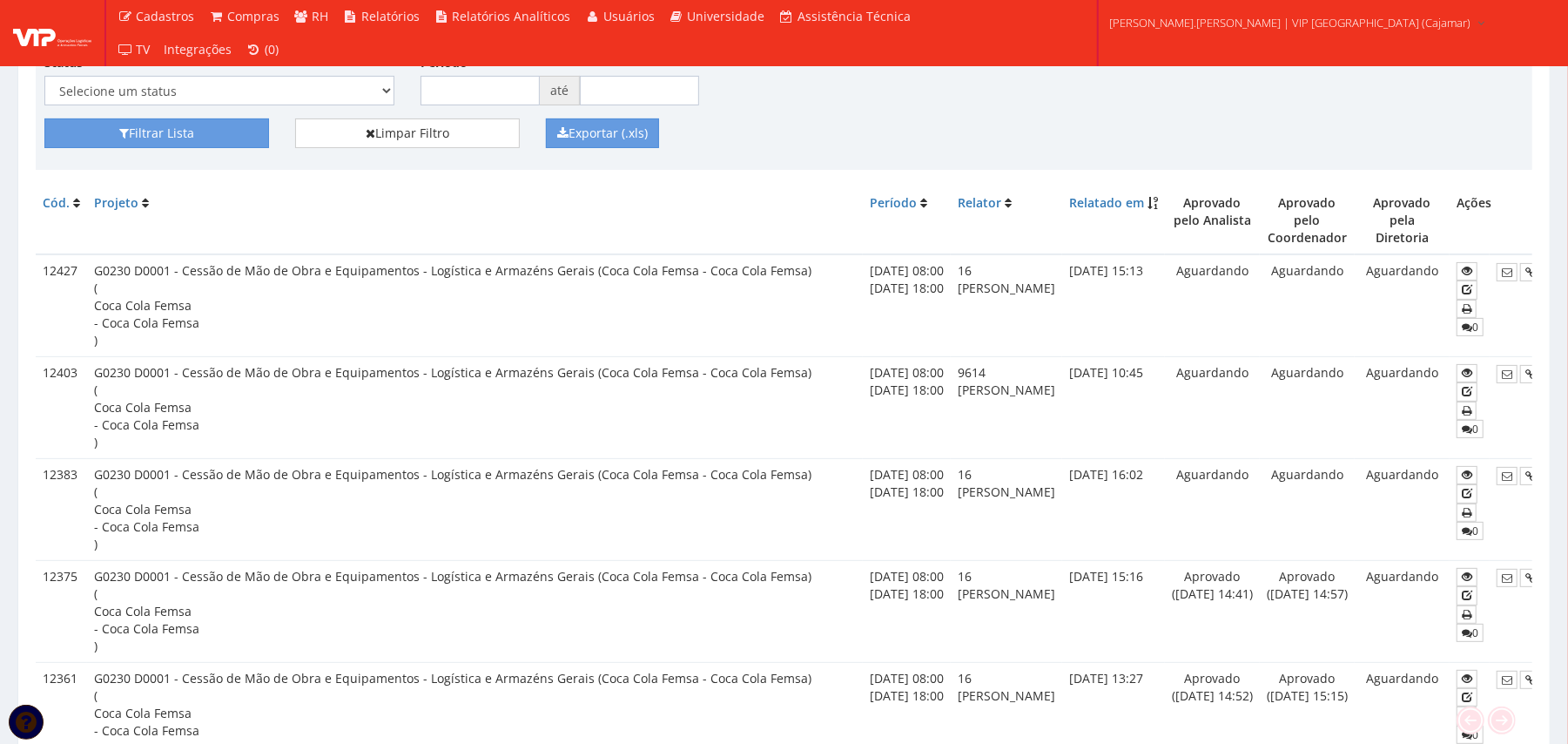
scroll to position [0, 110]
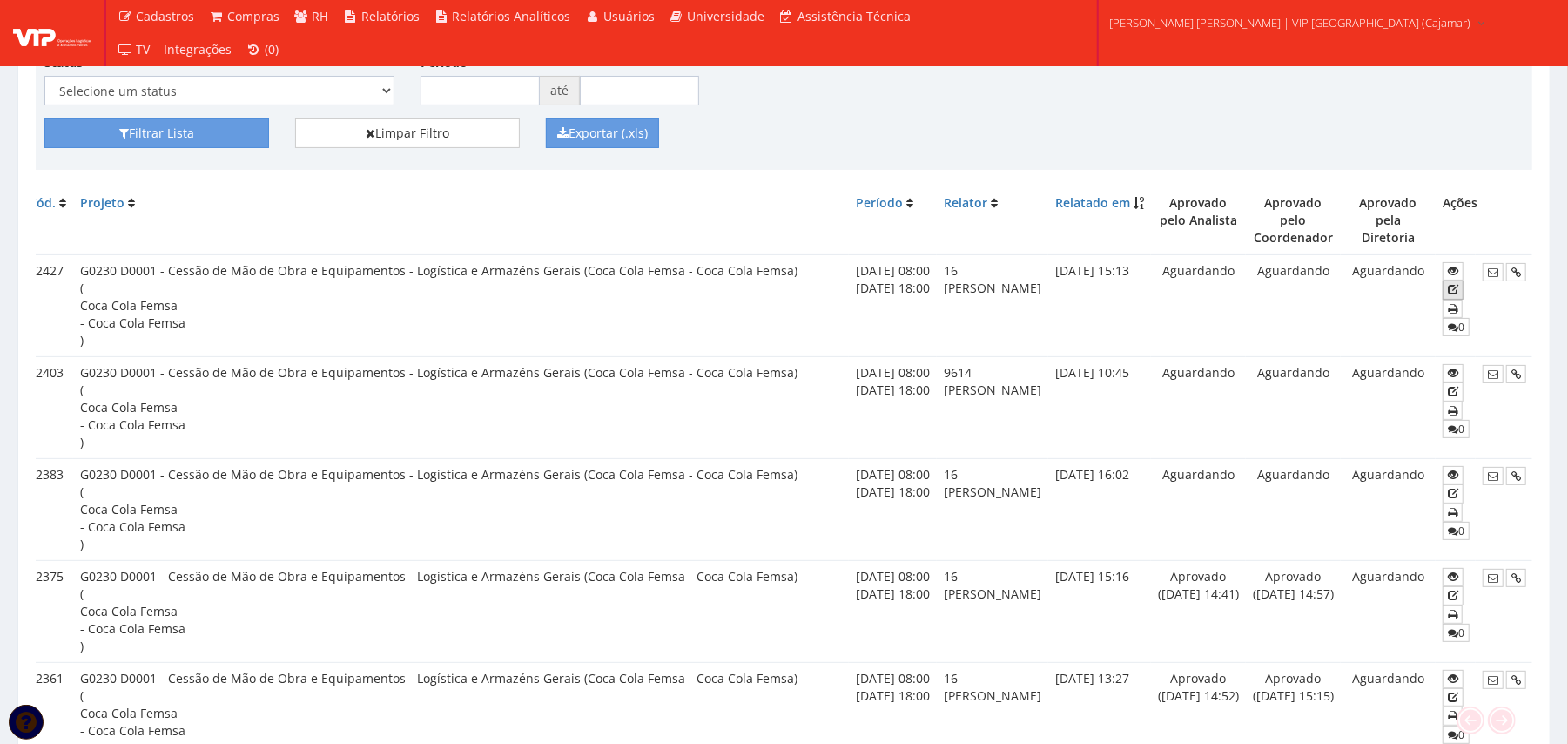
click at [1456, 280] on link at bounding box center [1453, 289] width 21 height 19
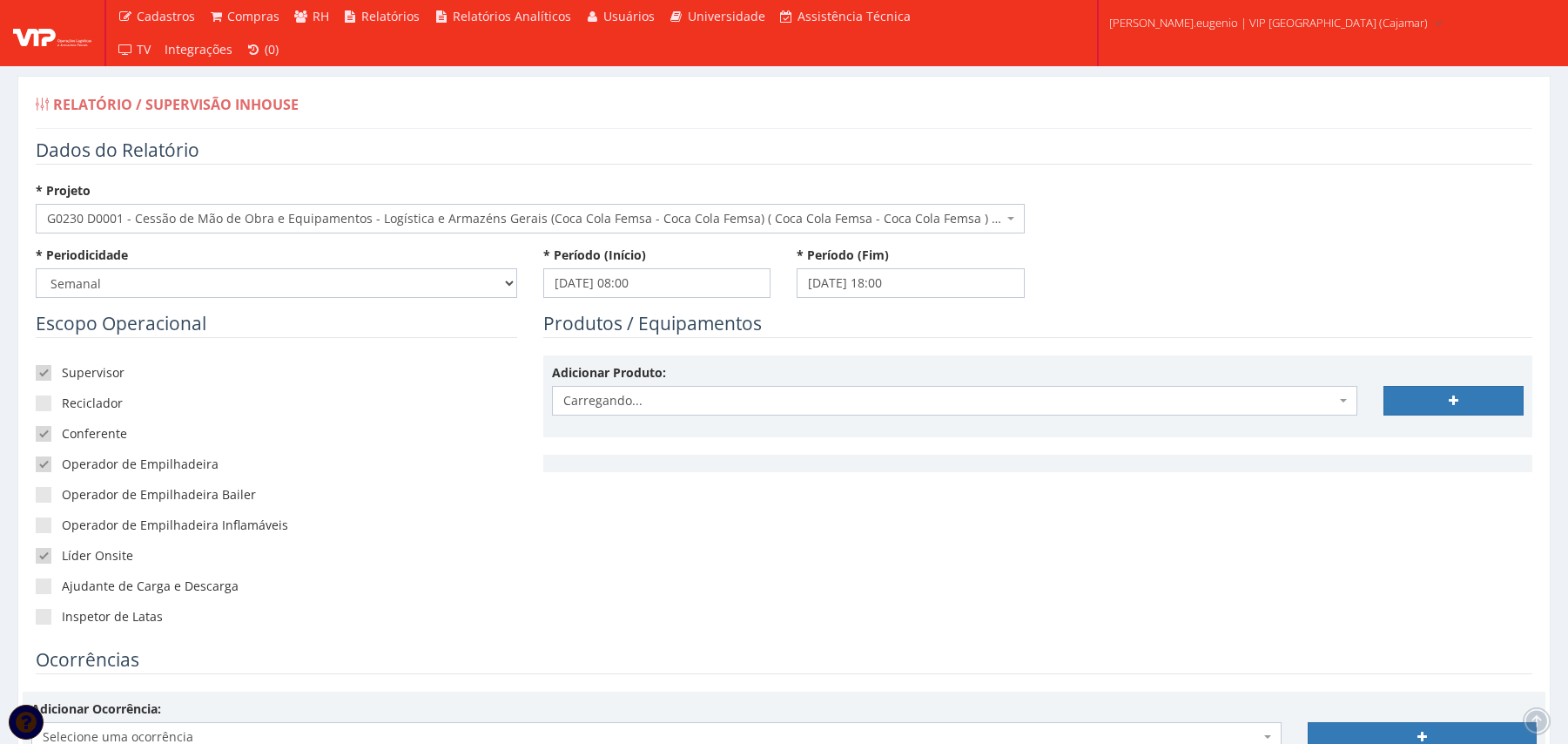
scroll to position [349, 0]
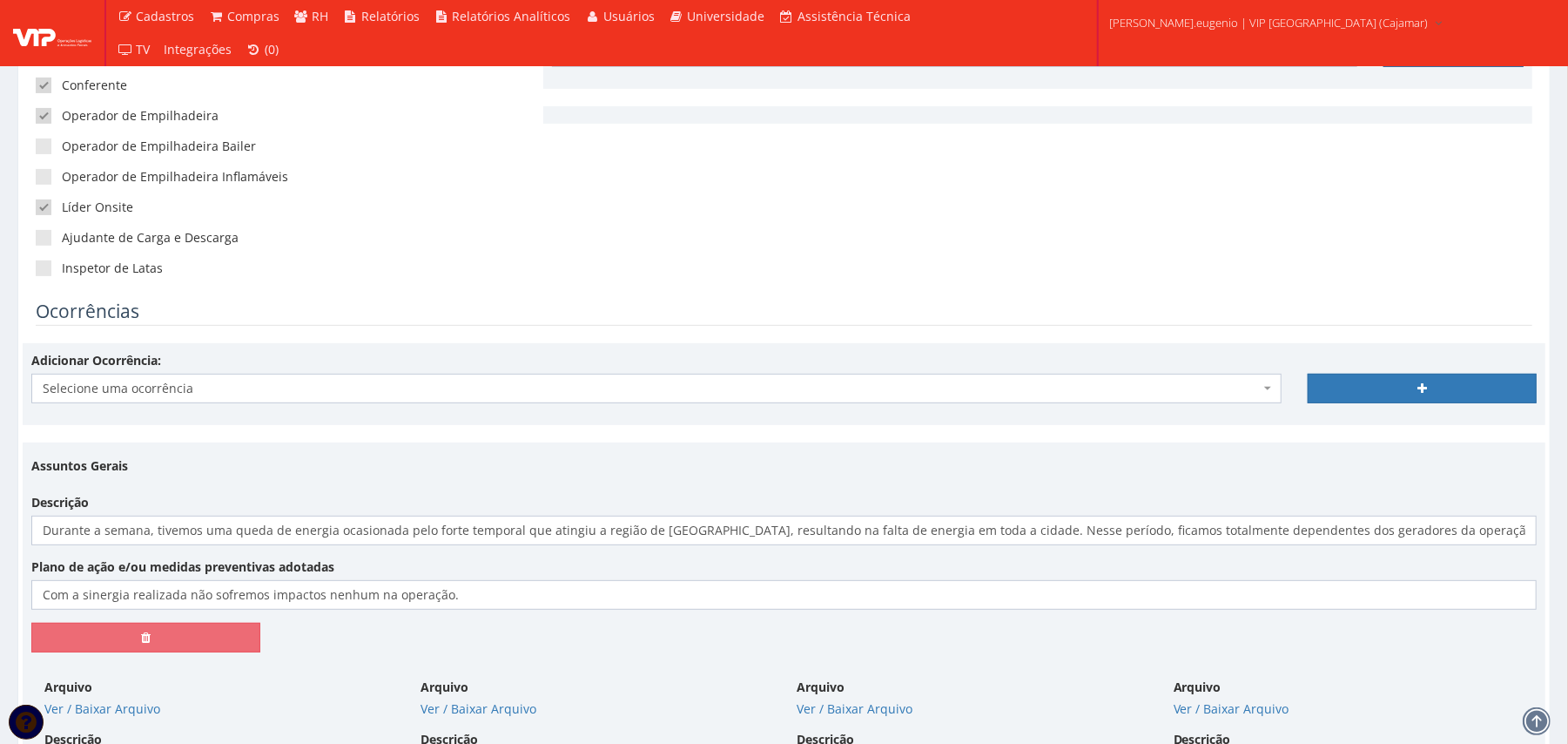
click at [487, 384] on span "Selecione uma ocorrência" at bounding box center [651, 388] width 1217 height 18
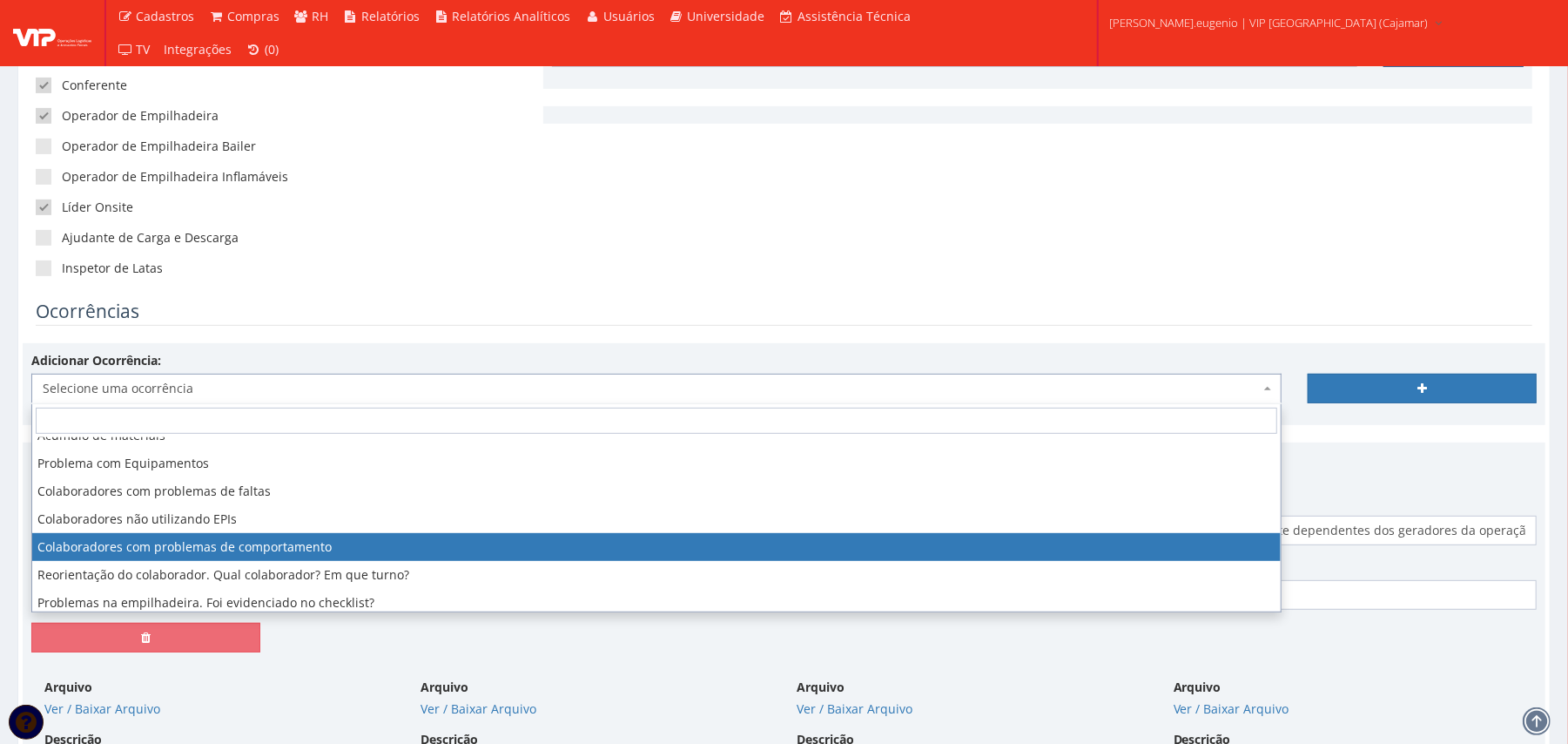
scroll to position [104, 0]
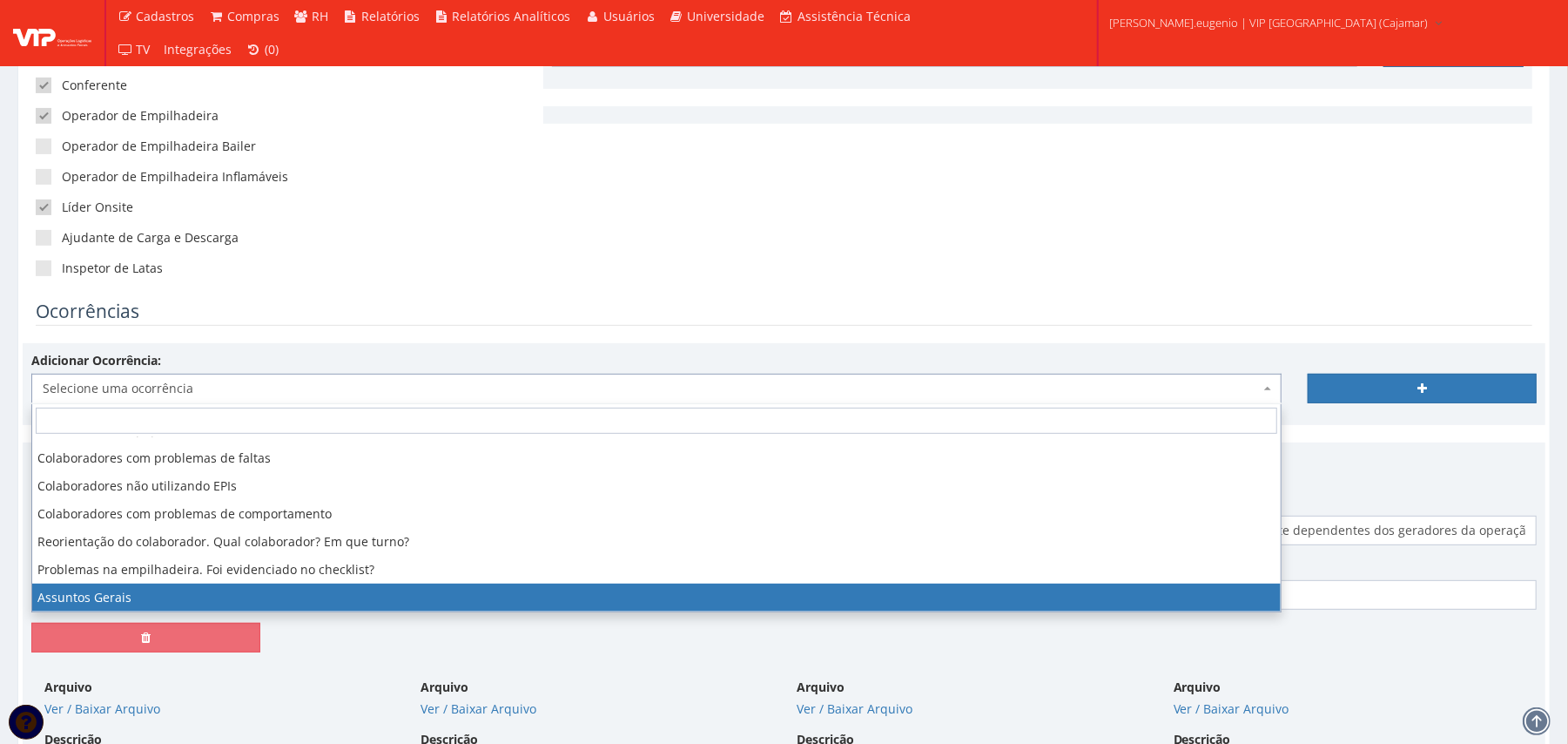
select select "assuntos_gerais"
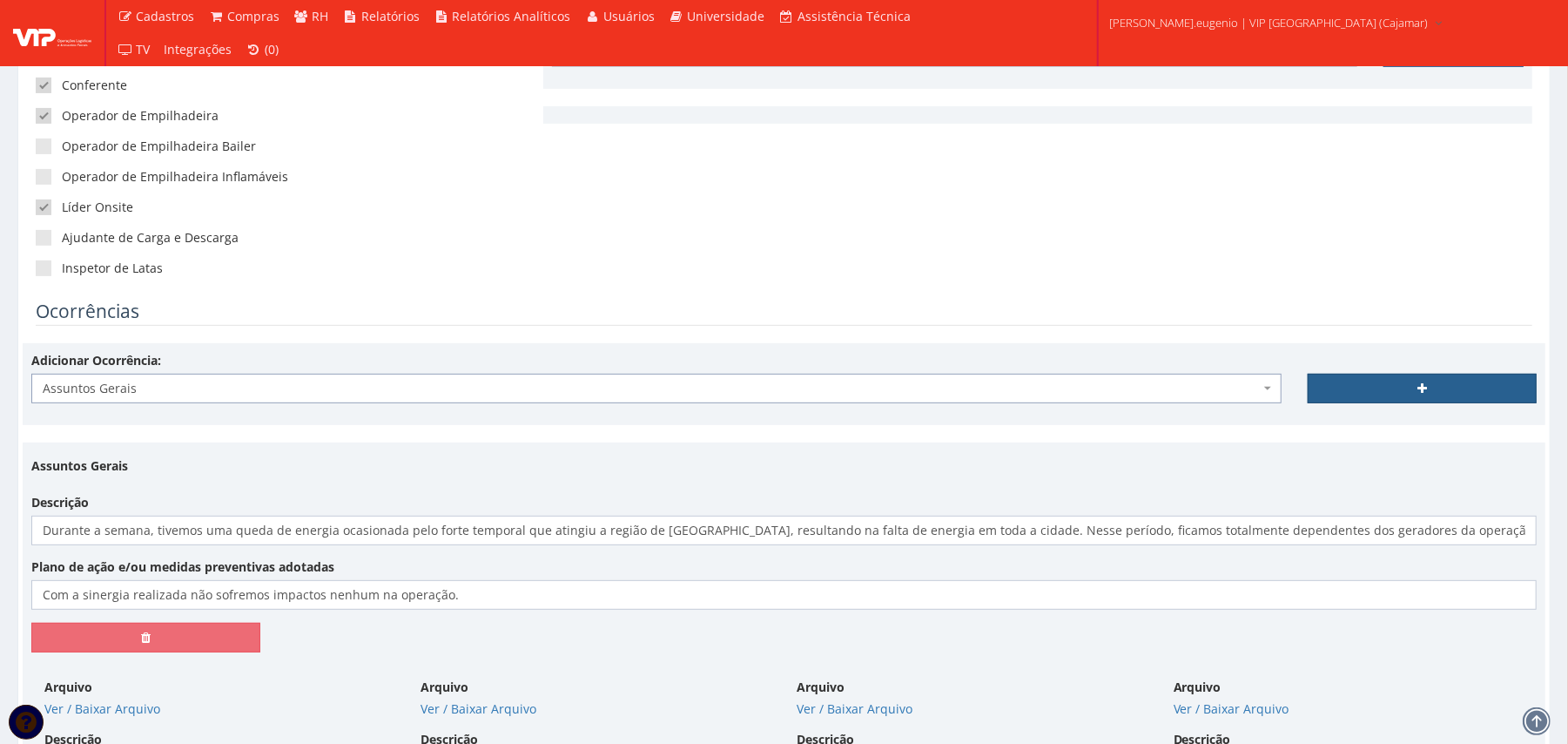
click at [1316, 403] on link at bounding box center [1421, 387] width 229 height 29
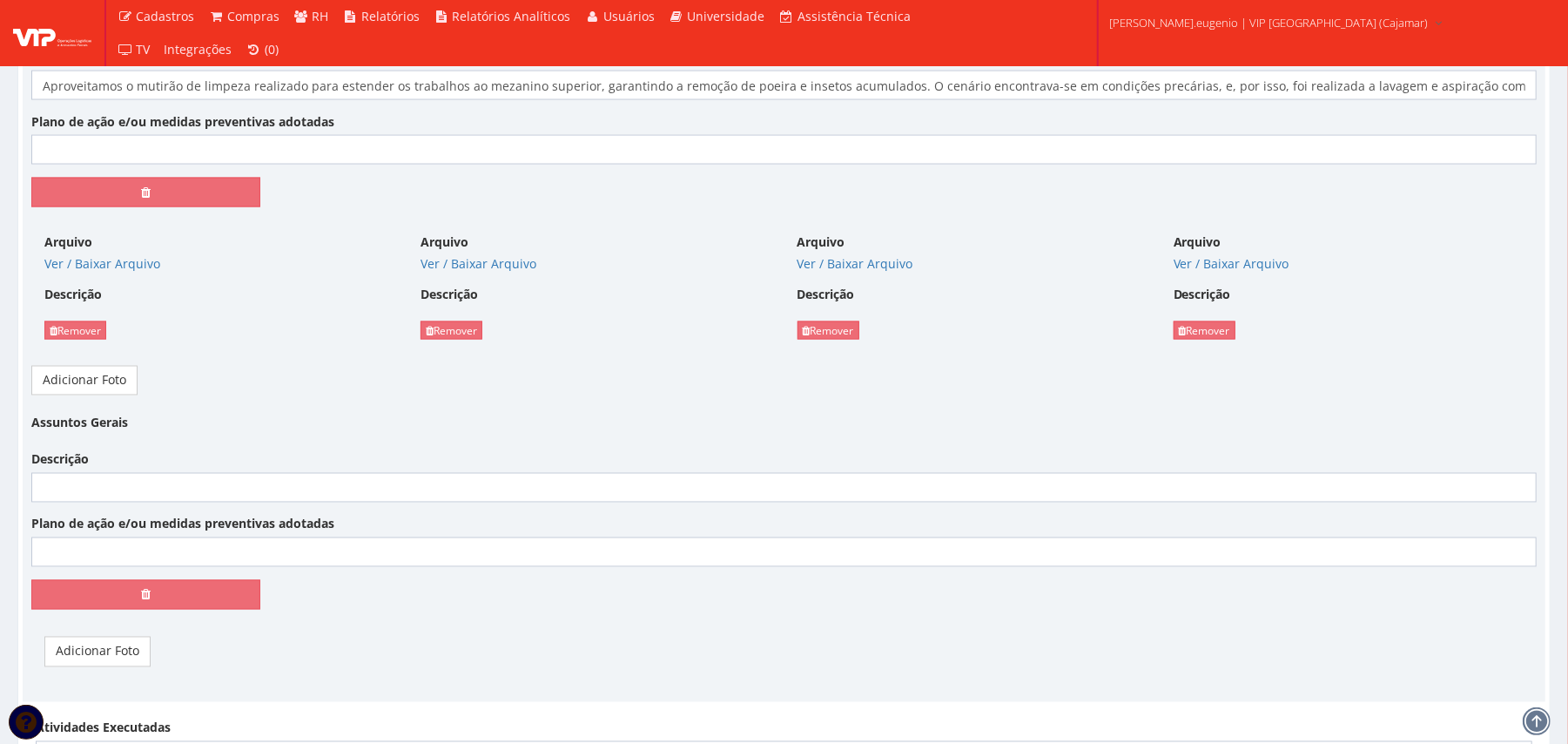
scroll to position [2205, 0]
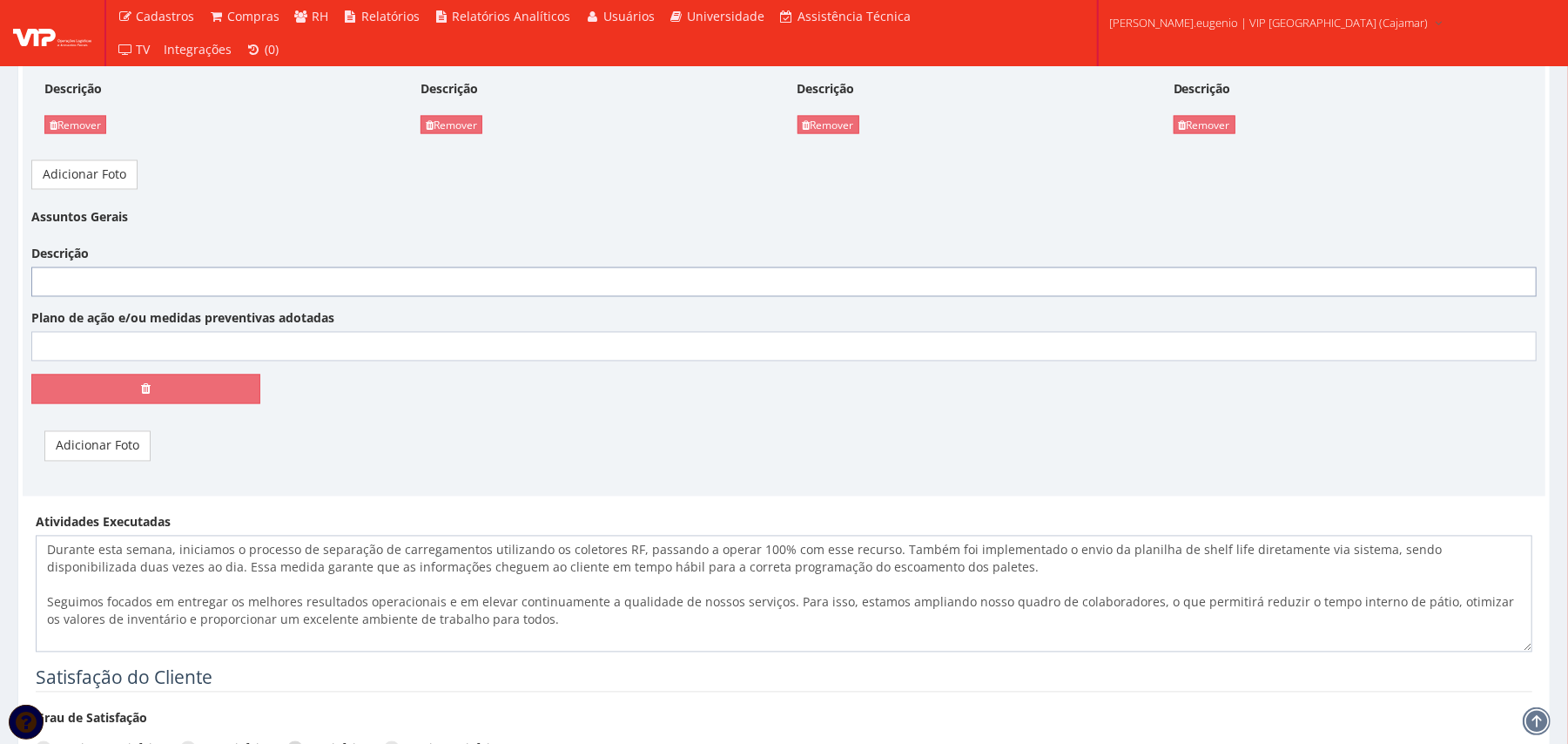
click at [277, 297] on input "Descrição" at bounding box center [784, 281] width 1505 height 29
paste input "Estamos evoluindo continuamente na qualidade de nossos serviços e, nesta semana…"
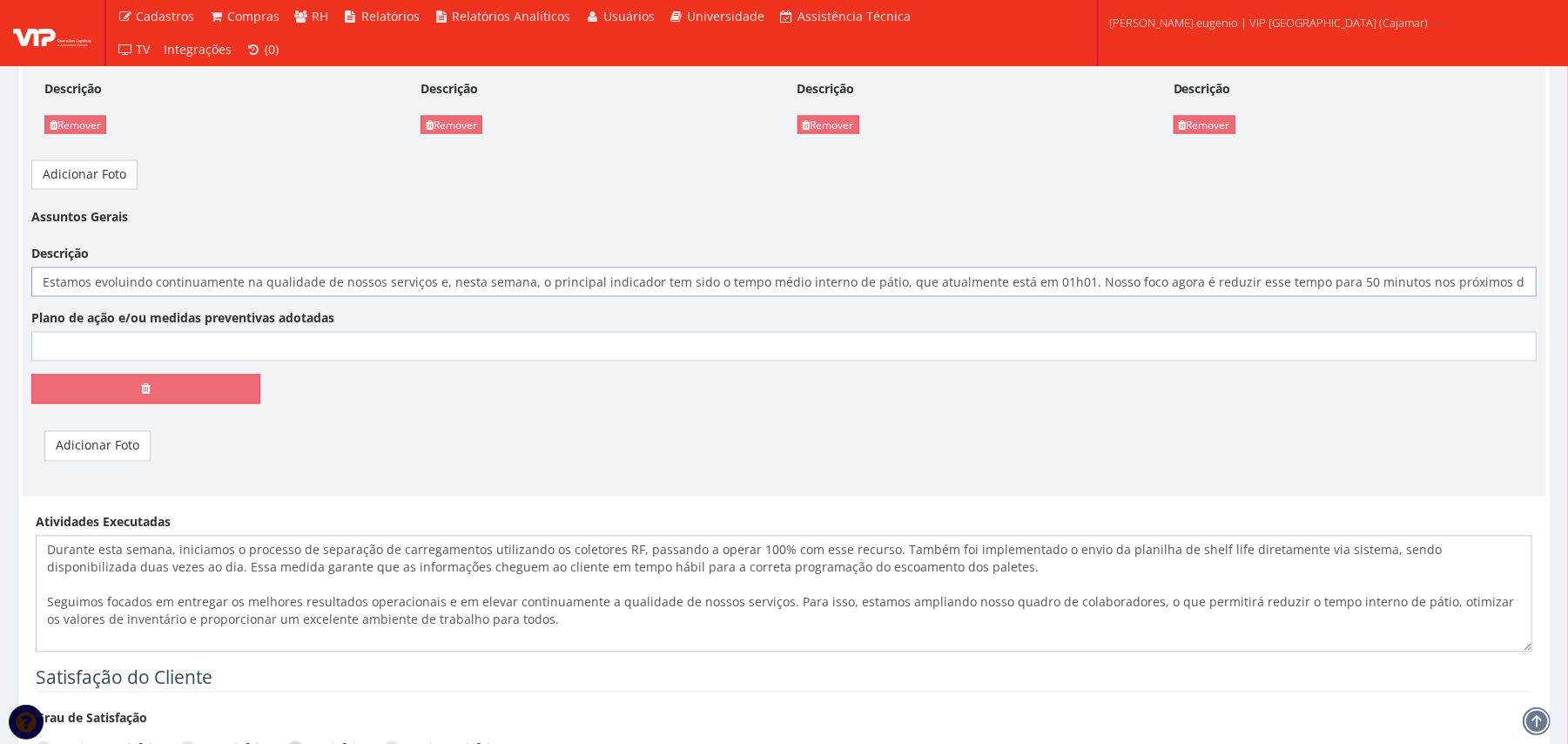
paste input "Para melhor entendimento, esse indicador representa o tempo médio de permanênci…"
type input "Estamos evoluindo continuamente na qualidade de nossos serviços e, nesta semana…"
click at [83, 417] on div "Assuntos Gerais Descrição Estamos evoluindo continuamente na qualidade de nosso…" at bounding box center [784, 310] width 1531 height 214
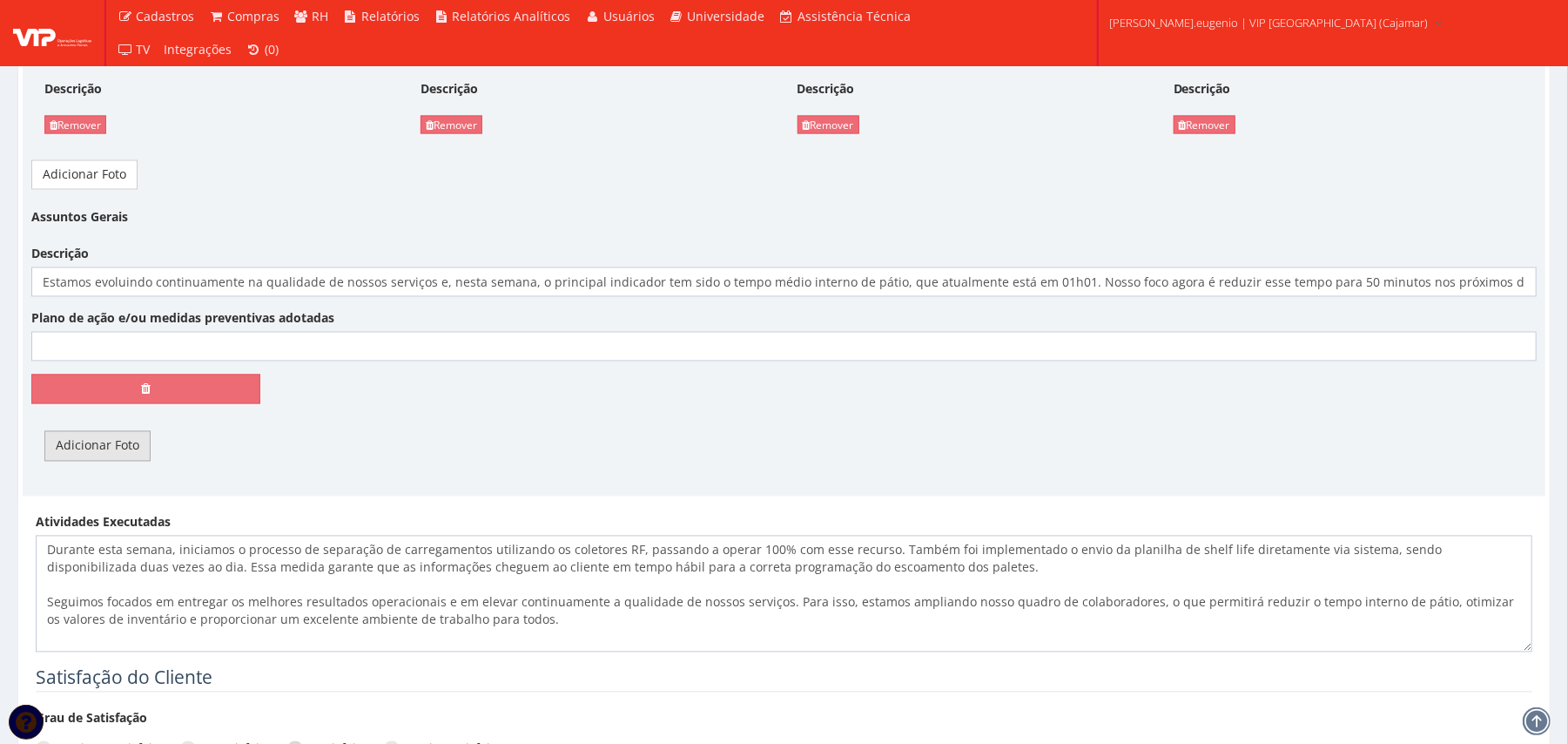
click at [96, 449] on link "Adicionar Foto" at bounding box center [97, 445] width 106 height 29
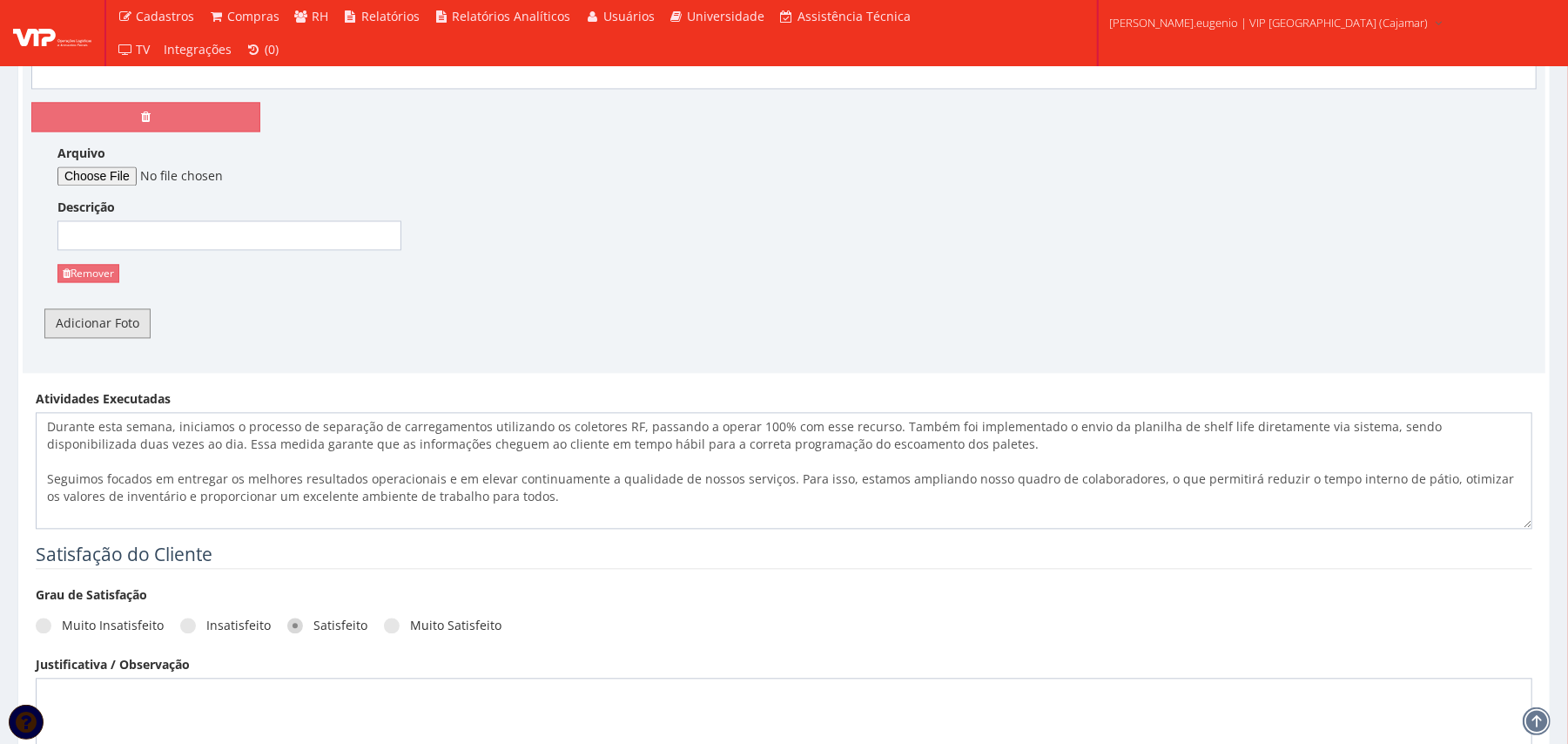
scroll to position [2438, 0]
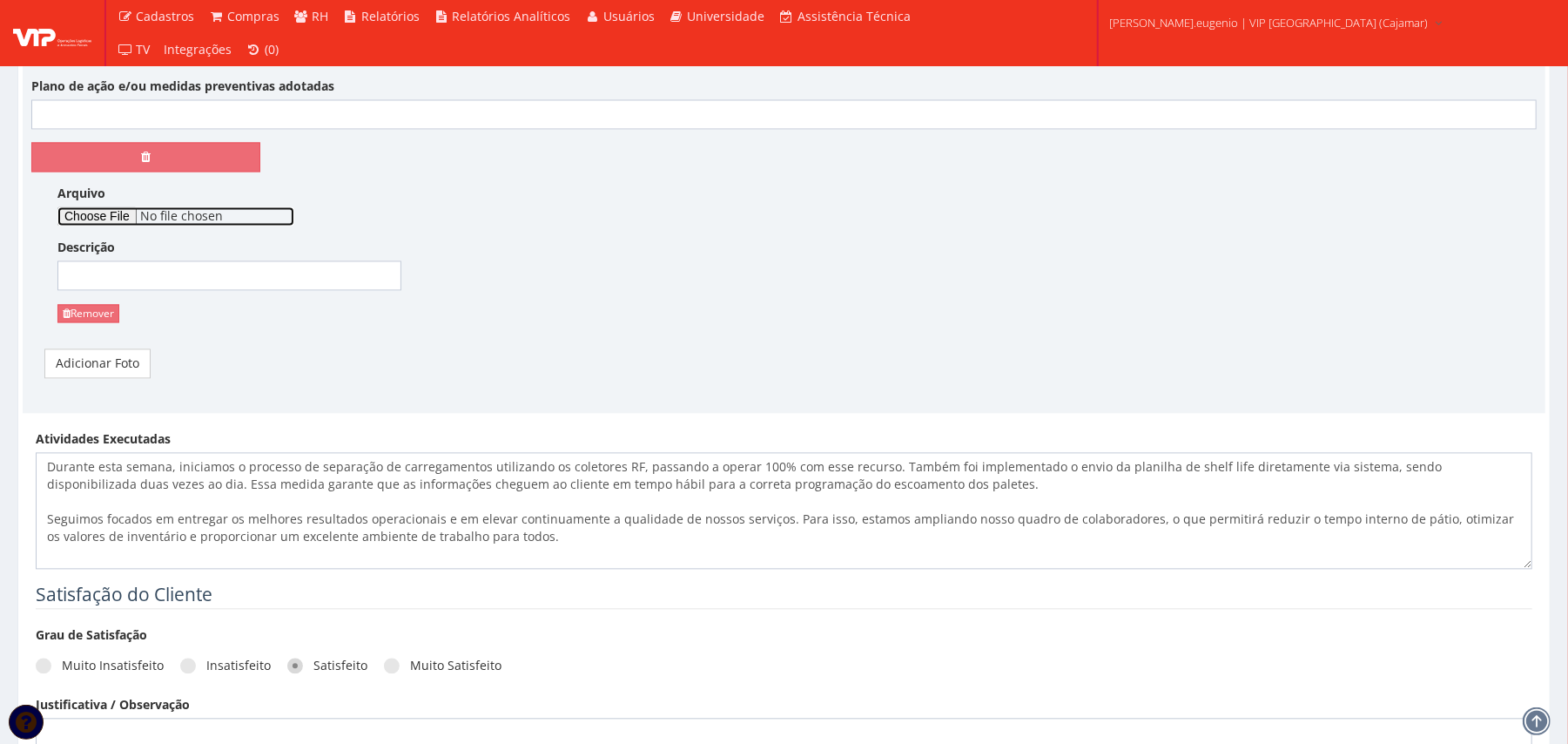
click at [103, 226] on input "Arquivo" at bounding box center [176, 216] width 237 height 19
type input "C:\fakepath\WhatsApp Image 2025-09-26 at 16.02.09.jpeg"
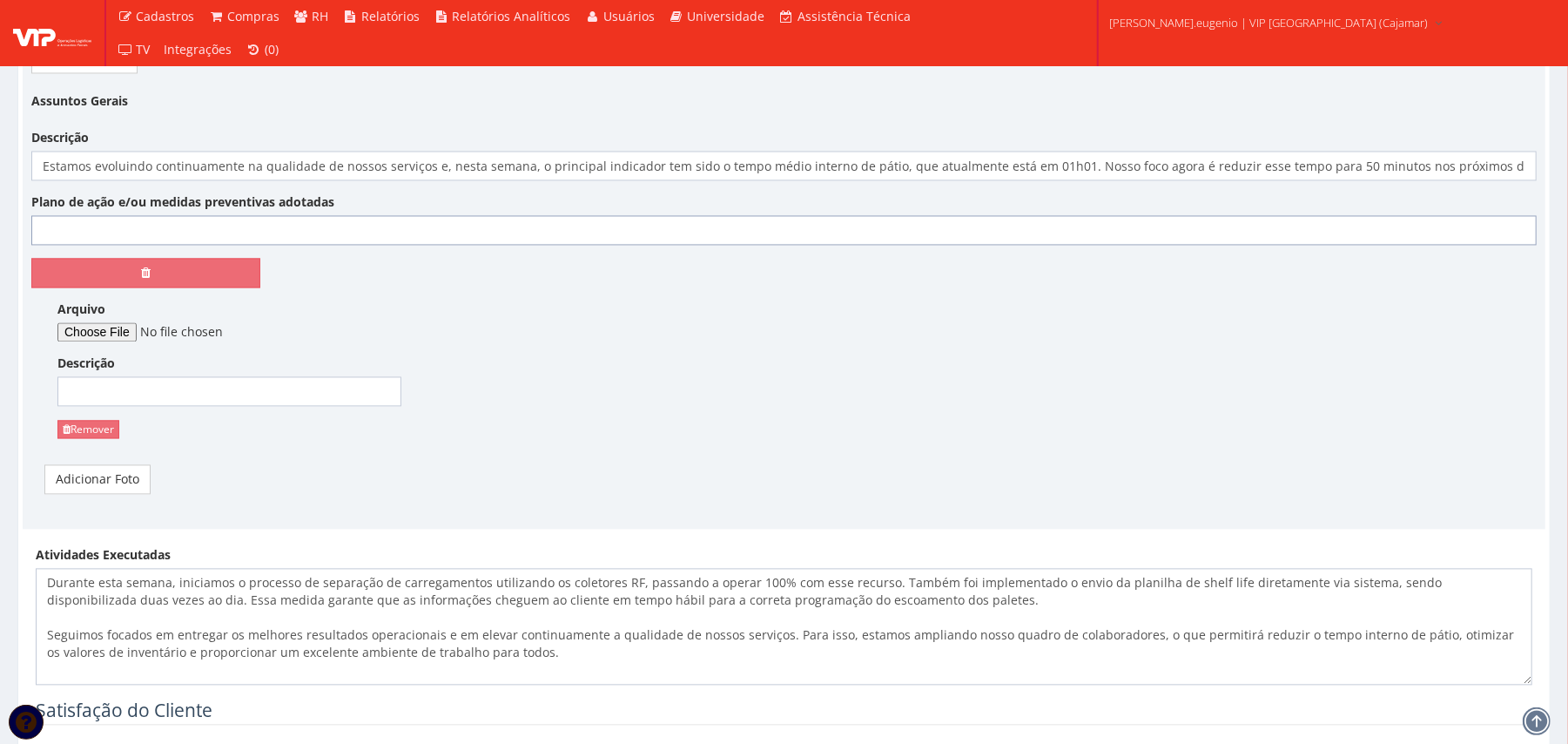
click at [165, 246] on input "Plano de ação e/ou medidas preventivas adotadas" at bounding box center [784, 230] width 1505 height 29
click at [287, 234] on input "Em cinza esta nosso tempo do ano anterior em vermelho nosso tempo do mes atual" at bounding box center [784, 230] width 1505 height 29
click at [677, 218] on div "Plano de ação e/ou medidas preventivas adotadas Em cinza esta nosso tempo do an…" at bounding box center [784, 219] width 1531 height 51
click at [677, 230] on input "Em cinza esta nosso tempo do ano anterior neste mesmo mes, em vermelho nosso te…" at bounding box center [784, 230] width 1505 height 29
click at [600, 234] on input "Em cinza esta nosso tempo do ano anterior neste mesmo mes, em vermelho nosso te…" at bounding box center [784, 230] width 1505 height 29
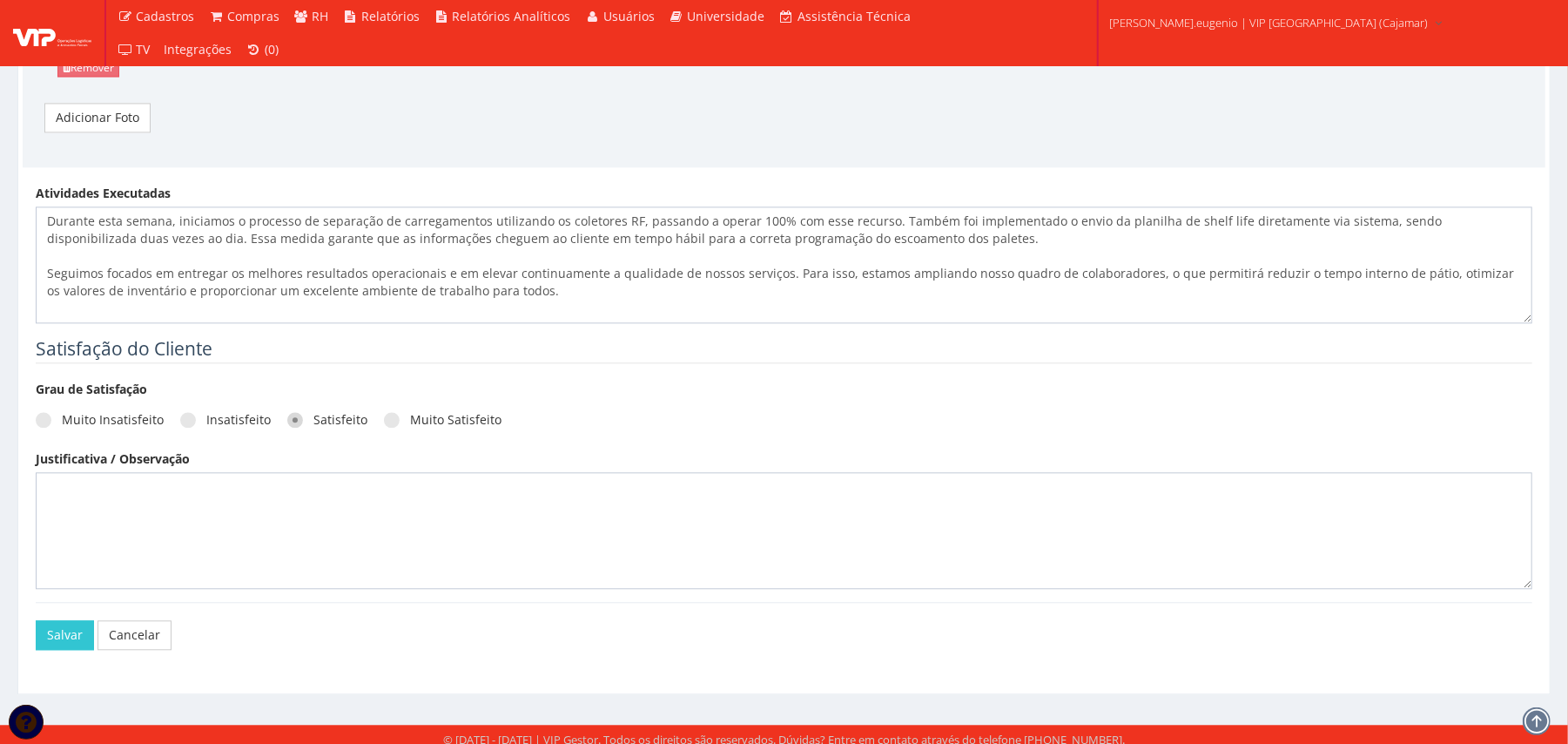
scroll to position [2703, 0]
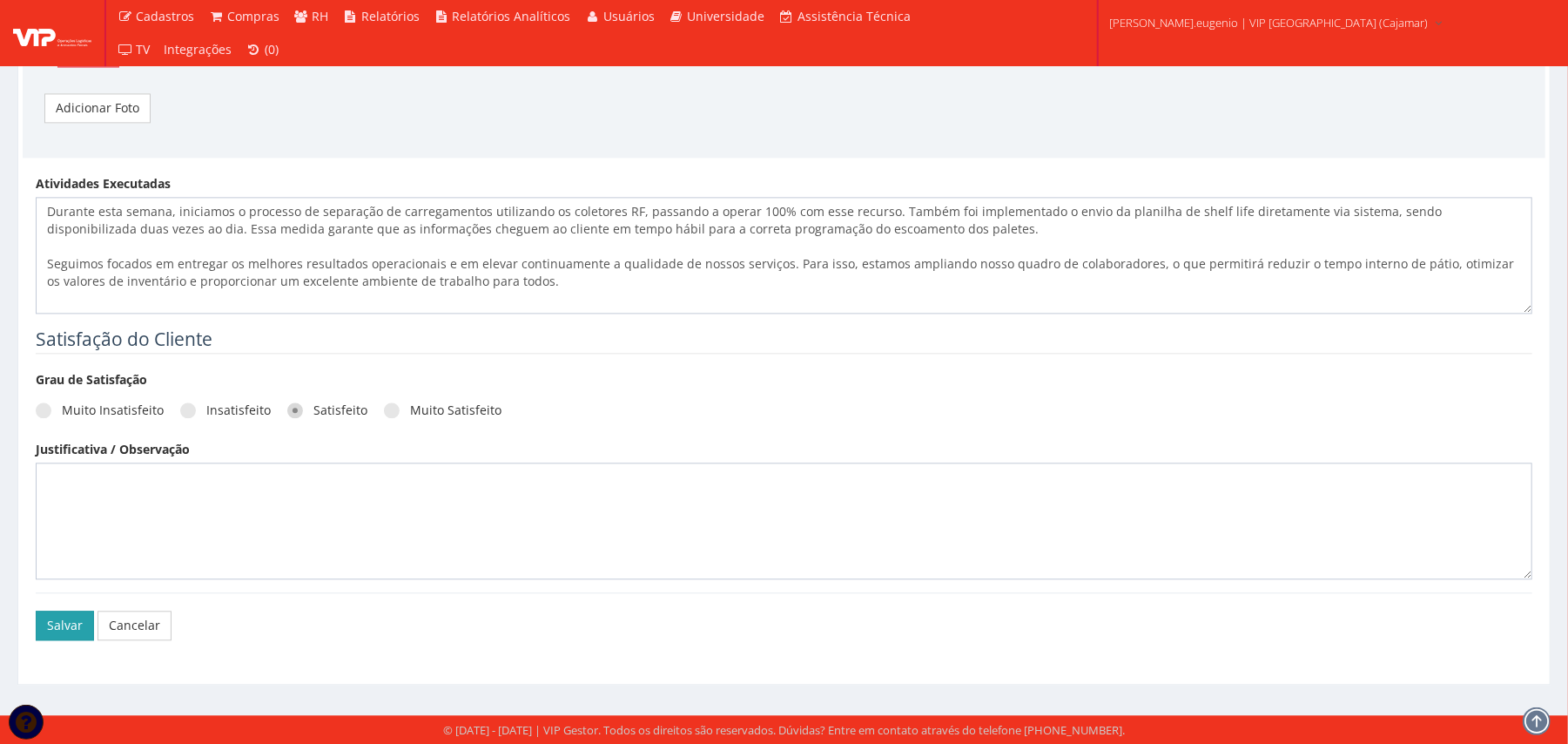
type input "Em cinza esta nosso tempo do ano anterior neste mesmo mes, em vermelho nosso te…"
click at [78, 621] on button "Salvar" at bounding box center [65, 625] width 58 height 29
